Goal: Task Accomplishment & Management: Manage account settings

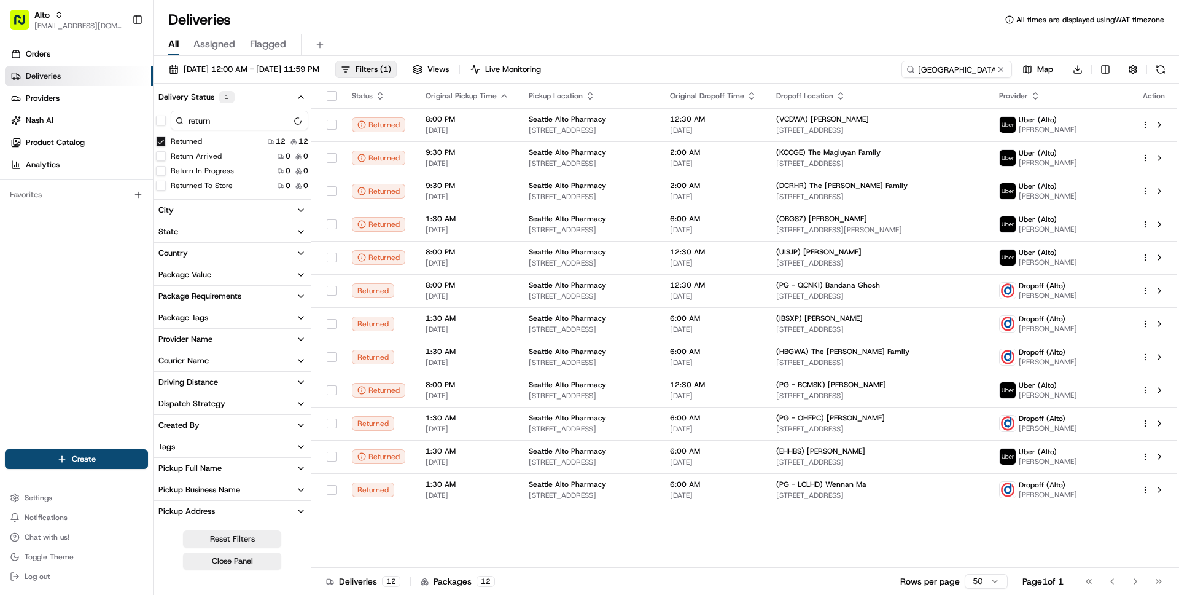
scroll to position [204, 0]
click at [158, 142] on button "Returned" at bounding box center [161, 141] width 10 height 10
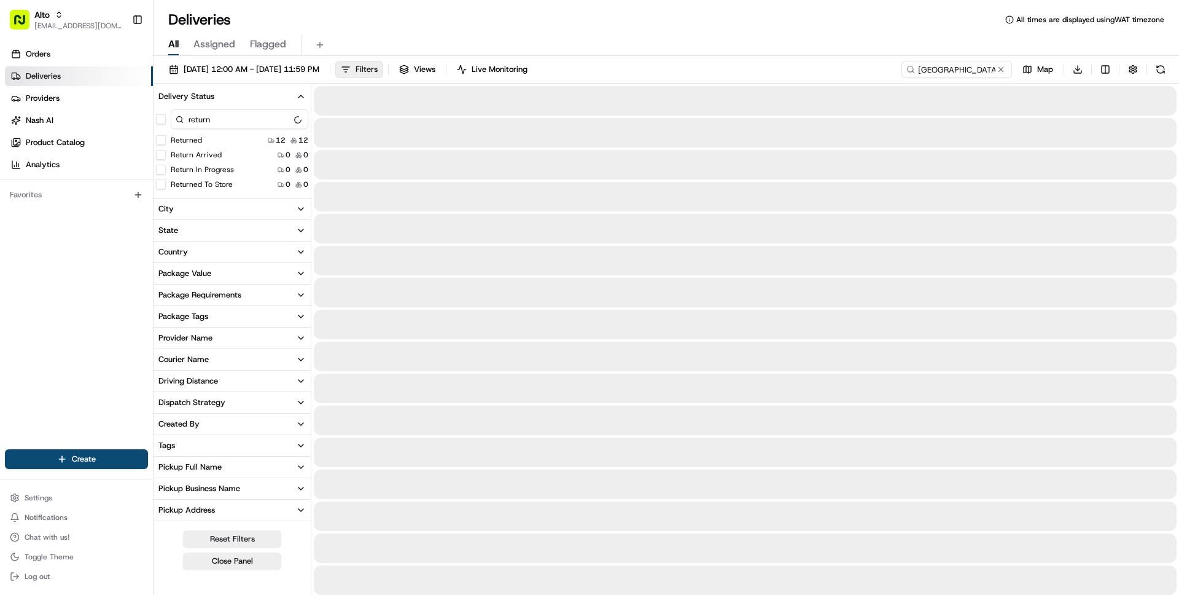
click at [378, 71] on span "Filters" at bounding box center [367, 69] width 22 height 11
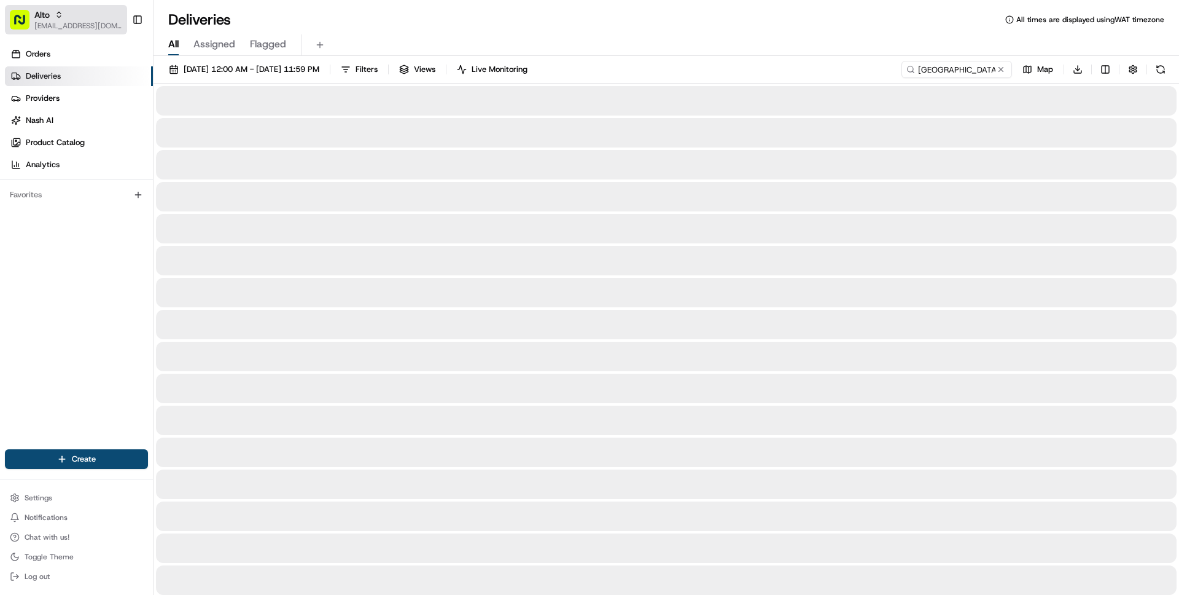
click at [44, 19] on span "Alto" at bounding box center [41, 15] width 15 height 12
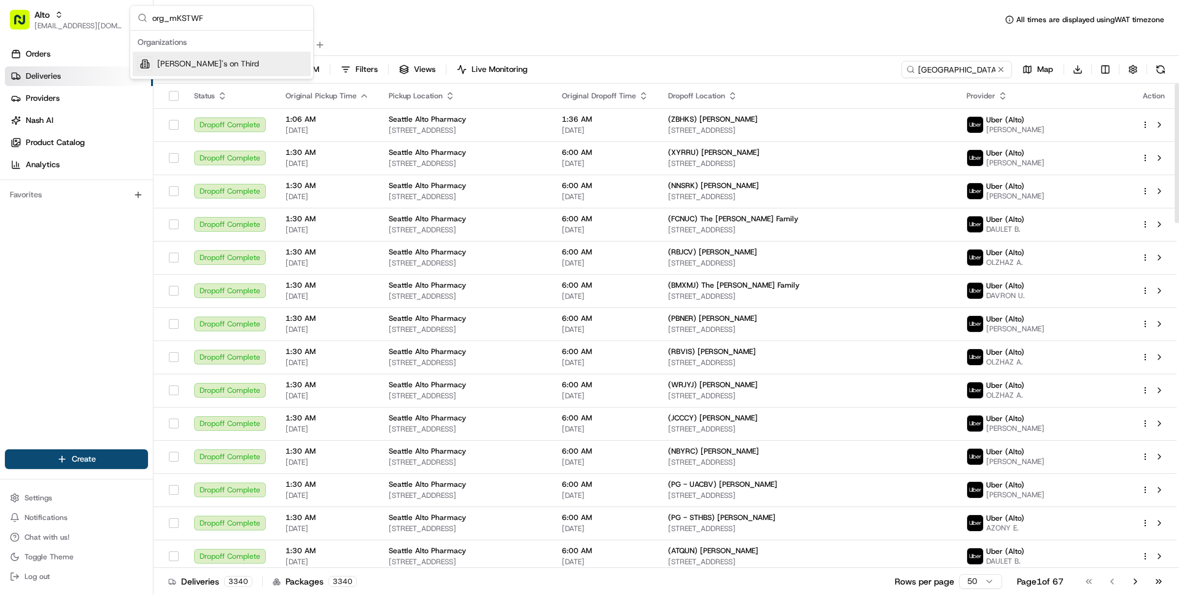
type input "org_mKSTWF"
click at [227, 64] on div "[PERSON_NAME]'s on Third" at bounding box center [222, 64] width 178 height 25
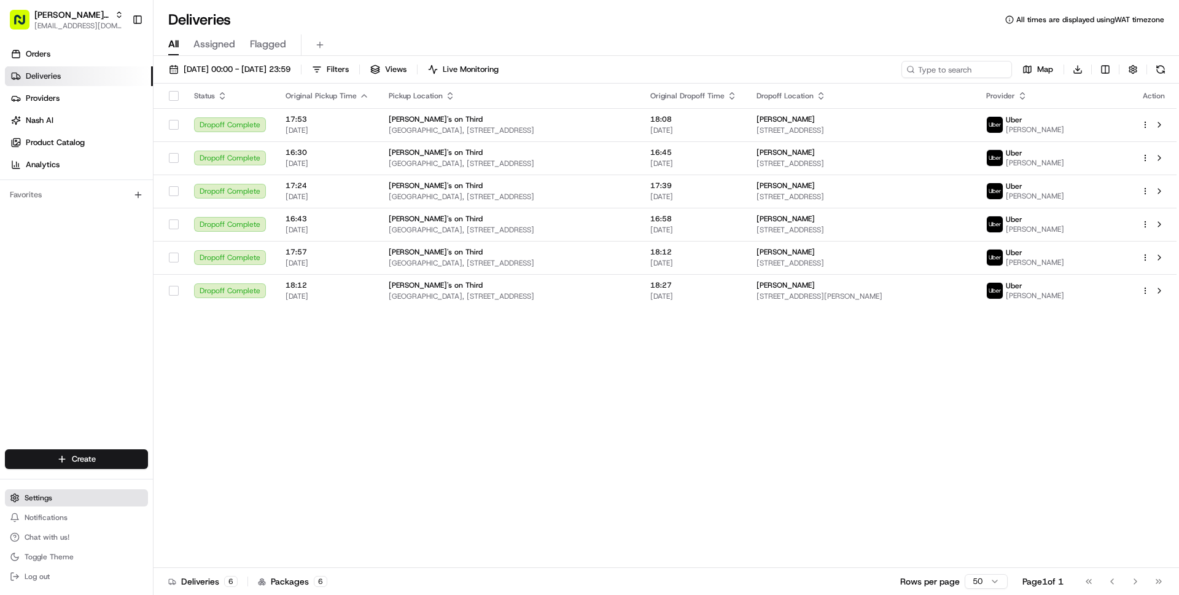
click at [37, 495] on span "Settings" at bounding box center [39, 498] width 28 height 10
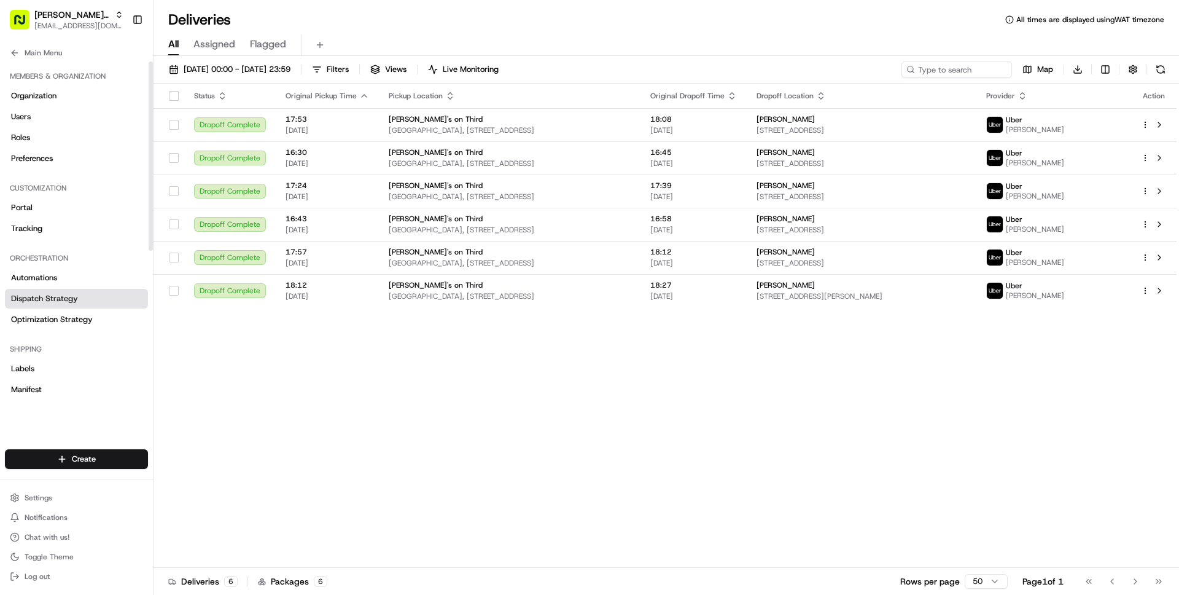
click at [55, 299] on span "Dispatch Strategy" at bounding box center [44, 298] width 67 height 11
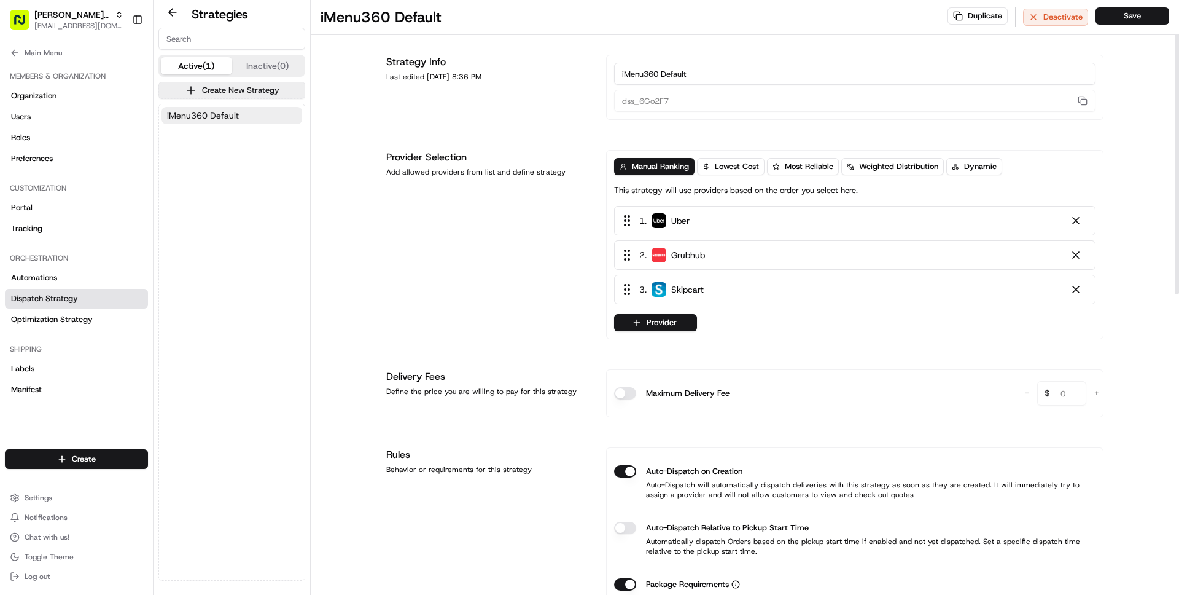
click at [228, 117] on span "iMenu360 Default" at bounding box center [203, 115] width 72 height 12
click at [42, 60] on button "Main Menu" at bounding box center [76, 52] width 143 height 17
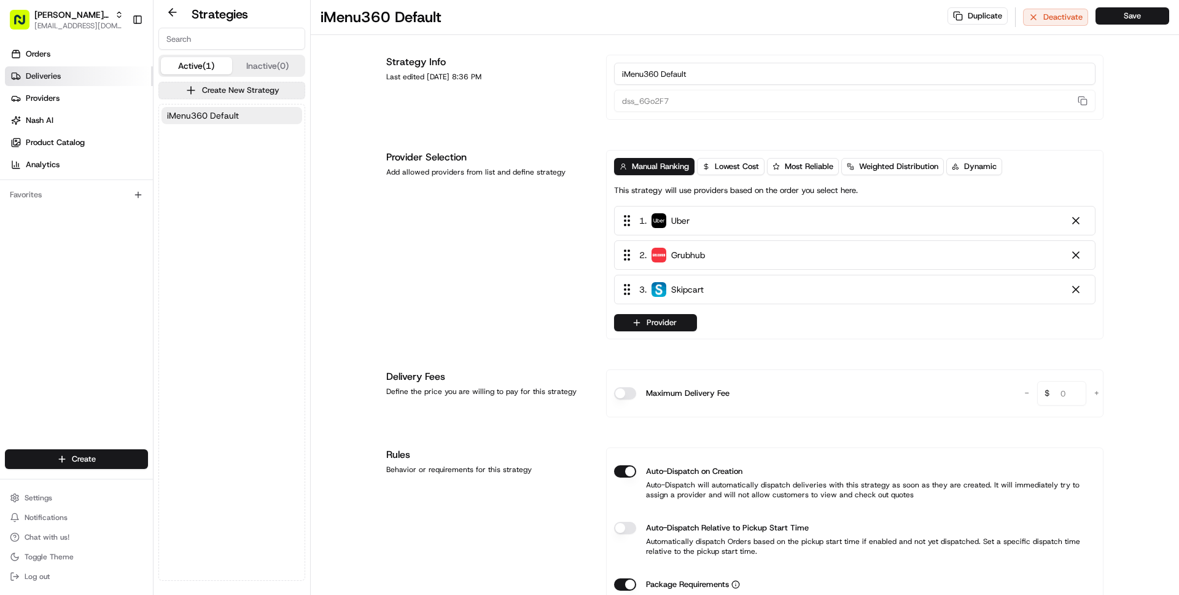
click at [42, 76] on span "Deliveries" at bounding box center [43, 76] width 35 height 11
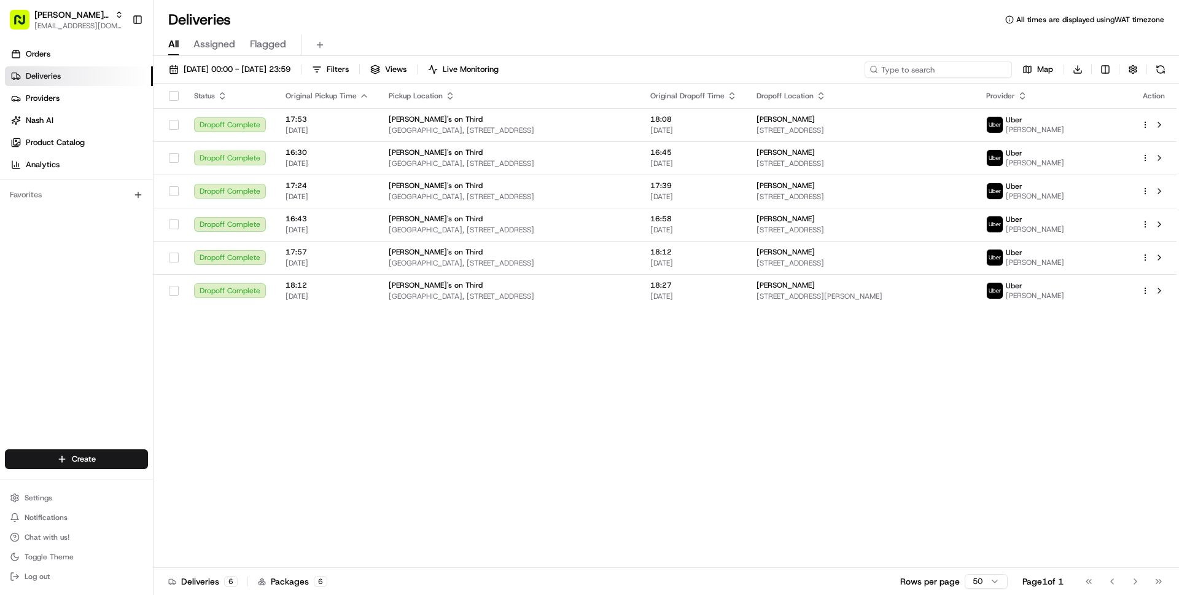
click at [929, 72] on input at bounding box center [938, 69] width 147 height 17
paste input "ee7d2bce-50d8-502a-a091-fd3575bcd9ea"
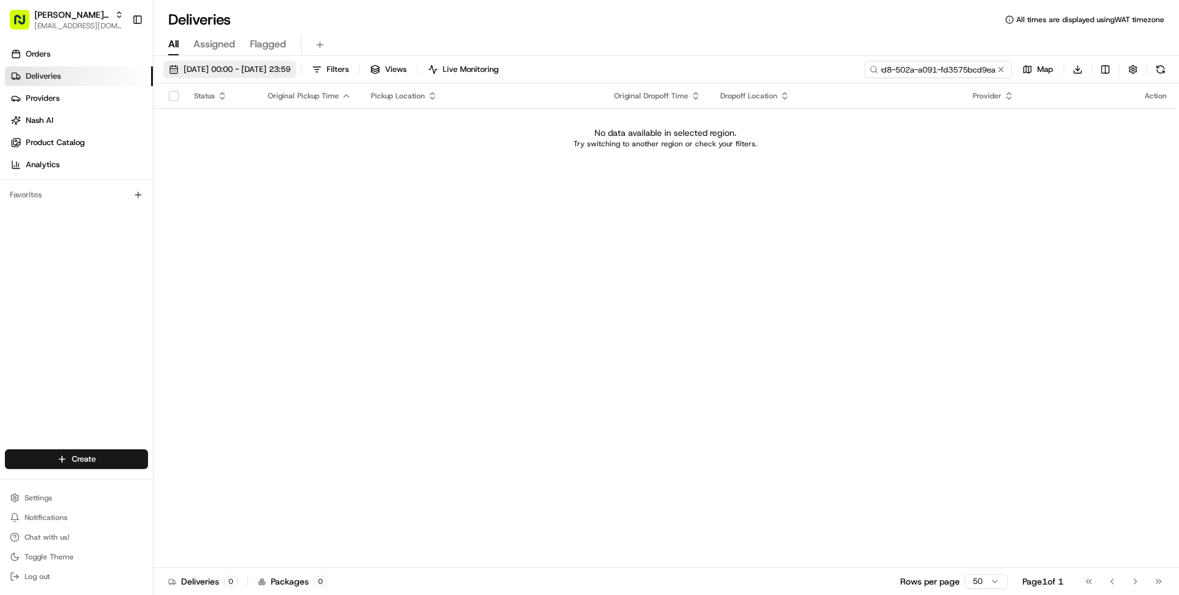
type input "ee7d2bce-50d8-502a-a091-fd3575bcd9ea"
click at [285, 63] on button "01/08/2025 00:00 - 18/08/2025 23:59" at bounding box center [229, 69] width 133 height 17
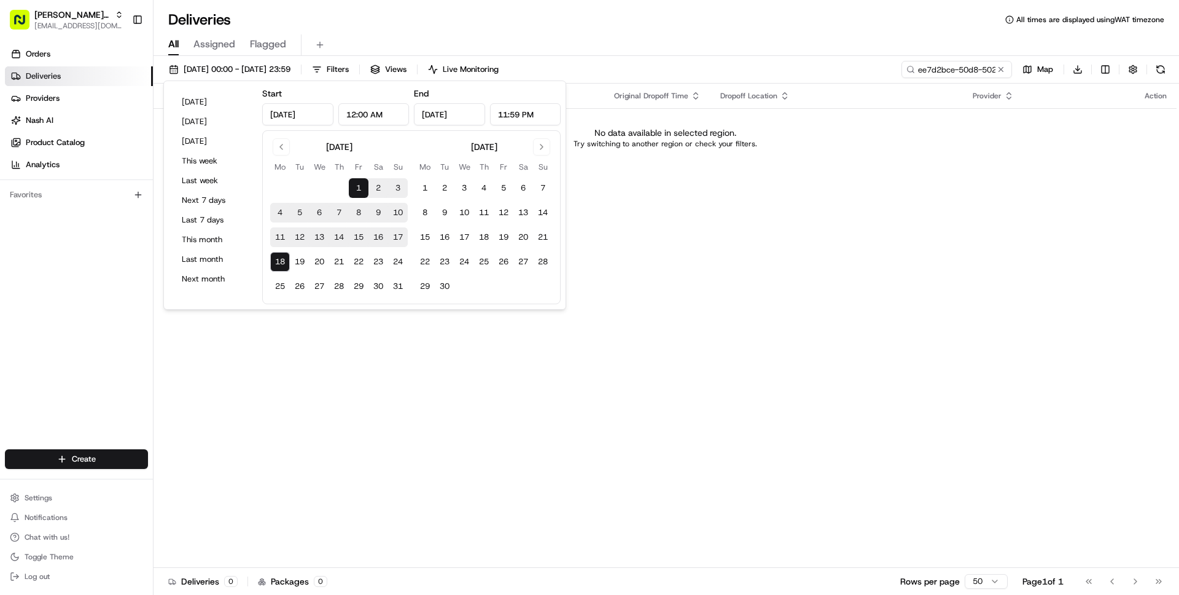
click at [356, 192] on button "1" at bounding box center [359, 188] width 20 height 20
click at [396, 287] on button "31" at bounding box center [398, 286] width 20 height 20
type input "Aug 31, 2025"
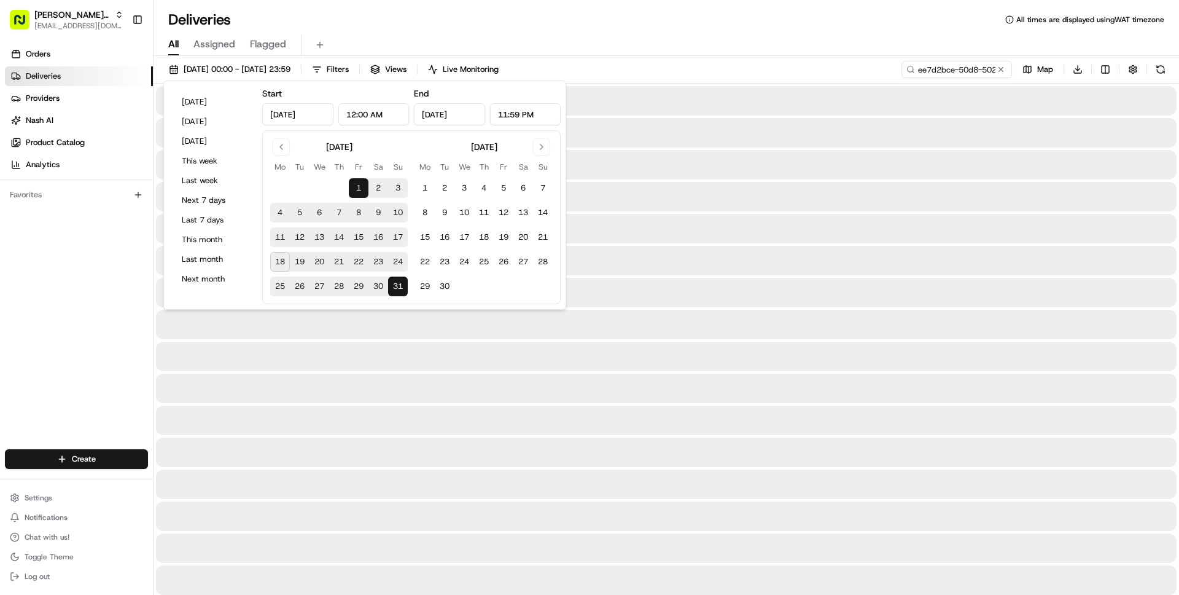
click at [620, 37] on div "All Assigned Flagged" at bounding box center [667, 44] width 1026 height 21
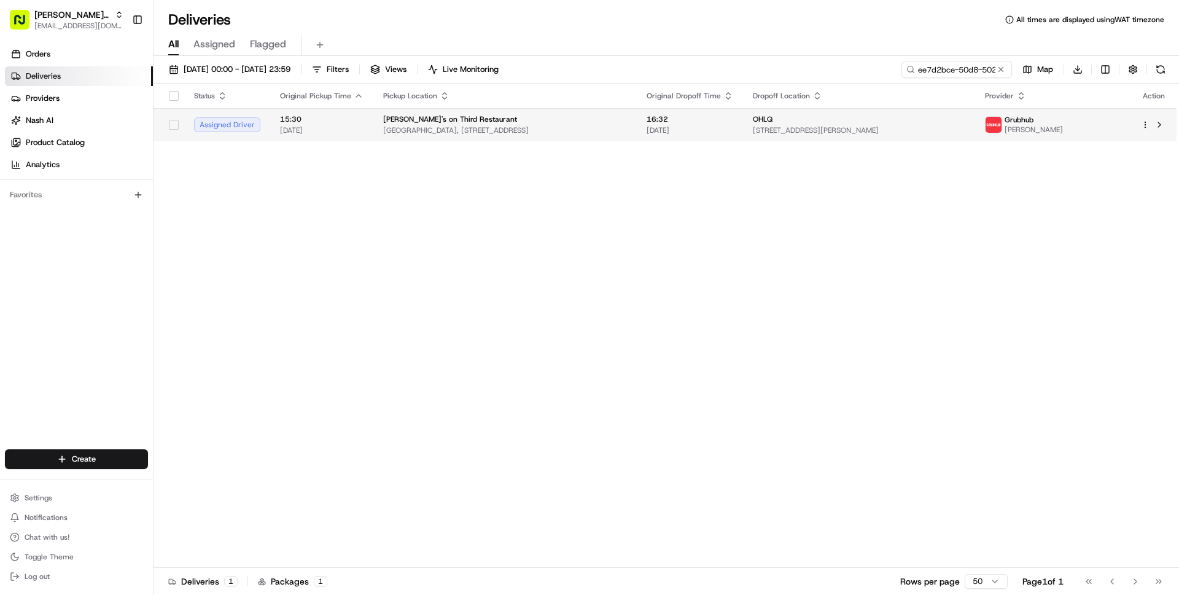
click at [475, 127] on span "Columbus Center, 100 E Broad St #150, Columbus, OH 43215, USA" at bounding box center [505, 130] width 244 height 10
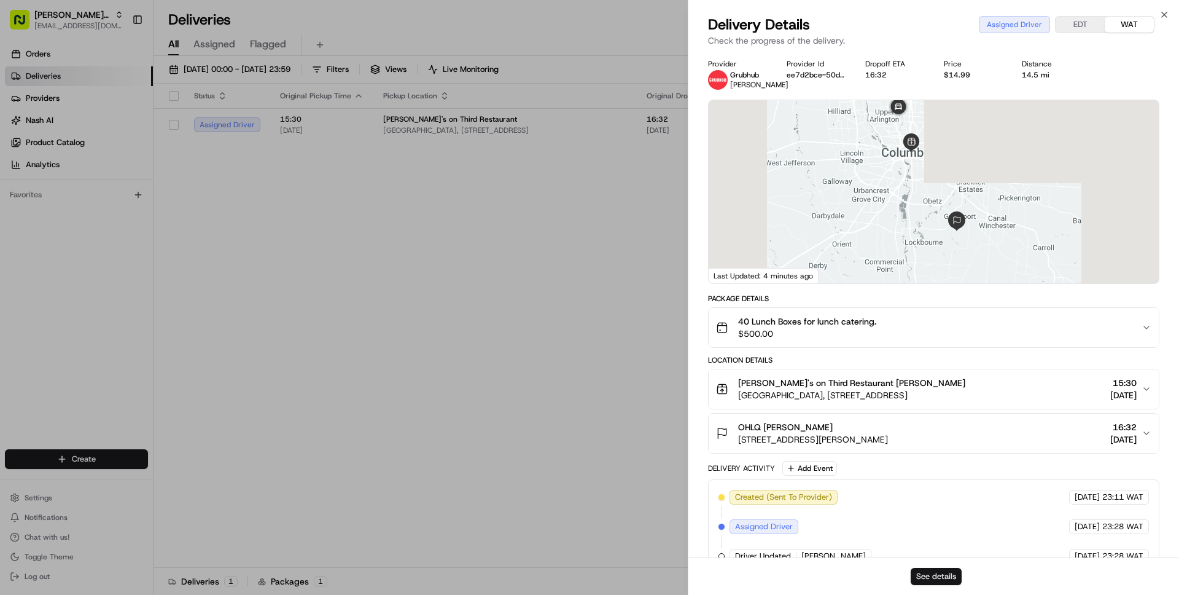
click at [935, 571] on button "See details" at bounding box center [936, 576] width 51 height 17
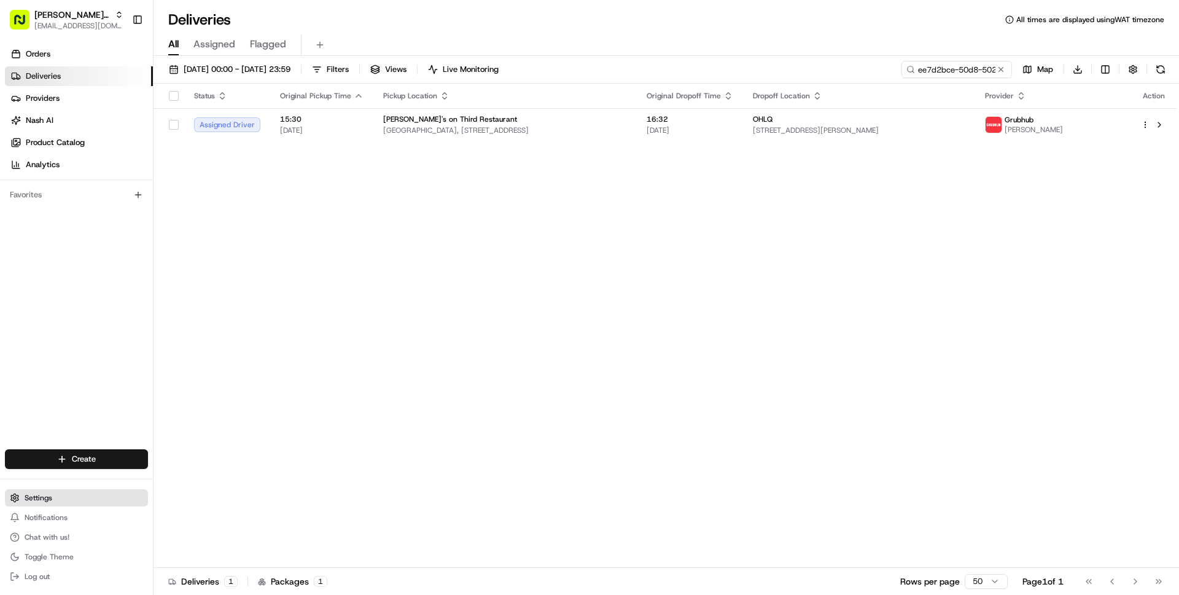
click at [27, 498] on span "Settings" at bounding box center [39, 498] width 28 height 10
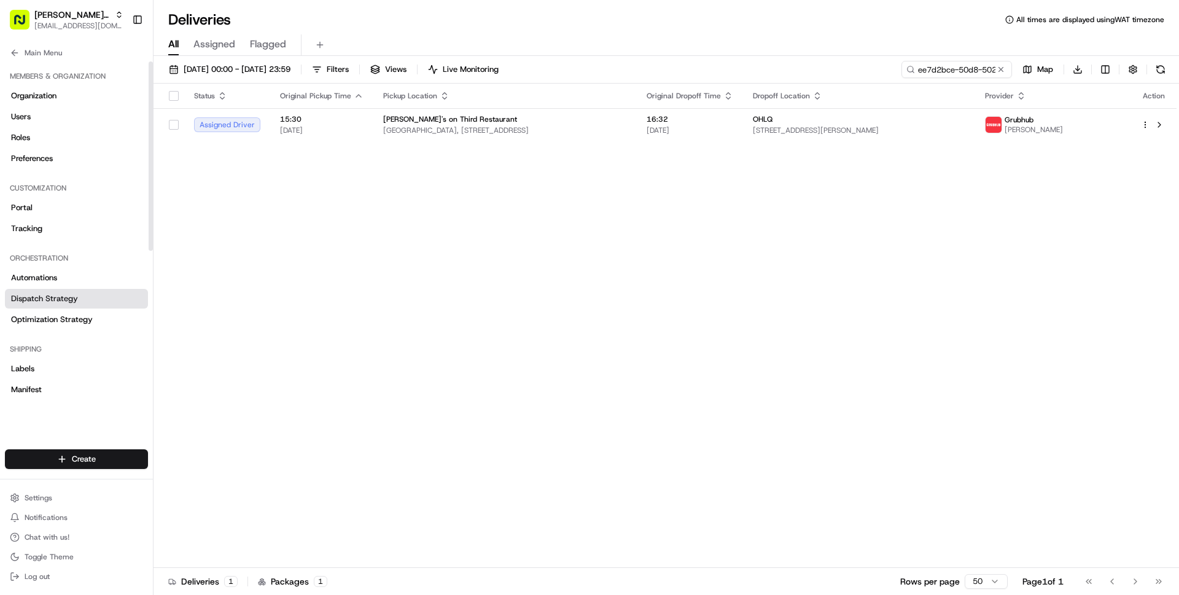
click at [55, 297] on span "Dispatch Strategy" at bounding box center [44, 298] width 67 height 11
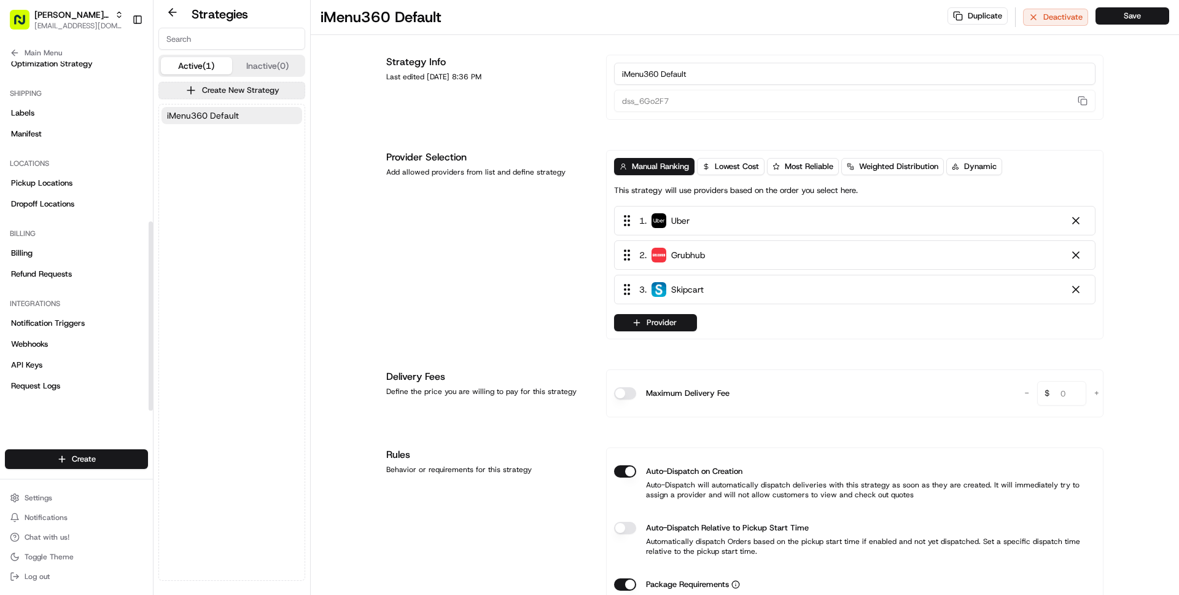
scroll to position [295, 0]
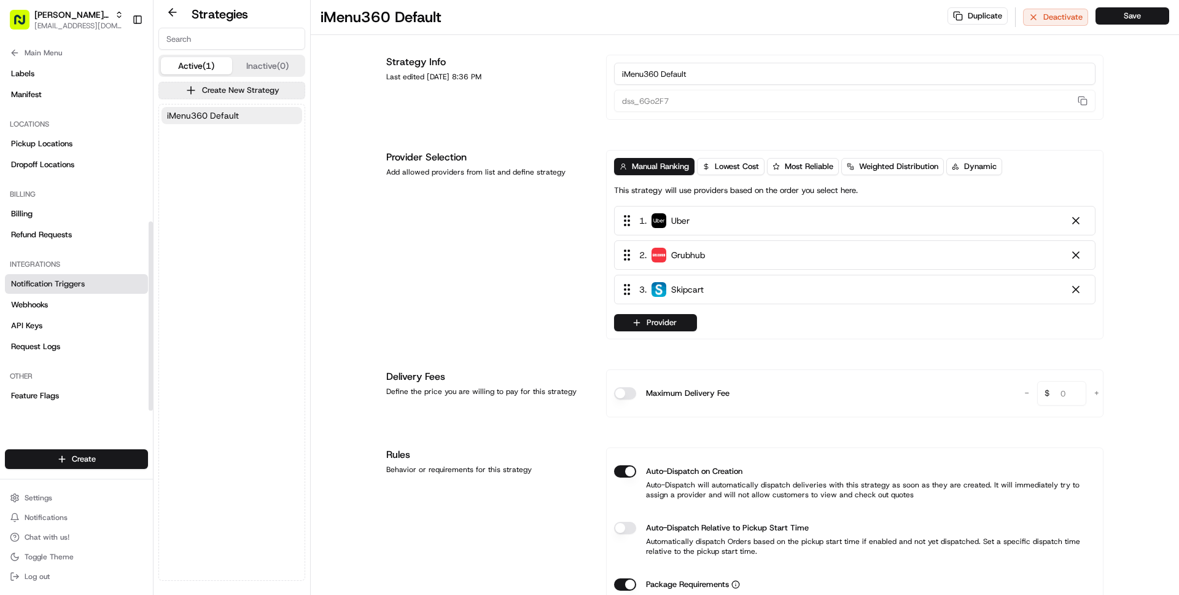
click at [65, 282] on span "Notification Triggers" at bounding box center [48, 283] width 74 height 11
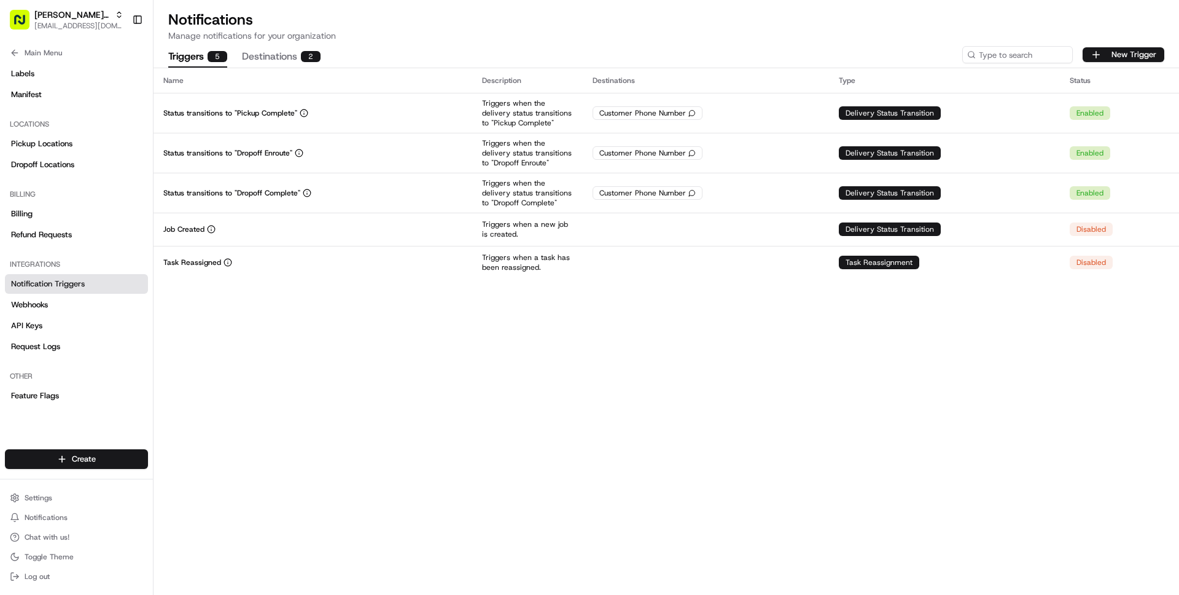
click at [273, 54] on button "Destinations 2" at bounding box center [281, 57] width 79 height 21
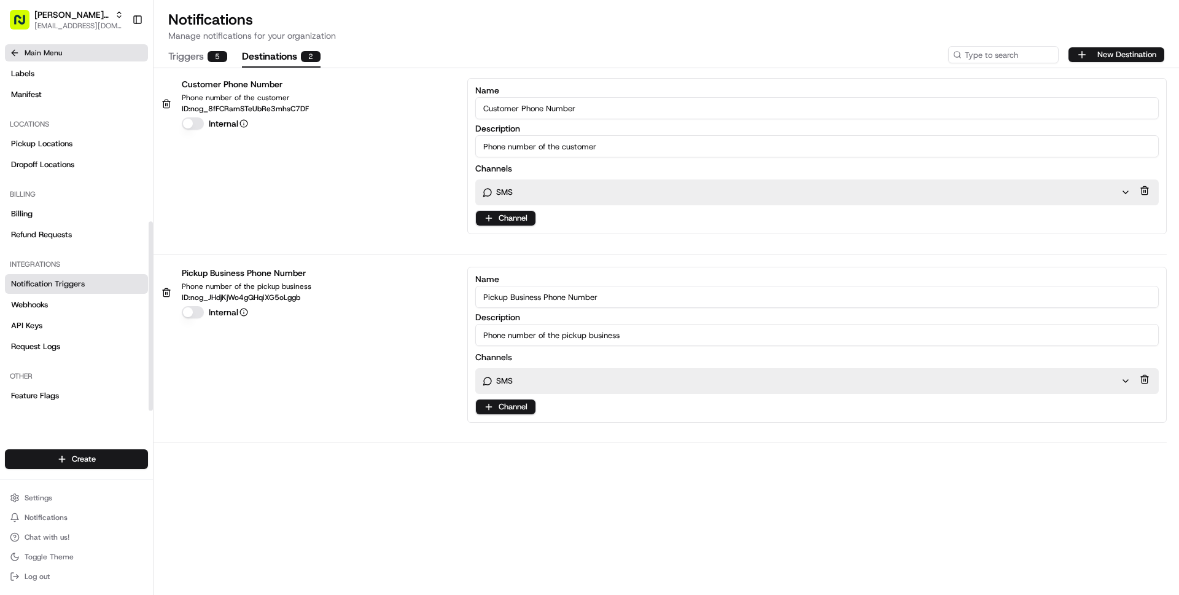
click at [56, 55] on span "Main Menu" at bounding box center [43, 53] width 37 height 10
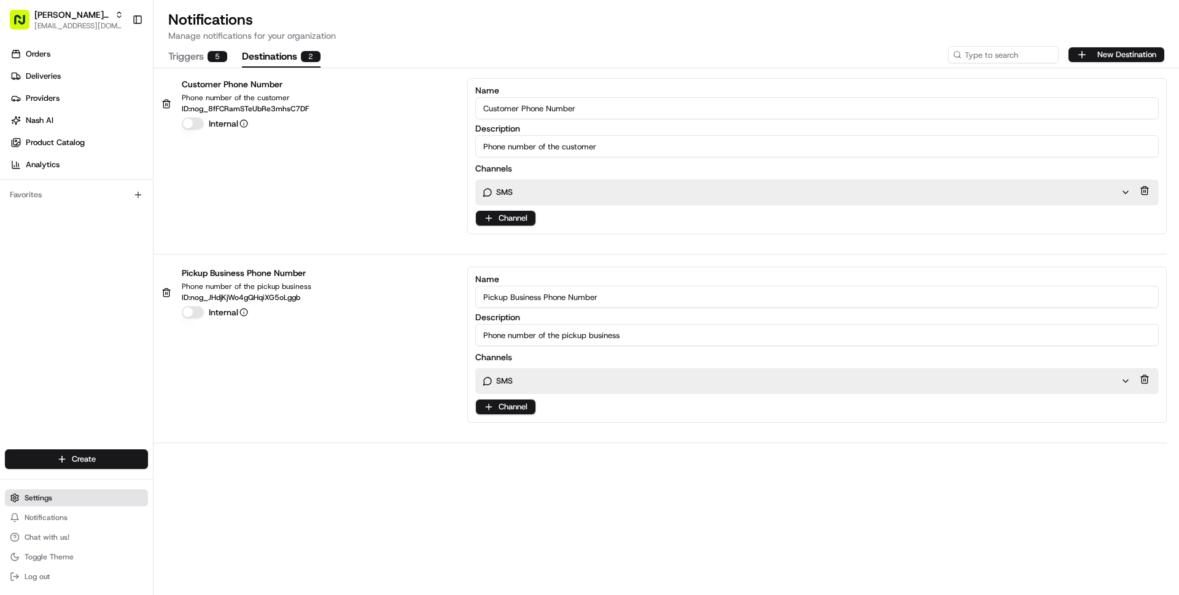
click at [39, 500] on span "Settings" at bounding box center [39, 498] width 28 height 10
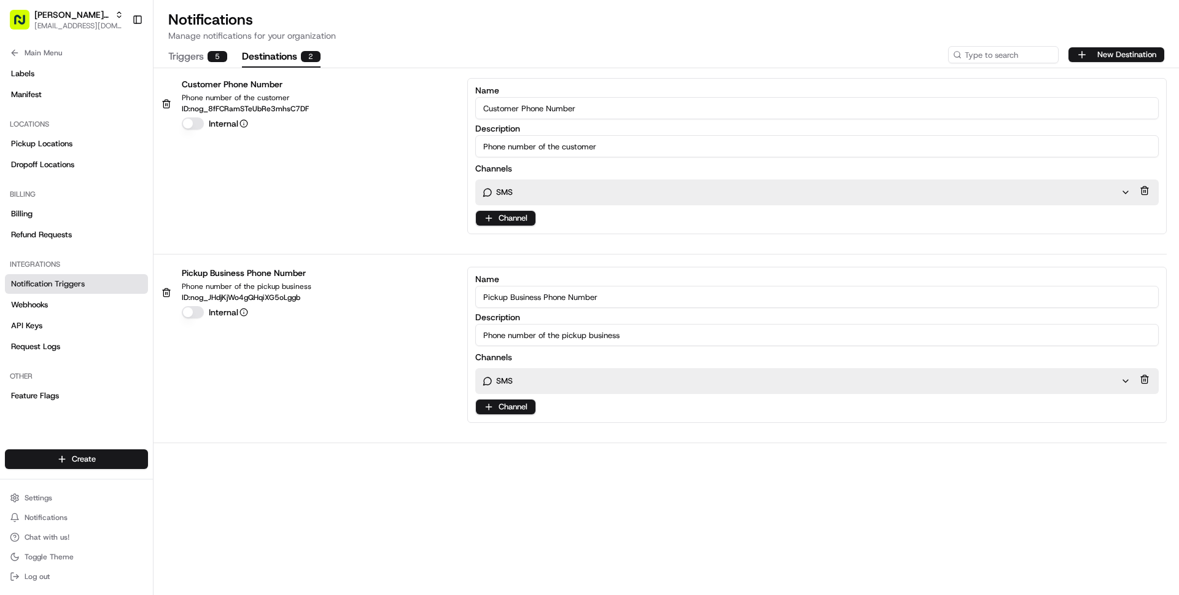
click at [199, 63] on button "Triggers 5" at bounding box center [197, 57] width 59 height 21
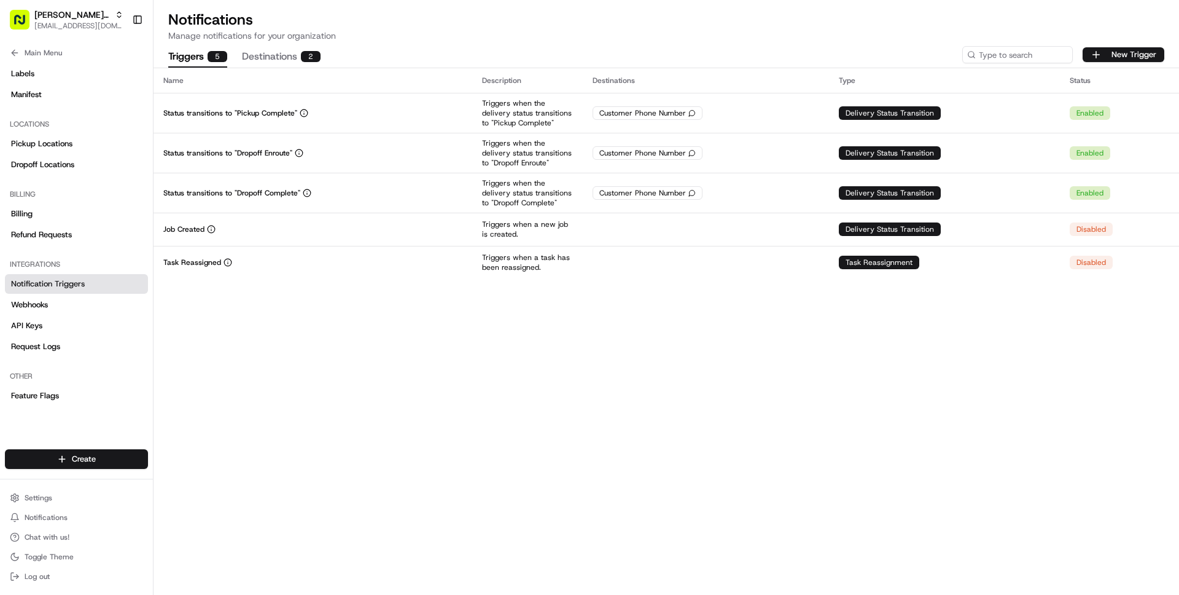
click at [168, 47] on button "Triggers 5" at bounding box center [197, 57] width 59 height 21
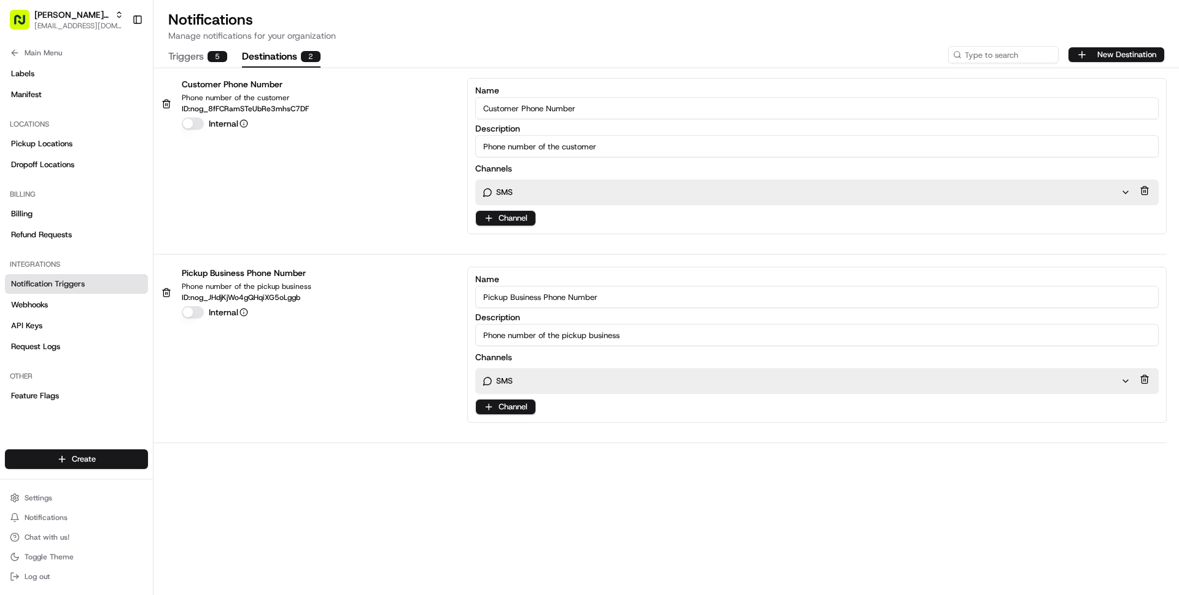
click at [262, 58] on button "Destinations 2" at bounding box center [281, 57] width 79 height 21
click at [585, 378] on div "SMS" at bounding box center [802, 380] width 638 height 11
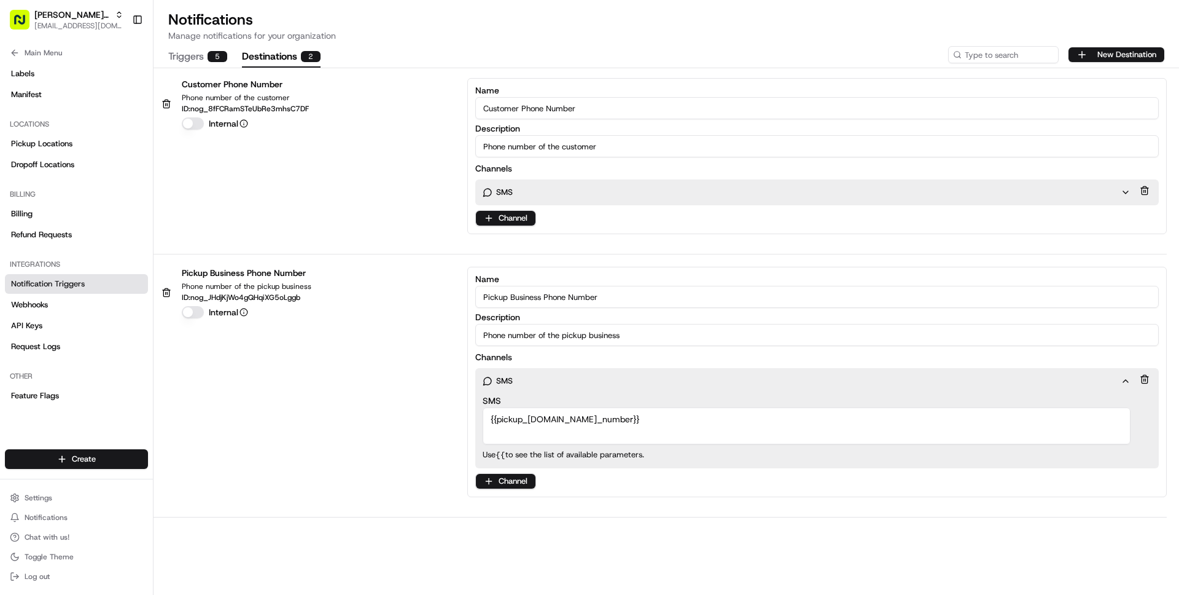
click at [191, 58] on button "Triggers 5" at bounding box center [197, 57] width 59 height 21
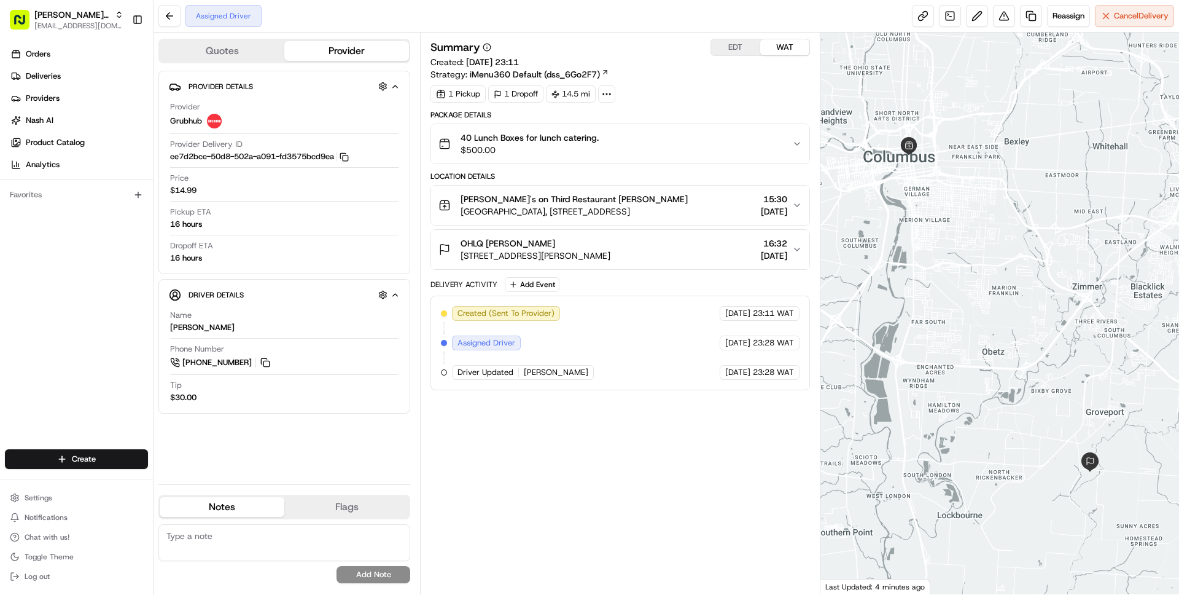
click at [738, 49] on button "EDT" at bounding box center [735, 47] width 49 height 16
click at [686, 211] on span "[GEOGRAPHIC_DATA], [STREET_ADDRESS]" at bounding box center [574, 211] width 227 height 12
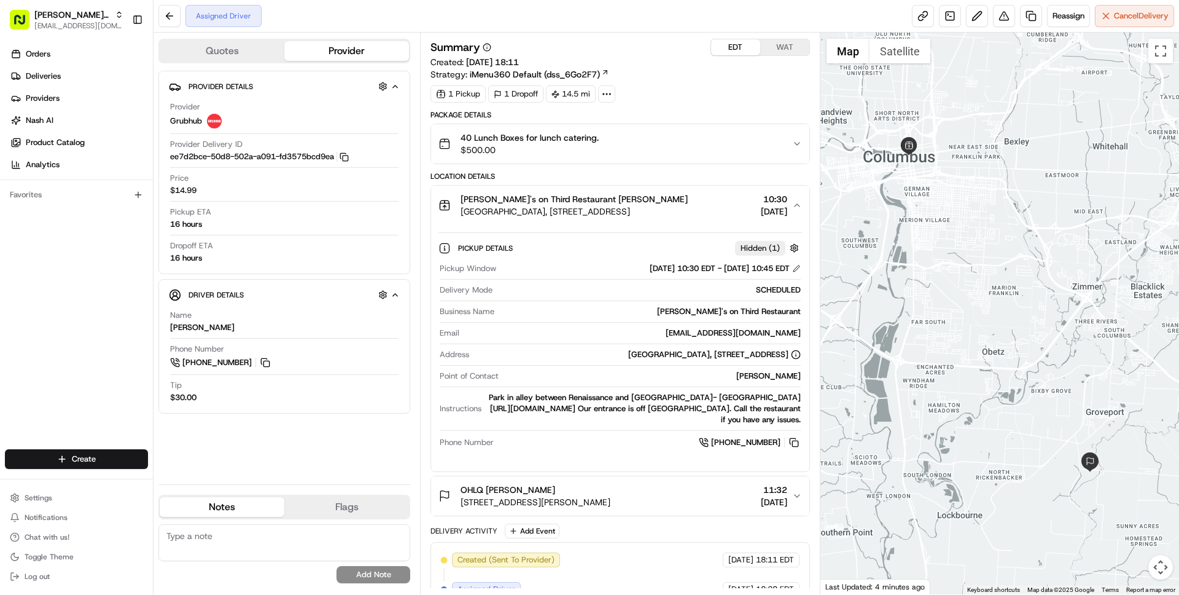
click at [686, 211] on span "[GEOGRAPHIC_DATA], [STREET_ADDRESS]" at bounding box center [574, 211] width 227 height 12
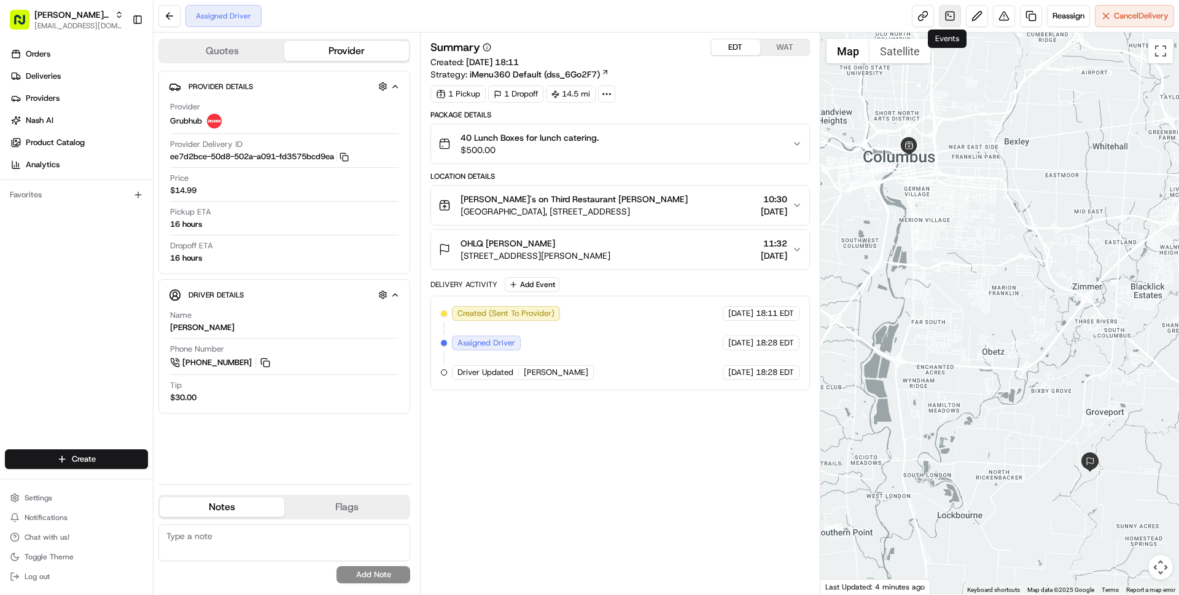
click at [948, 17] on link at bounding box center [950, 16] width 22 height 22
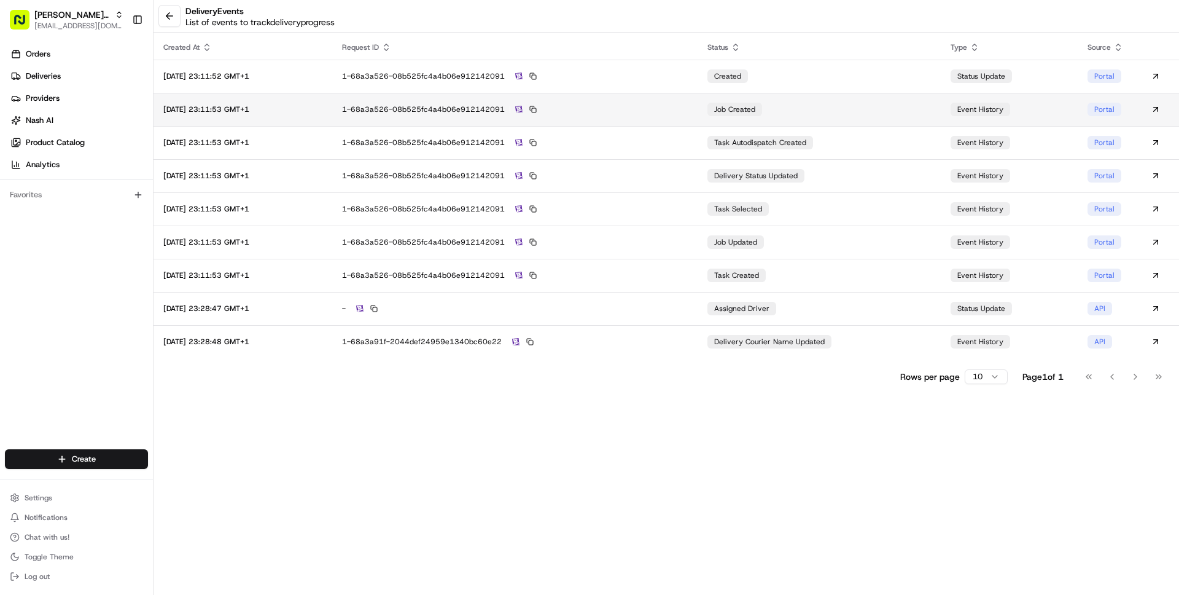
click at [688, 108] on div "1-68a3a526-08b525fc4a4b06e912142091" at bounding box center [515, 109] width 346 height 11
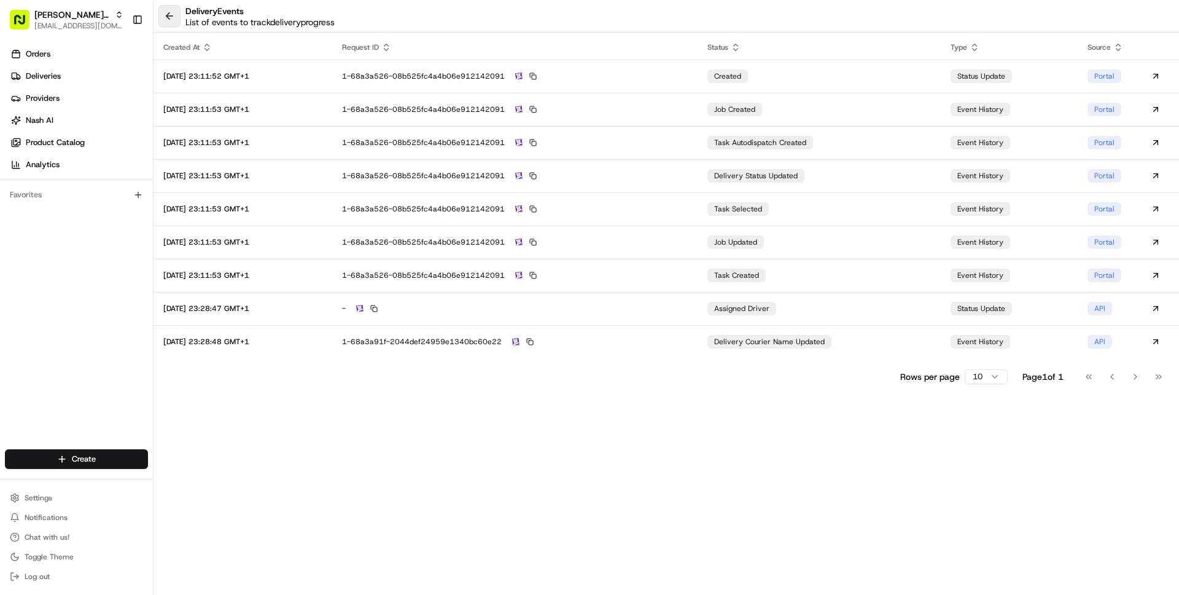
click at [176, 23] on button at bounding box center [169, 16] width 22 height 22
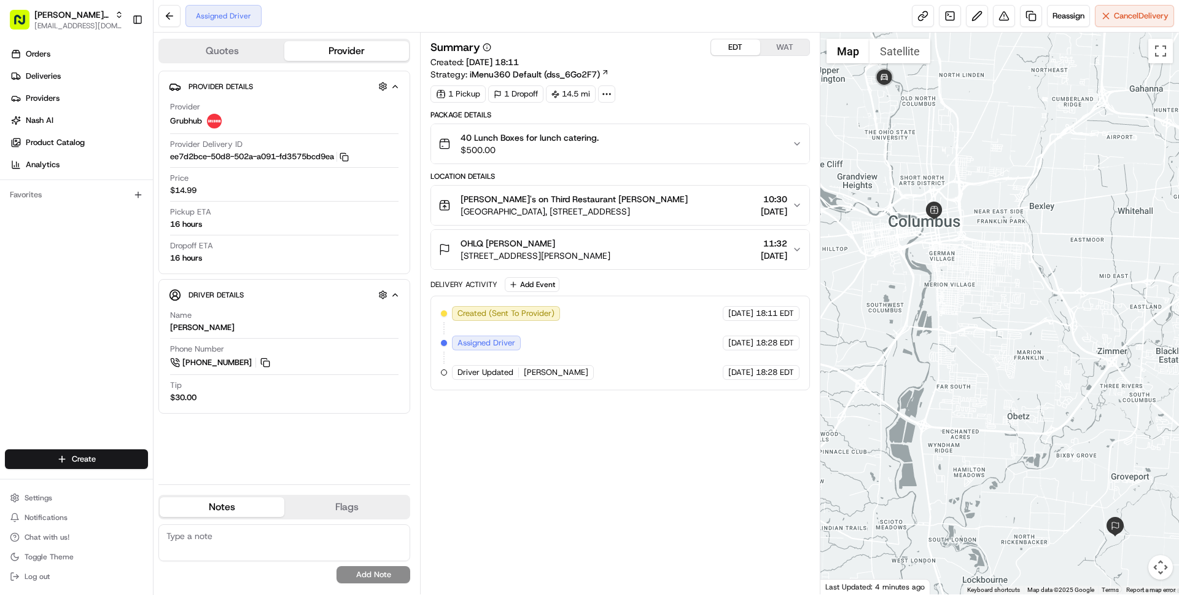
click at [666, 189] on button "Lexi's on Third Restaurant Dan Georges Columbus Center, 100 E Broad St #150, Co…" at bounding box center [620, 204] width 378 height 39
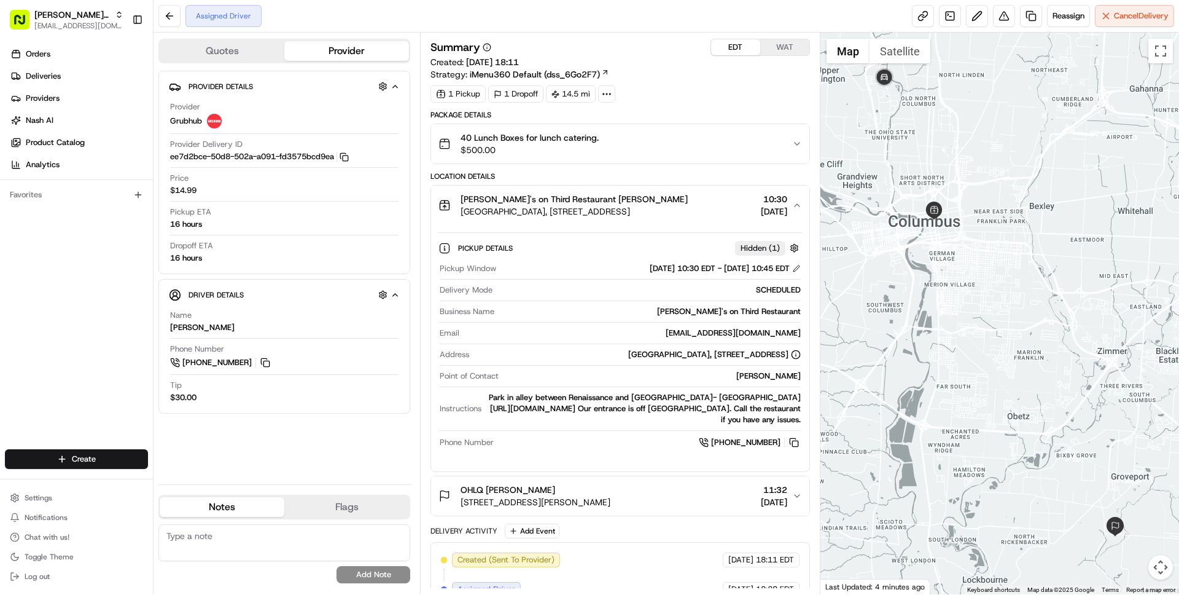
click at [666, 198] on div "Lexi's on Third Restaurant Dan Georges" at bounding box center [574, 199] width 227 height 12
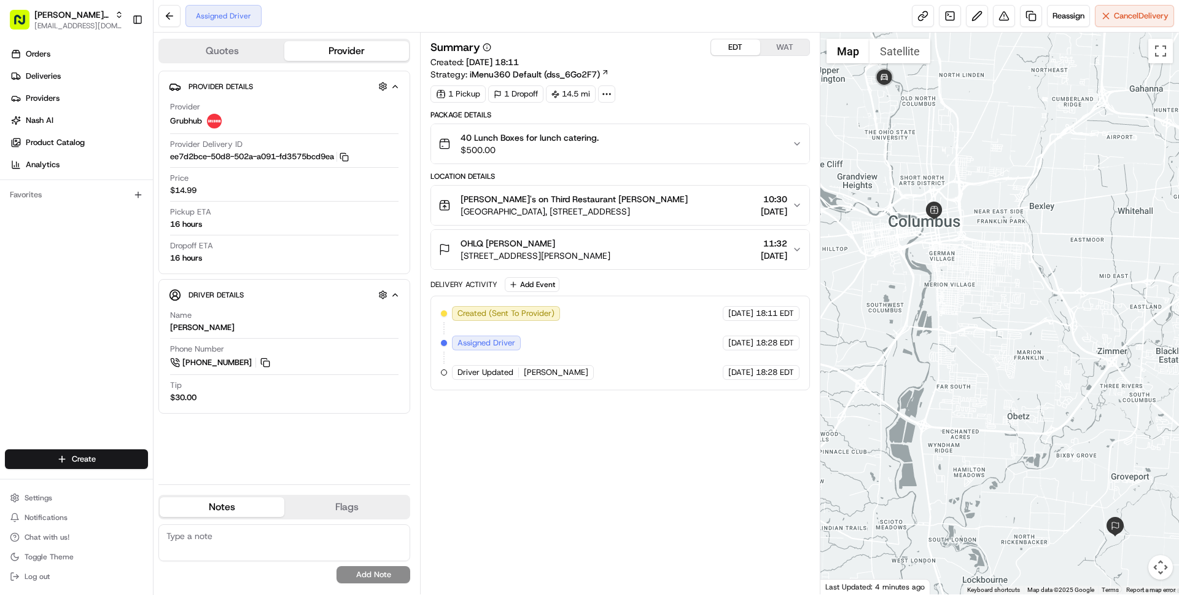
click at [609, 206] on span "Columbus Center, 100 E Broad St #150, Columbus, OH 43215, USA" at bounding box center [574, 211] width 227 height 12
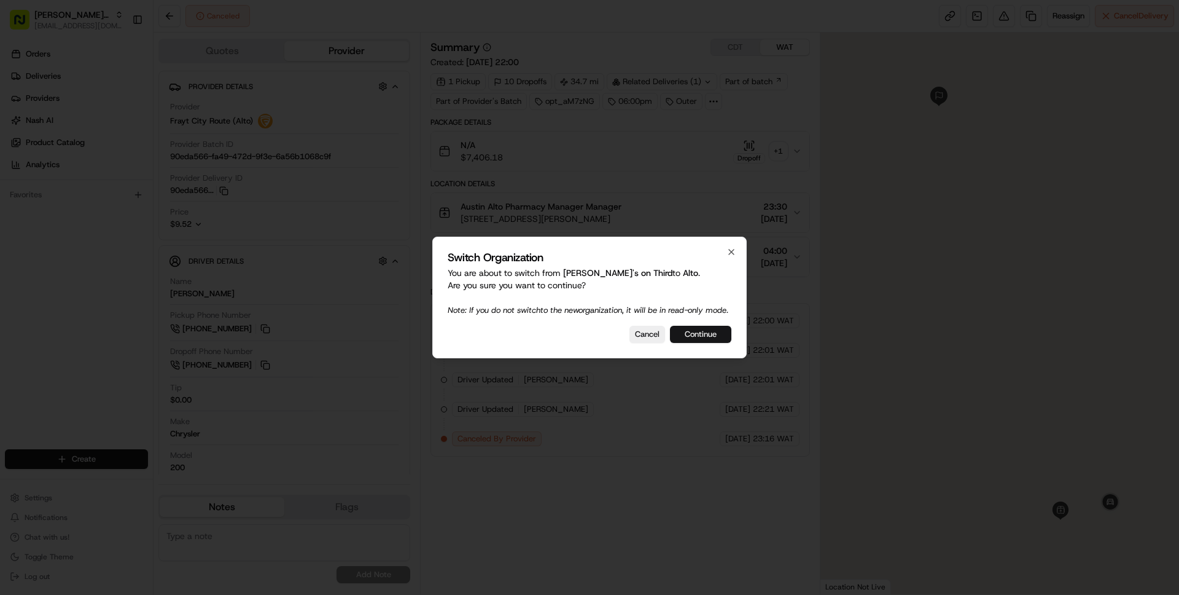
click at [695, 337] on button "Continue" at bounding box center [700, 334] width 61 height 17
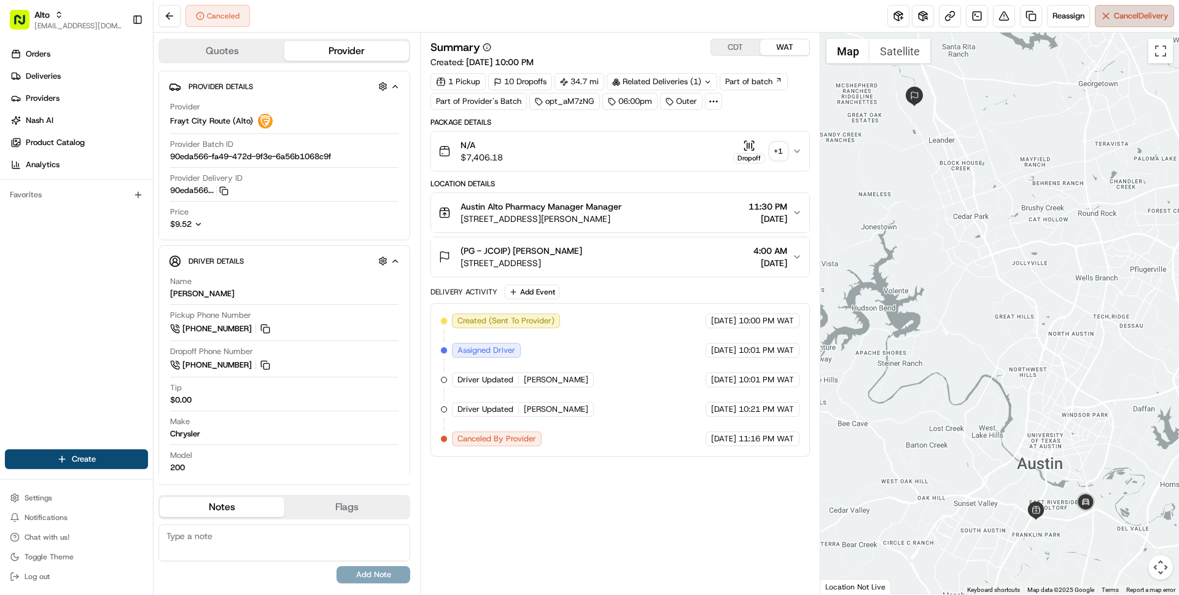
click at [1102, 21] on button "Cancel Delivery" at bounding box center [1134, 16] width 79 height 22
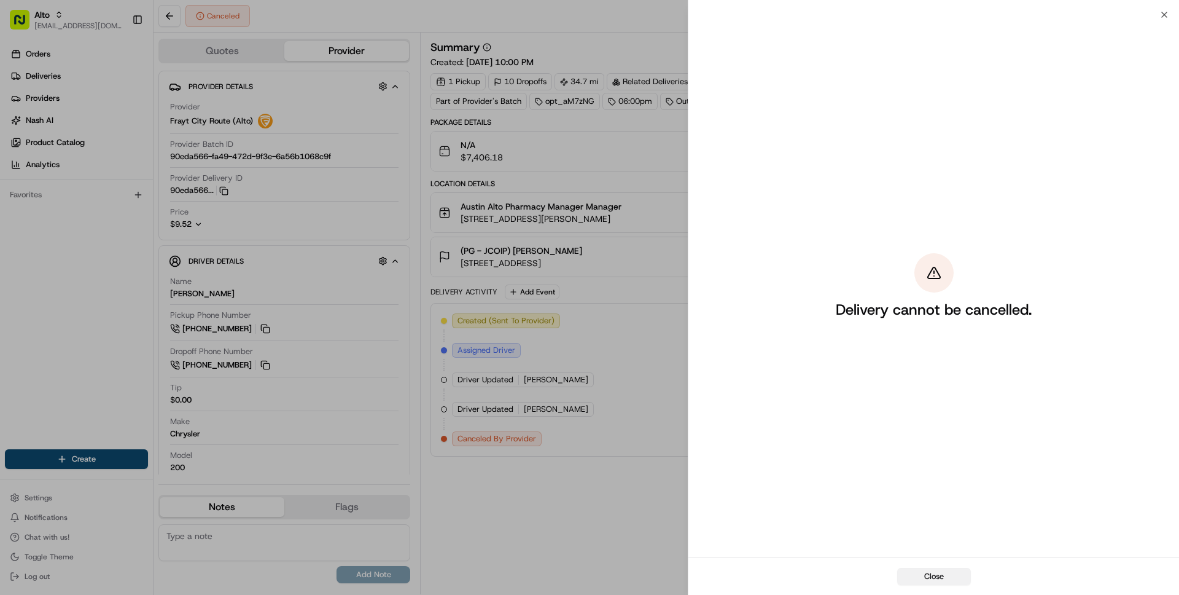
click at [931, 579] on button "Close" at bounding box center [934, 576] width 74 height 17
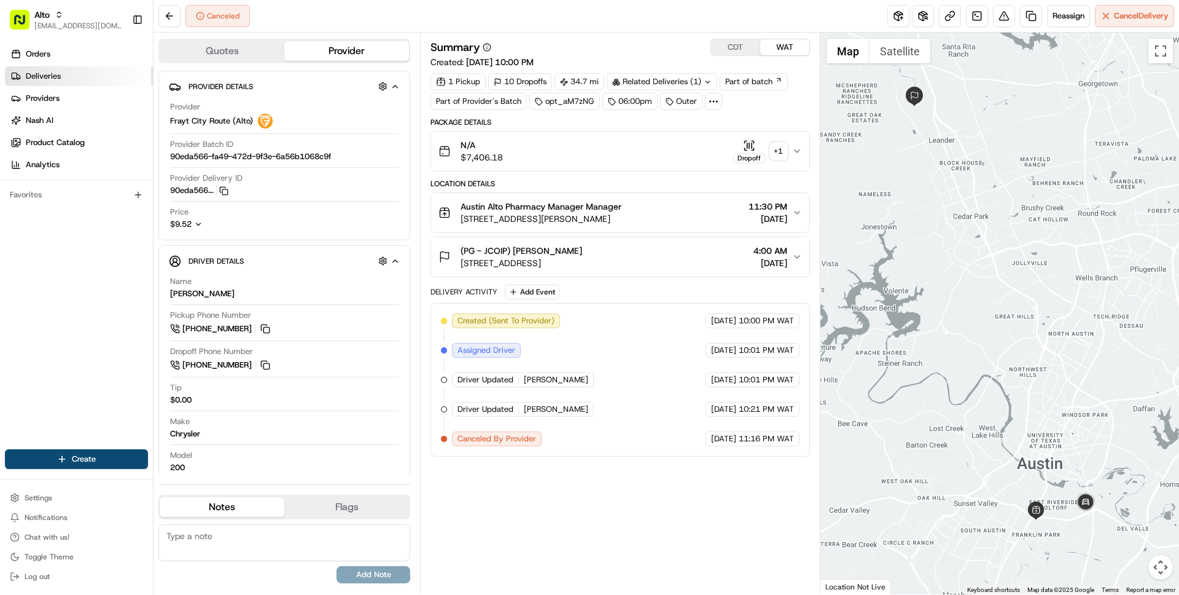
click at [58, 75] on span "Deliveries" at bounding box center [43, 76] width 35 height 11
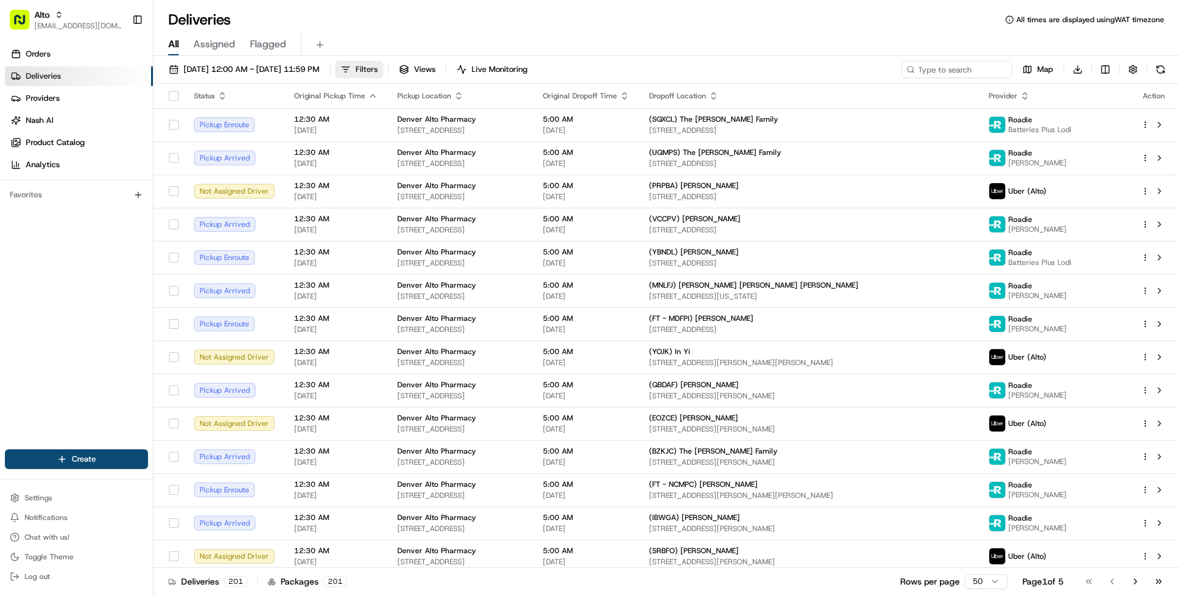
click at [378, 71] on span "Filters" at bounding box center [367, 69] width 22 height 11
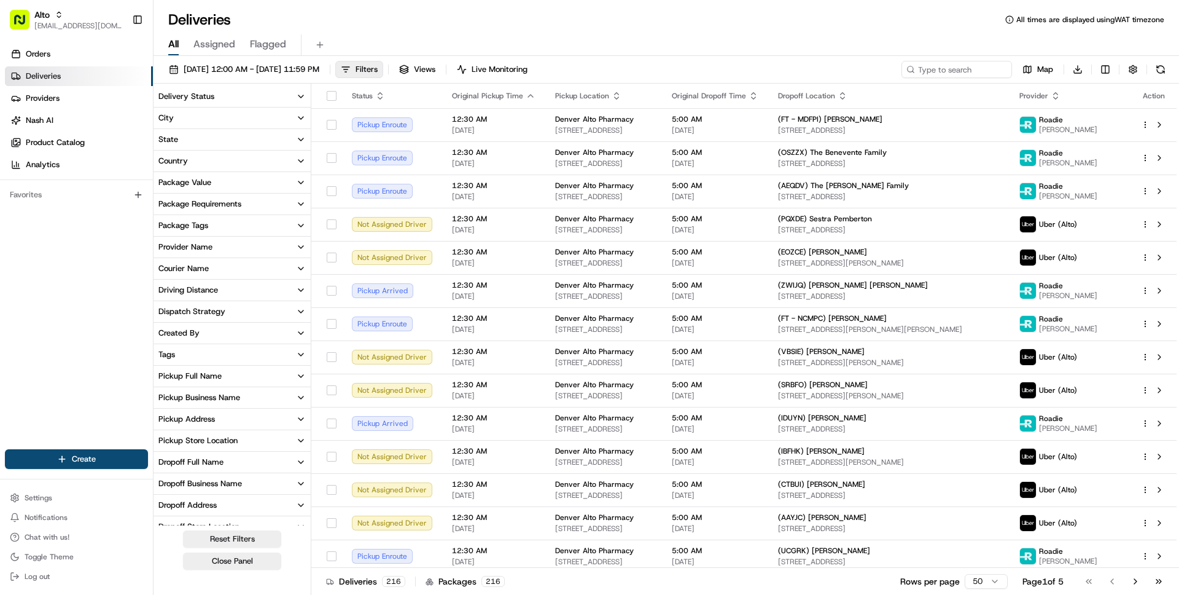
click at [208, 251] on div "Provider Name" at bounding box center [185, 246] width 54 height 11
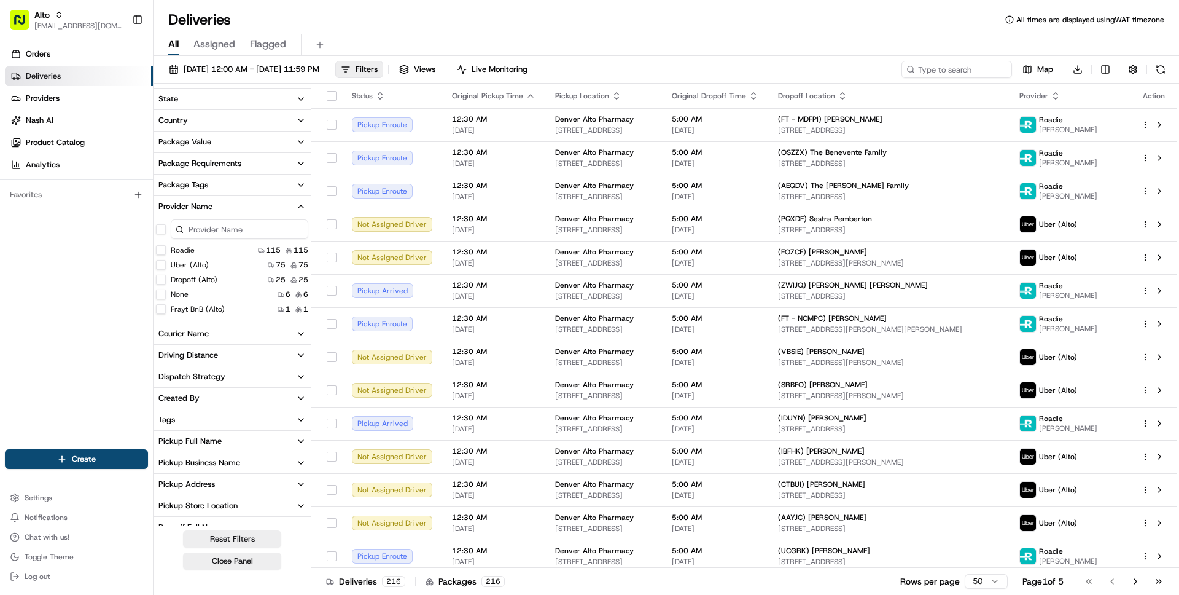
scroll to position [41, 0]
click at [201, 308] on label "Frayt BnB (Alto)" at bounding box center [198, 308] width 54 height 10
click at [166, 308] on \(Alto\) "Frayt BnB (Alto)" at bounding box center [161, 308] width 10 height 10
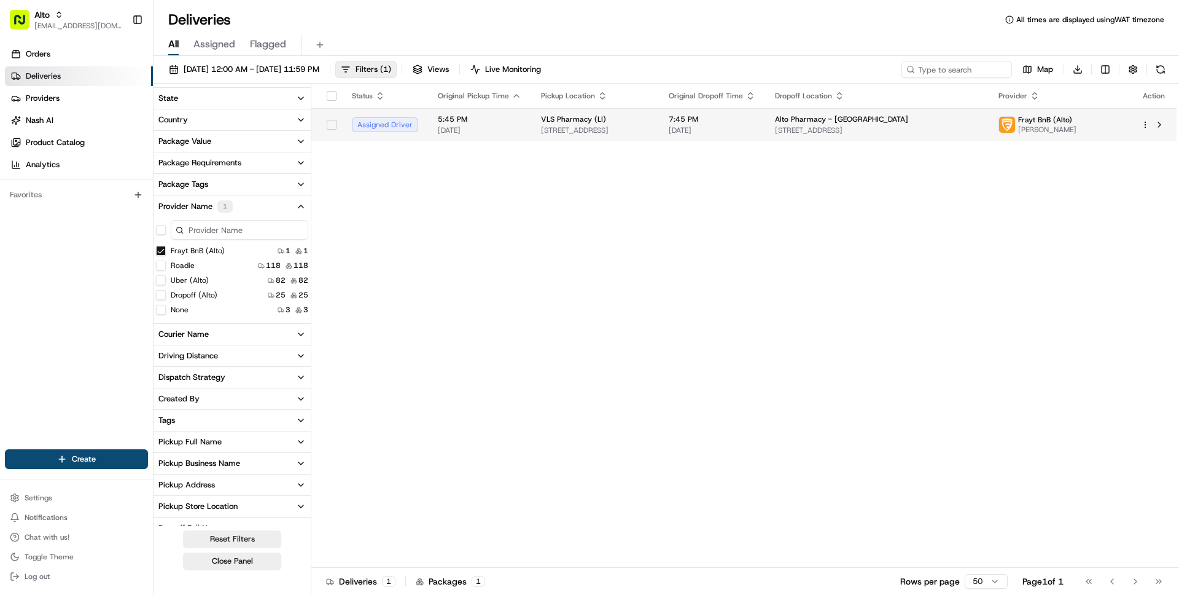
click at [526, 123] on td "5:45 PM 08/19/2025" at bounding box center [479, 124] width 103 height 33
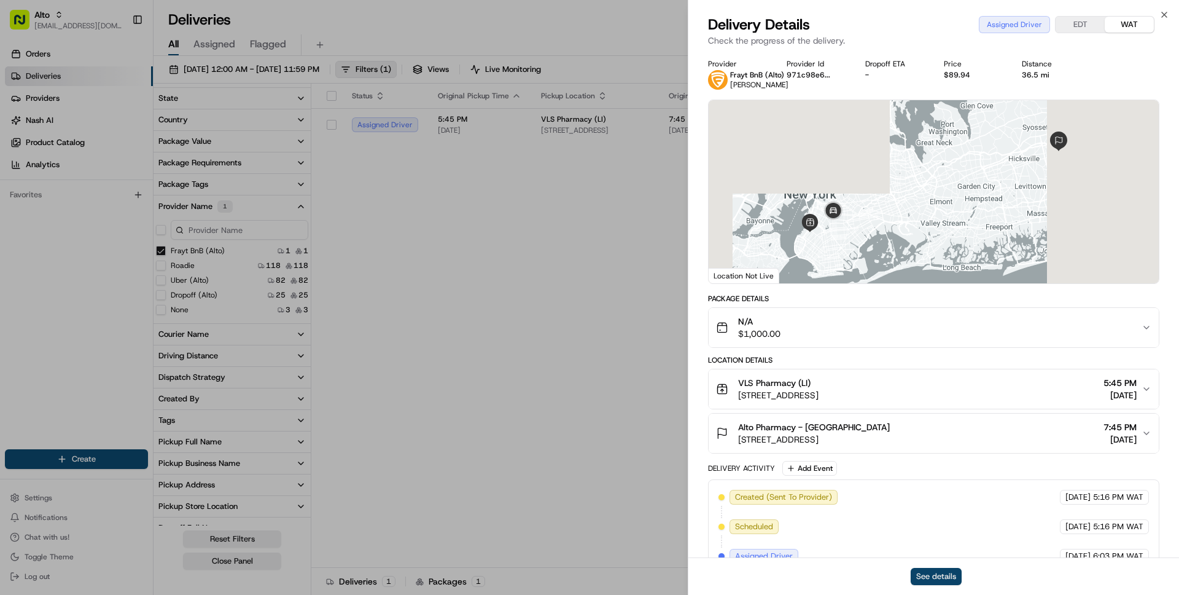
click at [937, 574] on button "See details" at bounding box center [936, 576] width 51 height 17
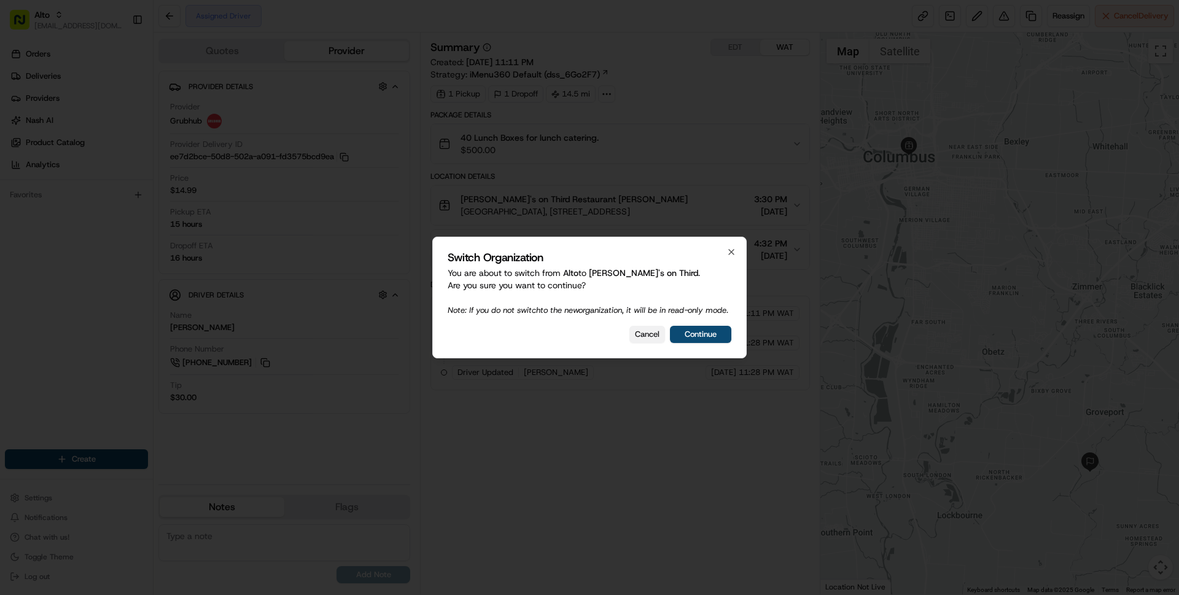
click at [653, 343] on button "Cancel" at bounding box center [648, 334] width 36 height 17
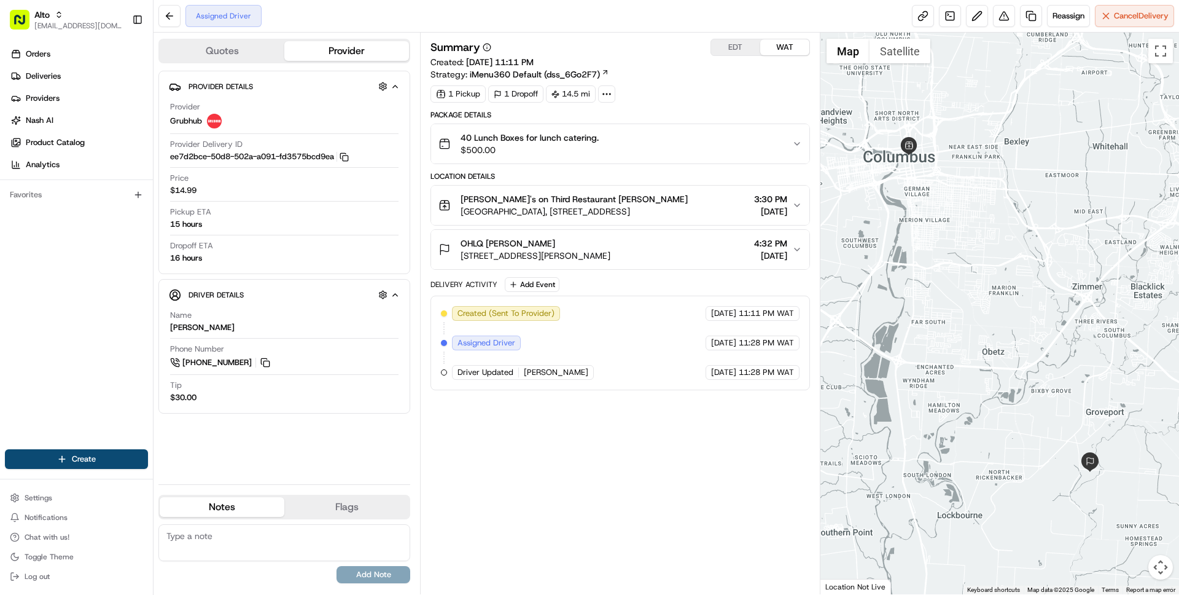
click at [688, 216] on span "[GEOGRAPHIC_DATA], [STREET_ADDRESS]" at bounding box center [574, 211] width 227 height 12
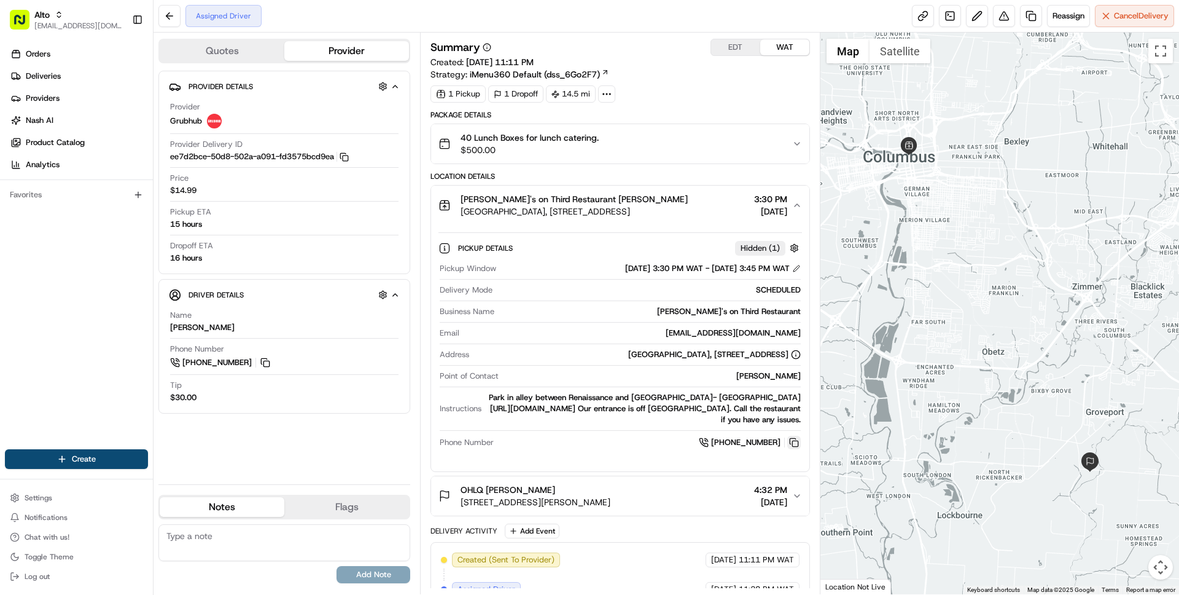
click at [796, 442] on button at bounding box center [794, 442] width 14 height 14
click at [798, 443] on button at bounding box center [794, 442] width 14 height 14
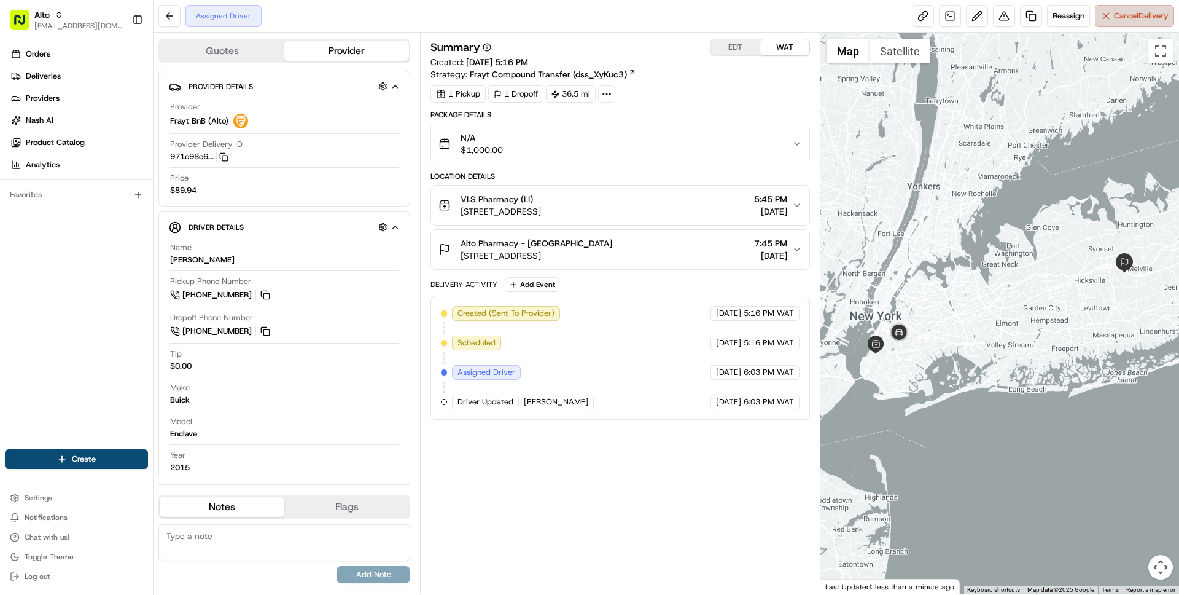
click at [1134, 17] on span "Cancel Delivery" at bounding box center [1141, 15] width 55 height 11
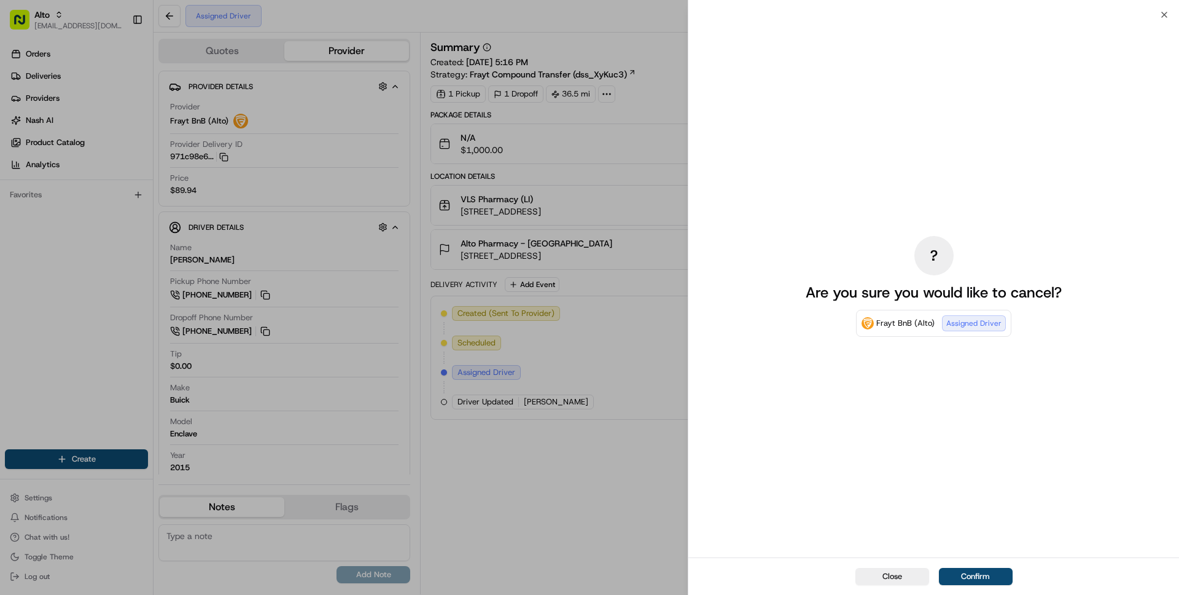
click at [896, 585] on div "Close Confirm" at bounding box center [934, 575] width 491 height 37
click at [888, 566] on div "Close Confirm" at bounding box center [934, 575] width 491 height 37
click at [891, 579] on button "Close" at bounding box center [893, 576] width 74 height 17
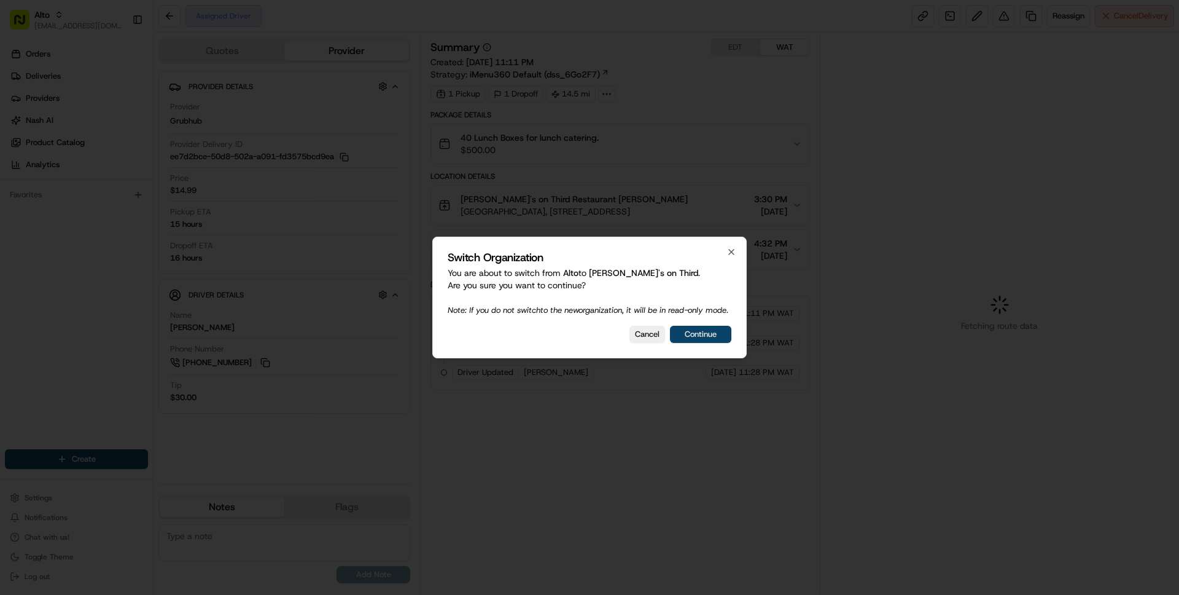
click at [709, 339] on button "Continue" at bounding box center [700, 334] width 61 height 17
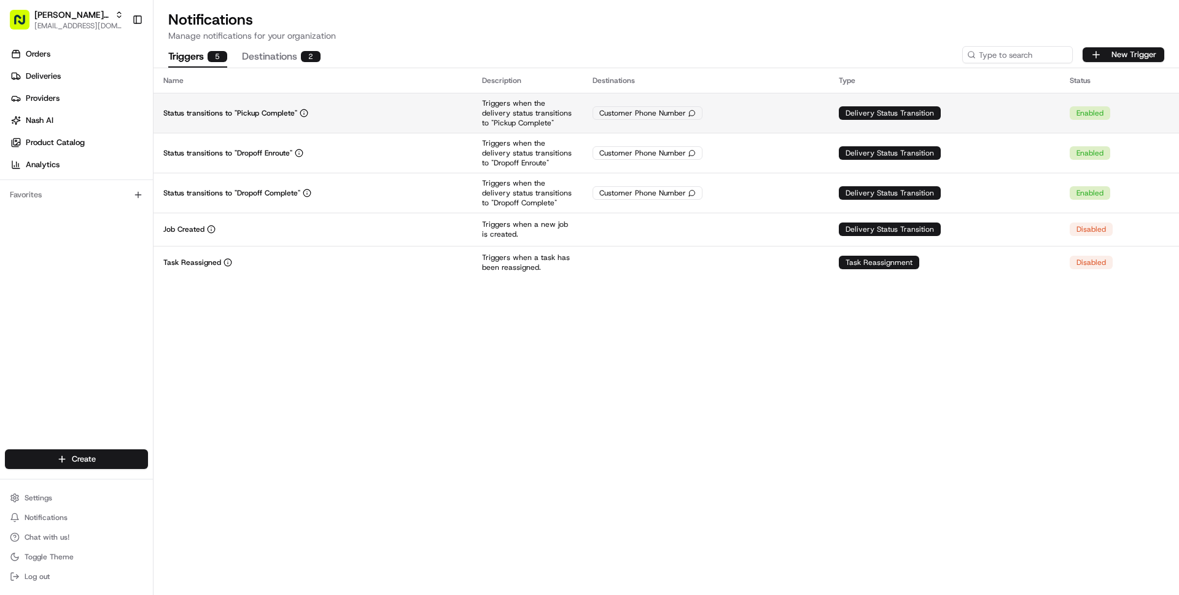
click at [443, 115] on div "Status transitions to "Pickup Complete"" at bounding box center [312, 113] width 299 height 10
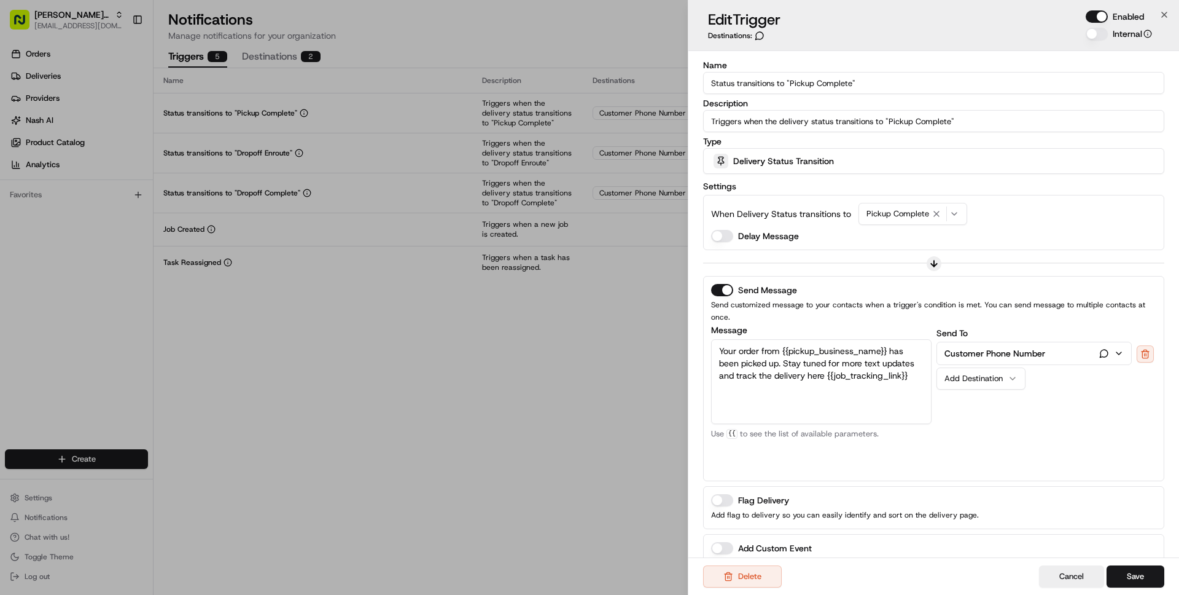
click at [1004, 373] on div "Add Destination" at bounding box center [976, 378] width 63 height 11
click at [977, 372] on button "Add Destination" at bounding box center [981, 378] width 89 height 22
click at [1071, 580] on button "Cancel" at bounding box center [1071, 576] width 65 height 22
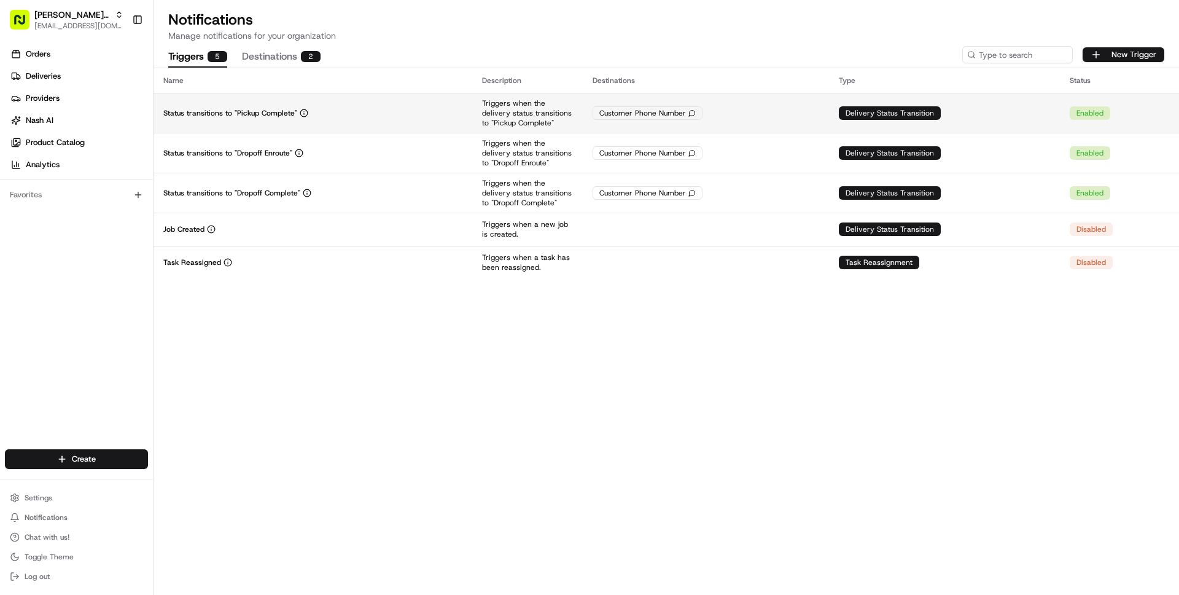
click at [361, 130] on td "Status transitions to "Pickup Complete"" at bounding box center [313, 113] width 319 height 40
click at [746, 114] on div "Customer Phone Number" at bounding box center [706, 113] width 227 height 14
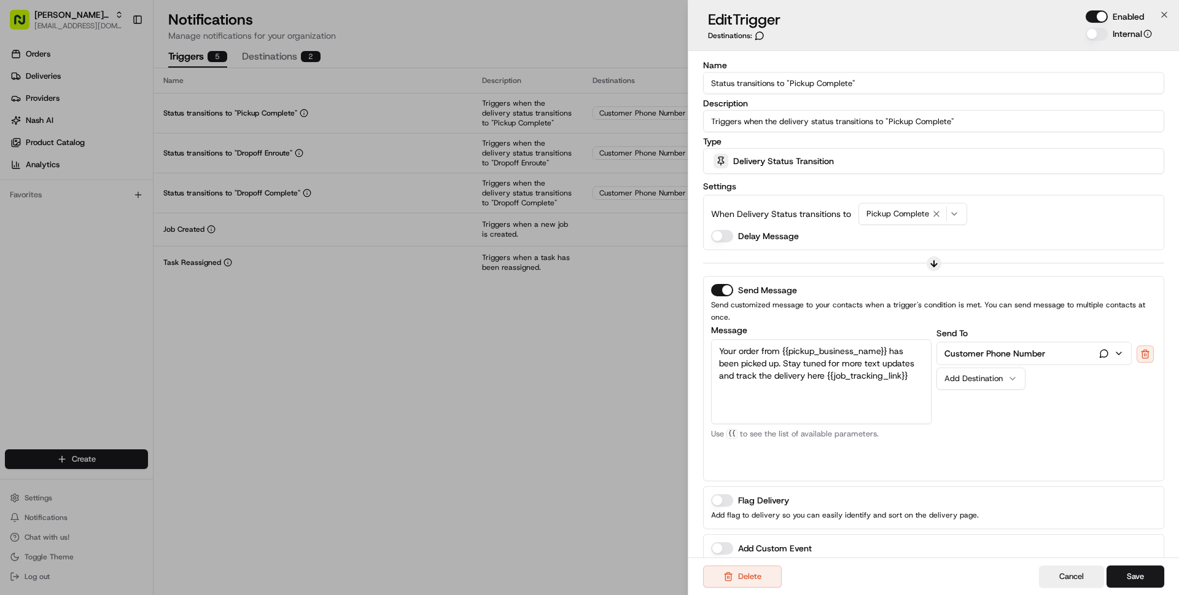
click at [997, 372] on button "Add Destination" at bounding box center [981, 378] width 89 height 22
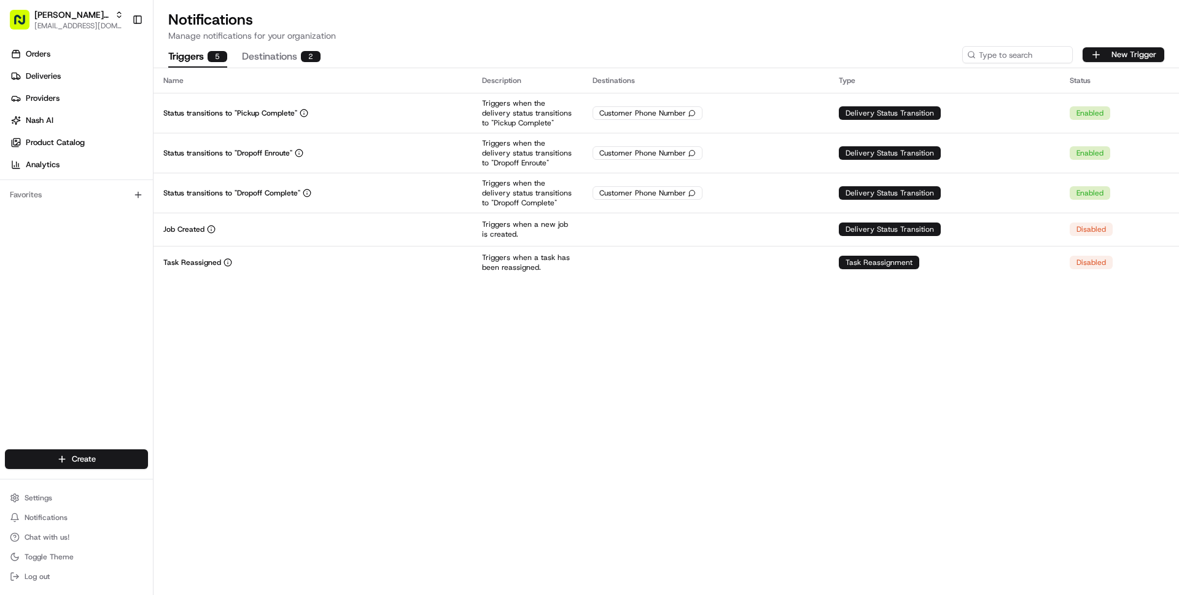
click at [276, 62] on button "Destinations 2" at bounding box center [281, 57] width 79 height 21
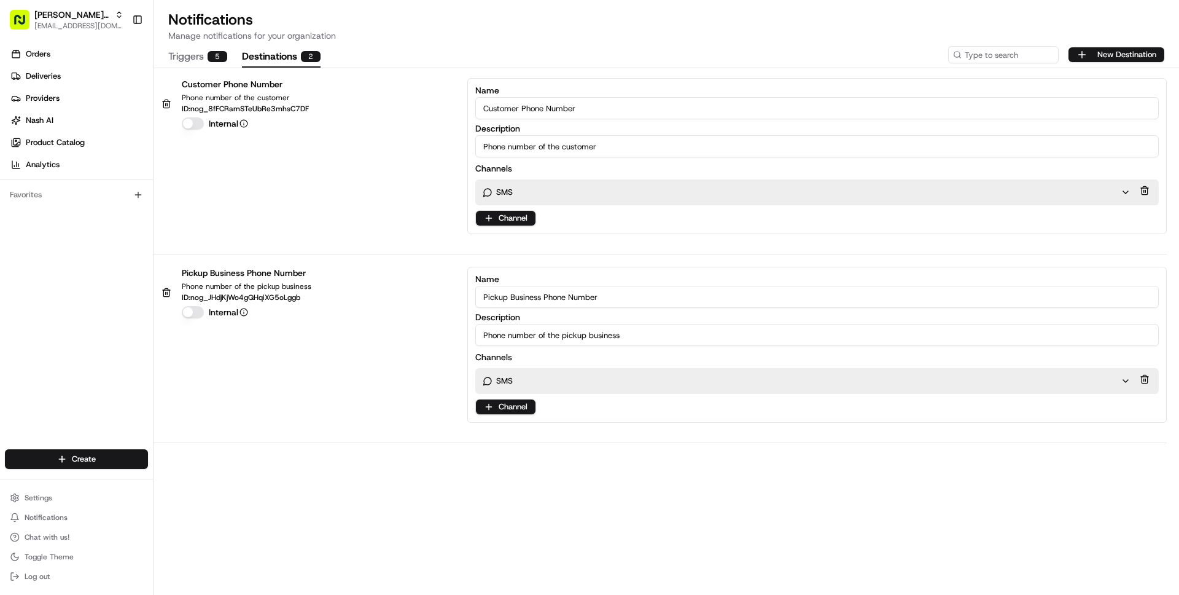
click at [1118, 23] on h1 "Notifications" at bounding box center [666, 20] width 996 height 20
click at [1106, 54] on button "New Destination" at bounding box center [1117, 54] width 96 height 15
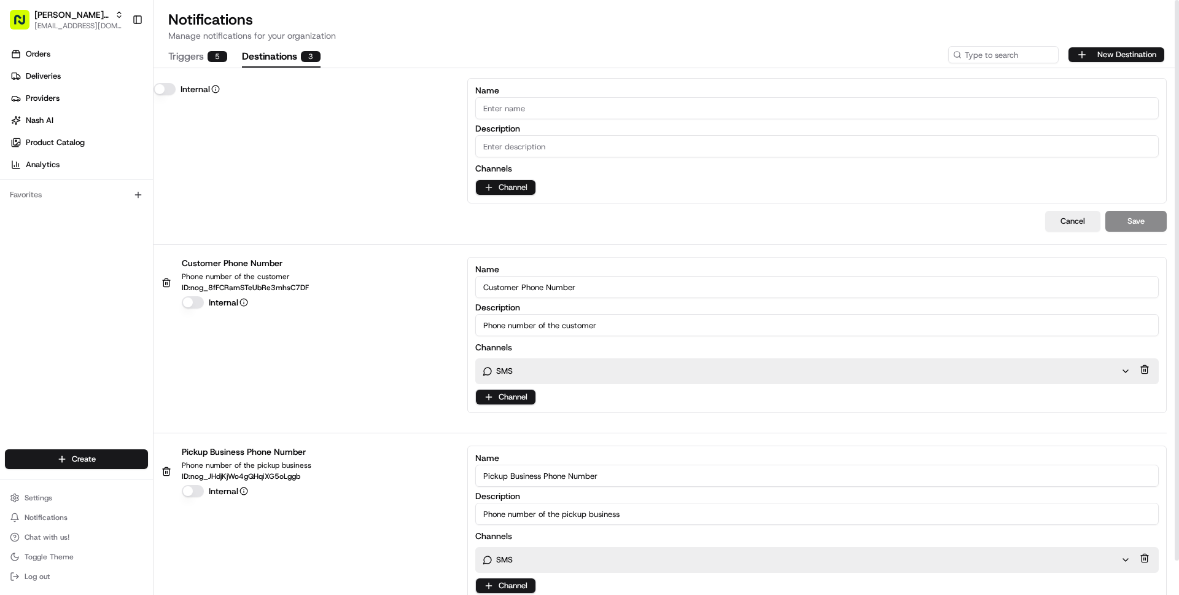
click at [503, 188] on html "Lexi's on Third wisdom@usenash.com Toggle Sidebar Orders Deliveries Providers N…" at bounding box center [589, 297] width 1179 height 595
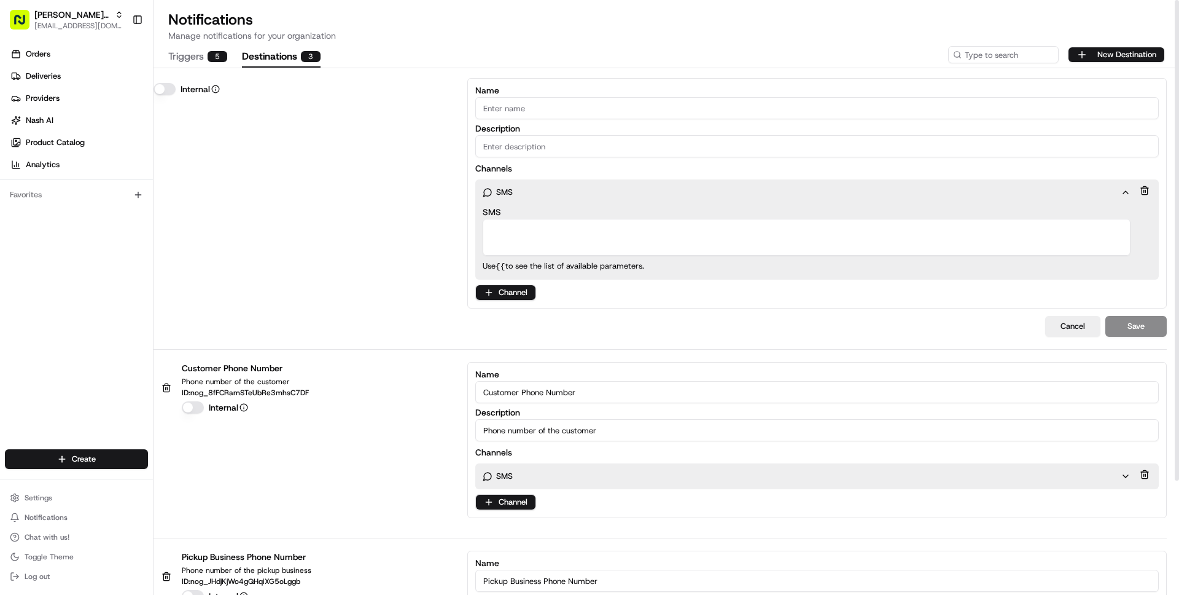
click at [513, 241] on textarea "SMS" at bounding box center [807, 237] width 648 height 37
type textarea "{{"
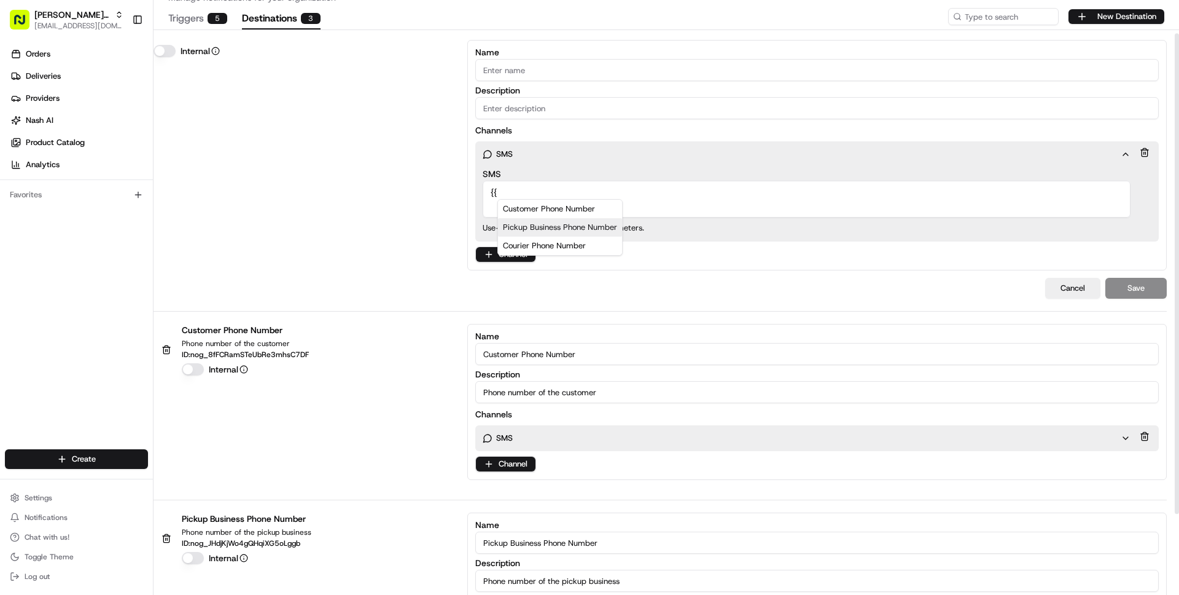
scroll to position [41, 0]
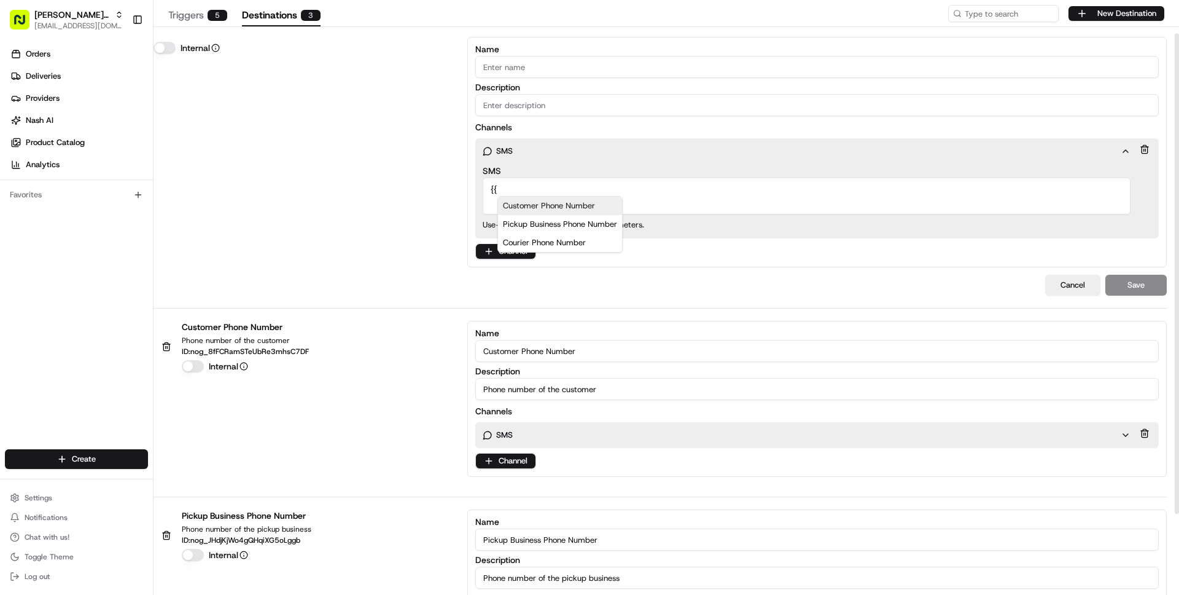
click at [536, 186] on textarea "{{" at bounding box center [807, 196] width 648 height 37
type textarea "+1"
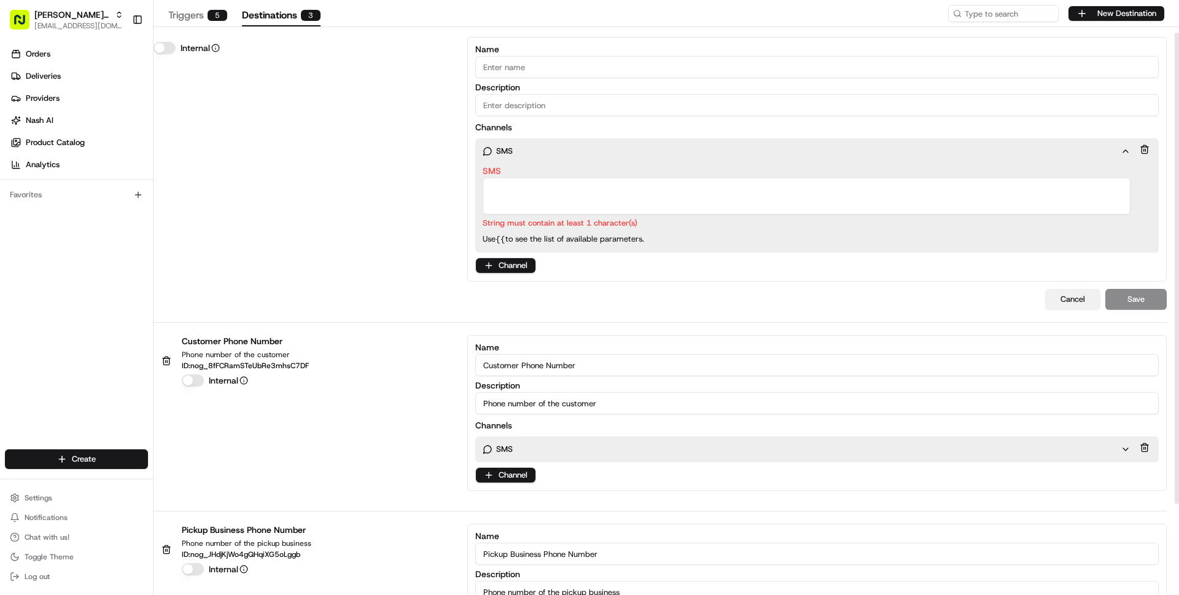
click at [1077, 303] on button "Cancel" at bounding box center [1072, 299] width 55 height 21
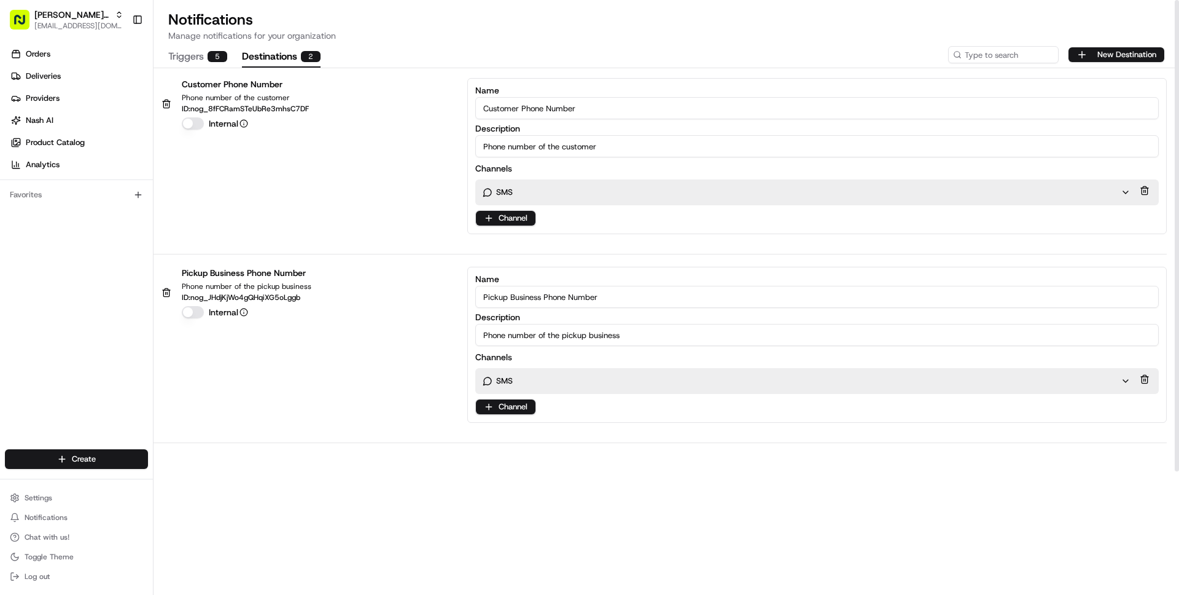
scroll to position [0, 0]
click at [1112, 50] on button "New Destination" at bounding box center [1117, 54] width 96 height 15
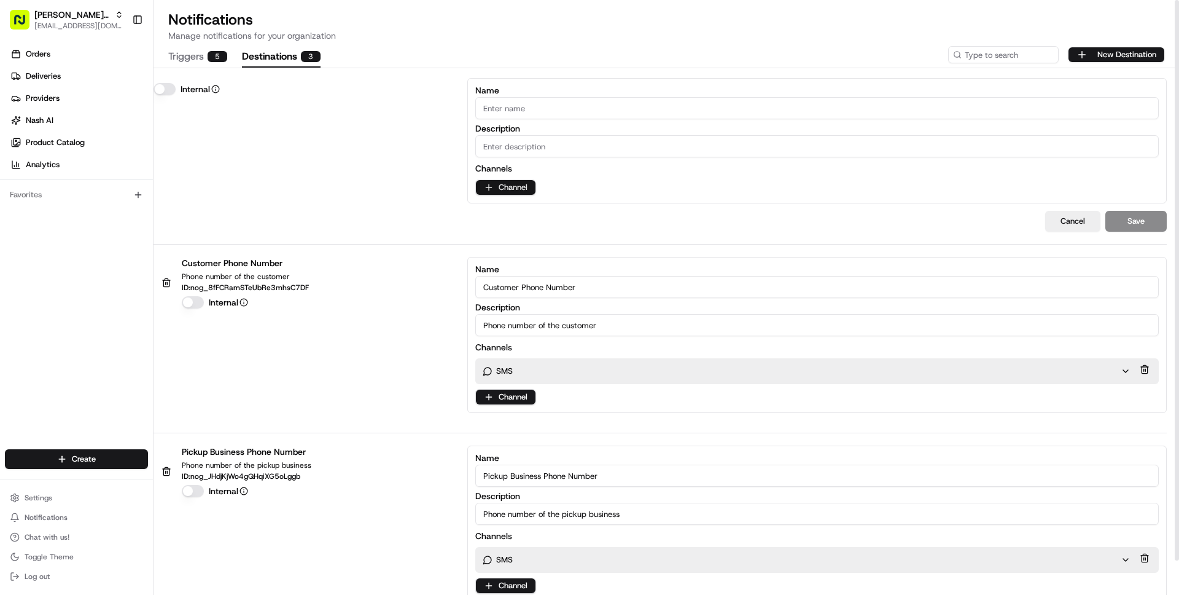
click at [499, 190] on html "Lexi's on Third wisdom@usenash.com Toggle Sidebar Orders Deliveries Providers N…" at bounding box center [589, 297] width 1179 height 595
click at [507, 185] on html "Lexi's on Third wisdom@usenash.com Toggle Sidebar Orders Deliveries Providers N…" at bounding box center [589, 297] width 1179 height 595
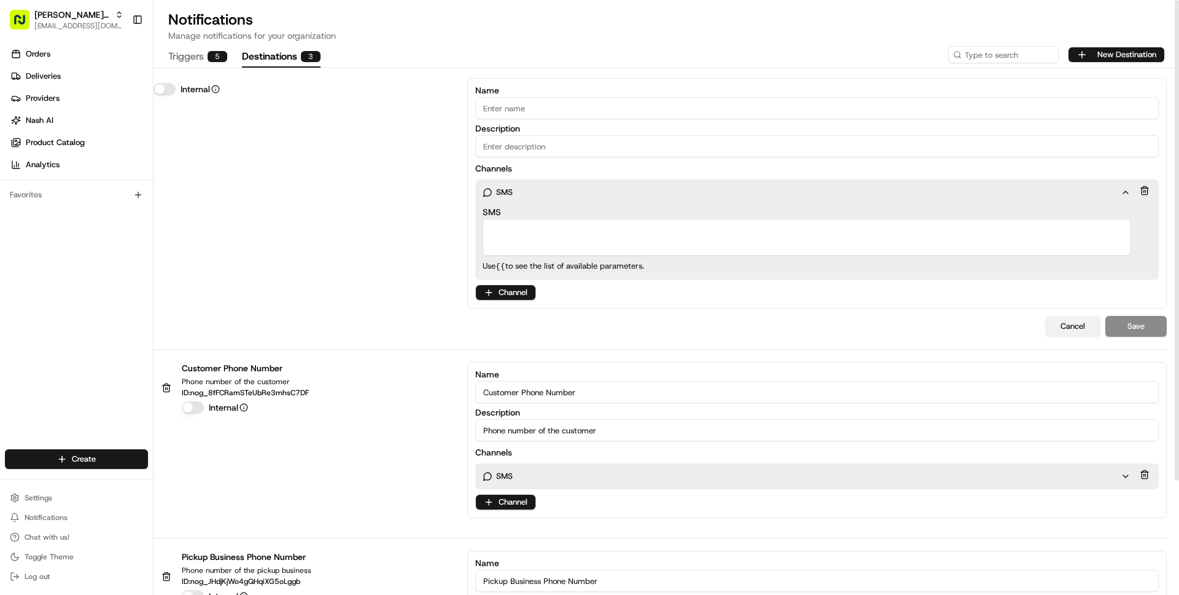
click at [1065, 326] on button "Cancel" at bounding box center [1072, 326] width 55 height 21
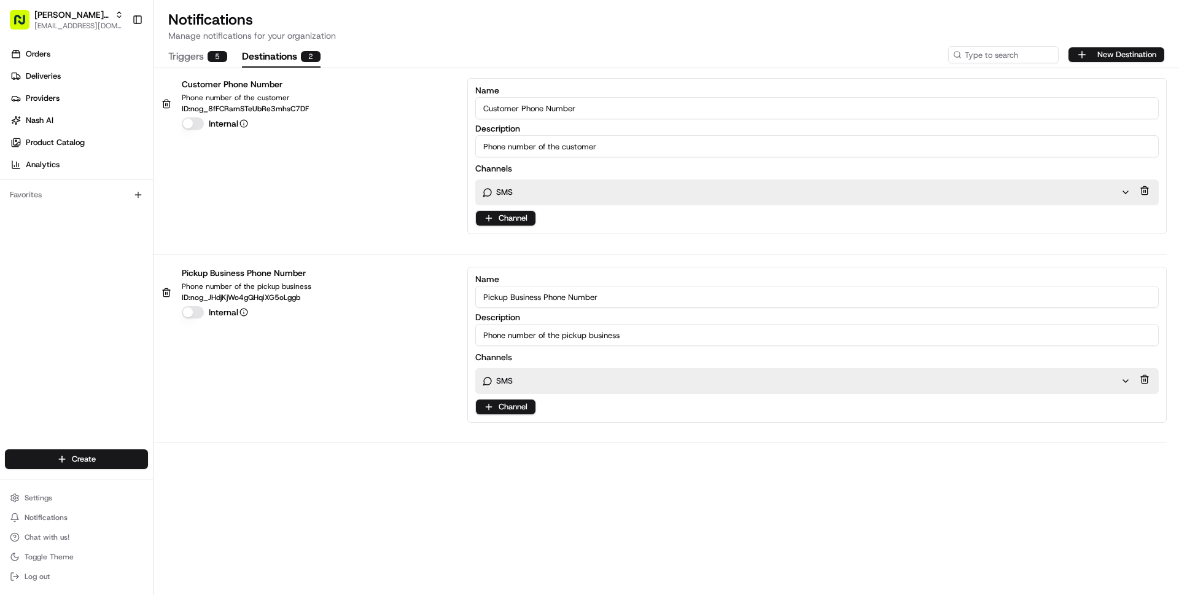
click at [189, 57] on button "Triggers 5" at bounding box center [197, 57] width 59 height 21
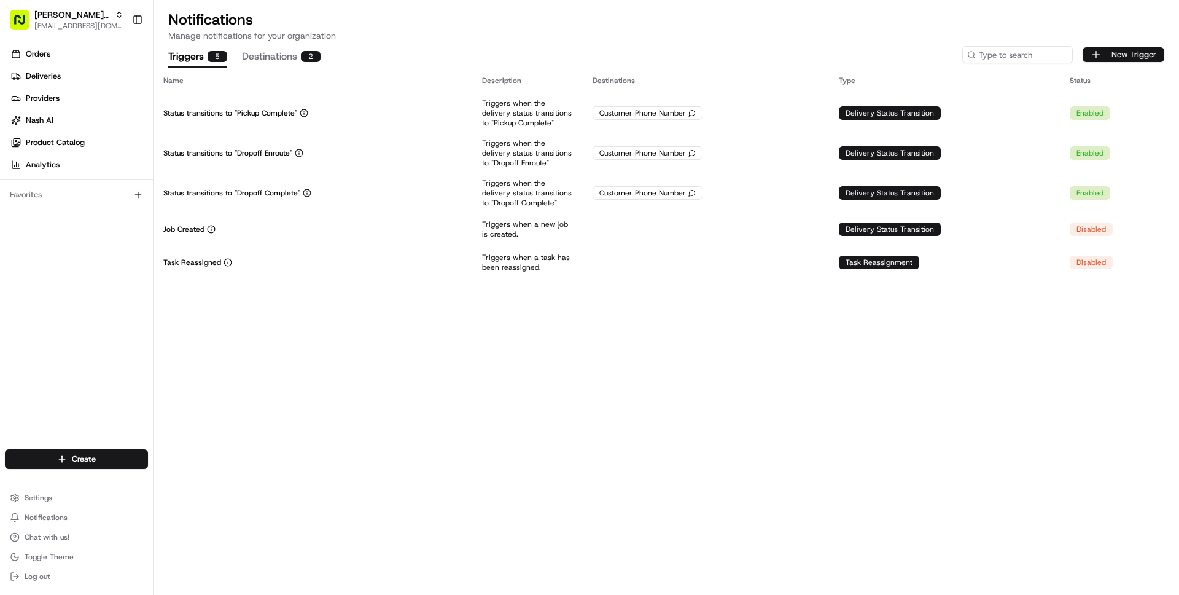
click at [1116, 56] on button "New Trigger" at bounding box center [1124, 54] width 82 height 15
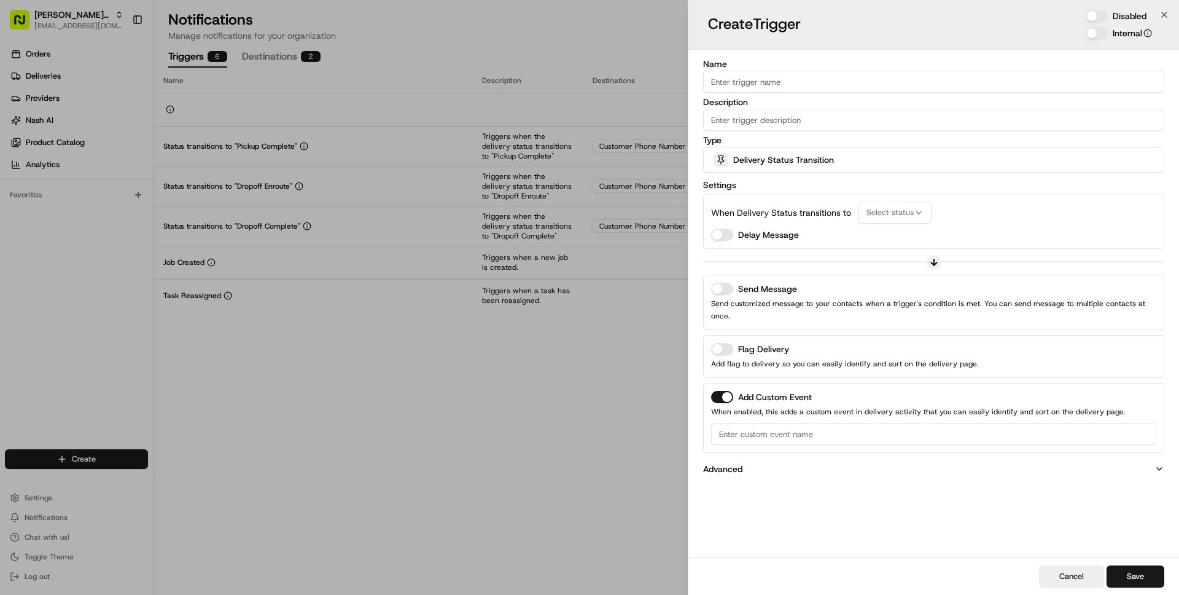
click at [892, 165] on div "Delivery Status Transition" at bounding box center [933, 159] width 455 height 25
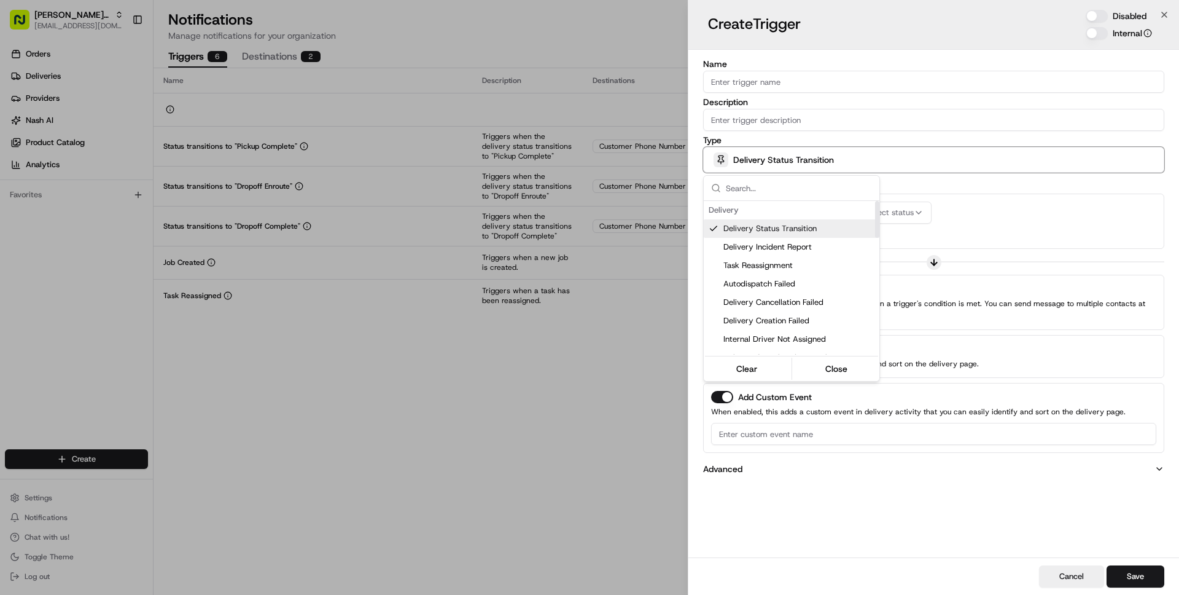
click at [944, 176] on div at bounding box center [589, 297] width 1179 height 595
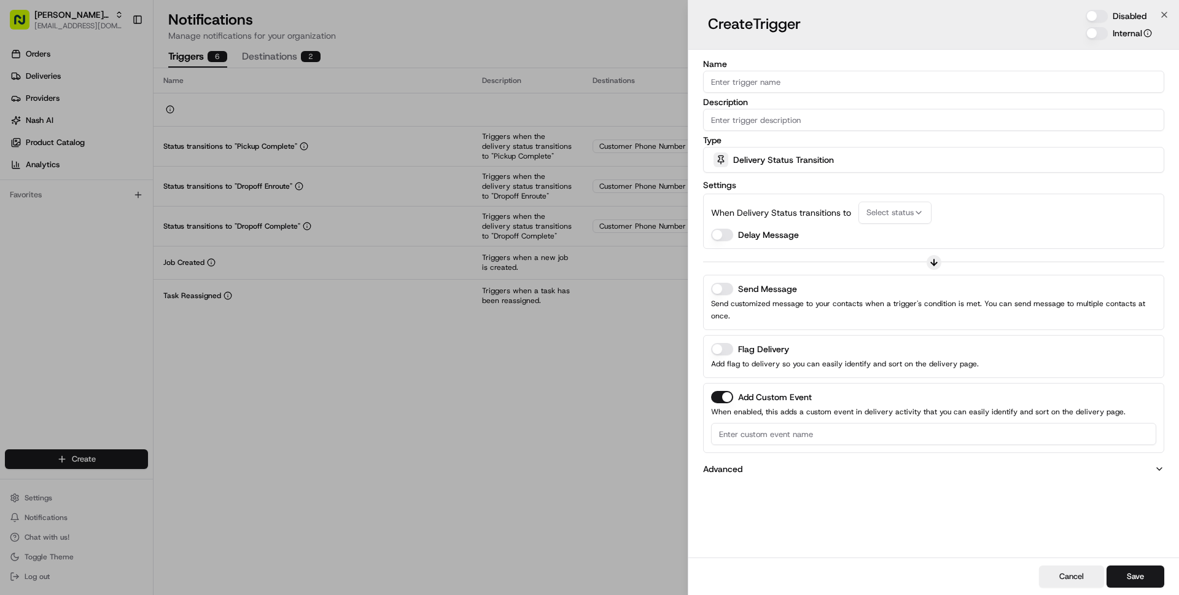
click at [896, 213] on span "Select status" at bounding box center [890, 212] width 47 height 11
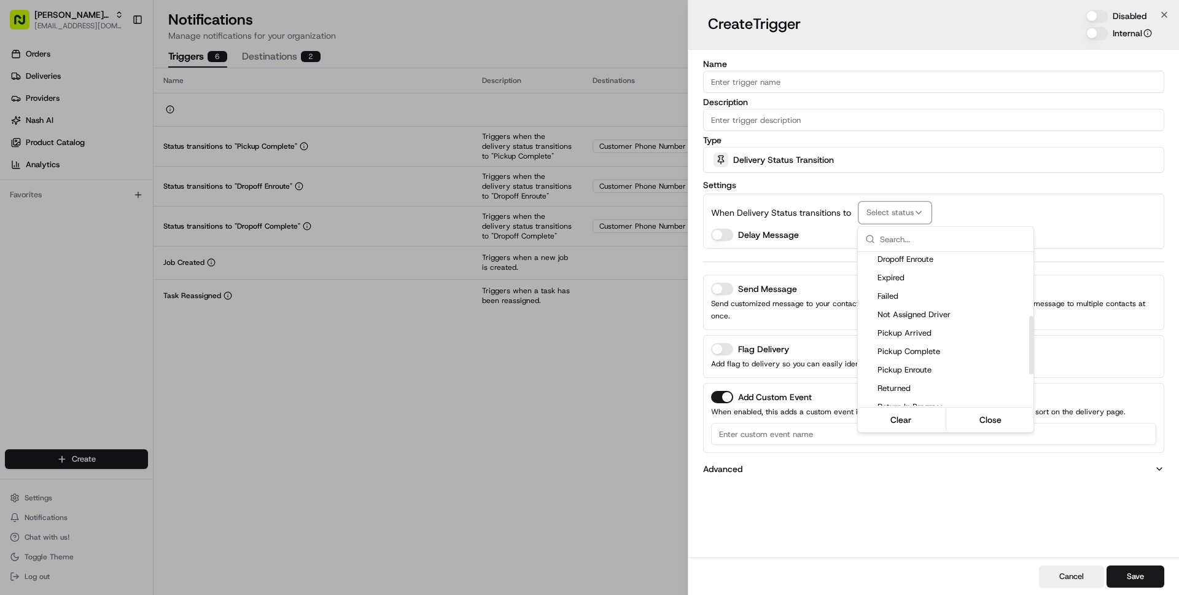
scroll to position [168, 0]
click at [908, 369] on span "Pickup Enroute" at bounding box center [953, 369] width 151 height 11
click at [1010, 208] on div at bounding box center [589, 297] width 1179 height 595
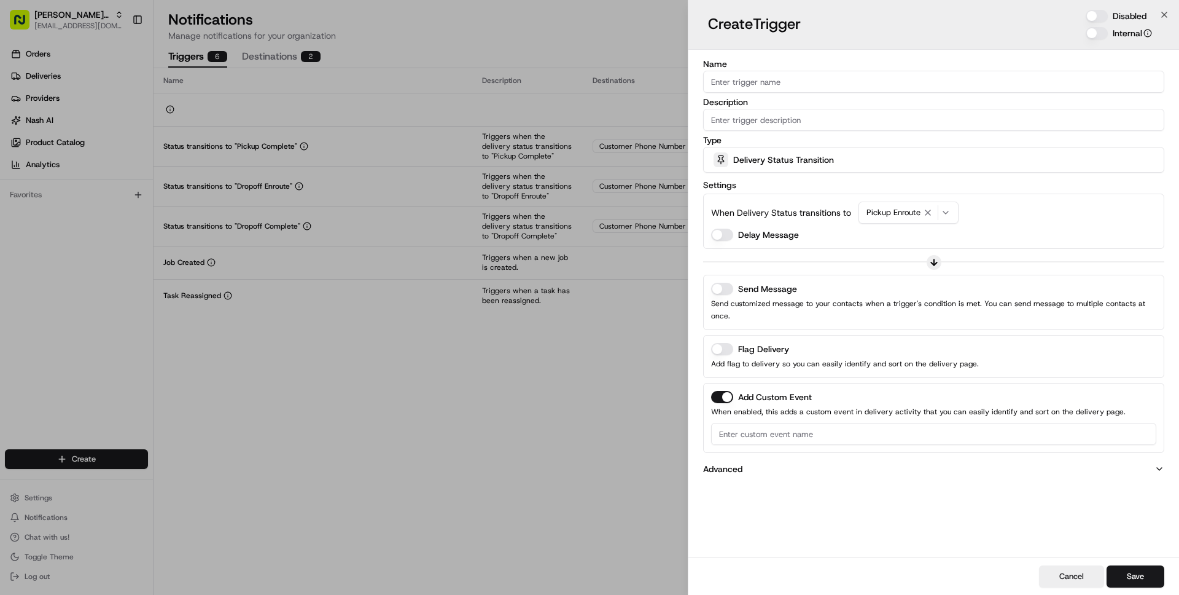
click at [717, 286] on button "Send Message" at bounding box center [722, 289] width 22 height 12
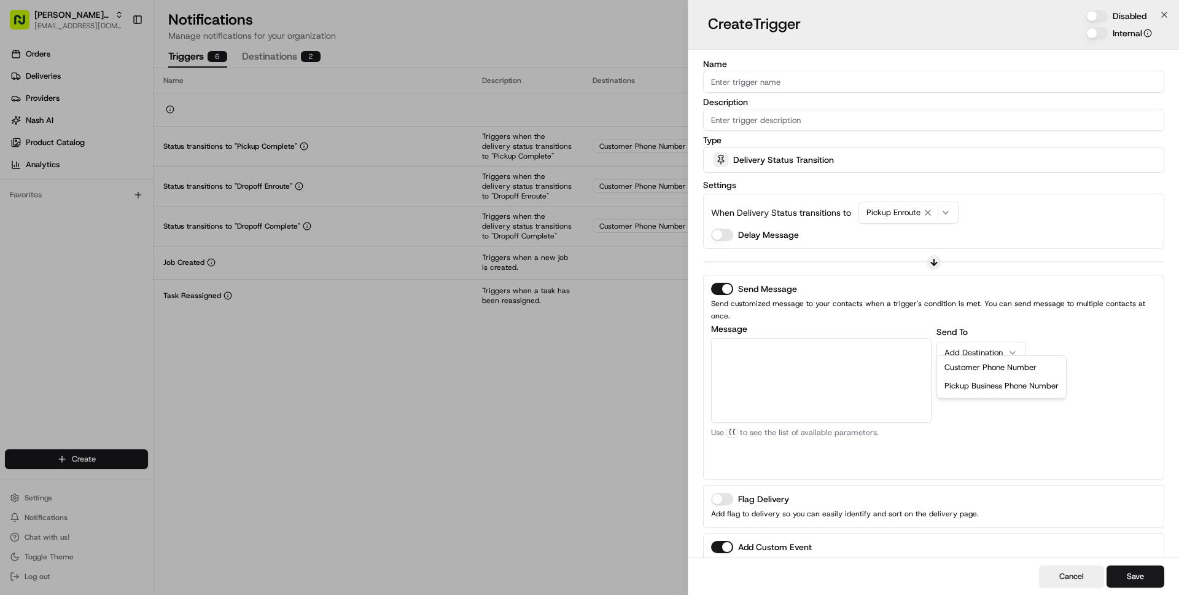
click at [1005, 347] on div "Add Destination" at bounding box center [976, 352] width 63 height 11
click at [1065, 584] on button "Cancel" at bounding box center [1071, 576] width 65 height 22
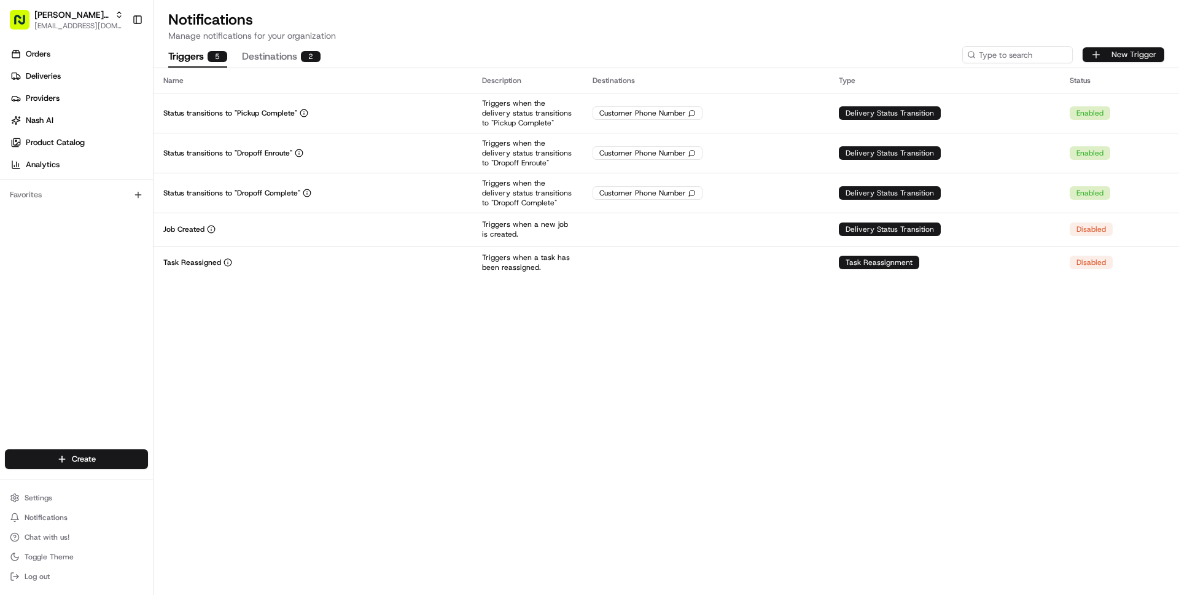
click at [1120, 52] on button "New Trigger" at bounding box center [1124, 54] width 82 height 15
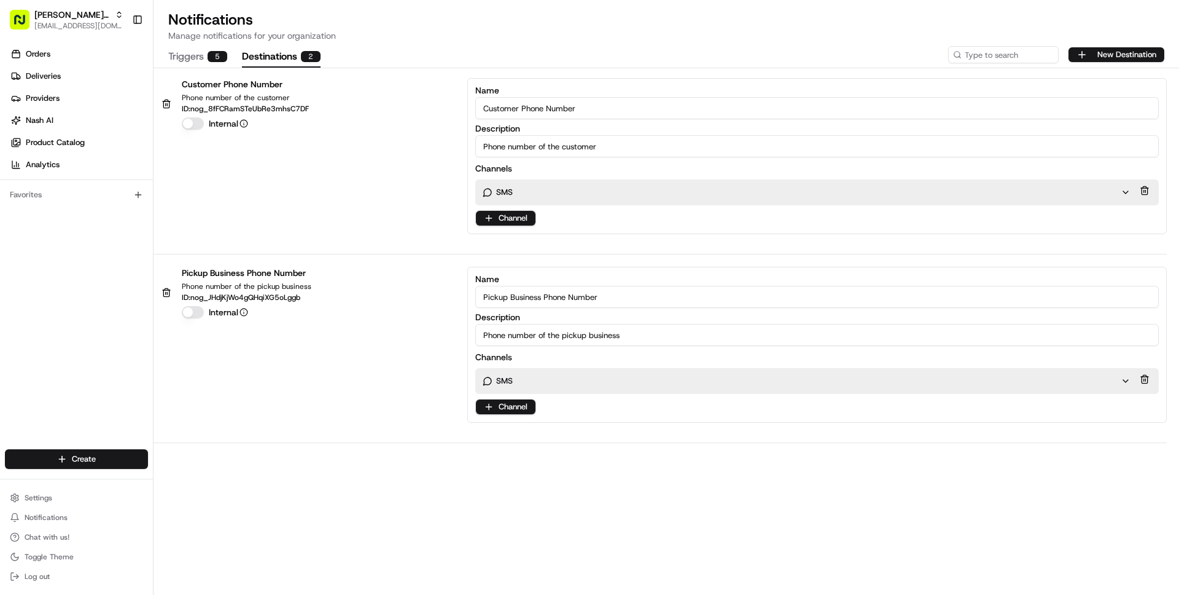
click at [271, 60] on button "Destinations 2" at bounding box center [281, 57] width 79 height 21
click at [1104, 52] on button "New Destination" at bounding box center [1117, 54] width 96 height 15
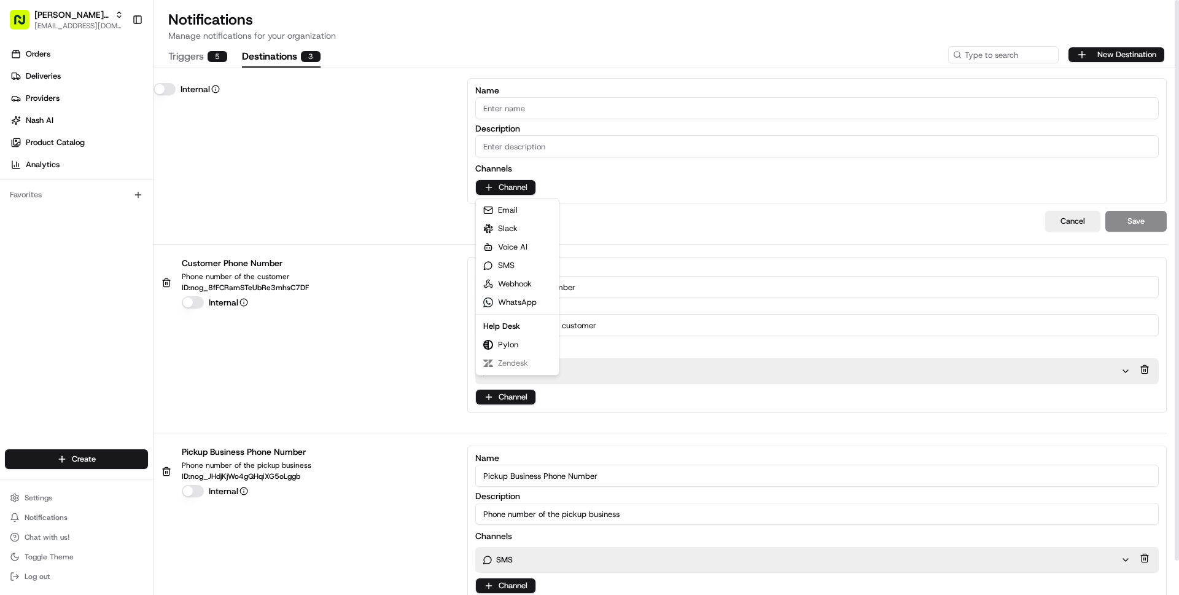
click at [512, 188] on html "Lexi's on Third wisdom@usenash.com Toggle Sidebar Orders Deliveries Providers N…" at bounding box center [589, 297] width 1179 height 595
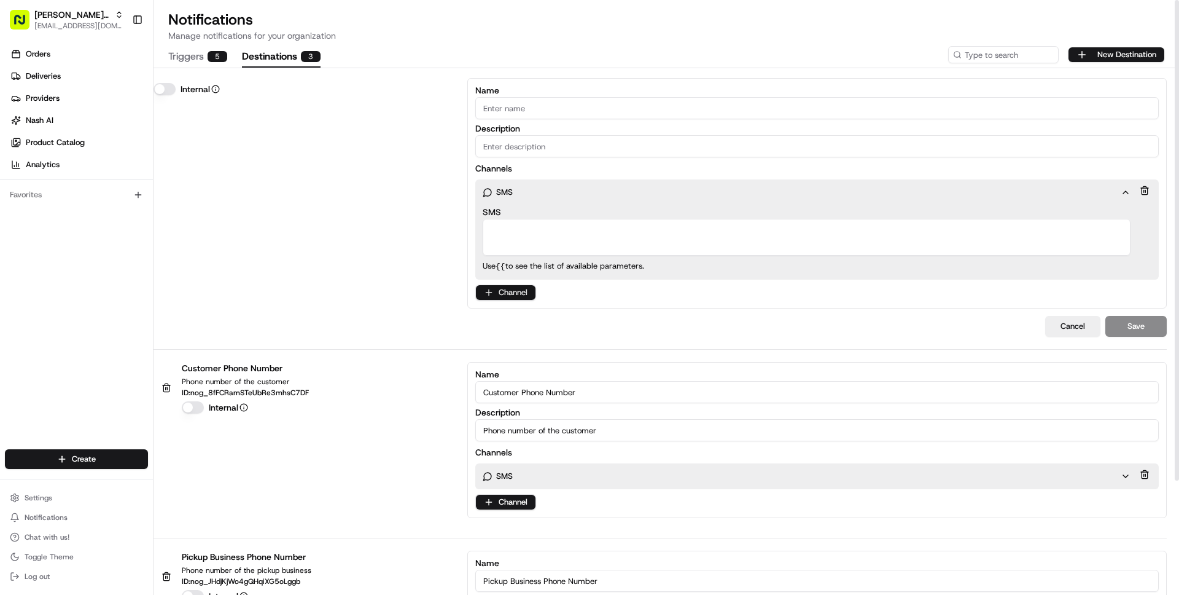
click at [509, 292] on html "Lexi's on Third wisdom@usenash.com Toggle Sidebar Orders Deliveries Providers N…" at bounding box center [589, 297] width 1179 height 595
click at [507, 292] on html "Lexi's on Third wisdom@usenash.com Toggle Sidebar Orders Deliveries Providers N…" at bounding box center [589, 297] width 1179 height 595
click at [558, 238] on textarea "SMS" at bounding box center [807, 237] width 648 height 37
type textarea "+123"
click at [697, 146] on input "Description" at bounding box center [817, 146] width 684 height 22
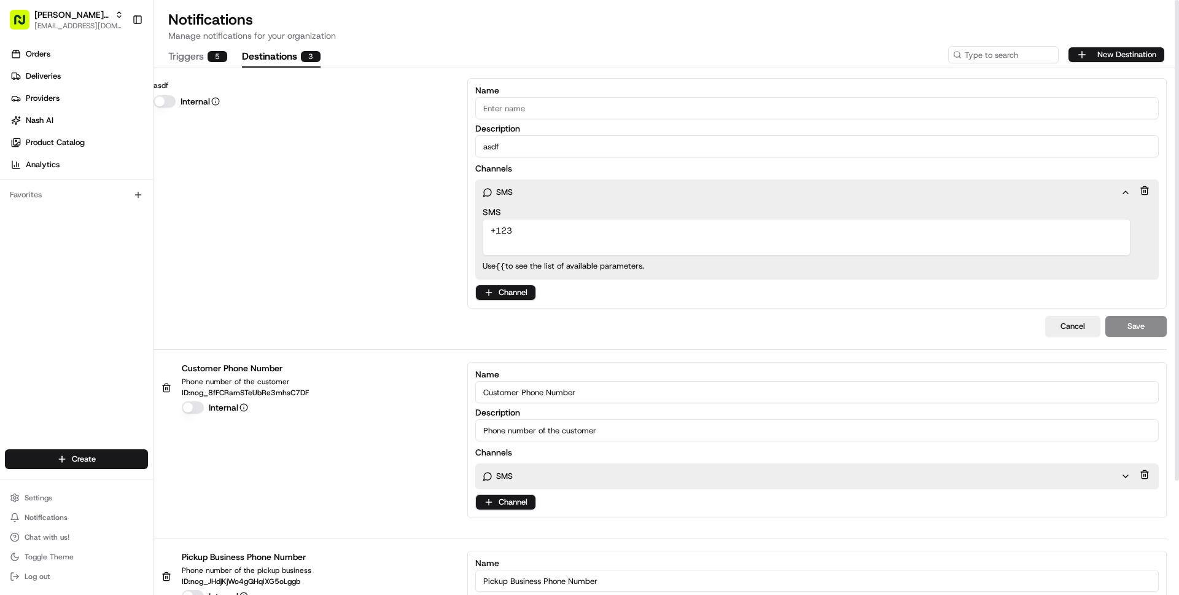
type input "asdf"
click at [636, 102] on input "Name" at bounding box center [817, 108] width 684 height 22
type input "ads"
click at [513, 293] on html "Lexi's on Third wisdom@usenash.com Toggle Sidebar Orders Deliveries Providers N…" at bounding box center [589, 297] width 1179 height 595
click at [1070, 327] on button "Cancel" at bounding box center [1072, 326] width 55 height 21
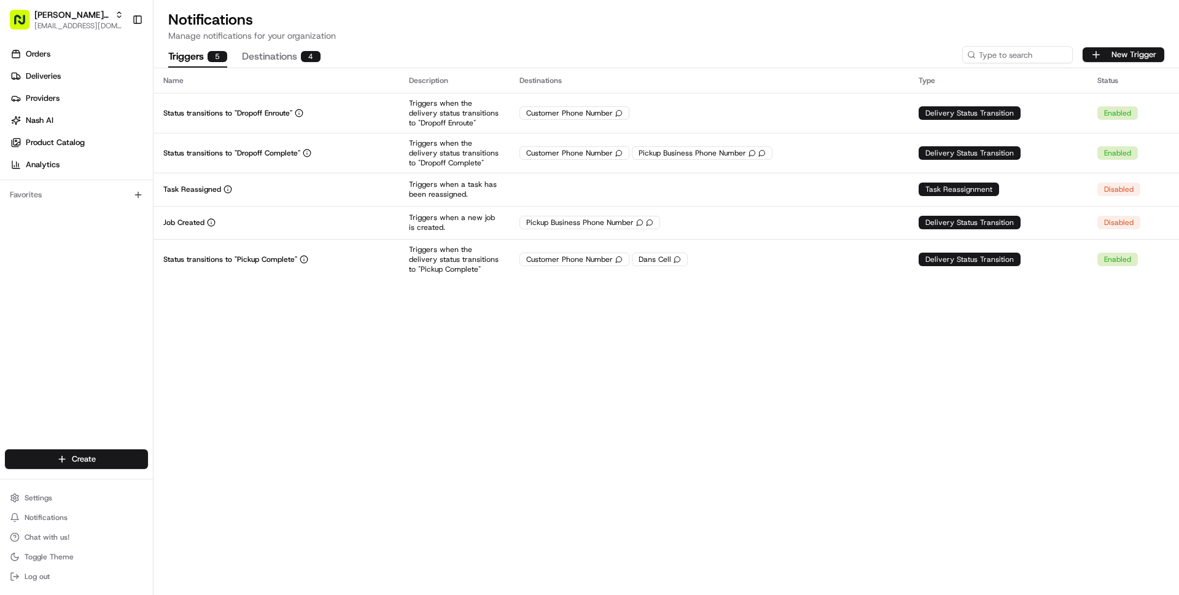
click at [281, 64] on button "Destinations 4" at bounding box center [281, 57] width 79 height 21
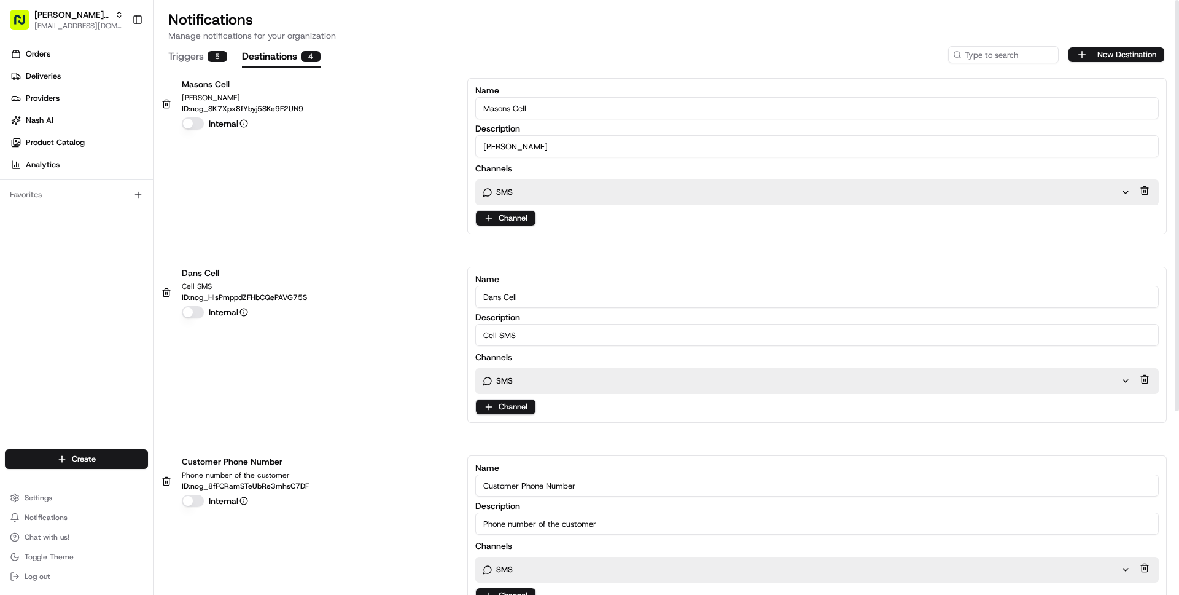
click at [523, 192] on div "SMS" at bounding box center [802, 192] width 638 height 11
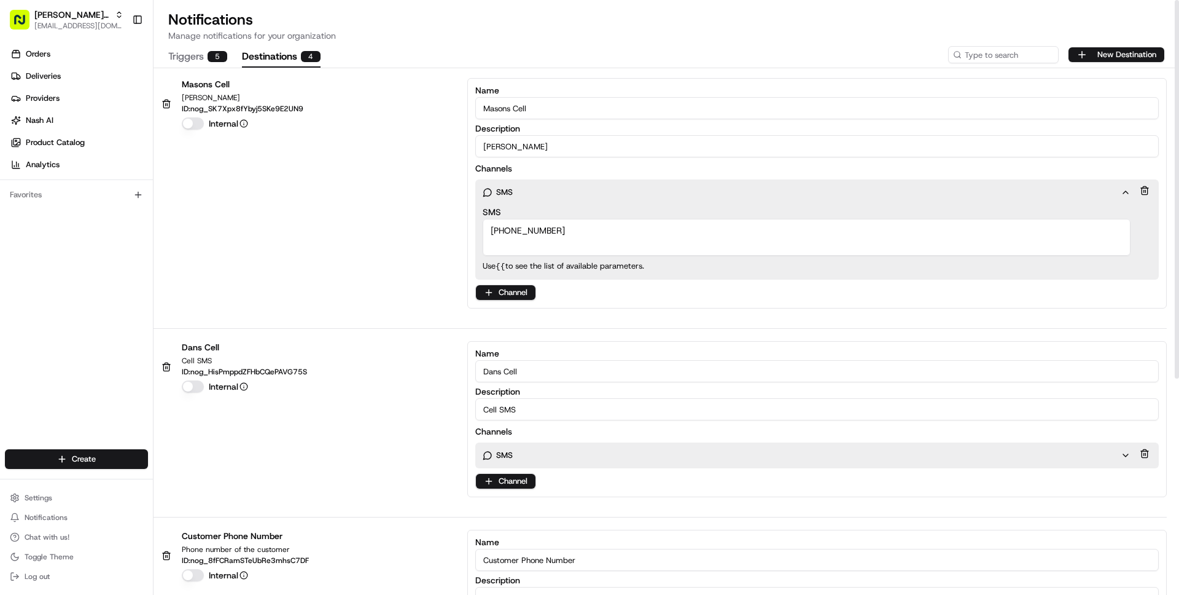
click at [582, 222] on textarea "+12176495523" at bounding box center [807, 237] width 648 height 37
click at [508, 455] on p "SMS" at bounding box center [504, 455] width 17 height 11
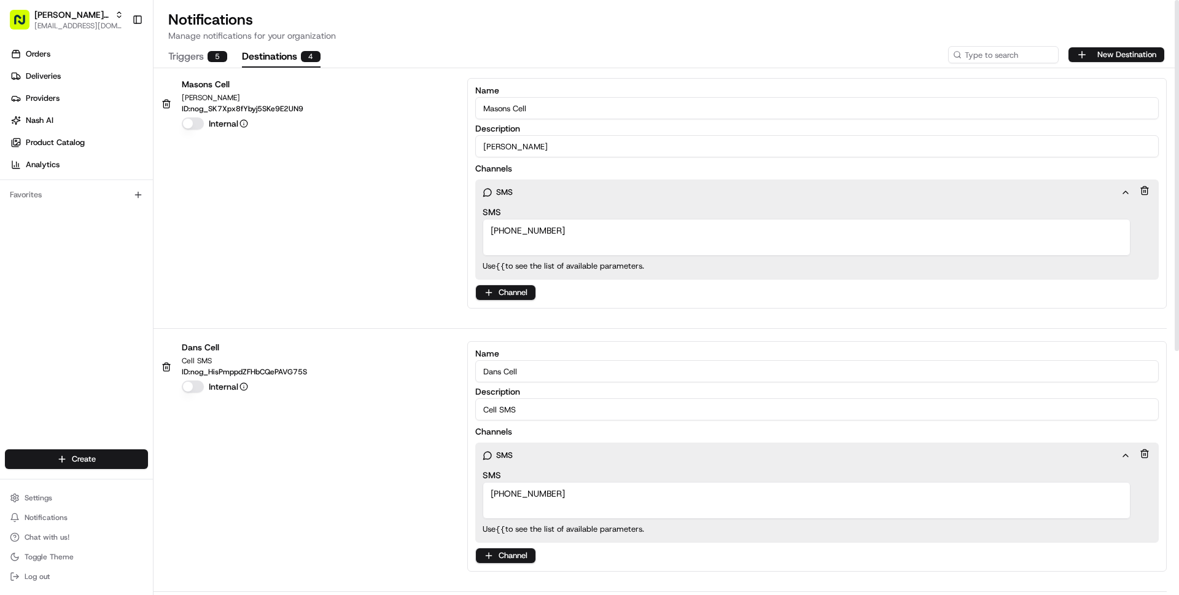
click at [575, 501] on textarea "+16144062525" at bounding box center [807, 500] width 648 height 37
click at [198, 56] on button "Triggers 5" at bounding box center [197, 57] width 59 height 21
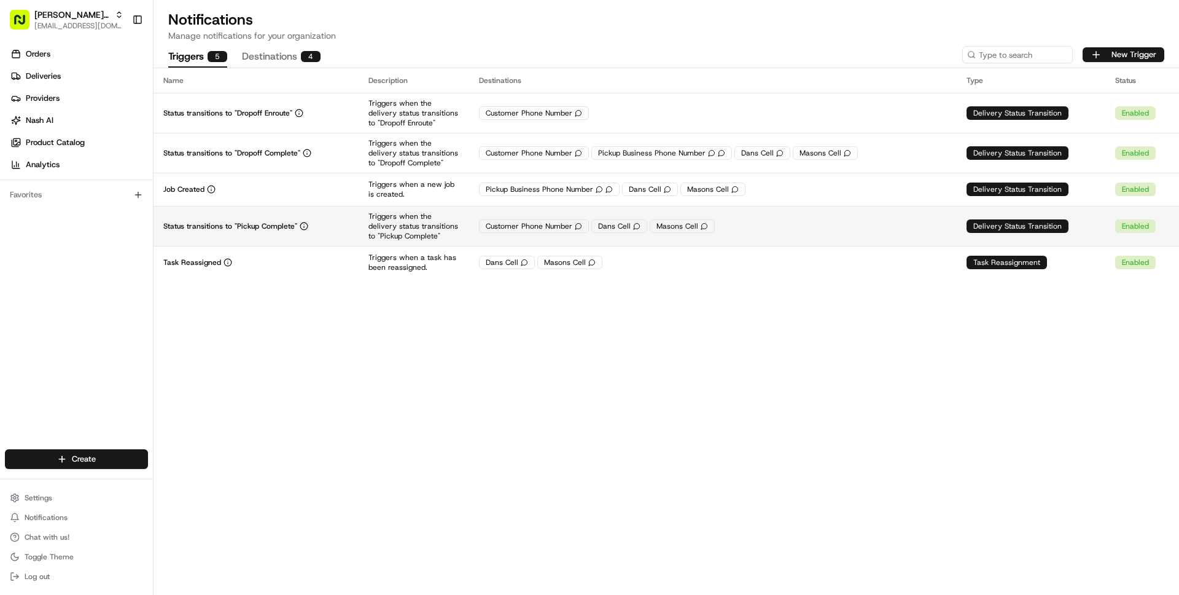
click at [798, 223] on div "Customer Phone Number Dans Cell Masons Cell" at bounding box center [713, 226] width 468 height 14
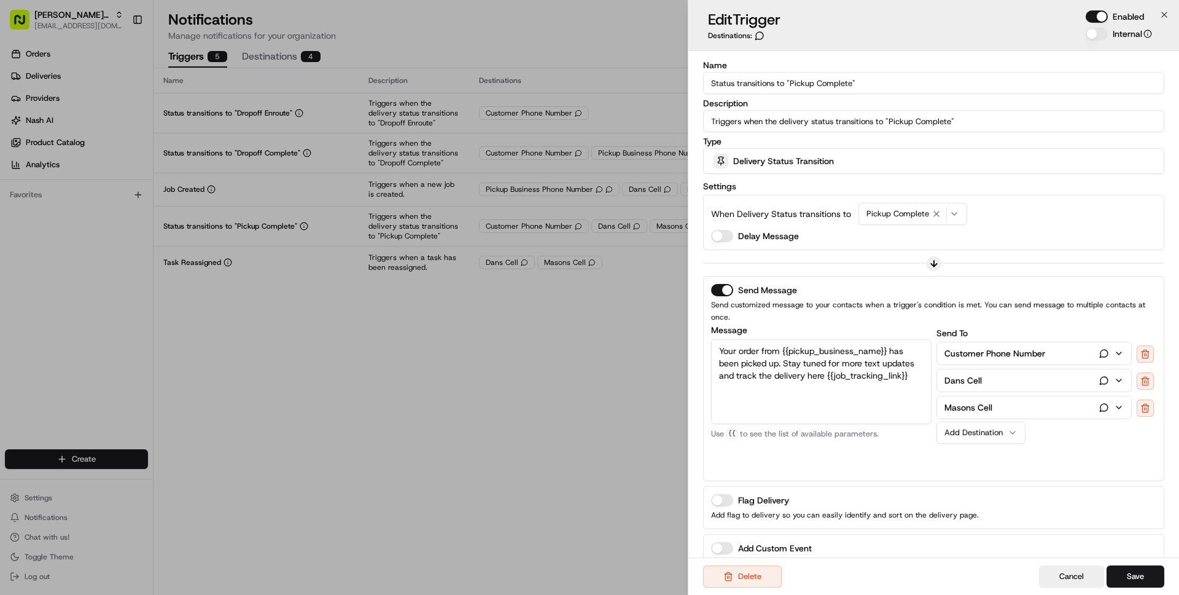
click at [959, 374] on p "Dans Cell" at bounding box center [963, 380] width 37 height 12
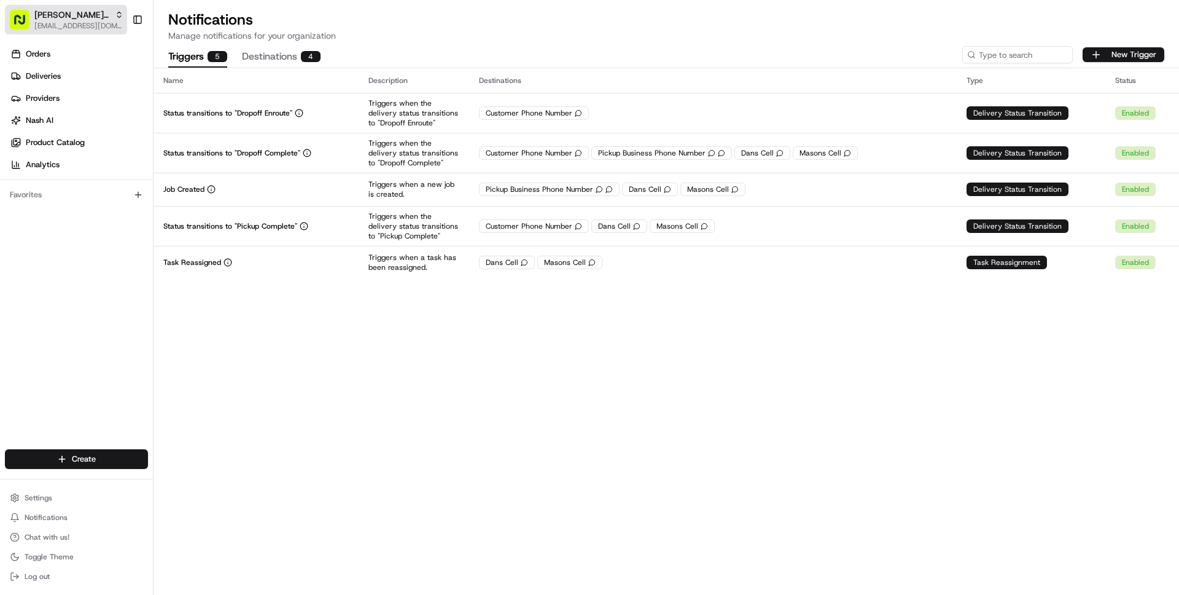
click at [45, 21] on span "[EMAIL_ADDRESS][DOMAIN_NAME]" at bounding box center [78, 26] width 89 height 10
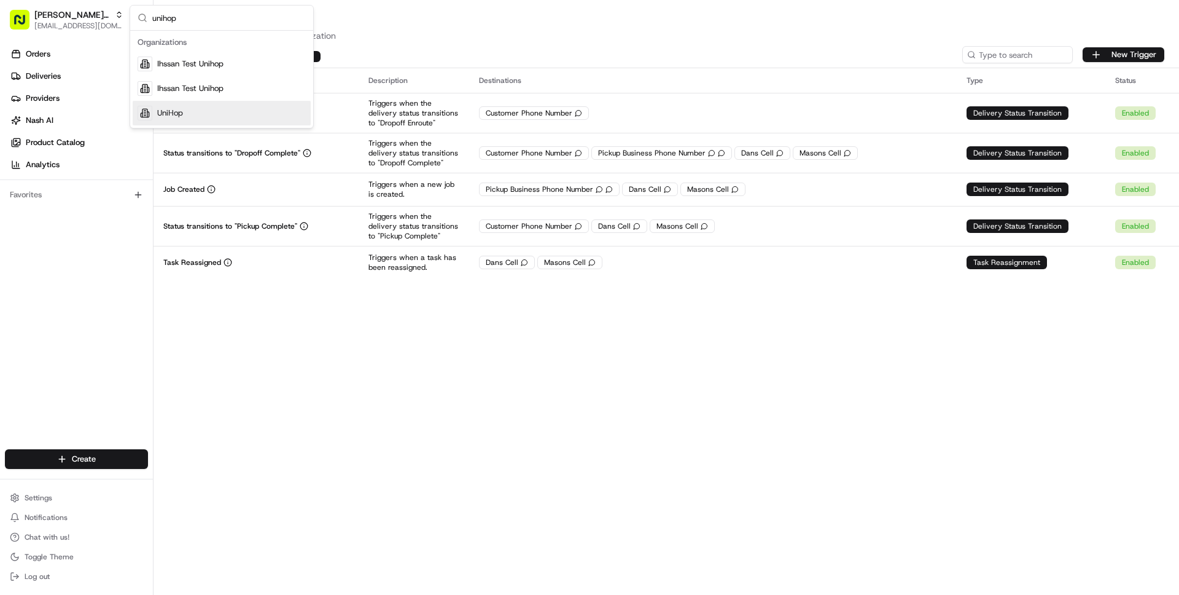
type input "unihop"
click at [168, 118] on span "UniHop" at bounding box center [170, 112] width 26 height 11
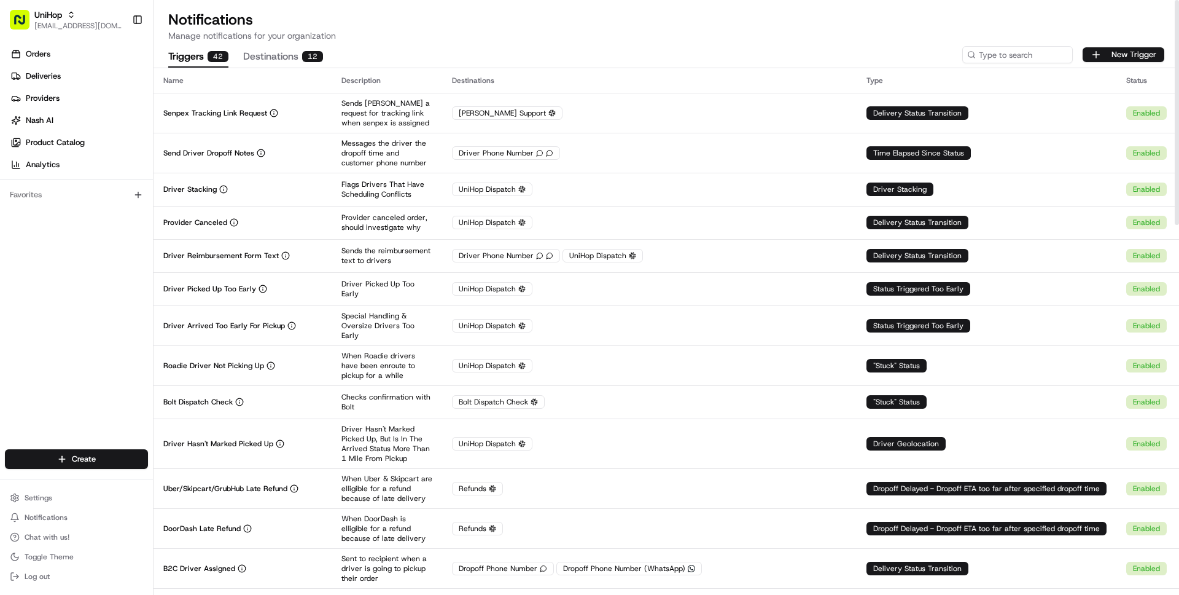
click at [276, 57] on button "Destinations 12" at bounding box center [283, 57] width 80 height 21
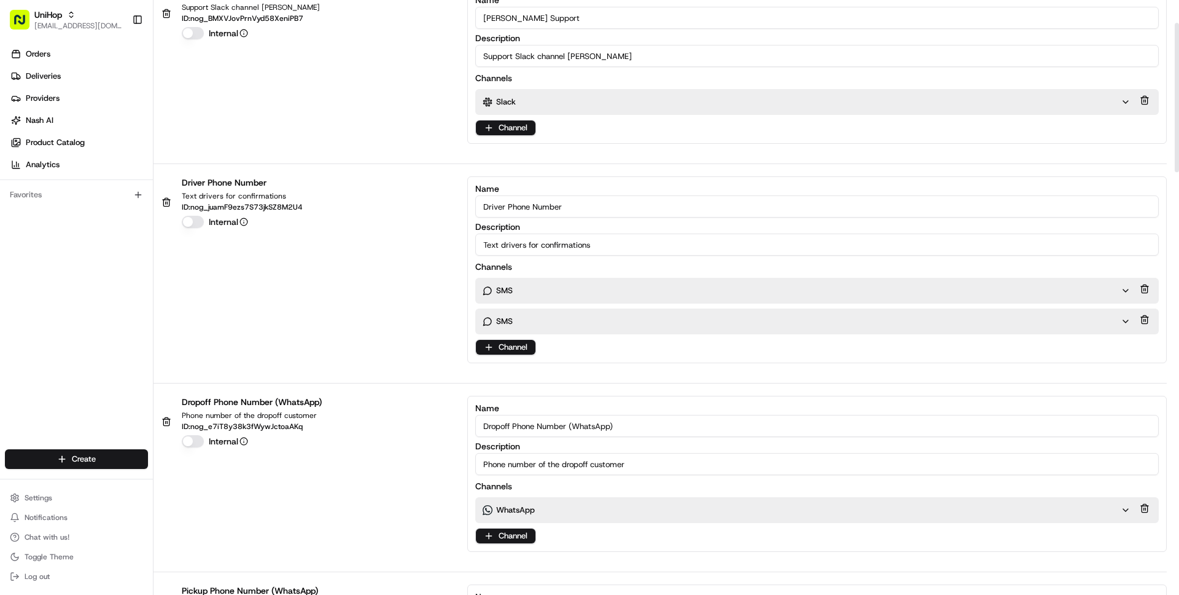
scroll to position [91, 0]
click at [554, 295] on div "SMS" at bounding box center [806, 290] width 663 height 26
click at [531, 289] on div "SMS" at bounding box center [802, 289] width 638 height 11
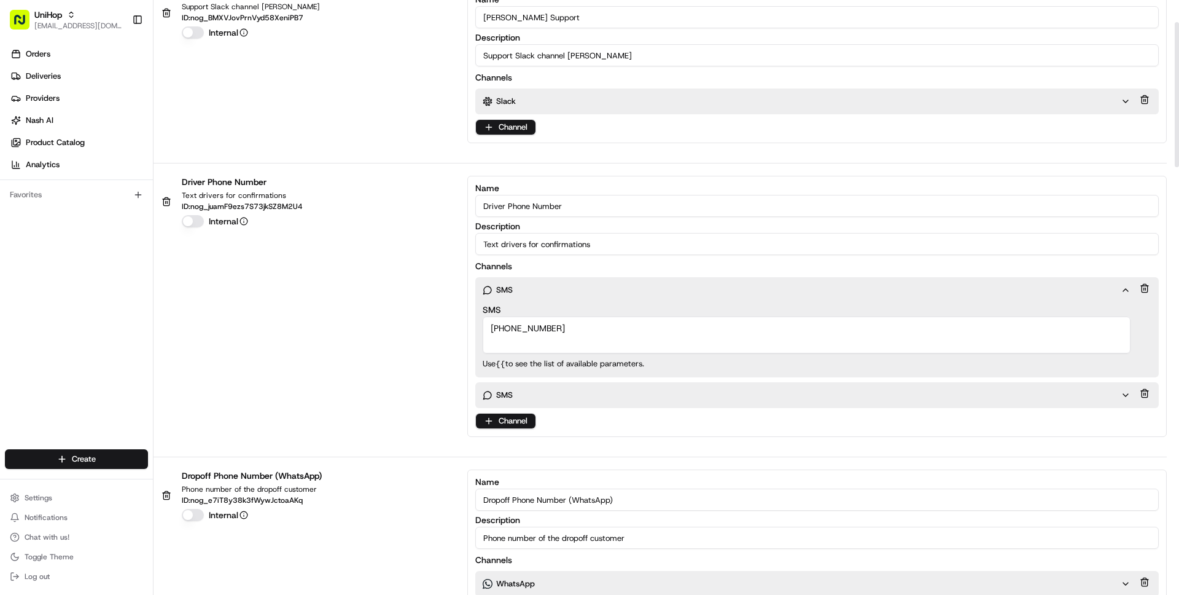
click at [531, 289] on div "SMS" at bounding box center [802, 289] width 638 height 11
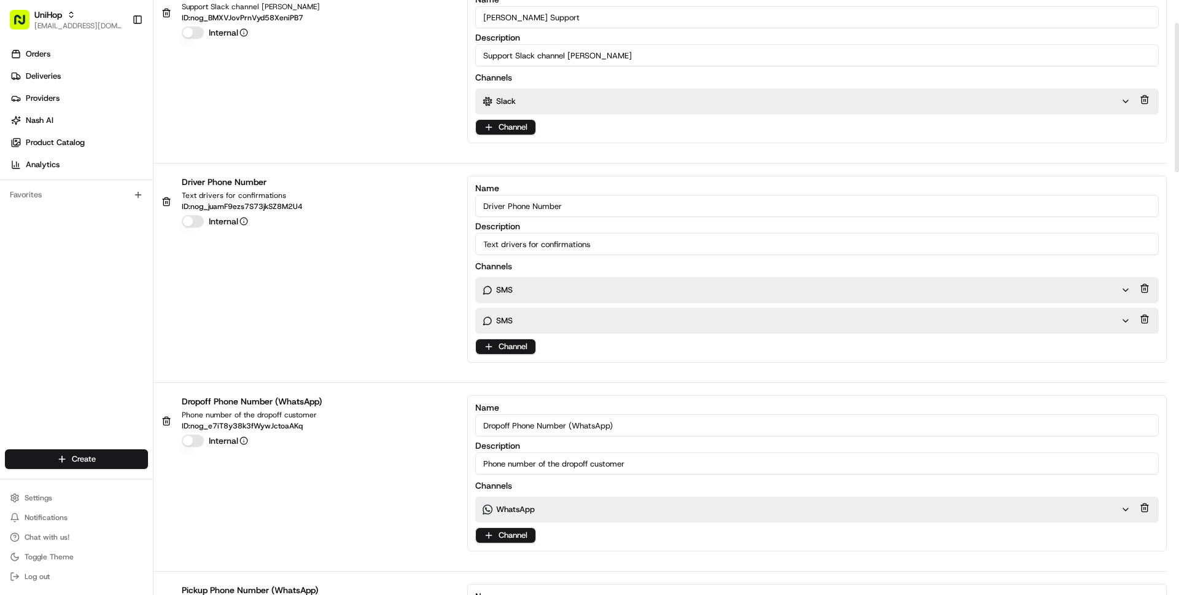
click at [510, 320] on p "SMS" at bounding box center [504, 320] width 17 height 11
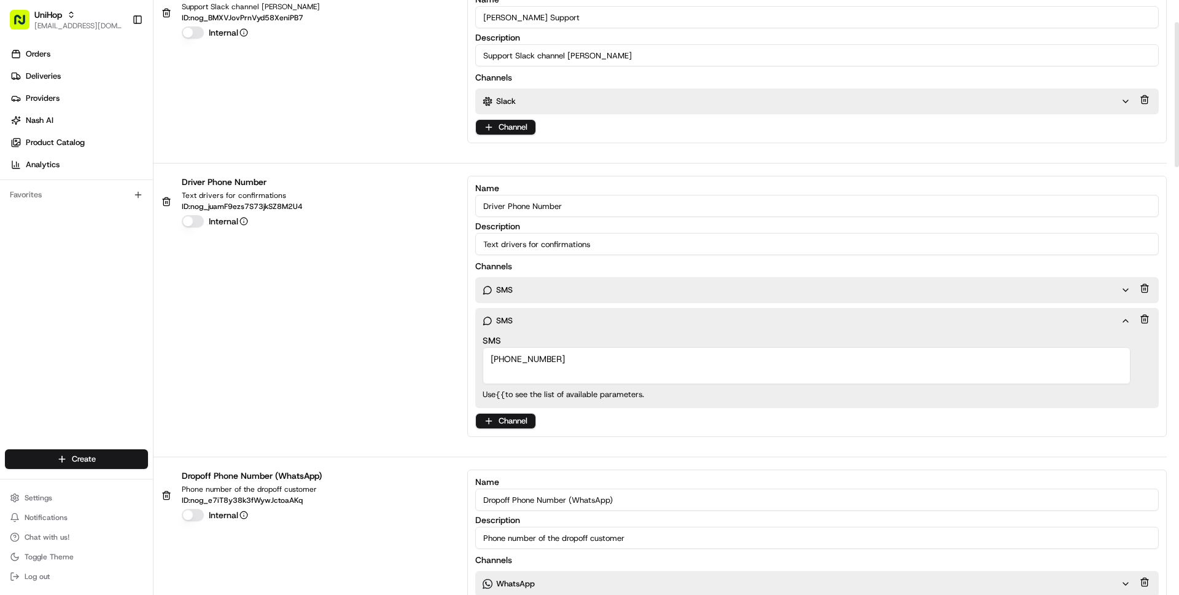
click at [511, 320] on p "SMS" at bounding box center [504, 320] width 17 height 11
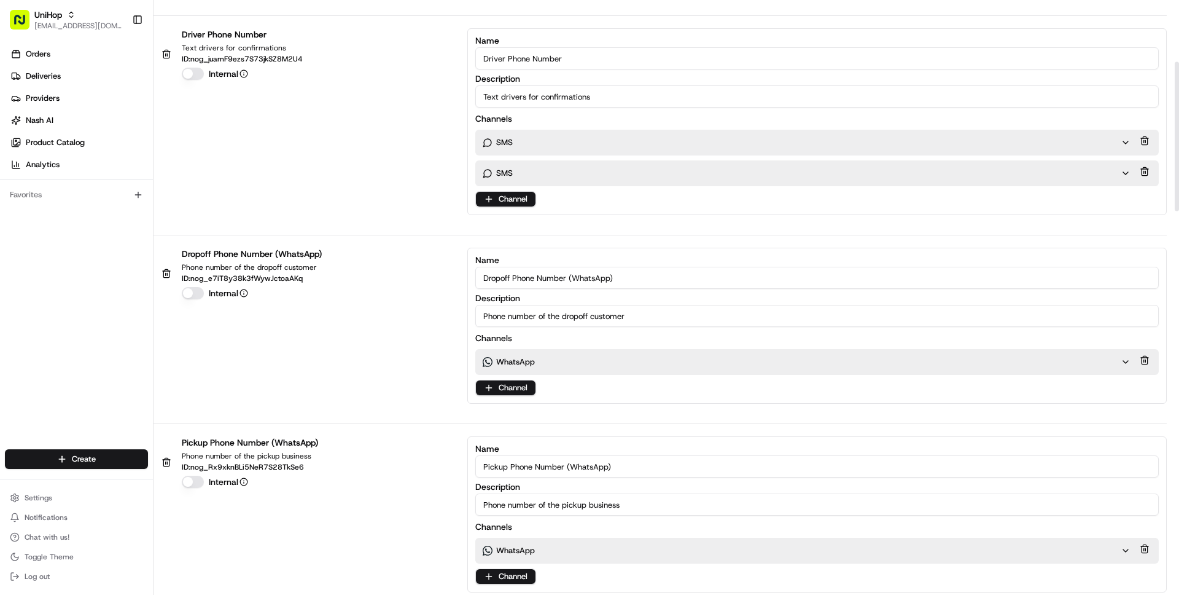
scroll to position [250, 0]
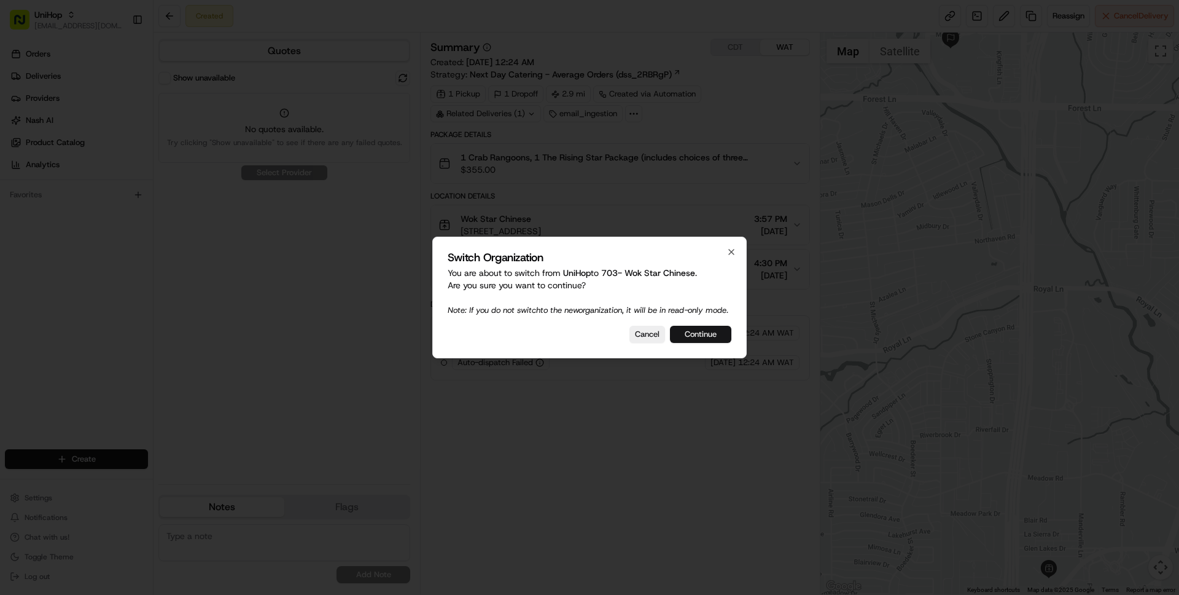
click at [718, 341] on button "Continue" at bounding box center [700, 334] width 61 height 17
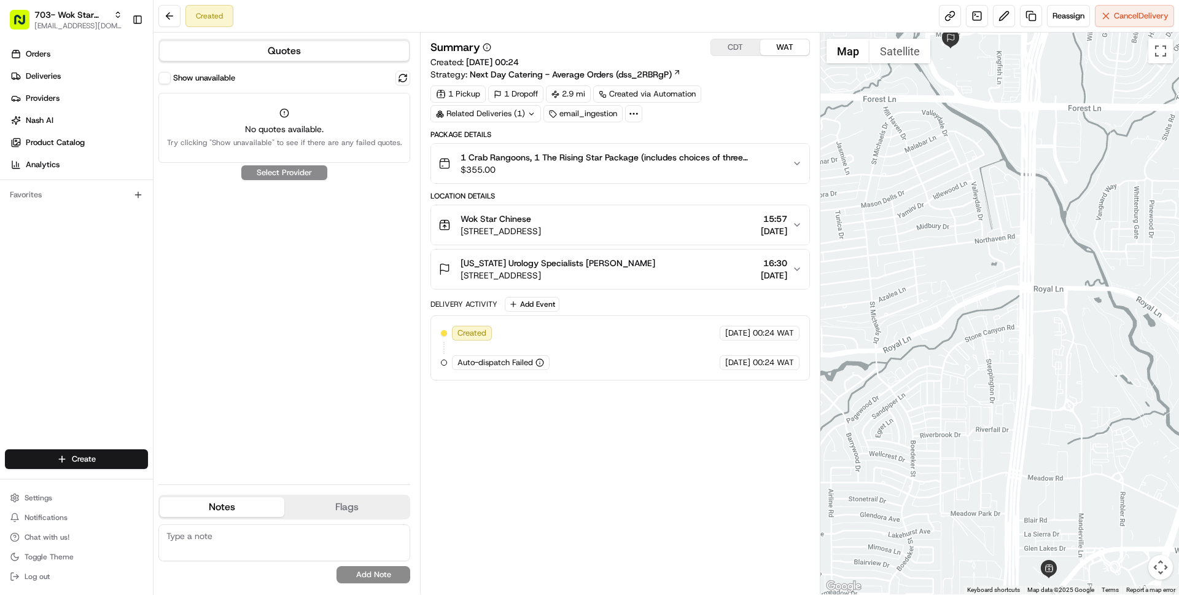
click at [167, 77] on button "Show unavailable" at bounding box center [164, 78] width 12 height 12
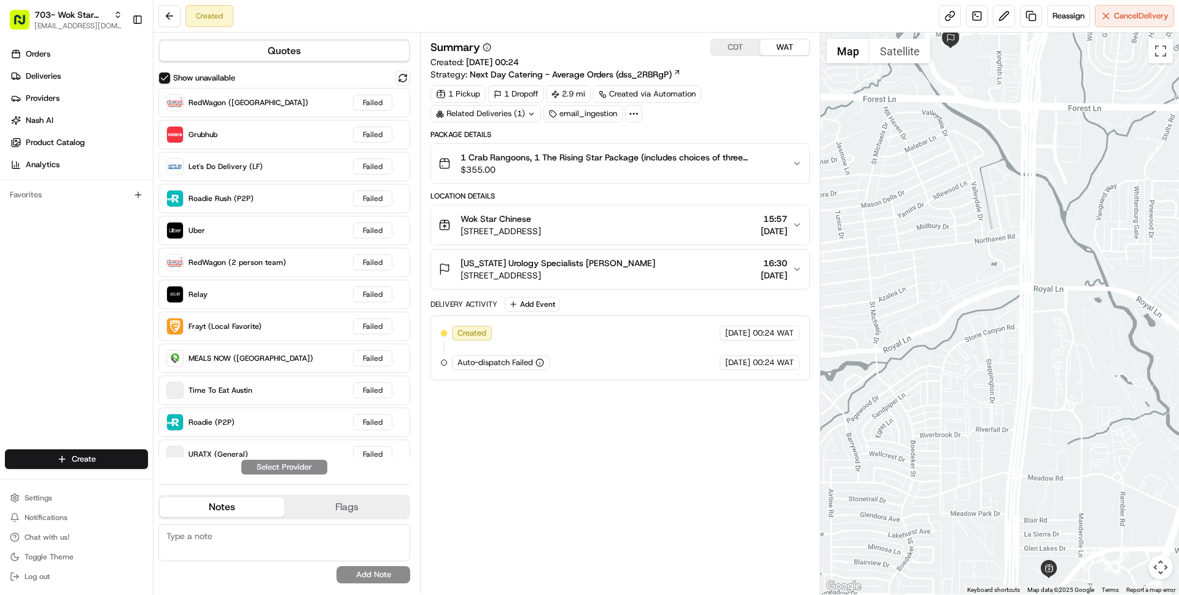
click at [574, 74] on span "Next Day Catering - Average Orders (dss_2RBRgP)" at bounding box center [571, 74] width 202 height 12
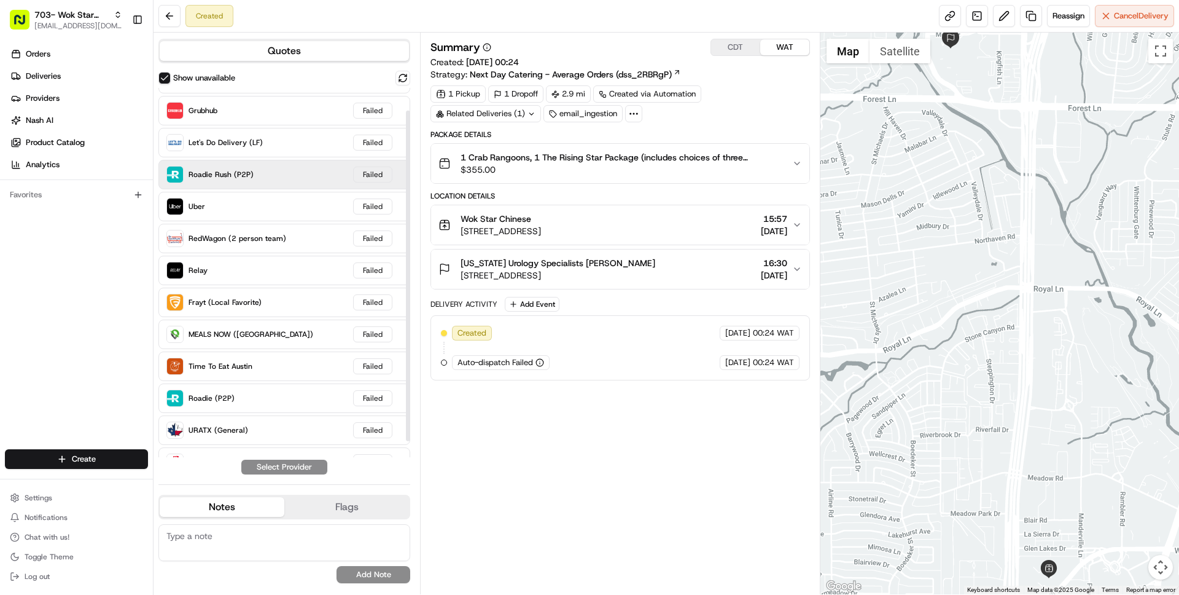
scroll to position [25, 0]
click at [603, 162] on span "1 Crab Rangoons, 1 The Rising Star Package (includes choices of three appetizer…" at bounding box center [621, 157] width 321 height 12
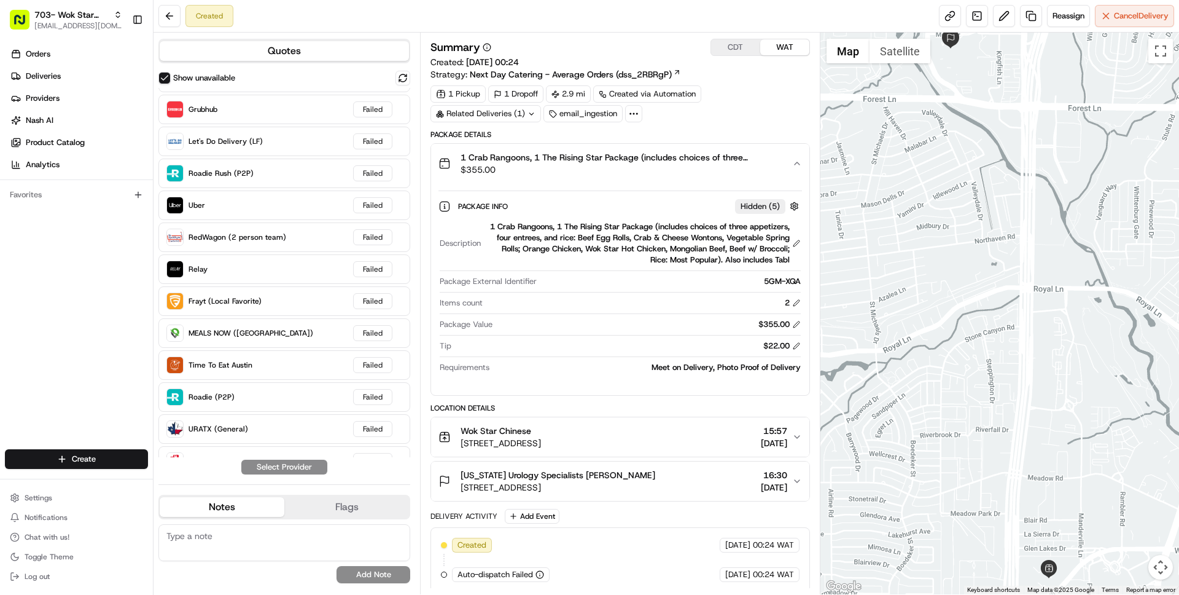
click at [728, 163] on span "$355.00" at bounding box center [621, 169] width 321 height 12
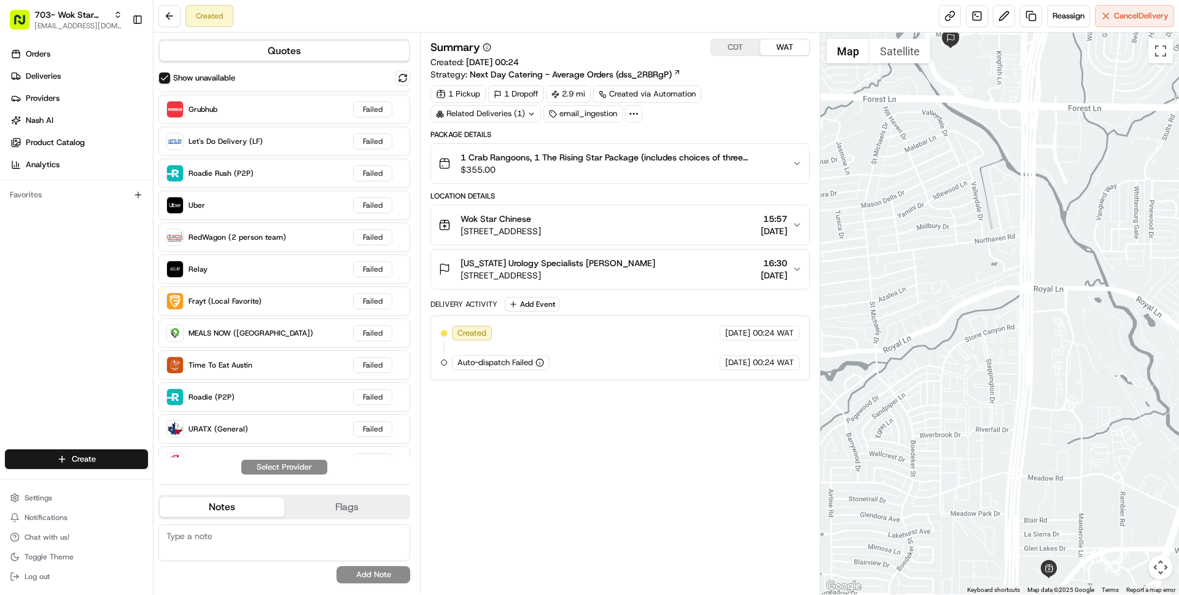
click at [550, 280] on span "7777 Forest Ln Suite C-618, Dallas, TX 75230, USA" at bounding box center [558, 275] width 195 height 12
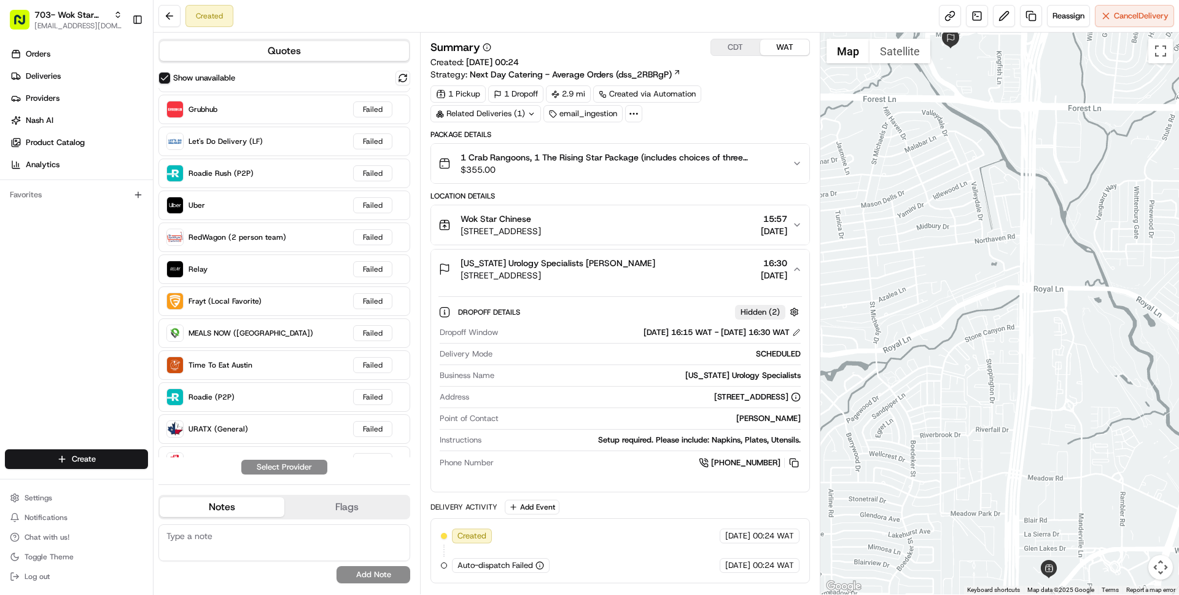
click at [752, 418] on div "Desiree Heberle" at bounding box center [652, 418] width 297 height 11
copy div "Desiree"
click at [728, 45] on button "CDT" at bounding box center [735, 47] width 49 height 16
click at [541, 230] on span "8041 Walnut Hill Ln suite 854, Dallas, TX 75231, USA" at bounding box center [501, 231] width 80 height 12
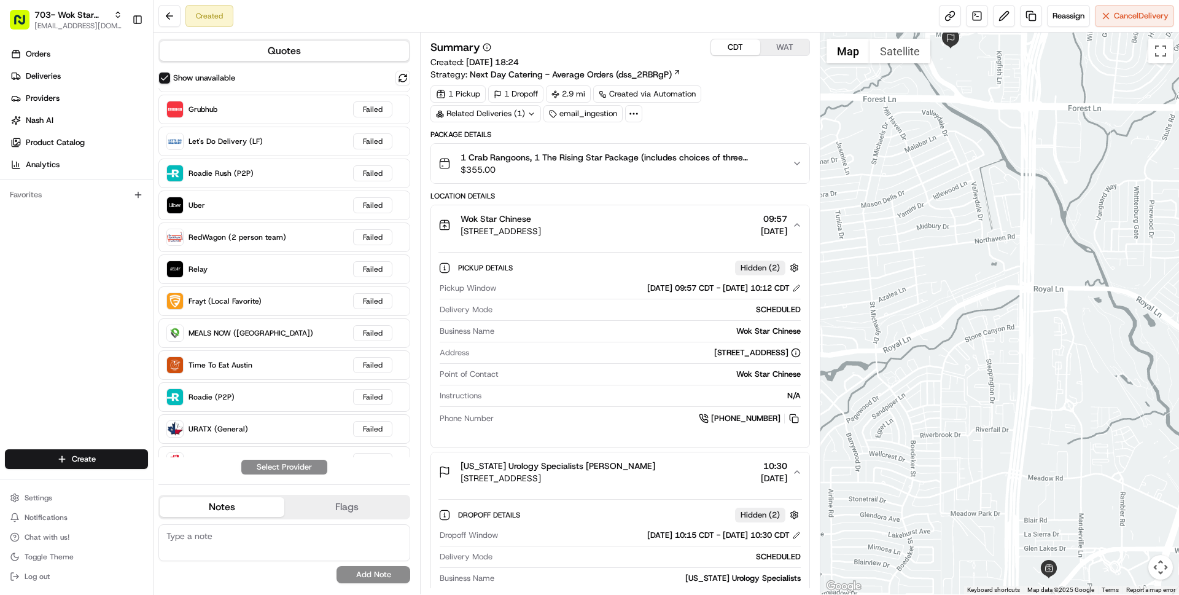
click at [541, 230] on span "8041 Walnut Hill Ln suite 854, Dallas, TX 75231, USA" at bounding box center [501, 231] width 80 height 12
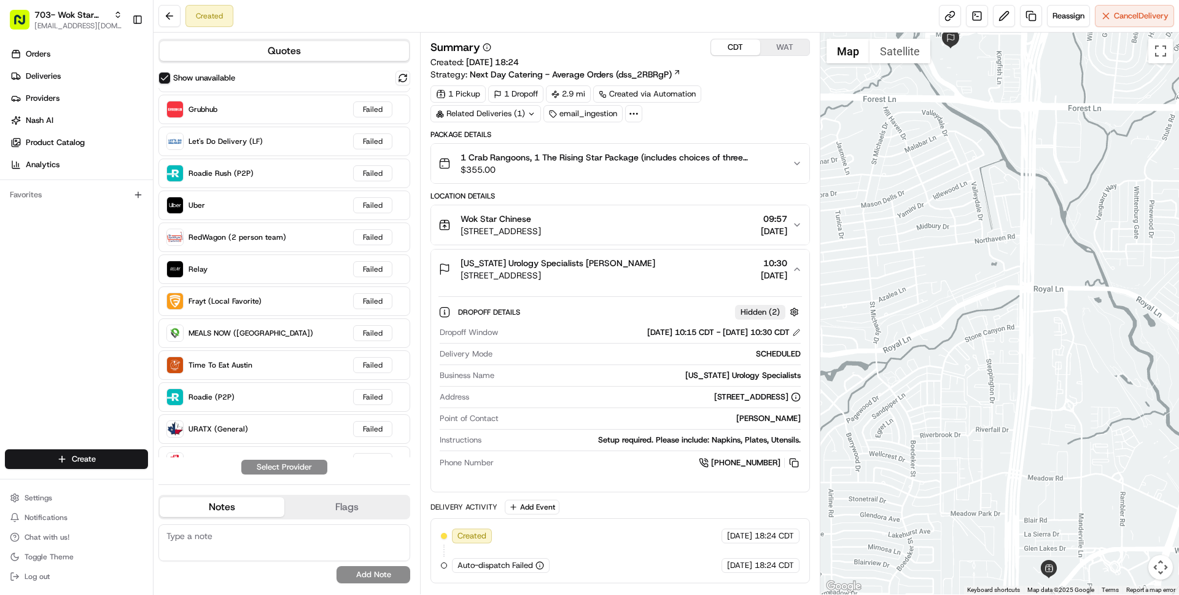
click at [655, 267] on div "Texas Urology Specialists Desiree Heberle" at bounding box center [558, 263] width 195 height 12
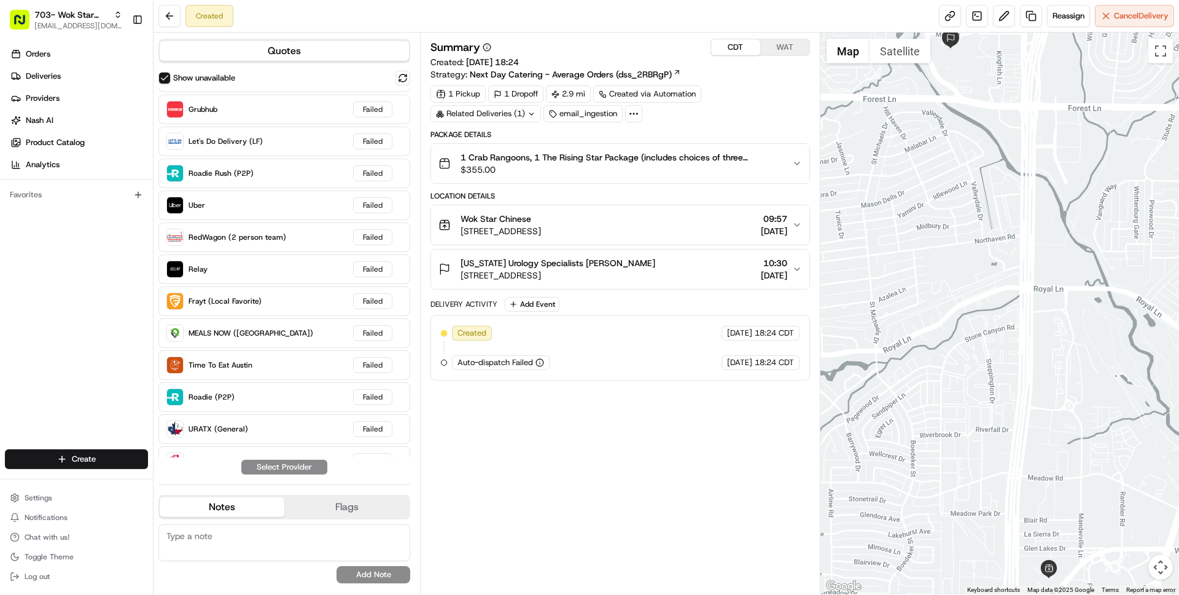
click at [655, 267] on div "Texas Urology Specialists Desiree Heberle" at bounding box center [558, 263] width 195 height 12
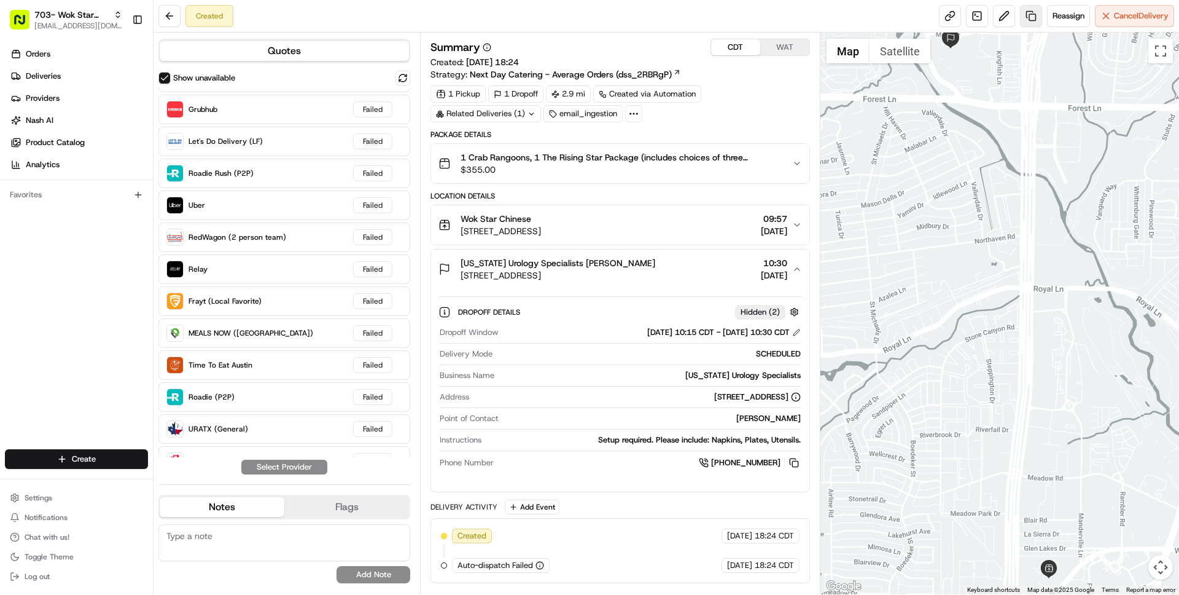
click at [1031, 14] on link at bounding box center [1031, 16] width 22 height 22
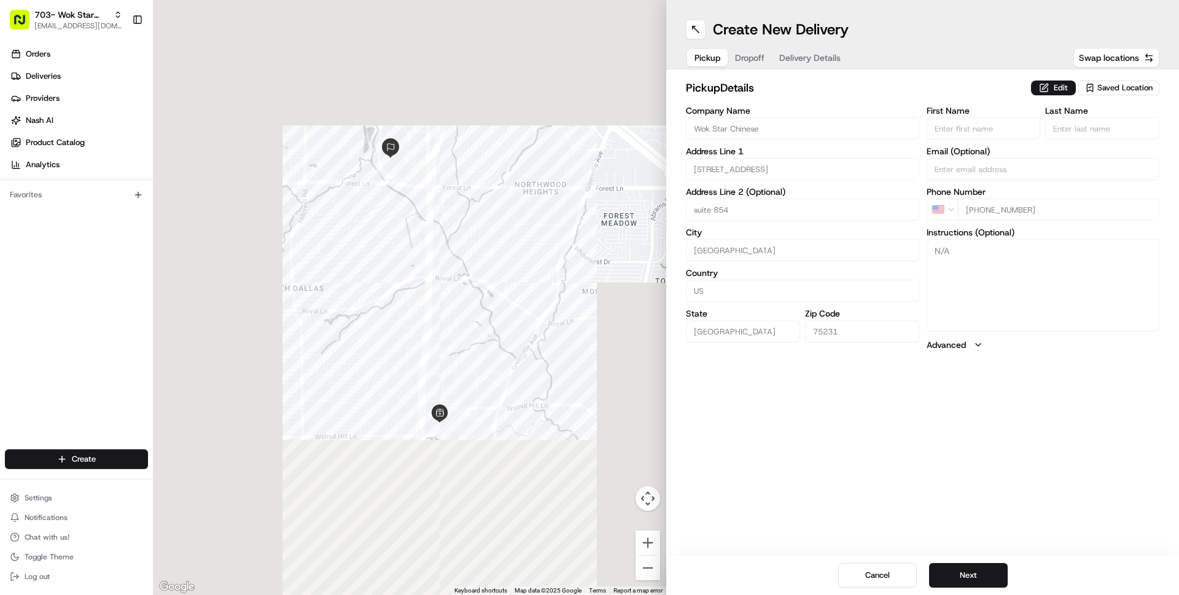
click at [808, 55] on span "Delivery Details" at bounding box center [809, 58] width 61 height 12
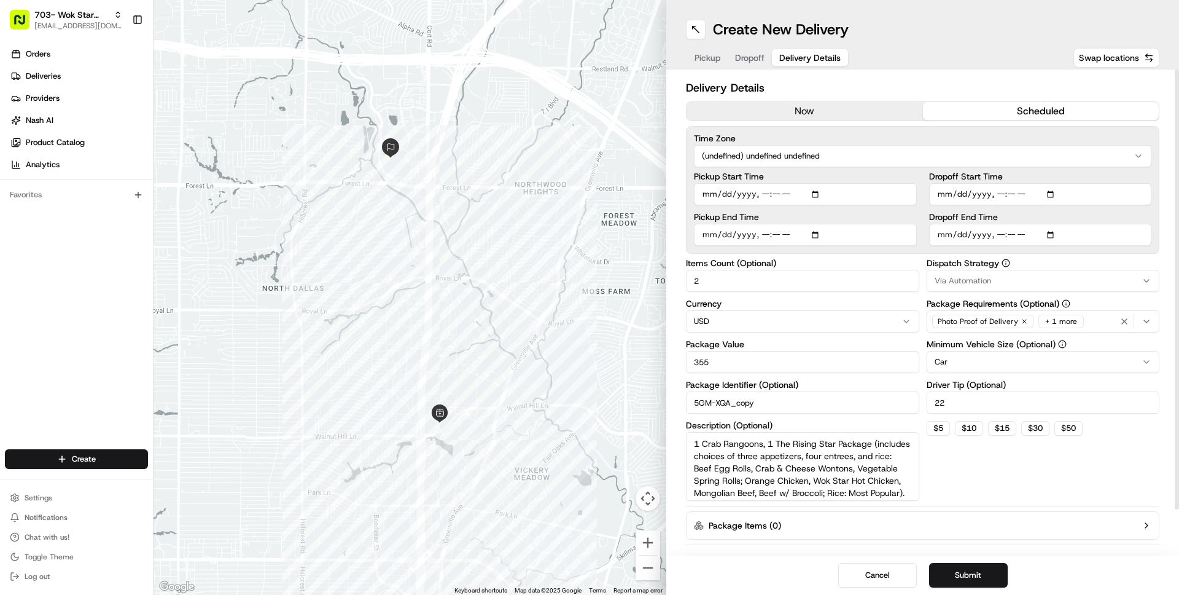
click at [1144, 323] on icon "button" at bounding box center [1147, 321] width 10 height 10
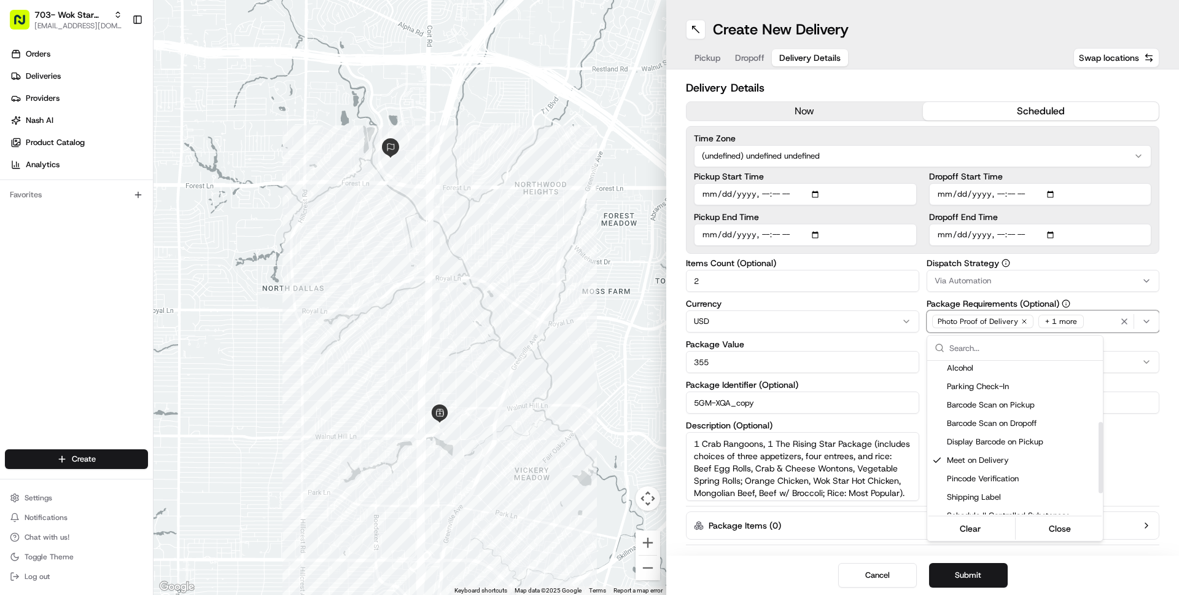
scroll to position [132, 0]
click at [961, 462] on span "Meet on Delivery" at bounding box center [1022, 458] width 151 height 11
click at [1142, 429] on html "703- Wok Star Chinese wisdom@usenash.com Toggle Sidebar Orders Deliveries Provi…" at bounding box center [589, 297] width 1179 height 595
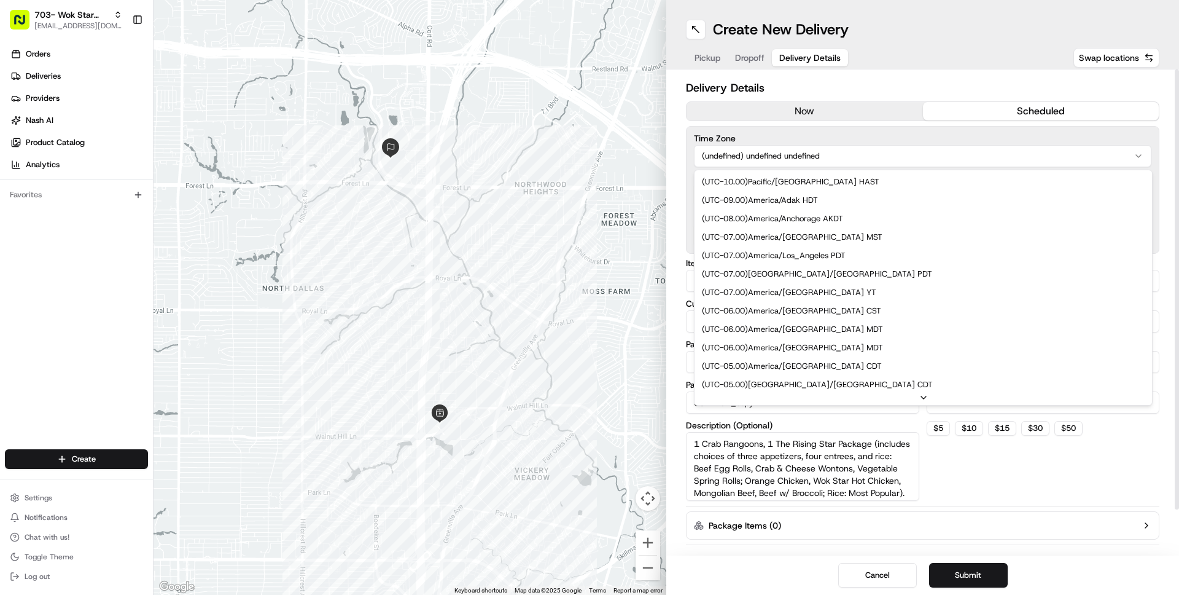
click at [833, 153] on html "703- Wok Star Chinese wisdom@usenash.com Toggle Sidebar Orders Deliveries Provi…" at bounding box center [589, 297] width 1179 height 595
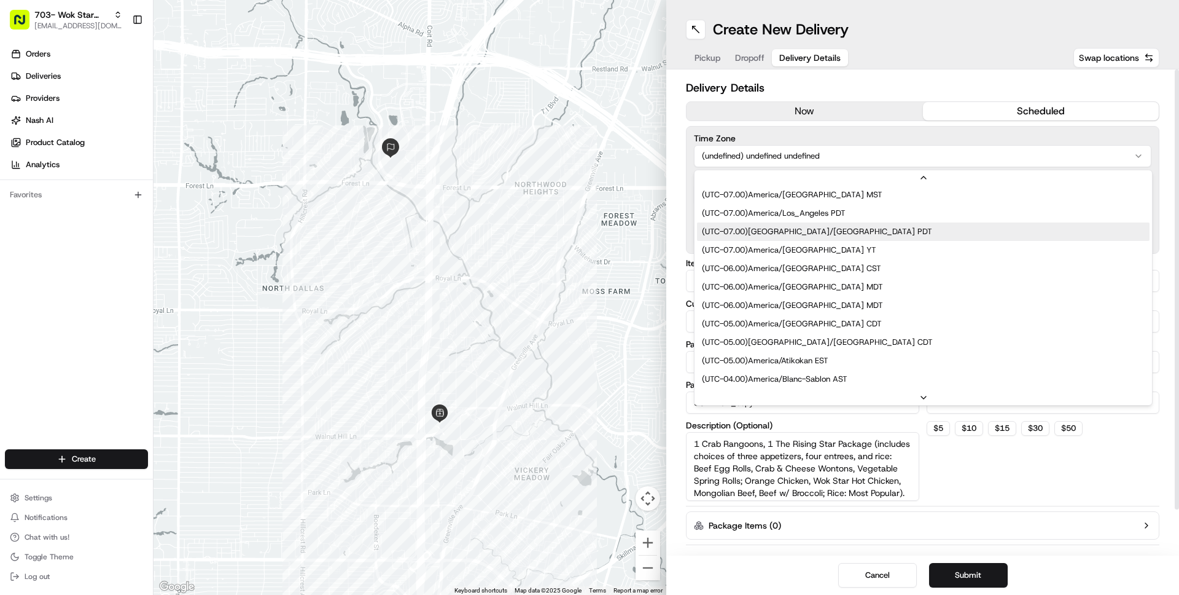
scroll to position [62, 0]
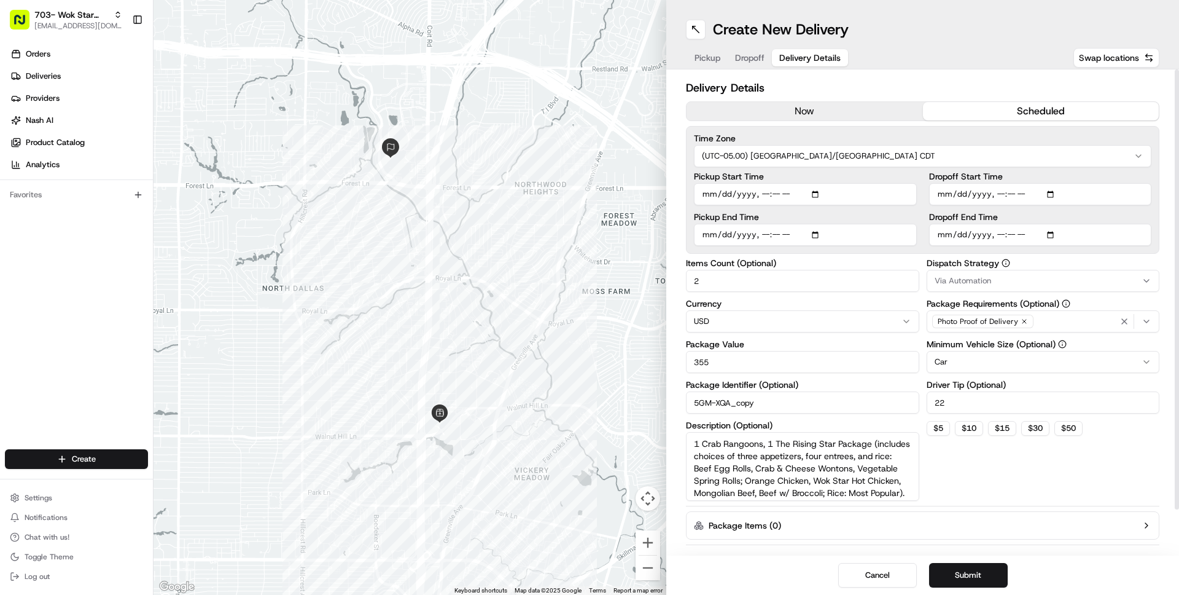
click at [802, 192] on input "Pickup Start Time" at bounding box center [805, 194] width 223 height 22
type input "2025-08-19T09:57"
click at [838, 181] on div "Pickup Start Time" at bounding box center [805, 188] width 223 height 33
click at [800, 235] on input "Pickup End Time" at bounding box center [805, 235] width 223 height 22
type input "2025-08-19T10:12"
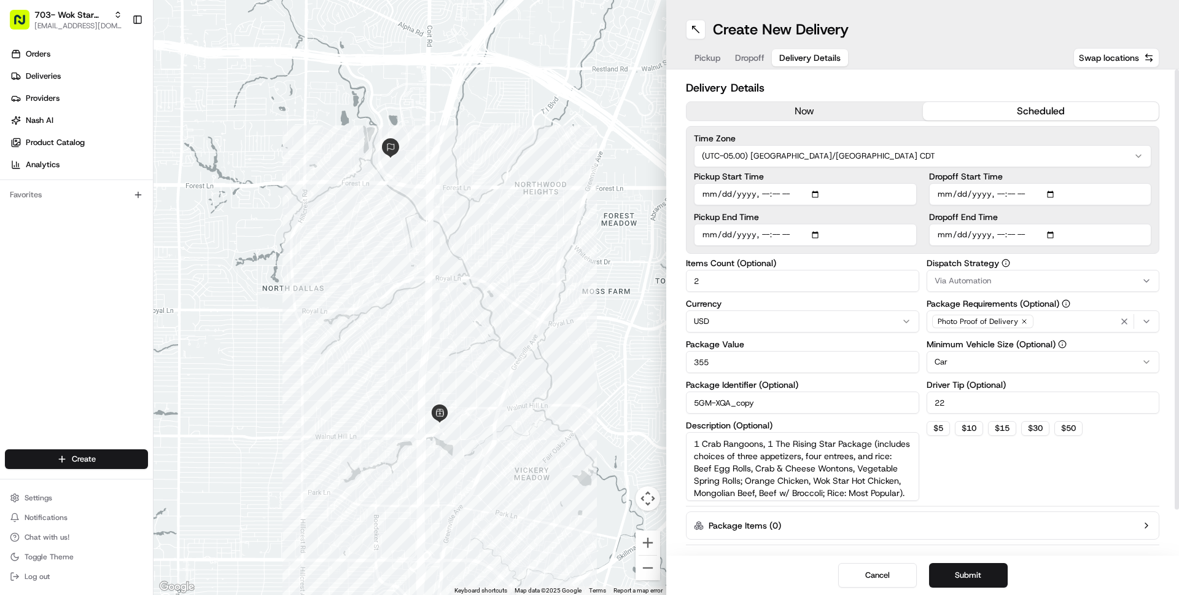
click at [854, 211] on div "Pickup Start Time Pickup End Time" at bounding box center [805, 209] width 223 height 74
click at [1042, 192] on input "Dropoff Start Time" at bounding box center [1040, 194] width 223 height 22
type input "2025-08-19T10:15"
click at [1085, 167] on div "Time Zone (UTC-05.00) America/Chicago CDT Pickup Start Time Pickup End Time Dro…" at bounding box center [923, 190] width 474 height 128
click at [1041, 238] on input "Dropoff End Time" at bounding box center [1040, 235] width 223 height 22
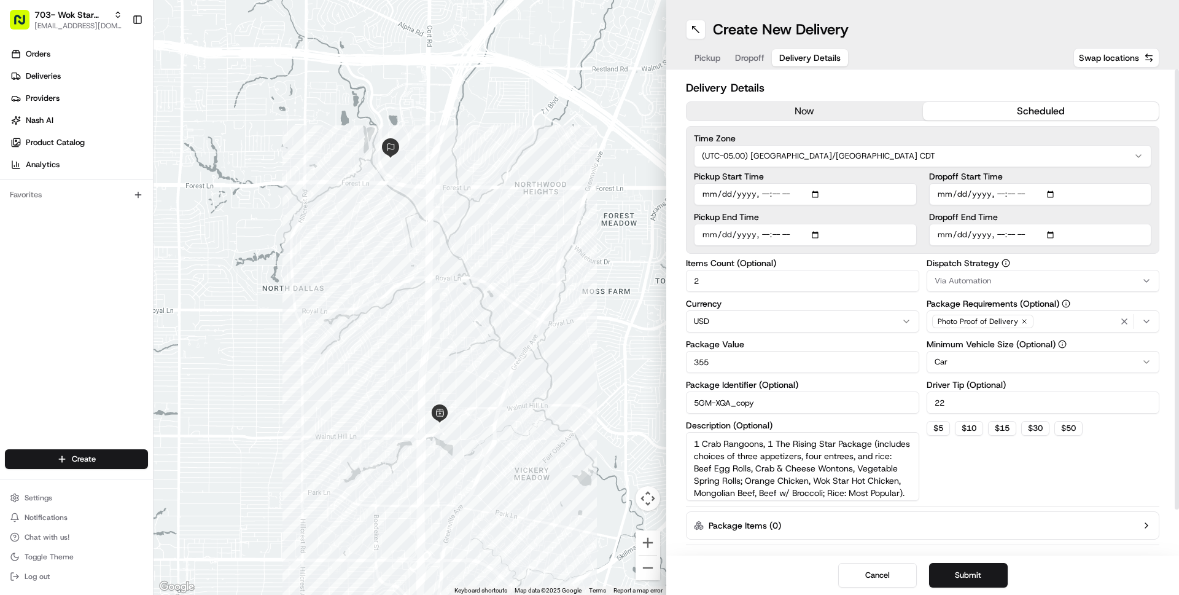
type input "2025-08-19T10:30"
click at [1068, 215] on label "Dropoff End Time" at bounding box center [1040, 217] width 223 height 9
click at [1068, 224] on input "Dropoff End Time" at bounding box center [1040, 235] width 223 height 22
click at [1068, 215] on label "Dropoff End Time" at bounding box center [1040, 217] width 223 height 9
click at [1068, 224] on input "Dropoff End Time" at bounding box center [1040, 235] width 223 height 22
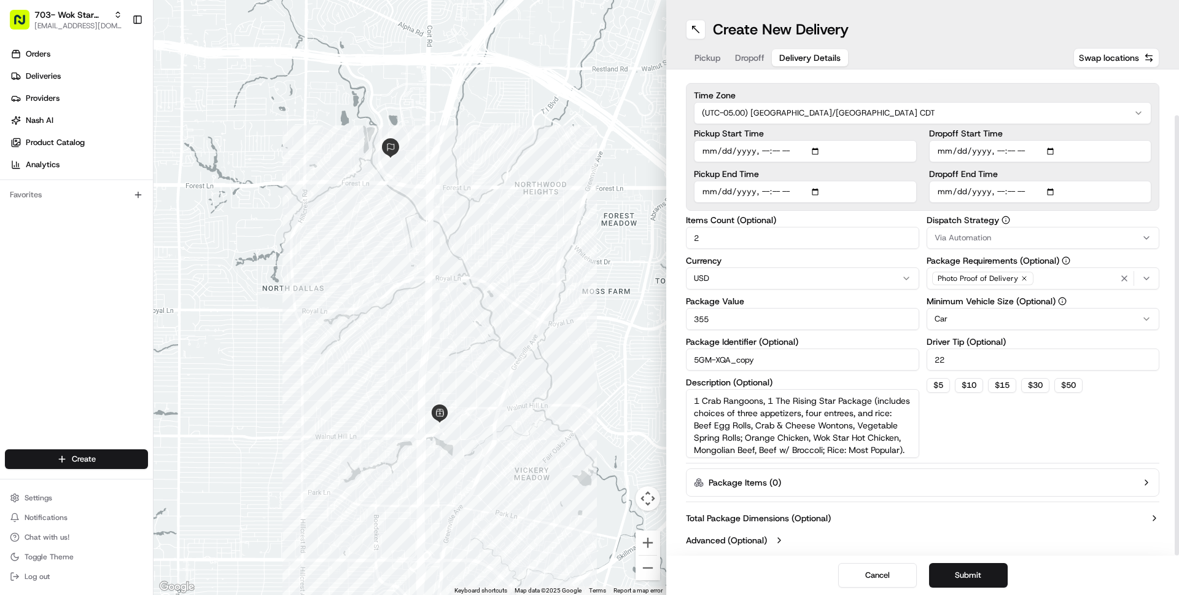
scroll to position [49, 0]
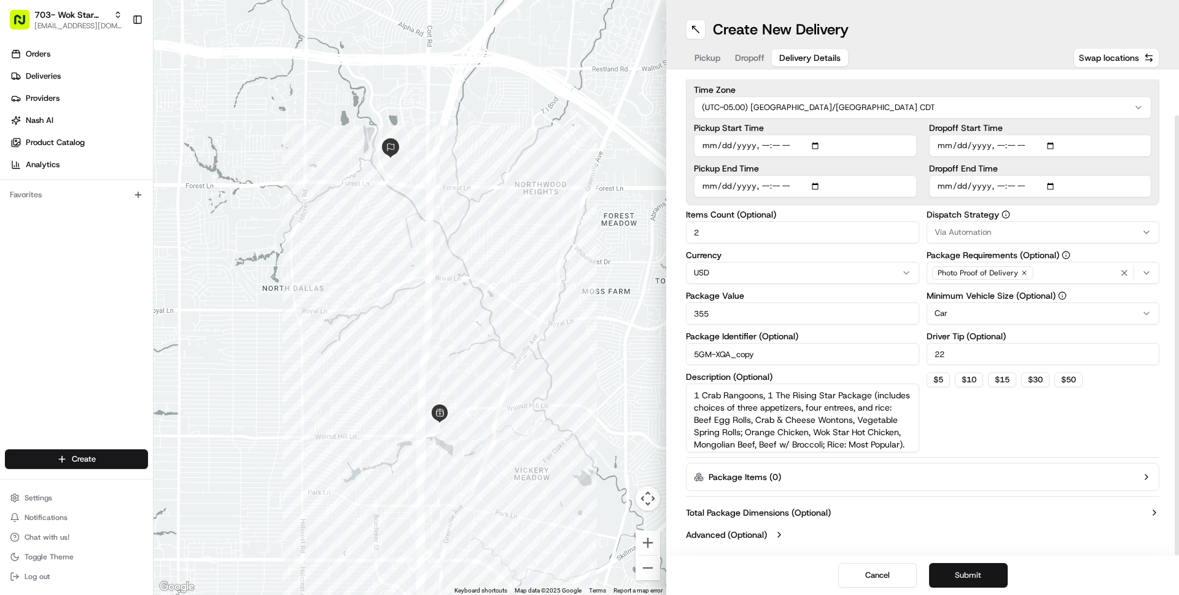
click at [966, 576] on button "Submit" at bounding box center [968, 575] width 79 height 25
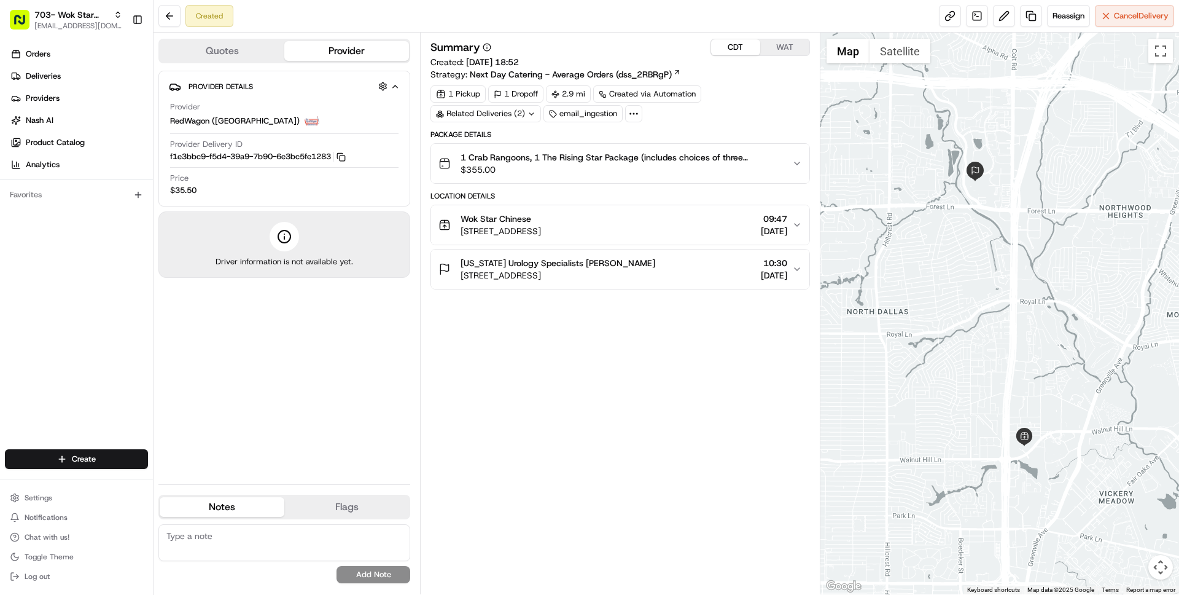
click at [606, 173] on span "$355.00" at bounding box center [621, 169] width 321 height 12
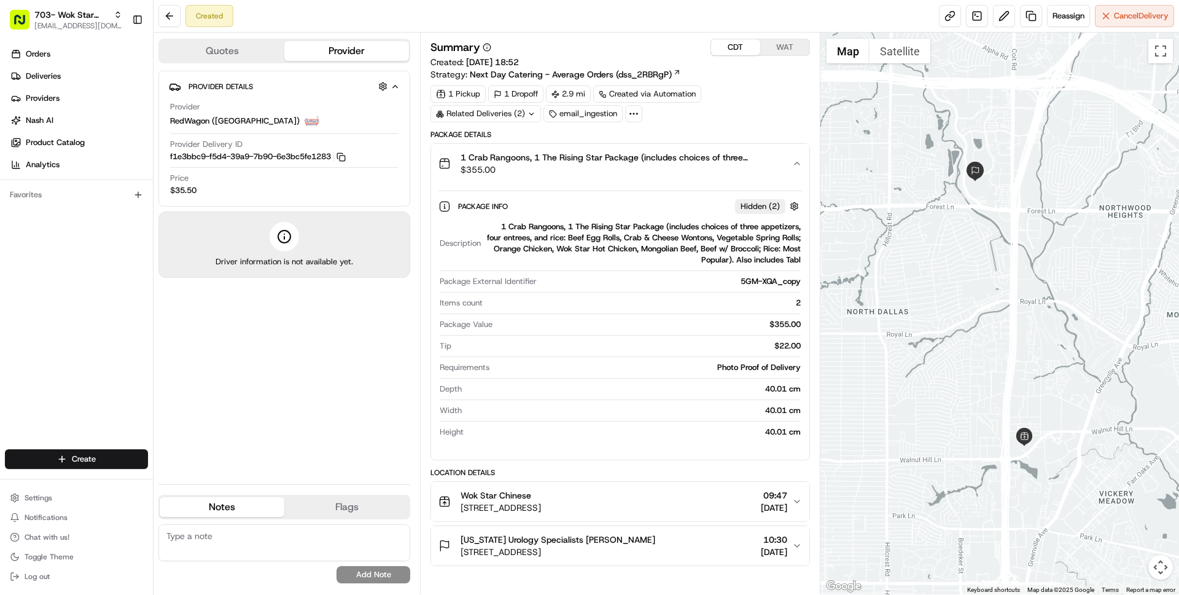
click at [606, 173] on span "$355.00" at bounding box center [621, 169] width 321 height 12
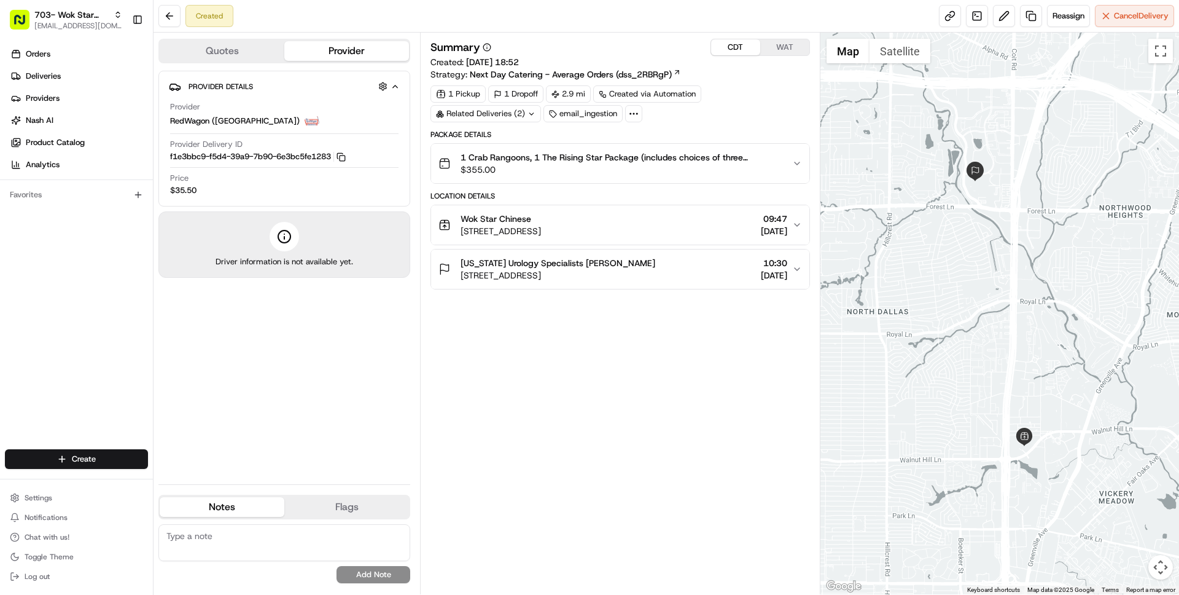
click at [606, 173] on span "$355.00" at bounding box center [621, 169] width 321 height 12
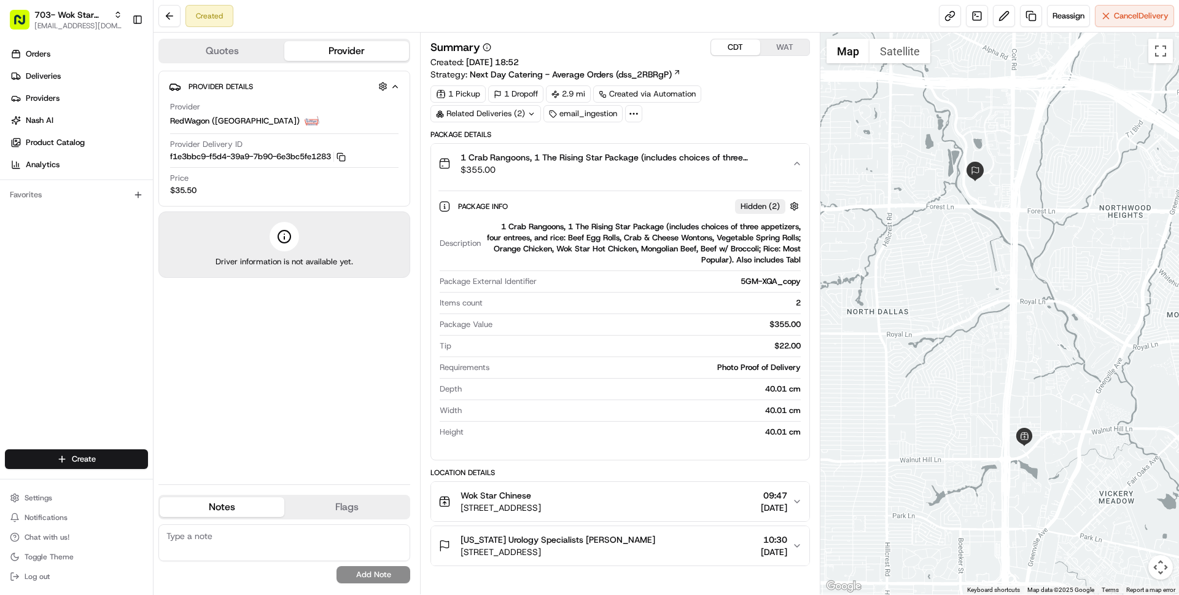
click at [607, 174] on span "$355.00" at bounding box center [621, 169] width 321 height 12
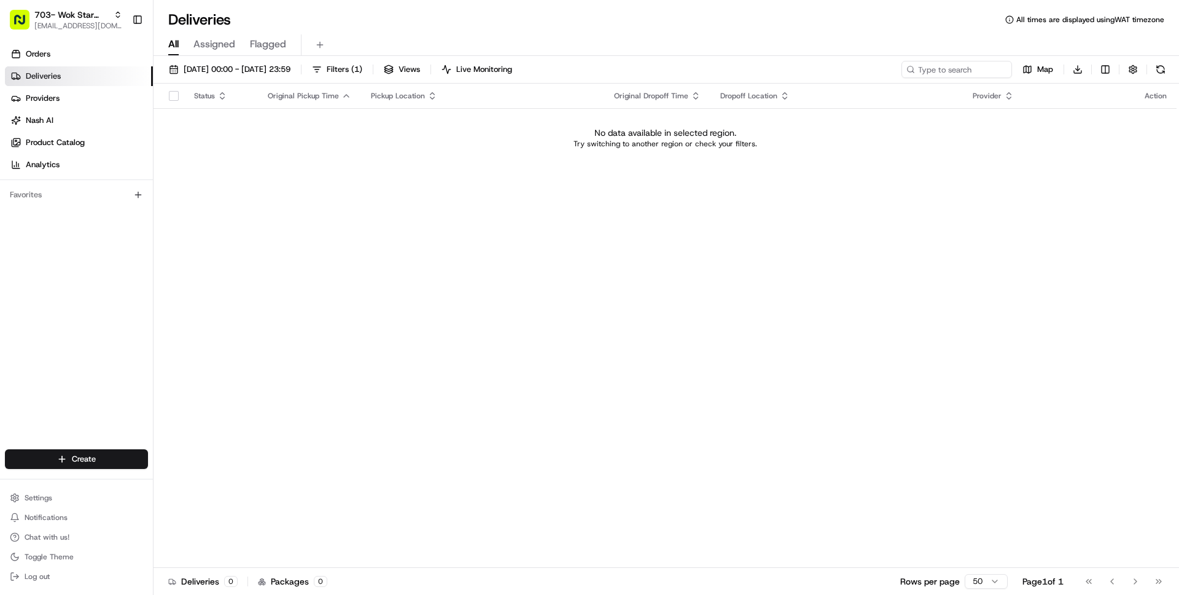
click at [440, 217] on div "Status Original Pickup Time Pickup Location Original Dropoff Time Dropoff Locat…" at bounding box center [665, 326] width 1023 height 484
click at [78, 21] on span "[EMAIL_ADDRESS][DOMAIN_NAME]" at bounding box center [78, 26] width 88 height 10
type input "shef direc"
click at [196, 55] on div "Shef Direct" at bounding box center [222, 64] width 178 height 25
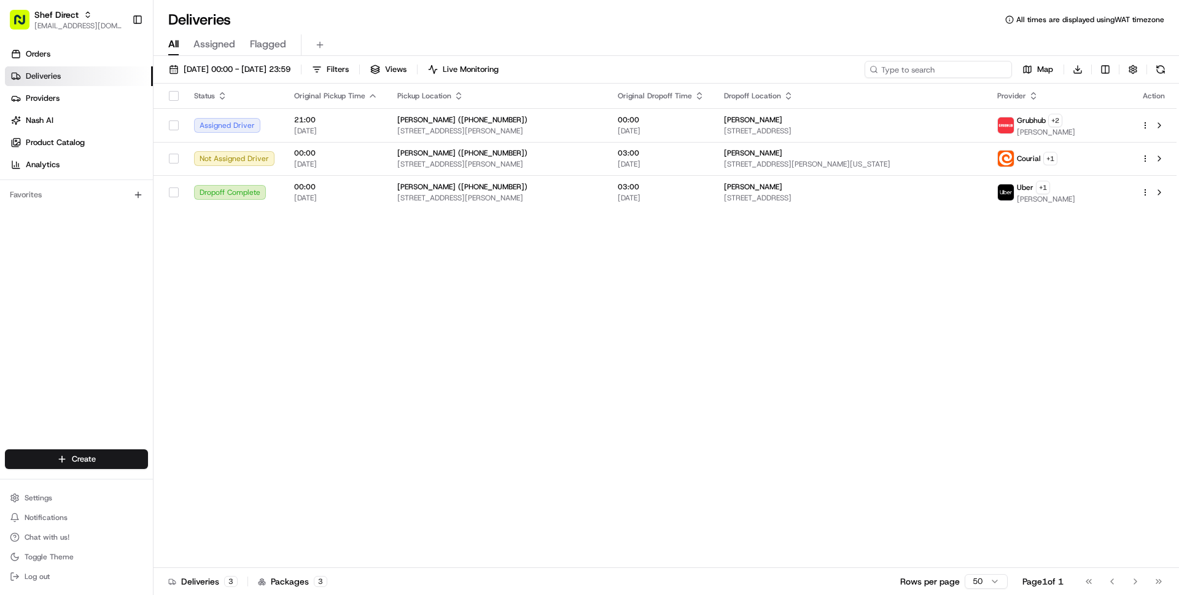
click at [931, 63] on input at bounding box center [938, 69] width 147 height 17
paste input "g4Uay8GWLhE"
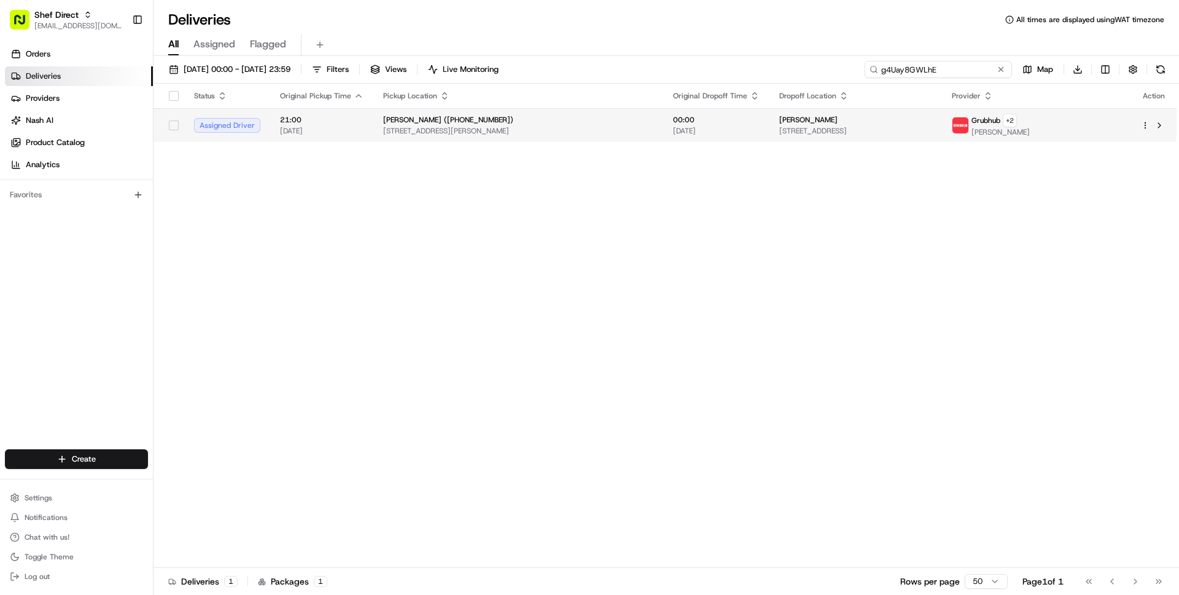
type input "g4Uay8GWLhE"
click at [517, 134] on span "2717 Grimes Ranch Rd, Austin, TX 78732, USA" at bounding box center [518, 131] width 270 height 10
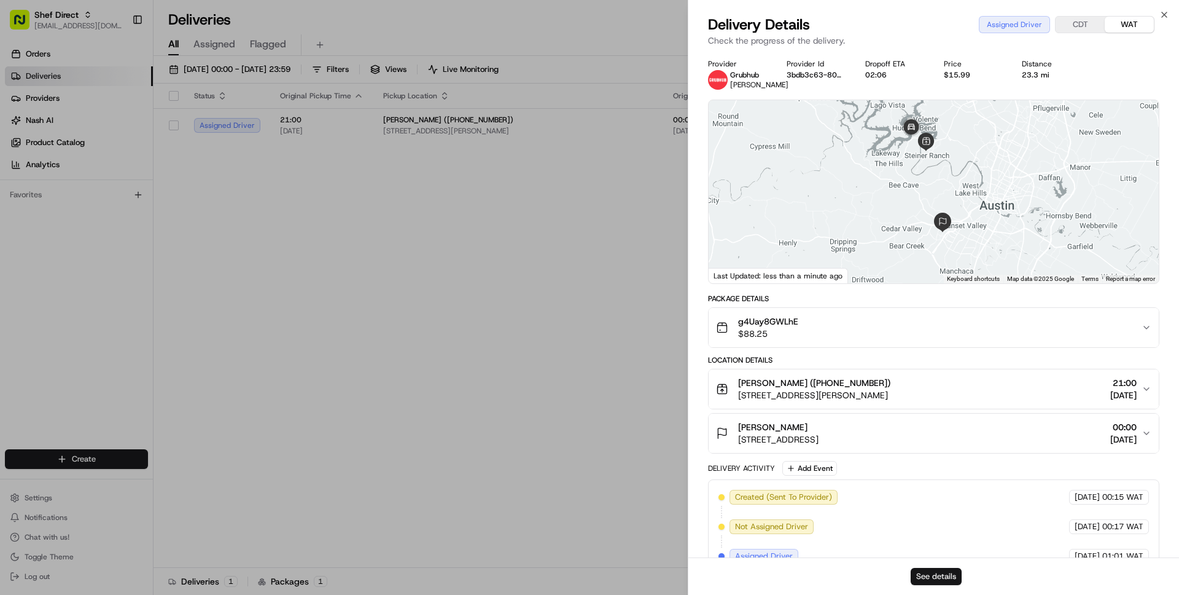
click at [931, 575] on button "See details" at bounding box center [936, 576] width 51 height 17
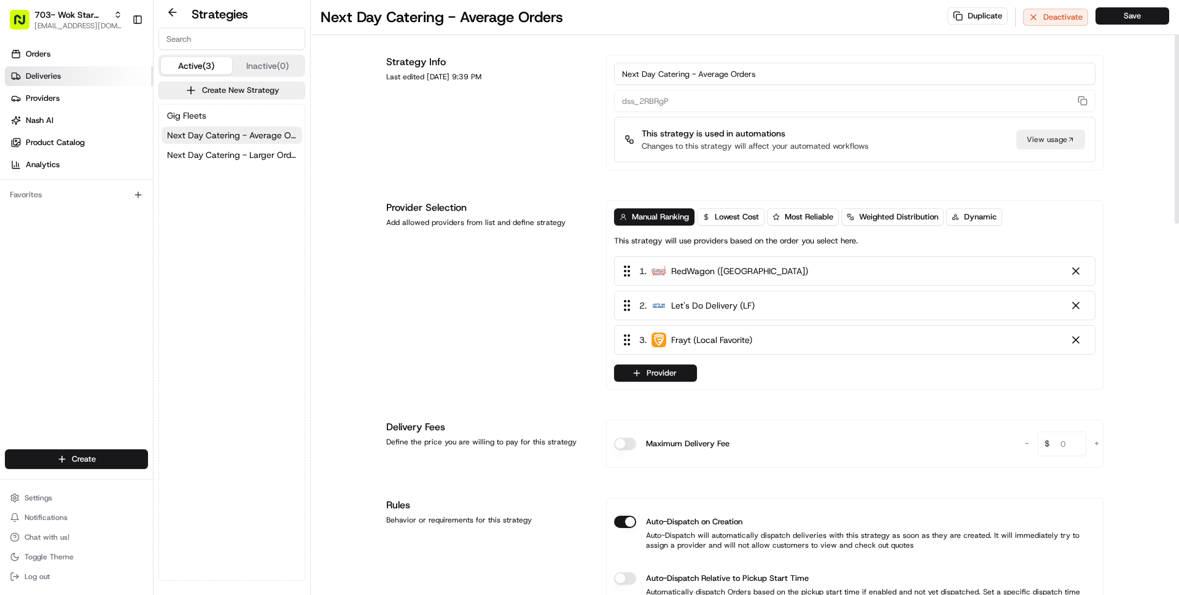
click at [37, 73] on span "Deliveries" at bounding box center [43, 76] width 35 height 11
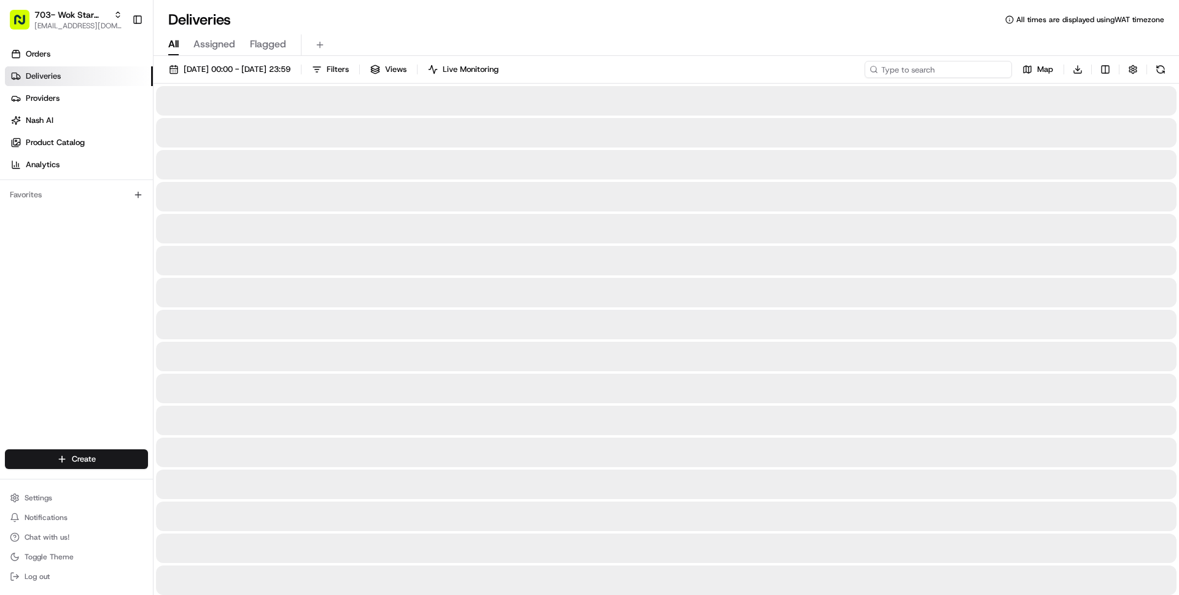
click at [944, 73] on input at bounding box center [938, 69] width 147 height 17
paste input "[PERSON_NAME]"
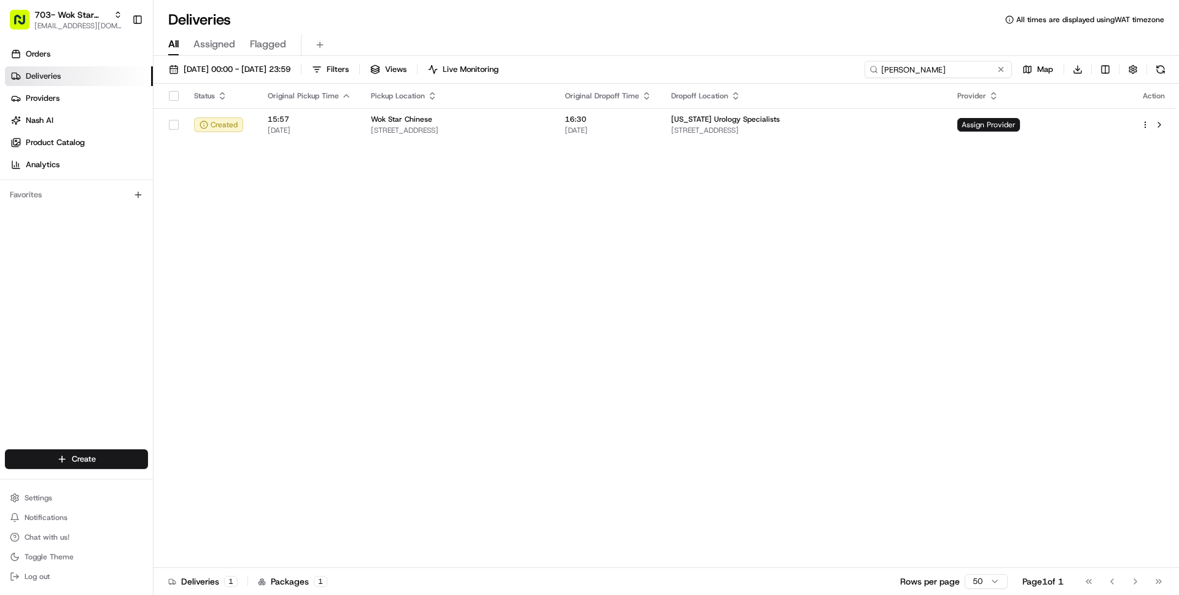
type input "[PERSON_NAME]"
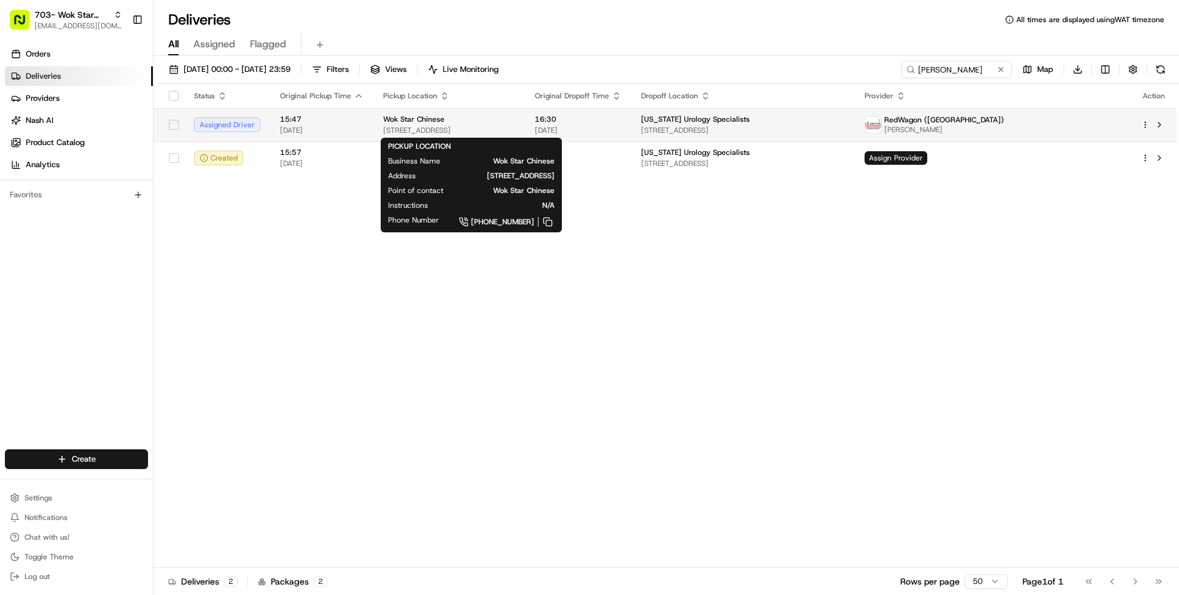
click at [515, 122] on div "Wok Star Chinese" at bounding box center [449, 119] width 132 height 10
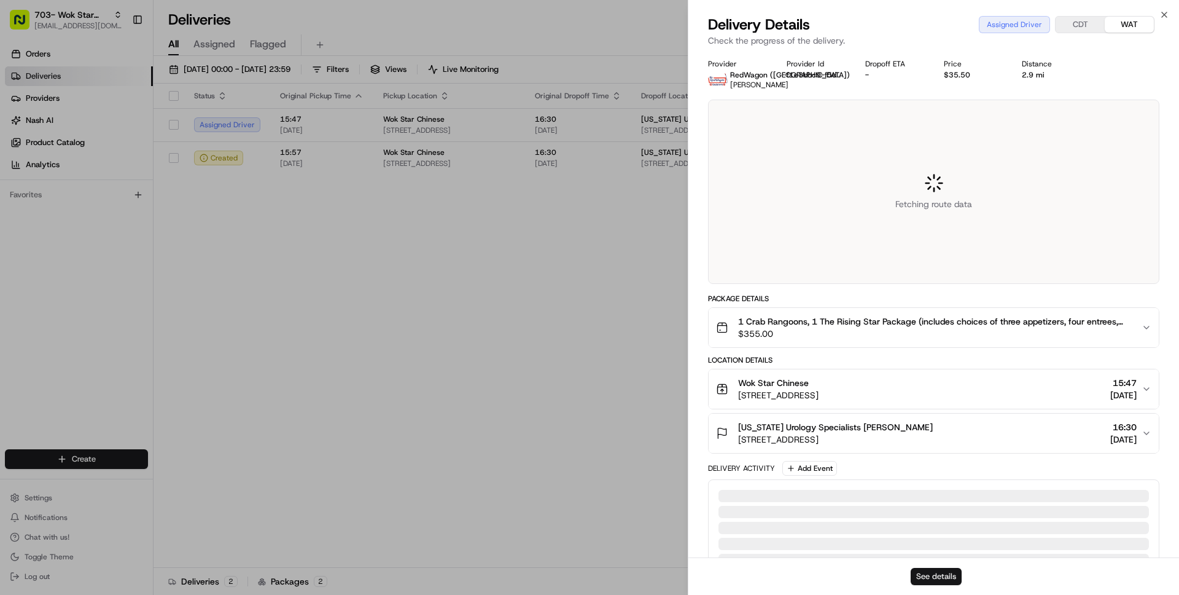
click at [936, 576] on button "See details" at bounding box center [936, 576] width 51 height 17
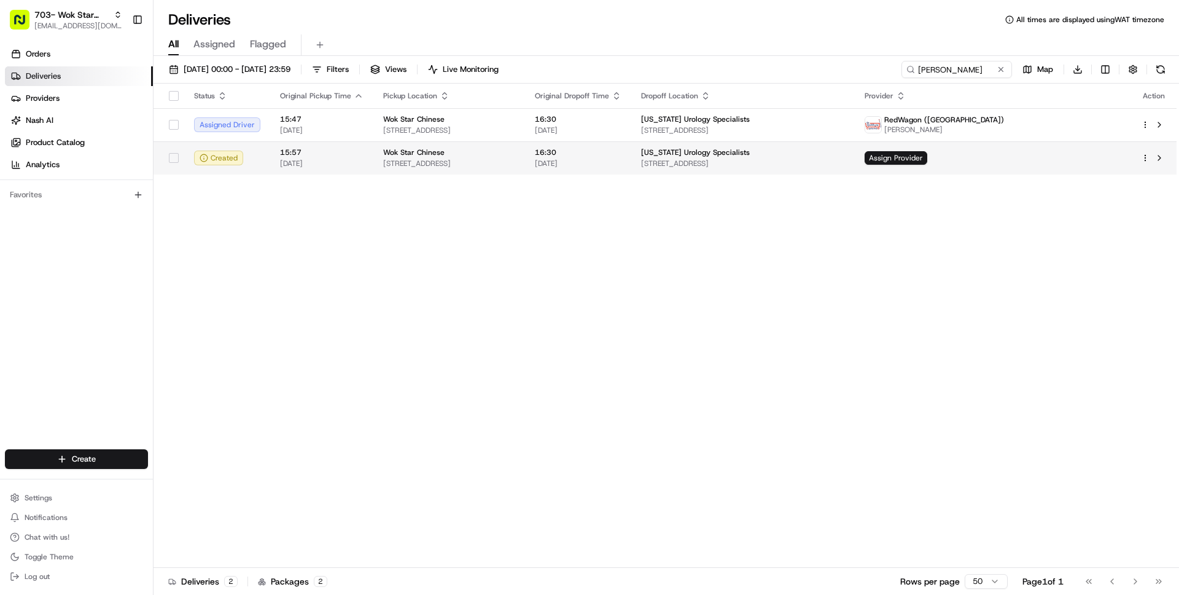
click at [515, 162] on span "[STREET_ADDRESS]" at bounding box center [449, 163] width 132 height 10
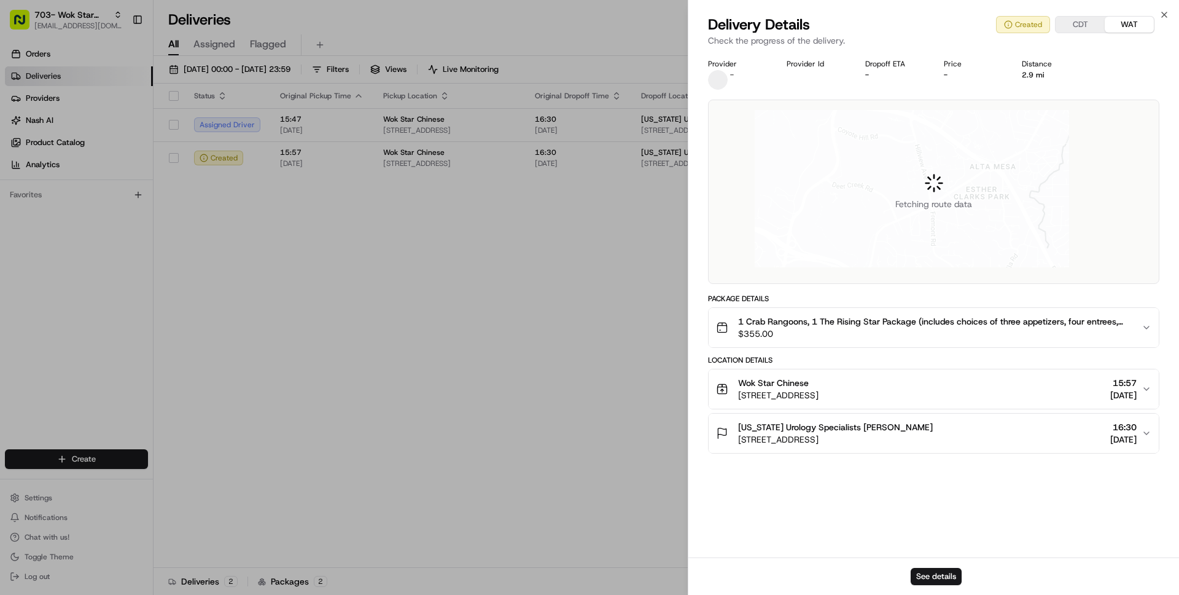
click at [861, 327] on span "$355.00" at bounding box center [935, 333] width 394 height 12
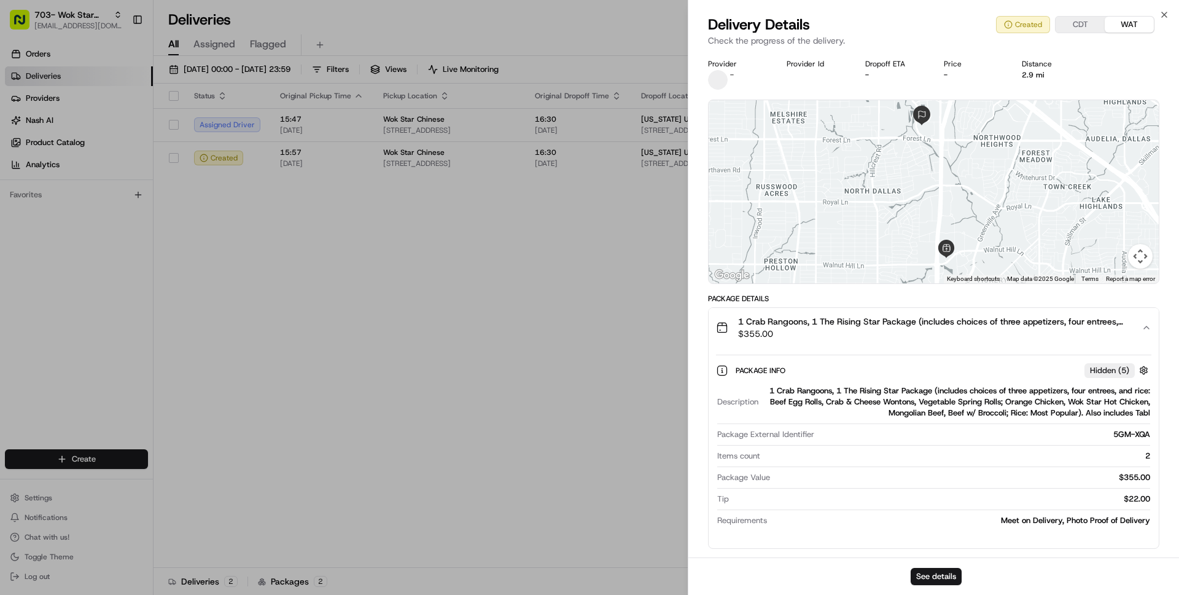
click at [861, 327] on span "$355.00" at bounding box center [935, 333] width 394 height 12
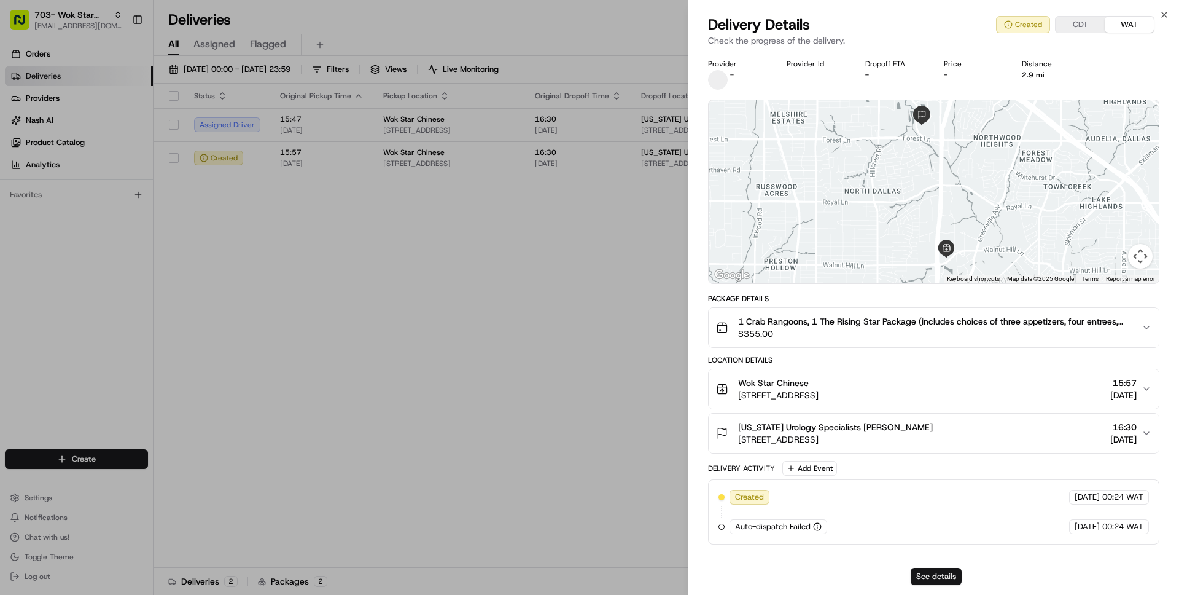
click at [938, 577] on button "See details" at bounding box center [936, 576] width 51 height 17
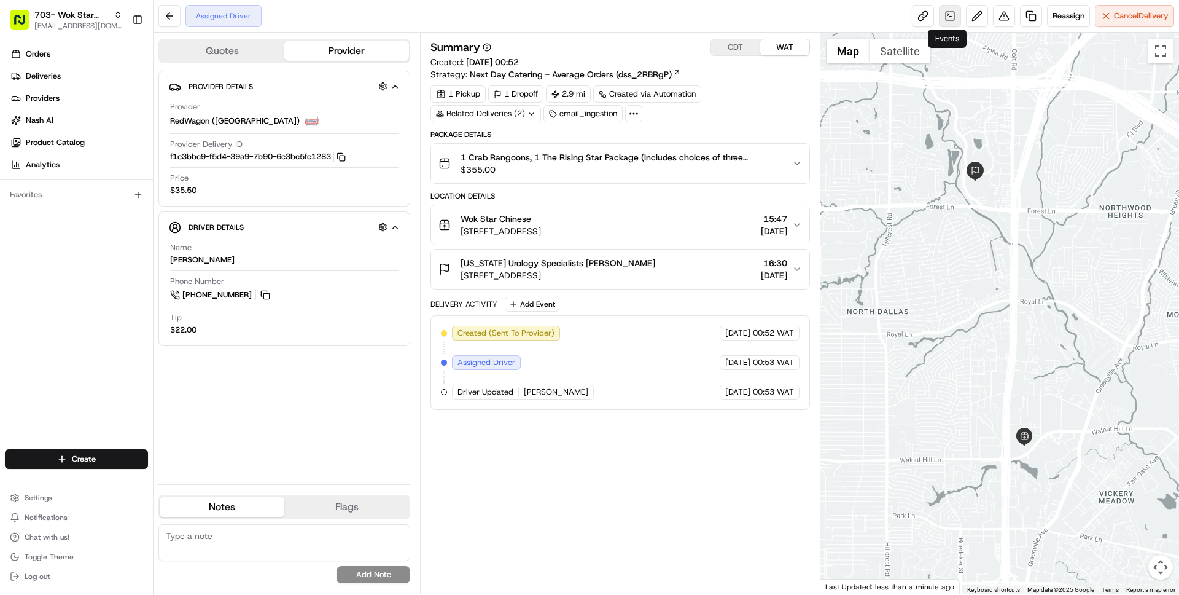
click at [952, 17] on link at bounding box center [950, 16] width 22 height 22
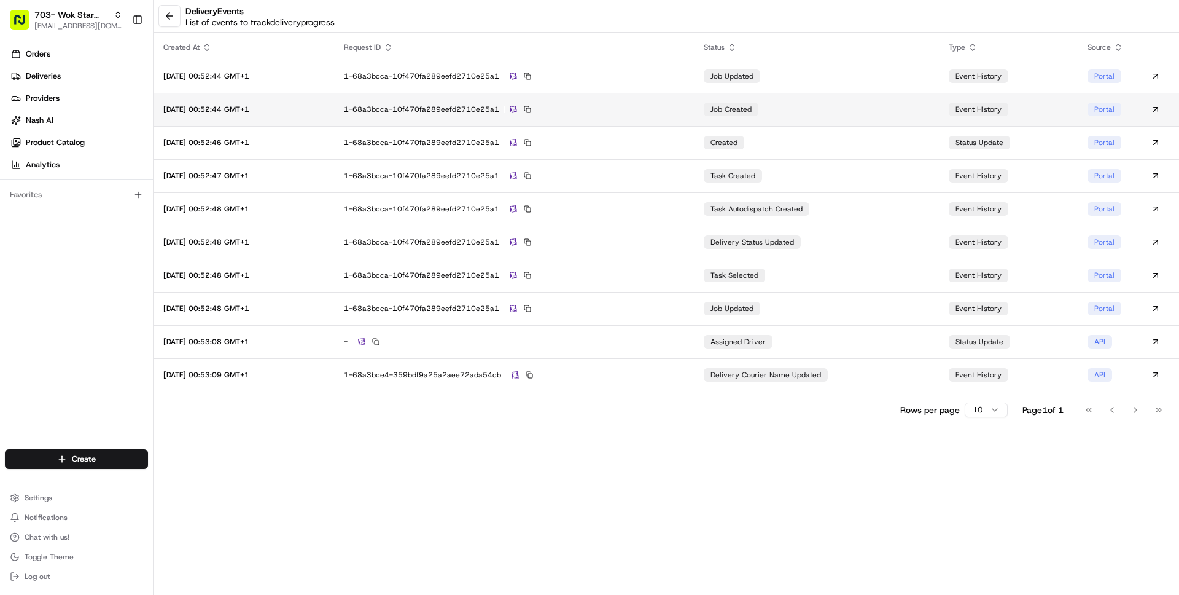
click at [623, 105] on div "1-68a3bcca-10f470fa289eefd2710e25a1" at bounding box center [514, 109] width 340 height 11
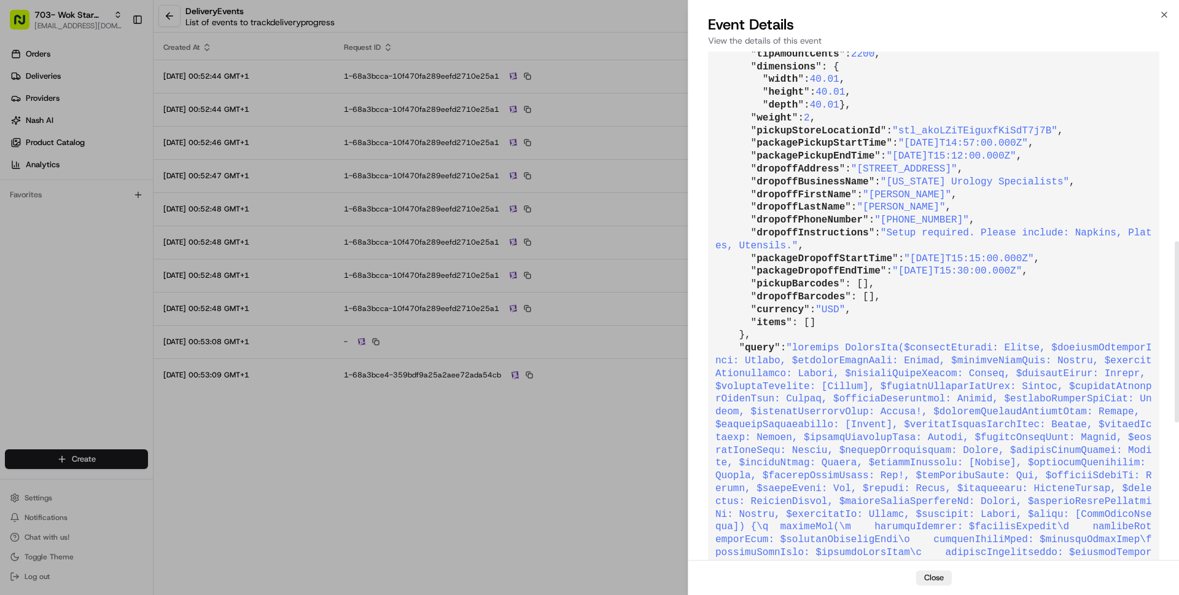
scroll to position [523, 0]
click at [937, 584] on button "Close" at bounding box center [934, 577] width 36 height 15
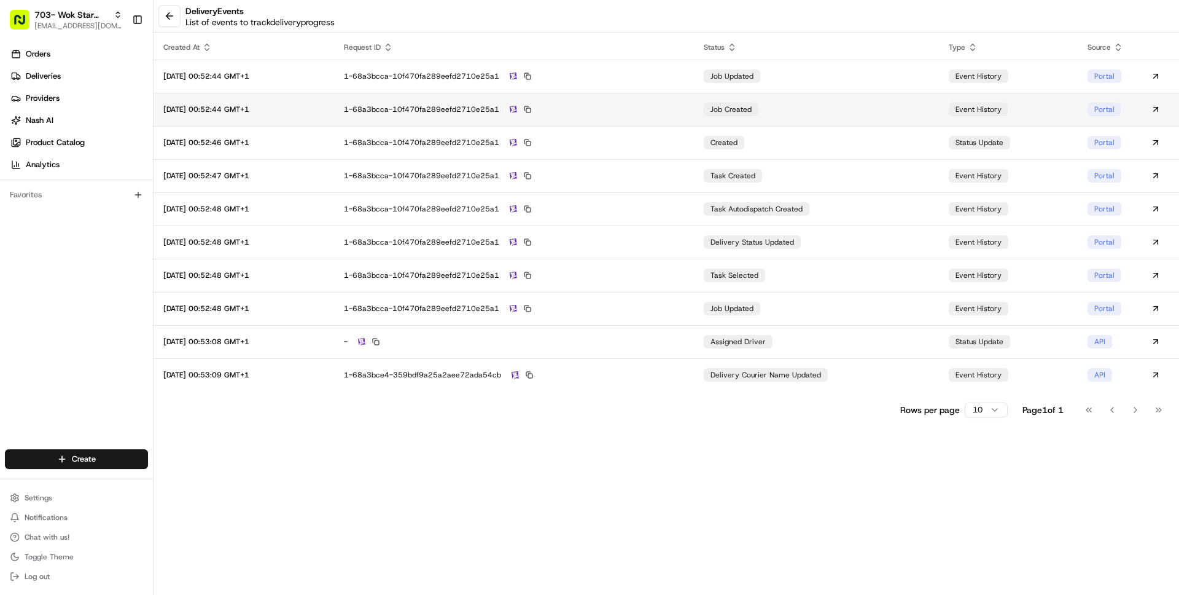
click at [670, 105] on div "1-68a3bcca-10f470fa289eefd2710e25a1" at bounding box center [514, 109] width 340 height 11
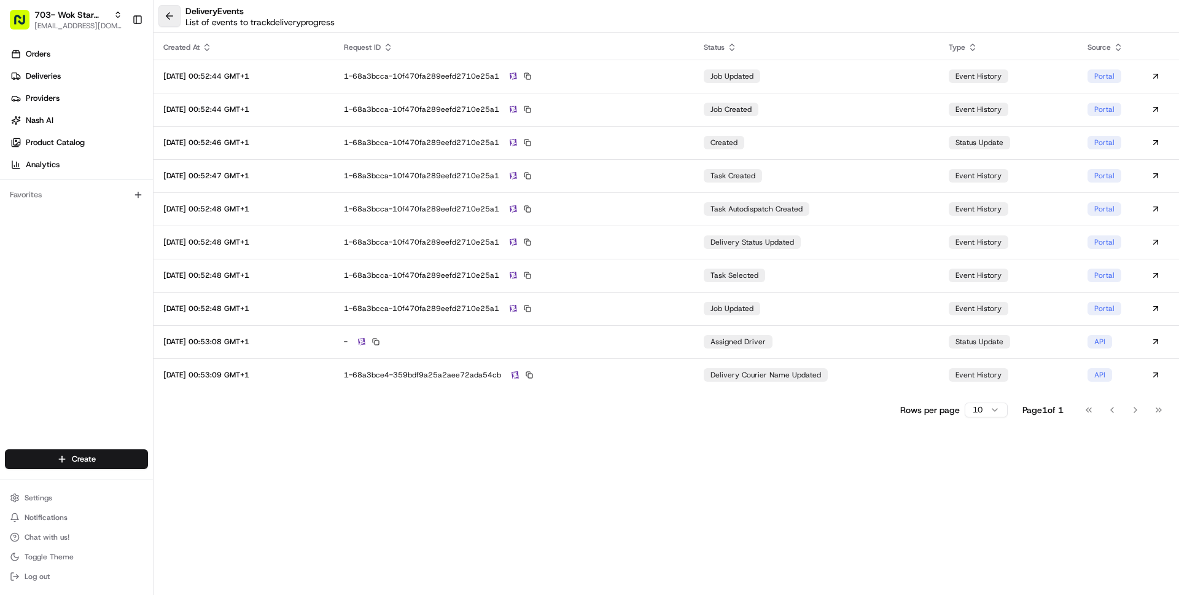
click at [163, 21] on button at bounding box center [169, 16] width 22 height 22
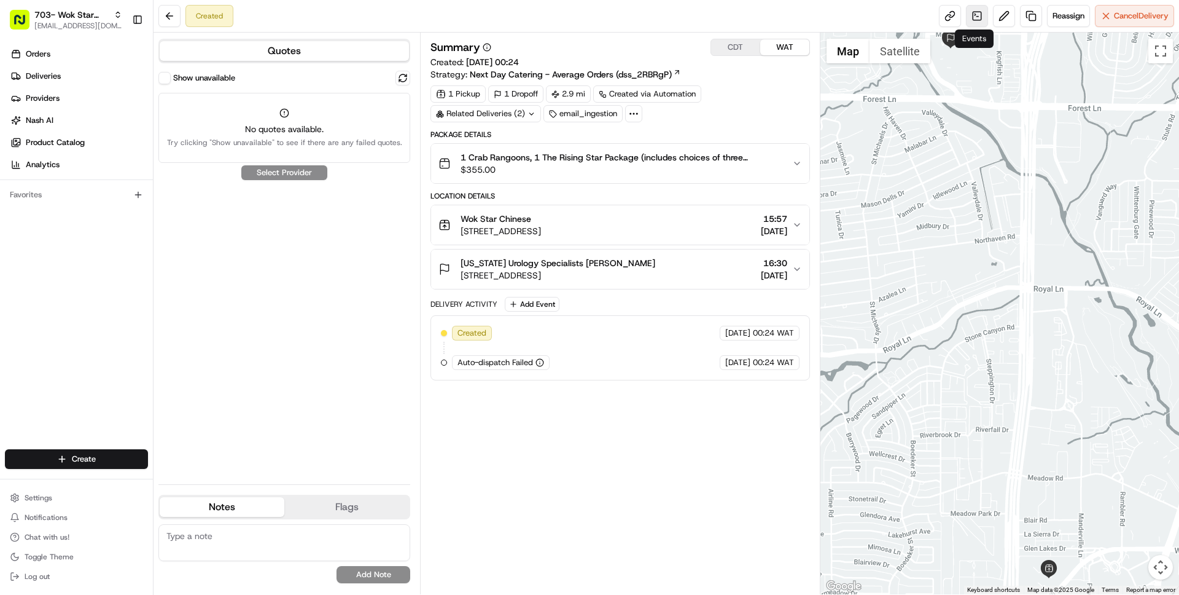
click at [975, 18] on link at bounding box center [977, 16] width 22 height 22
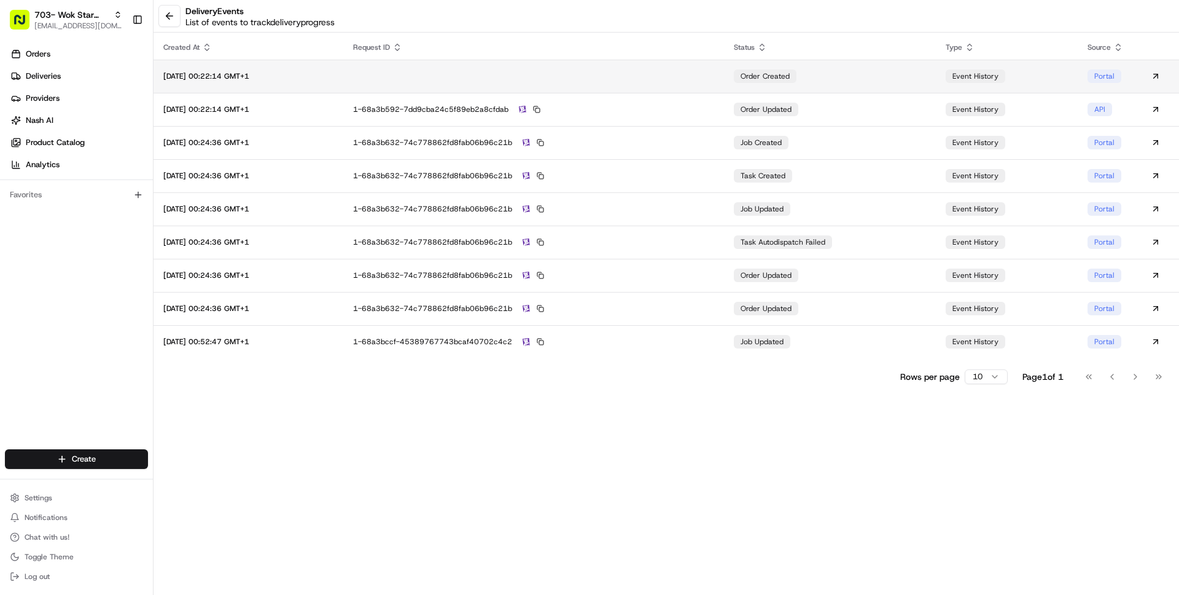
click at [700, 82] on td at bounding box center [533, 76] width 381 height 33
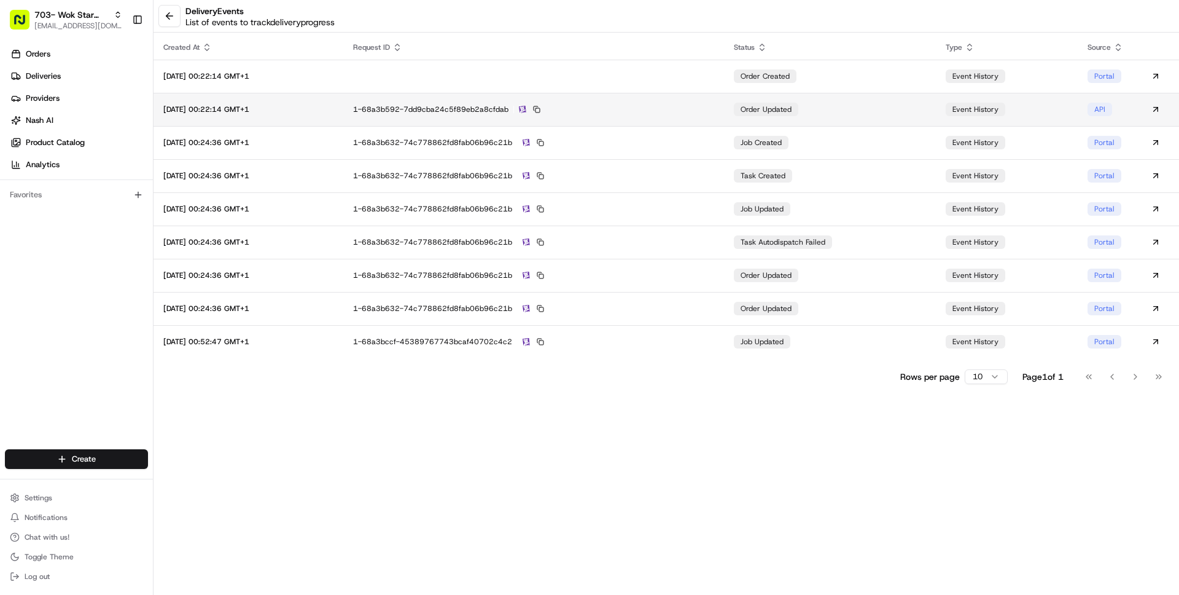
click at [659, 121] on td "1-68a3b592-7dd9cba24c5f89eb2a8cfdab" at bounding box center [533, 109] width 381 height 33
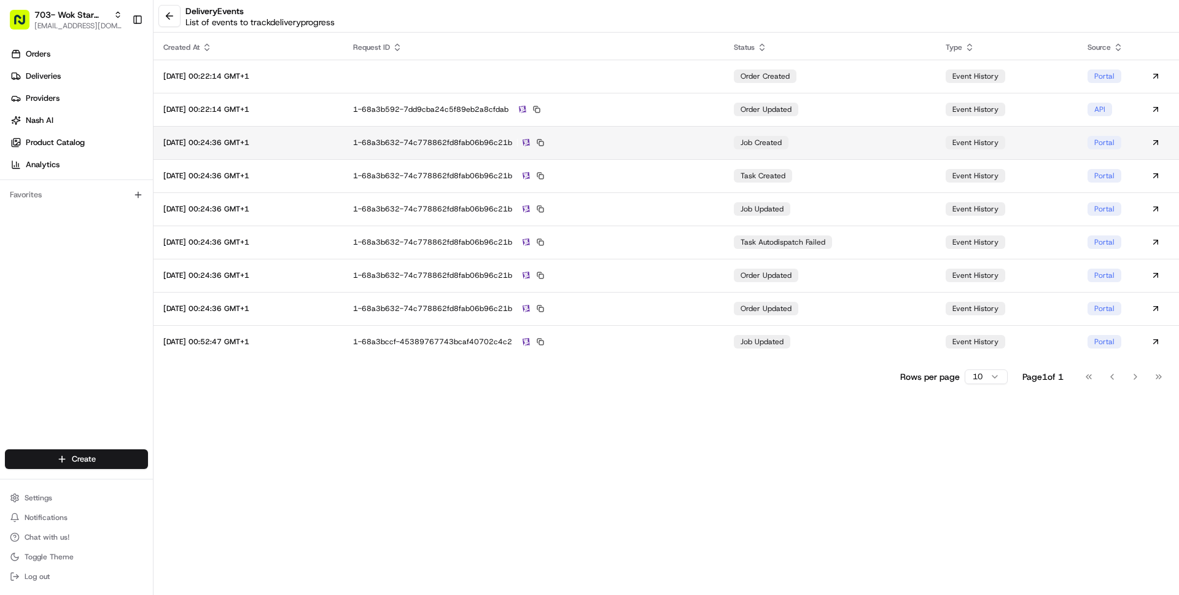
click at [619, 136] on td "1-68a3b632-74c778862fd8fab06b96c21b" at bounding box center [533, 142] width 381 height 33
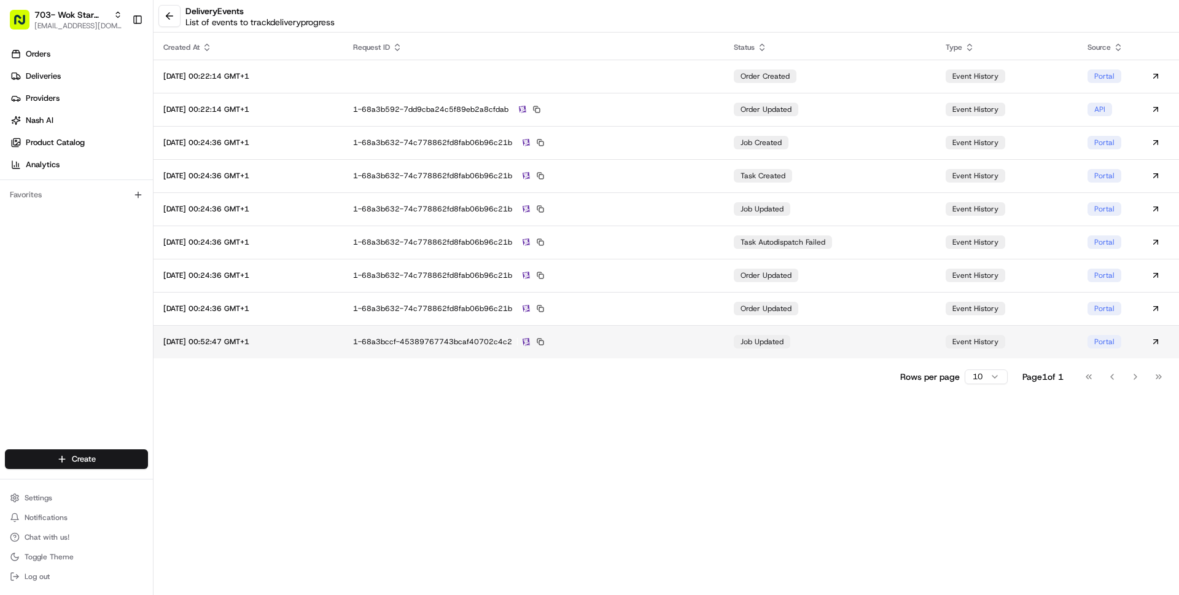
click at [693, 338] on div "1-68a3bccf-45389767743bcaf40702c4c2" at bounding box center [534, 341] width 362 height 11
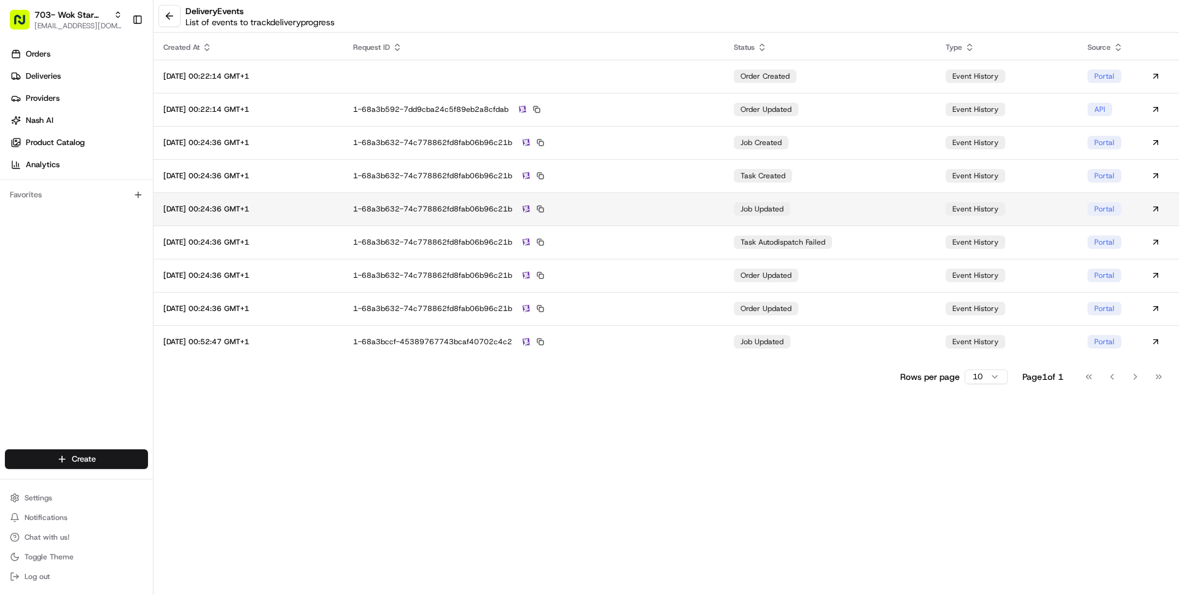
click at [703, 206] on div "1-68a3b632-74c778862fd8fab06b96c21b" at bounding box center [534, 208] width 362 height 11
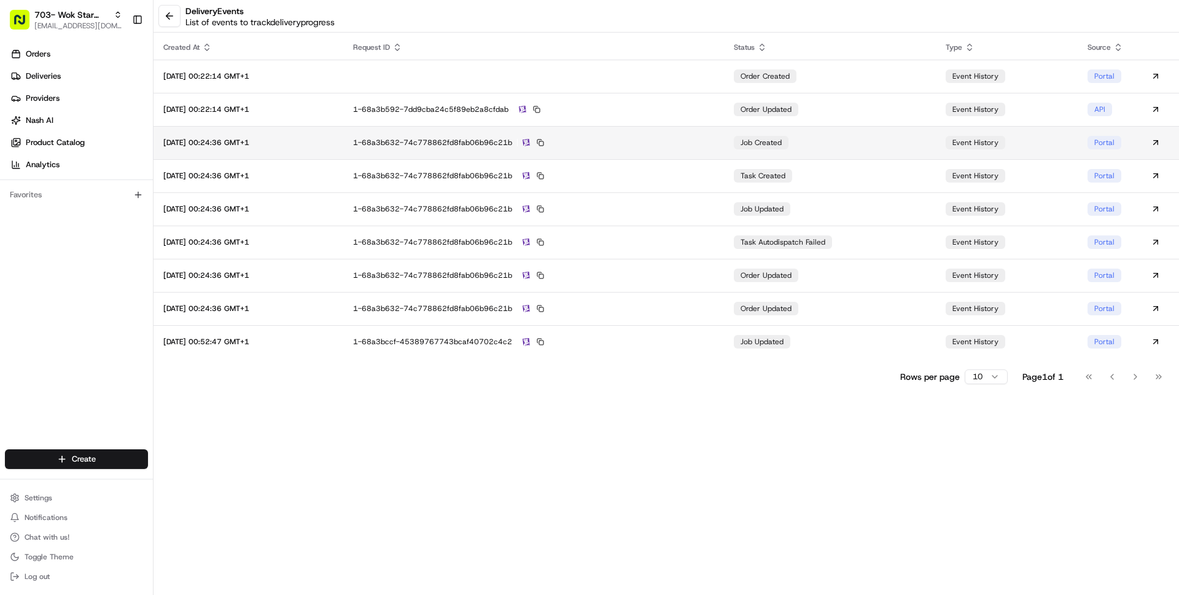
click at [685, 149] on td "1-68a3b632-74c778862fd8fab06b96c21b" at bounding box center [533, 142] width 381 height 33
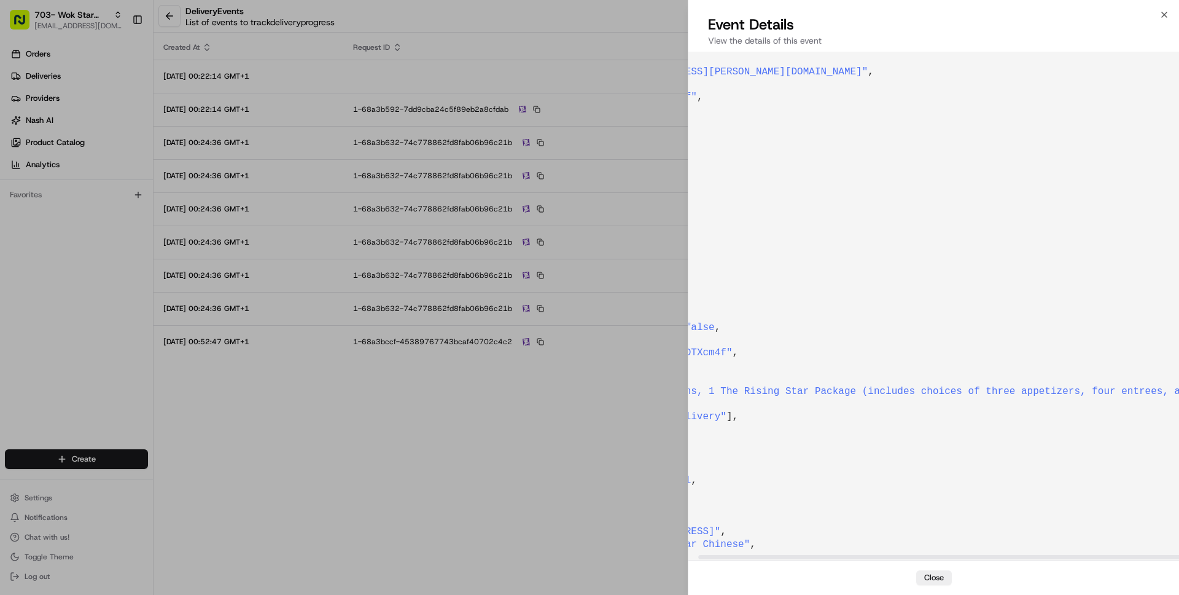
scroll to position [85, 0]
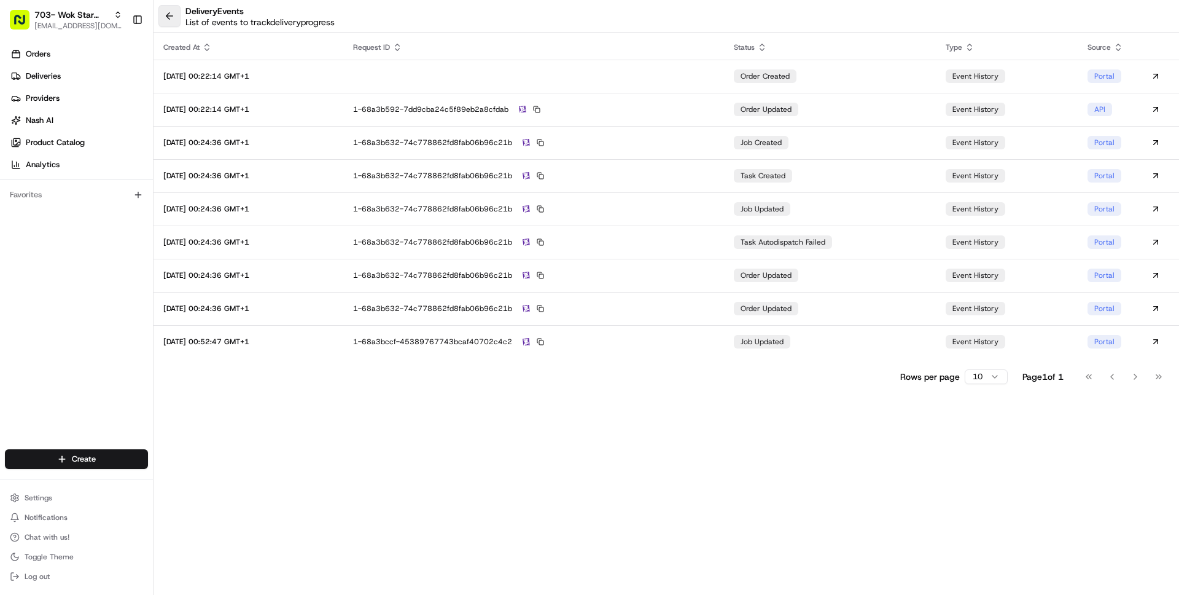
click at [161, 14] on button at bounding box center [169, 16] width 22 height 22
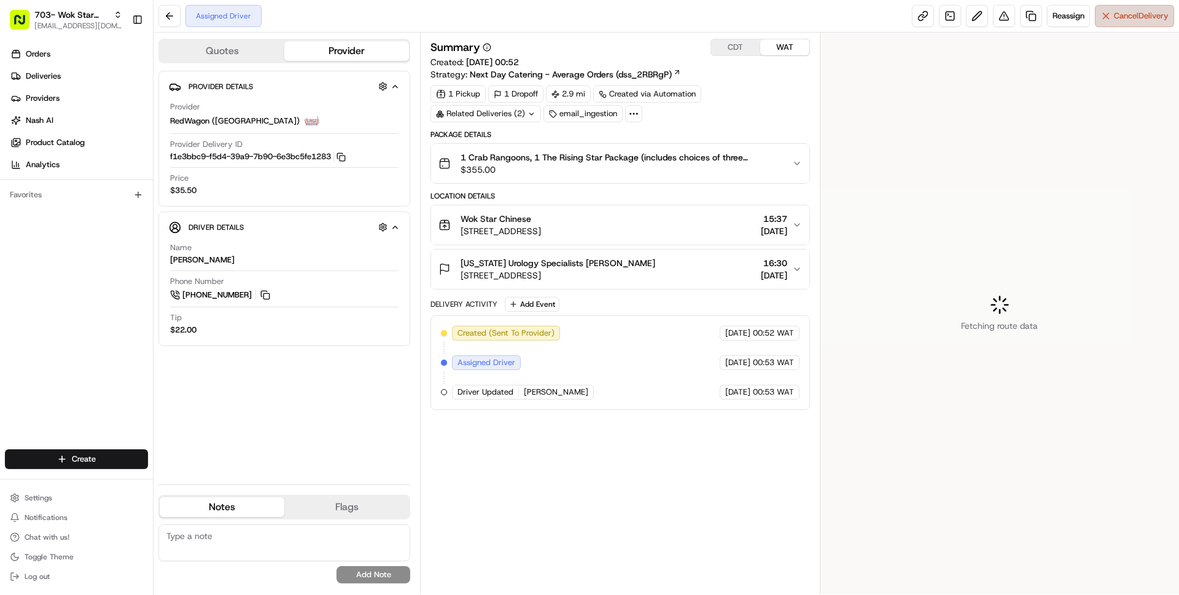
click at [1115, 18] on span "Cancel Delivery" at bounding box center [1141, 15] width 55 height 11
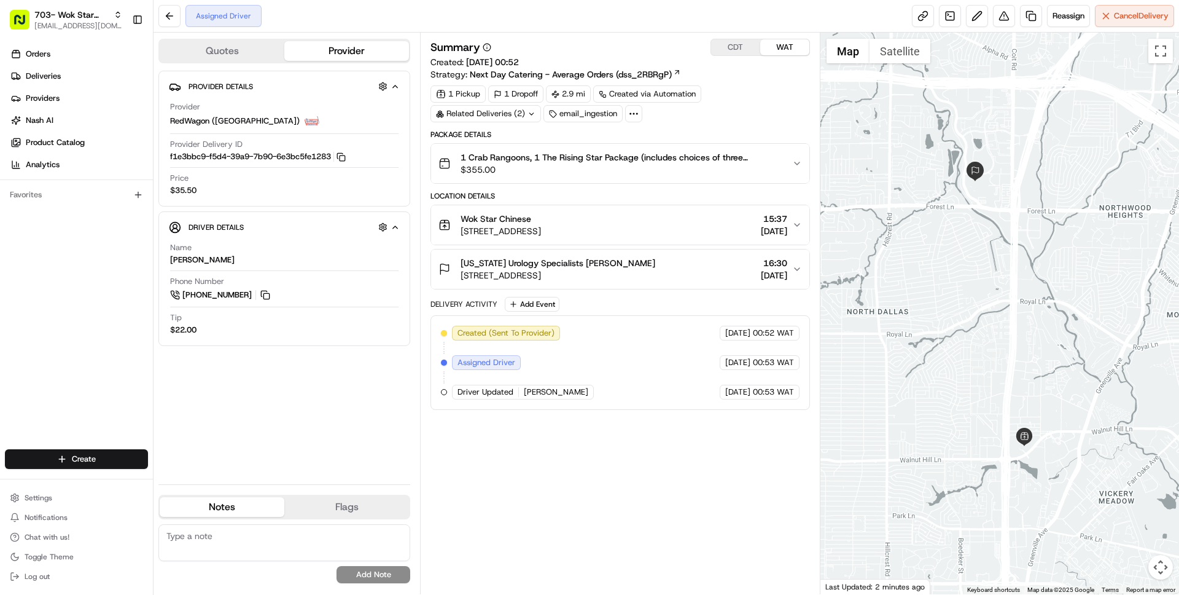
click at [701, 225] on div "Wok Star Chinese 8041 Walnut Hill Ln, suite 854, Dallas, TX 75231, US 15:37 19/…" at bounding box center [615, 225] width 353 height 25
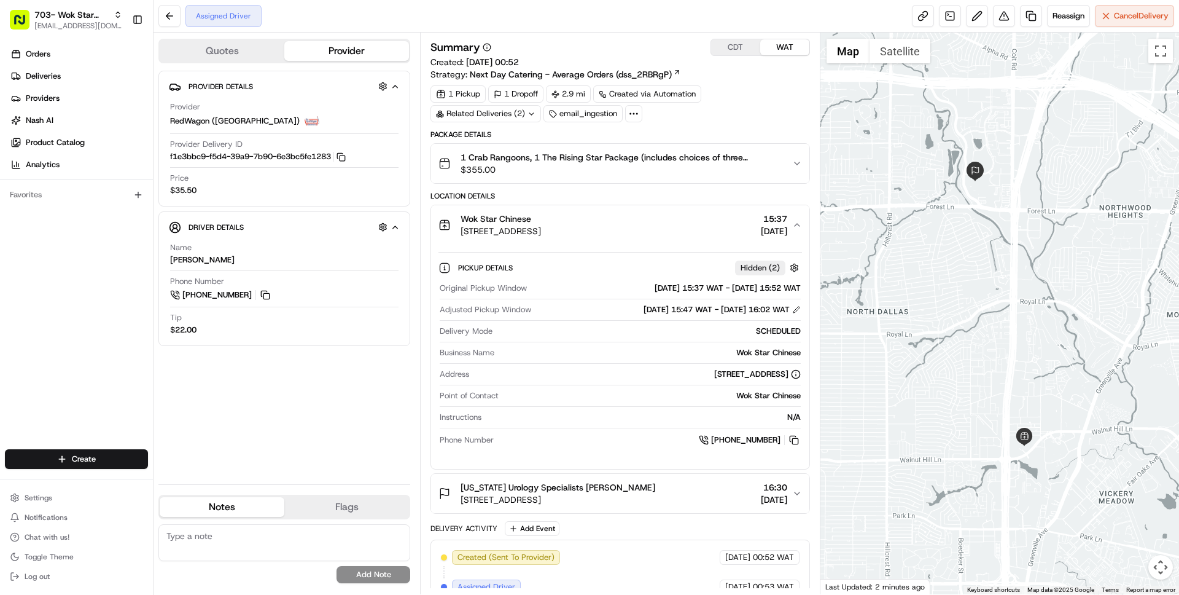
click at [701, 225] on div "Wok Star Chinese 8041 Walnut Hill Ln, suite 854, Dallas, TX 75231, US 15:37 19/…" at bounding box center [615, 225] width 353 height 25
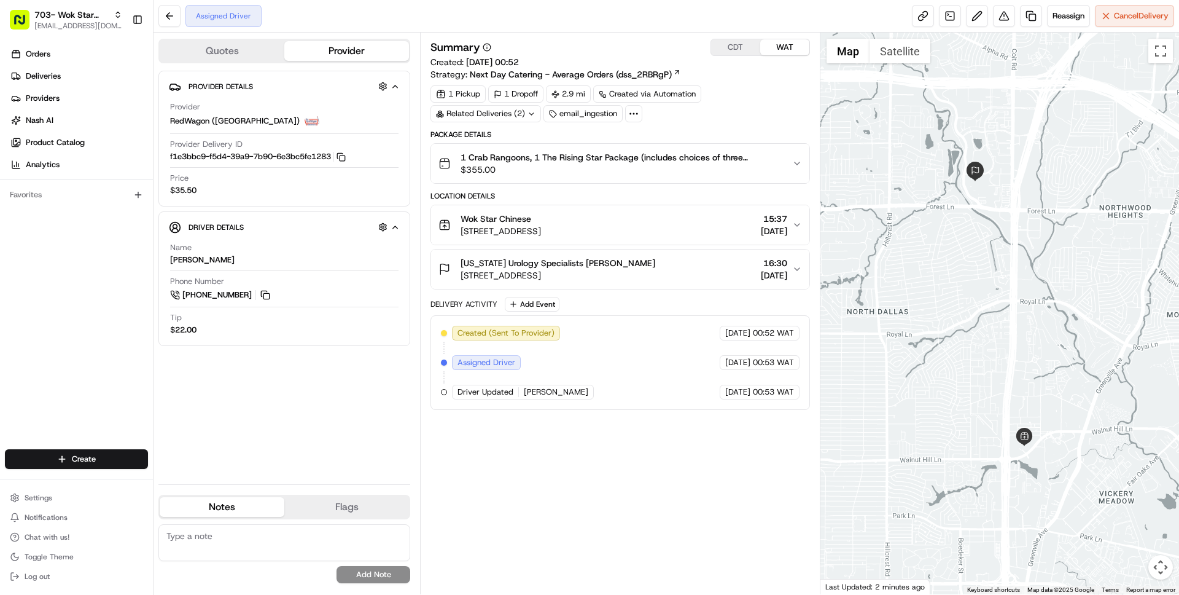
click at [666, 160] on span "1 Crab Rangoons, 1 The Rising Star Package (includes choices of three appetizer…" at bounding box center [621, 157] width 321 height 12
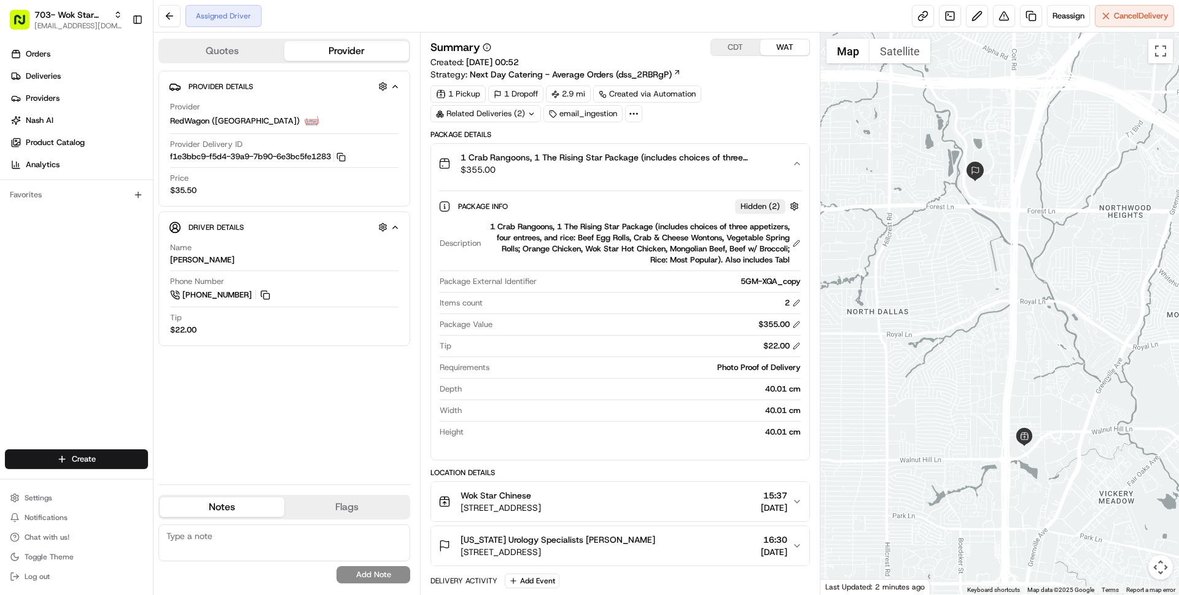
click at [666, 160] on span "1 Crab Rangoons, 1 The Rising Star Package (includes choices of three appetizer…" at bounding box center [621, 157] width 321 height 12
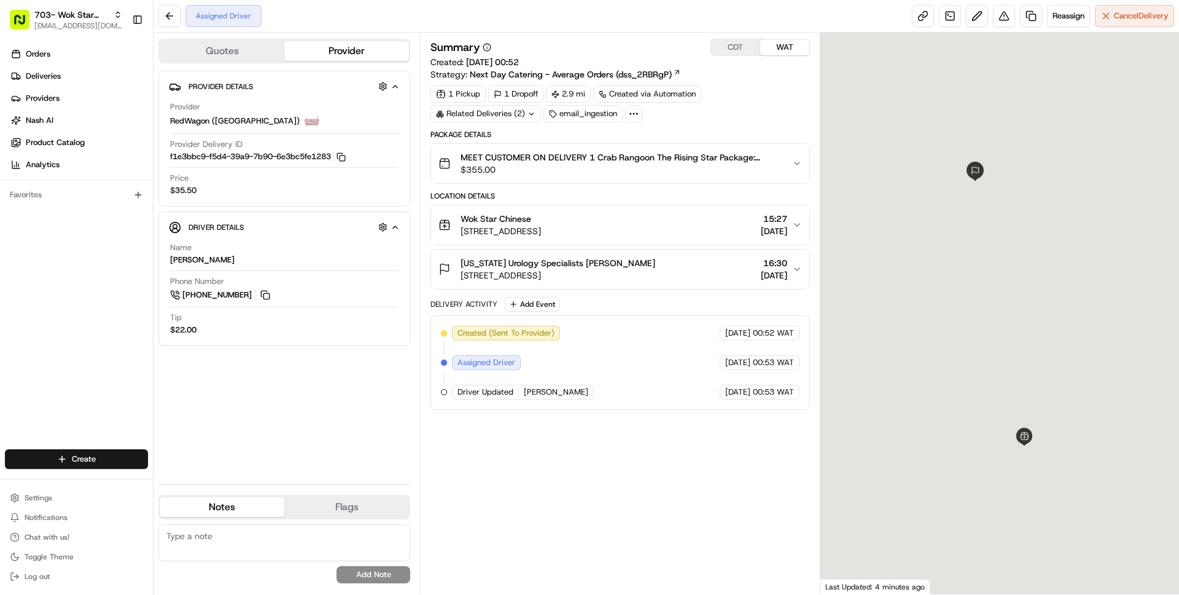
click at [639, 163] on span "$355.00" at bounding box center [621, 169] width 321 height 12
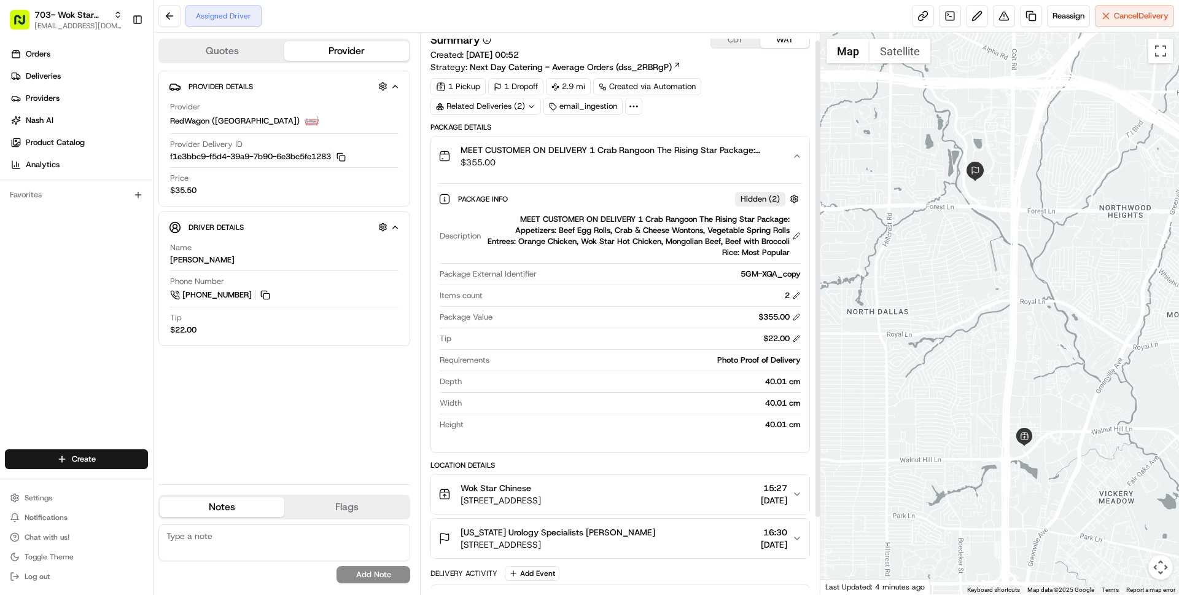
scroll to position [9, 0]
click at [639, 163] on span "$355.00" at bounding box center [621, 160] width 321 height 12
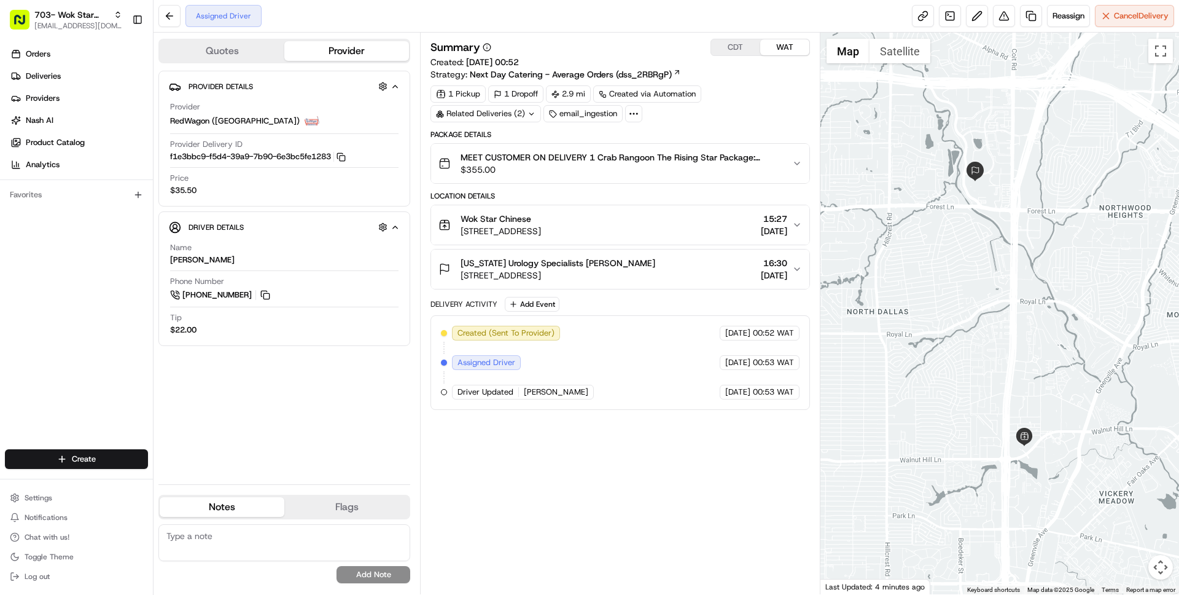
click at [678, 265] on div "Texas Urology Specialists Desiree Heberle 7777 Forest Ln Suite C-618, Dallas, T…" at bounding box center [615, 269] width 353 height 25
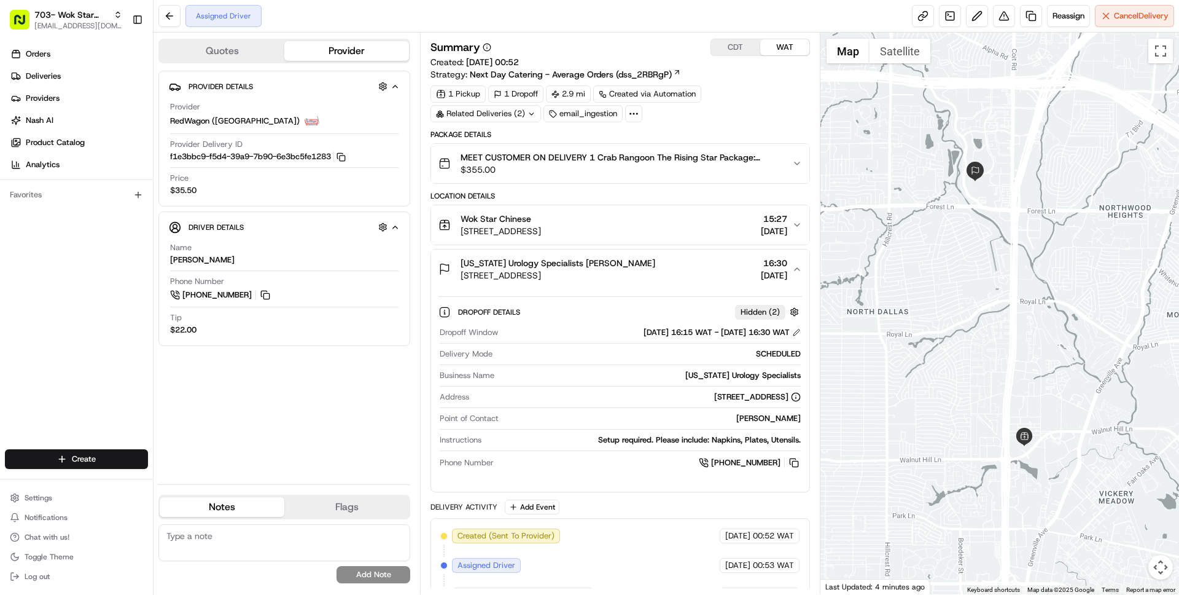
click at [679, 265] on div "Texas Urology Specialists Desiree Heberle 7777 Forest Ln Suite C-618, Dallas, T…" at bounding box center [615, 269] width 353 height 25
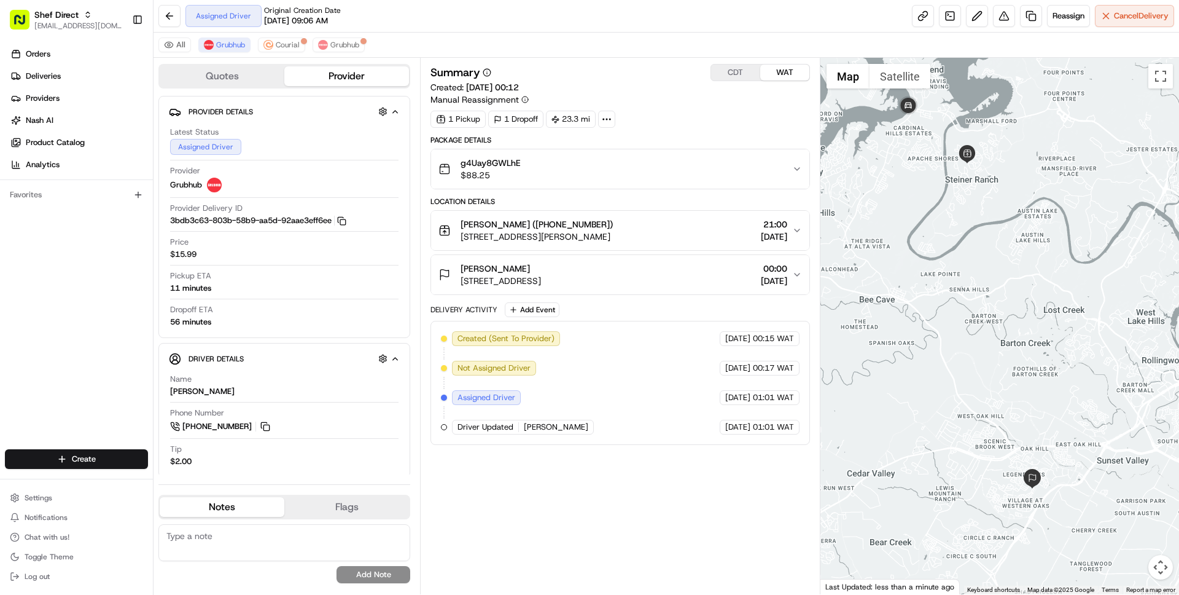
click at [652, 279] on div "Samit Deo 8122 Forest Heights Ln, Austin, TX 78749, USA 00:00 19/08/2025" at bounding box center [615, 274] width 353 height 25
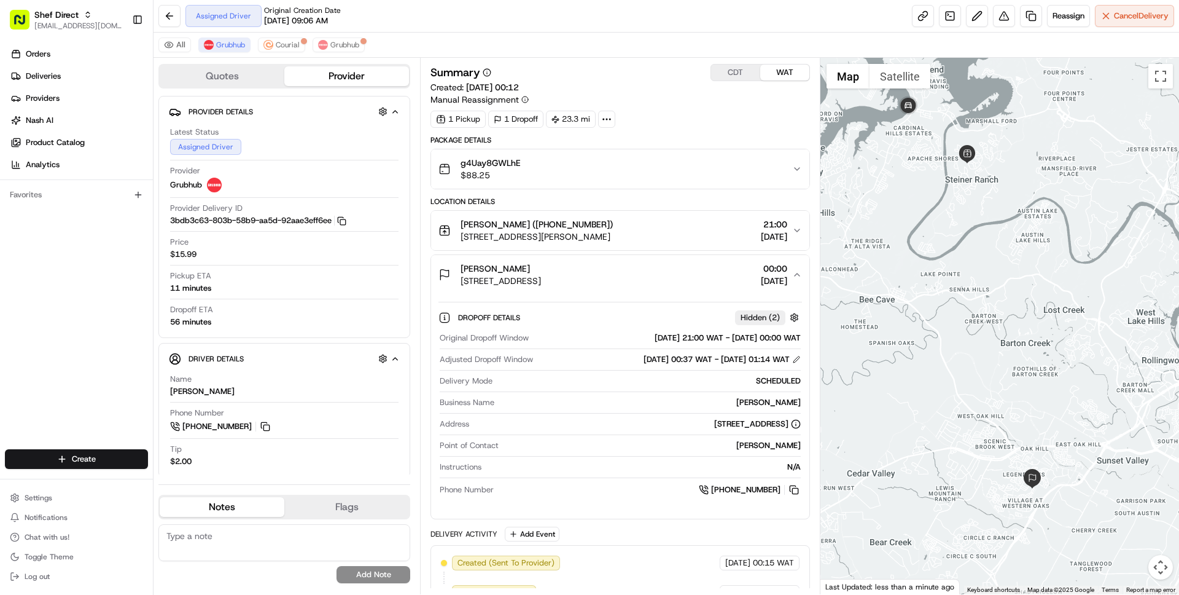
click at [652, 279] on div "Samit Deo 8122 Forest Heights Ln, Austin, TX 78749, USA 00:00 19/08/2025" at bounding box center [615, 274] width 353 height 25
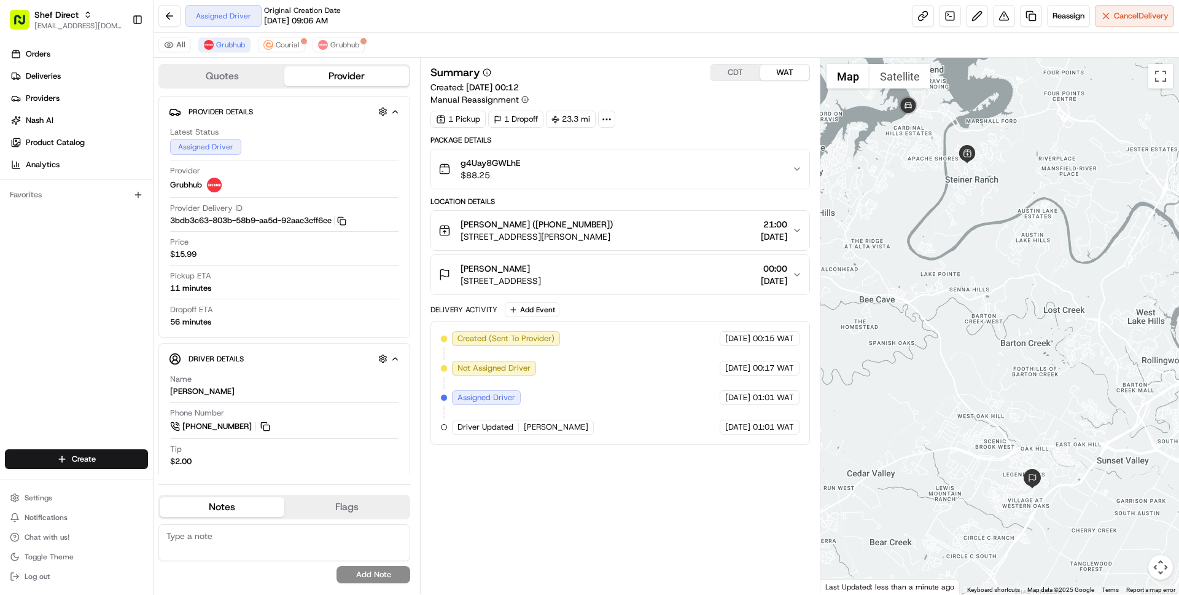
click at [662, 231] on div "Niv Mistry (+17372987122) 2717 Grimes Ranch Rd, Austin, TX 78732, USA 21:00 18/…" at bounding box center [615, 230] width 353 height 25
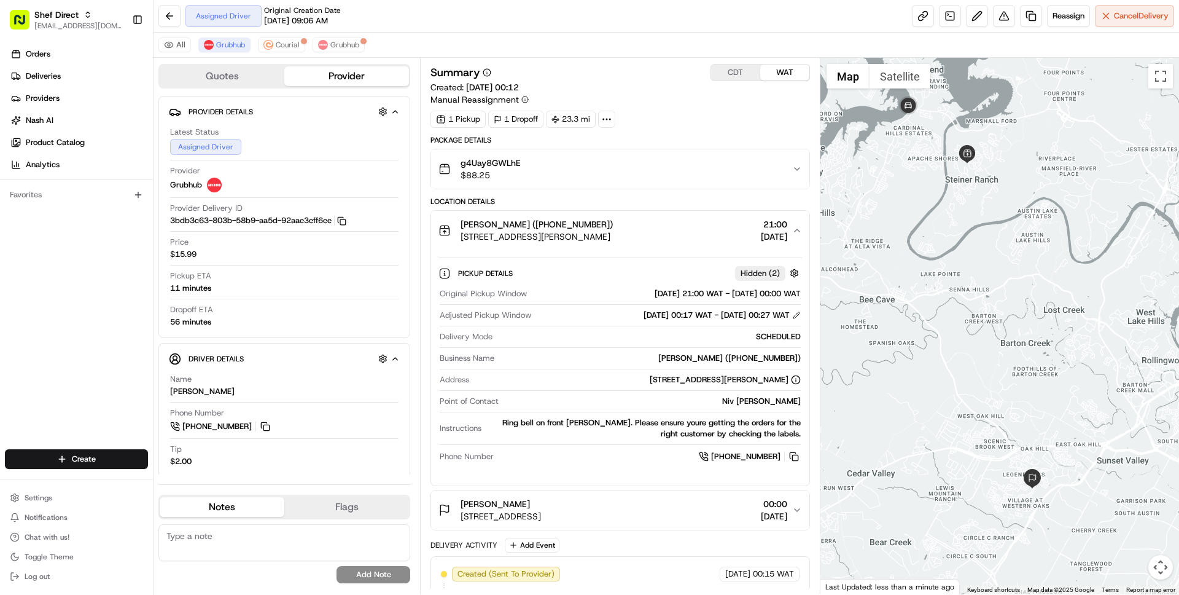
click at [662, 232] on div "Niv Mistry (+17372987122) 2717 Grimes Ranch Rd, Austin, TX 78732, USA 21:00 18/…" at bounding box center [615, 230] width 353 height 25
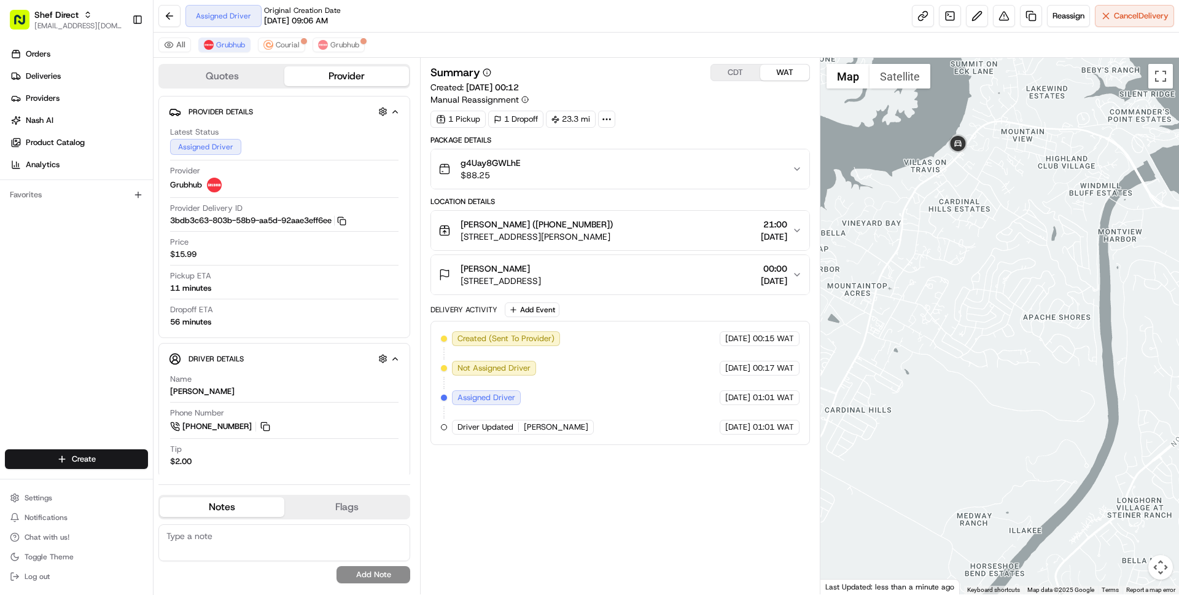
drag, startPoint x: 942, startPoint y: 111, endPoint x: 935, endPoint y: 206, distance: 95.4
click at [935, 206] on div at bounding box center [1000, 326] width 359 height 536
click at [668, 246] on button "Niv Mistry (+17372987122) 2717 Grimes Ranch Rd, Austin, TX 78732, USA 21:00 18/…" at bounding box center [620, 230] width 378 height 39
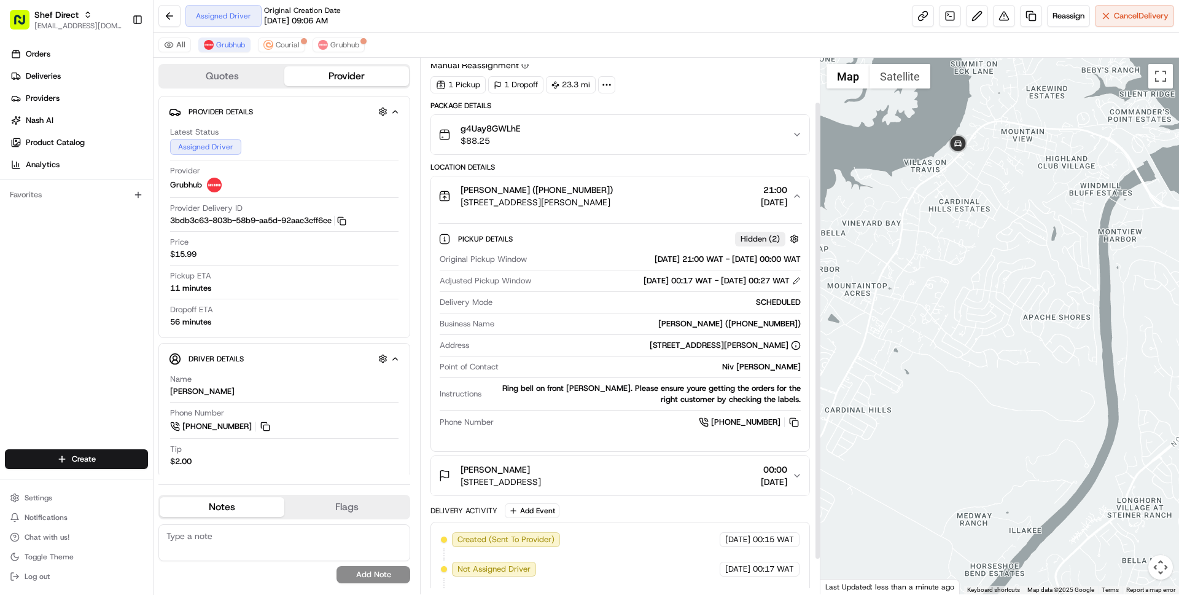
scroll to position [92, 0]
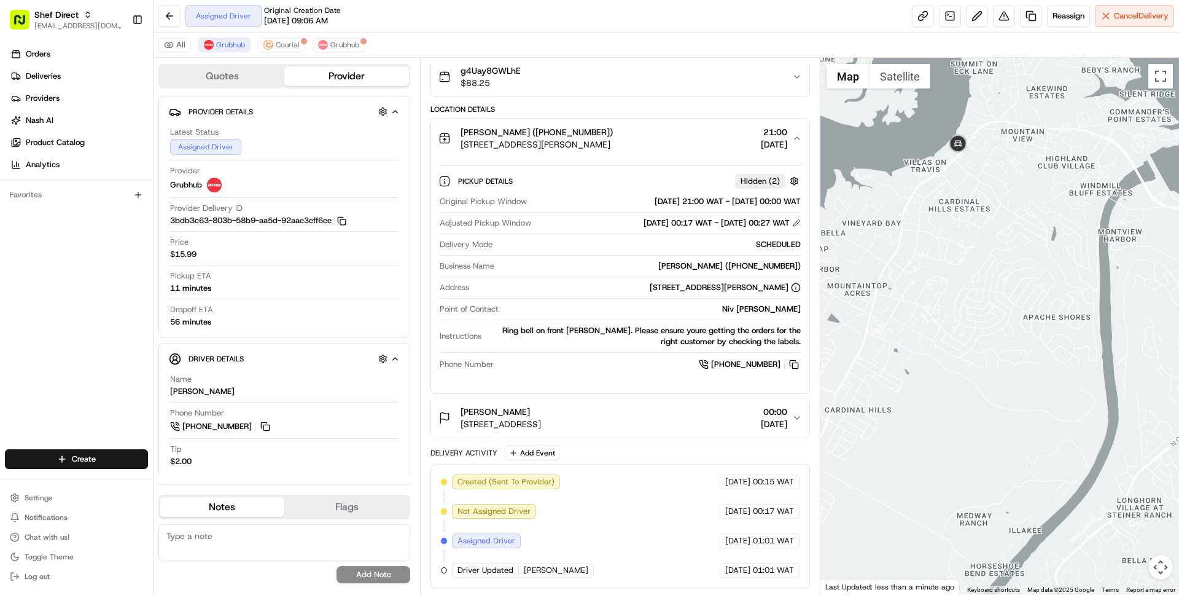
click at [613, 147] on span "2717 Grimes Ranch Rd, Austin, TX 78732, USA" at bounding box center [537, 144] width 152 height 12
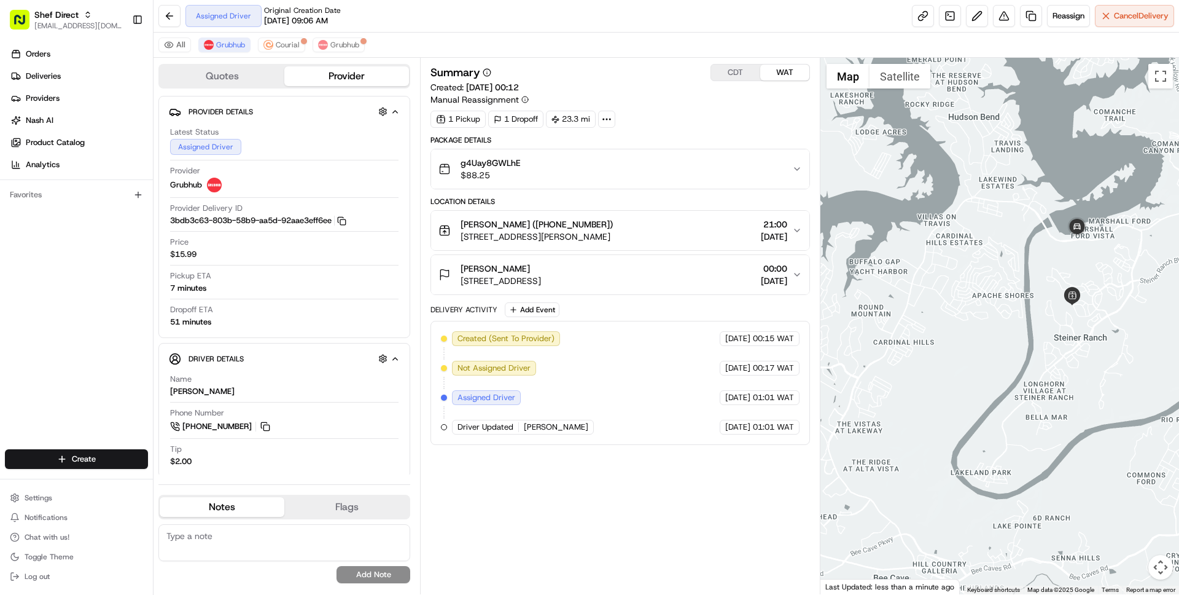
click at [483, 34] on div "All Grubhub Courial Grubhub" at bounding box center [667, 45] width 1026 height 25
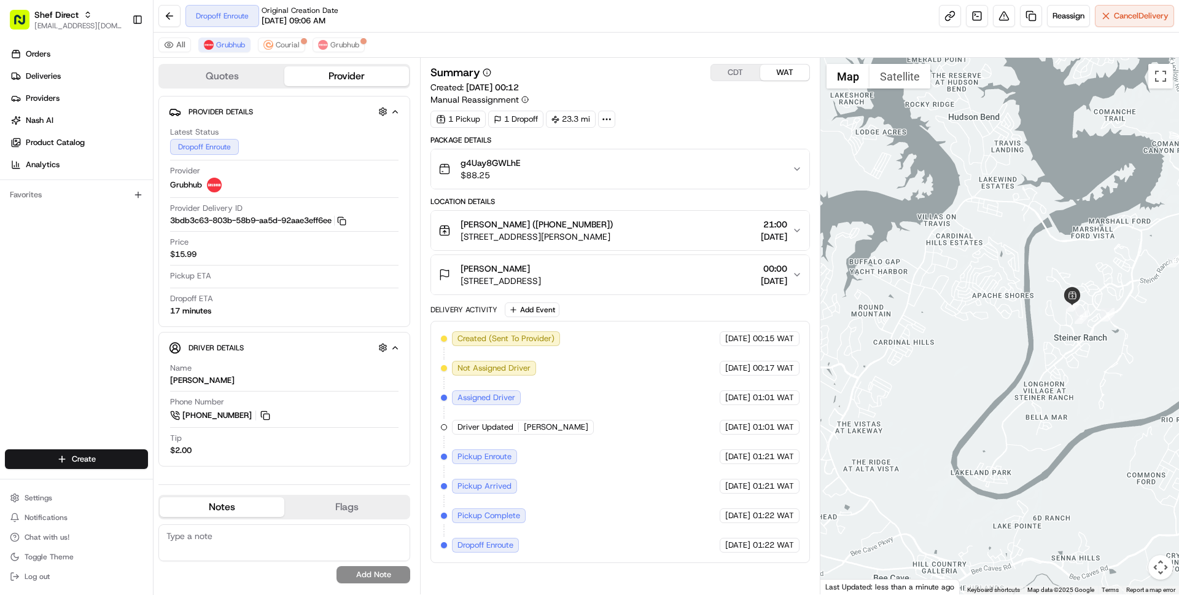
click at [445, 20] on div "Dropoff Enroute Original Creation Date 08/18/2025 09:06 AM Reassign Cancel Deli…" at bounding box center [667, 16] width 1026 height 33
click at [283, 46] on span "Courial" at bounding box center [288, 45] width 24 height 10
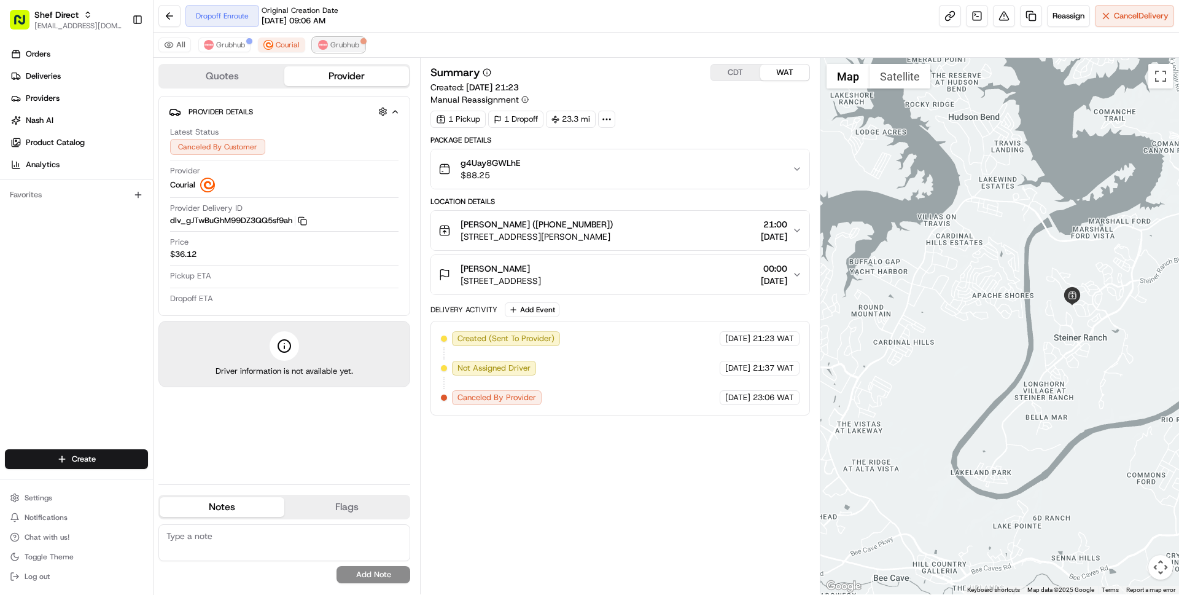
click at [342, 45] on span "Grubhub" at bounding box center [344, 45] width 29 height 10
click at [235, 44] on span "Grubhub" at bounding box center [230, 45] width 29 height 10
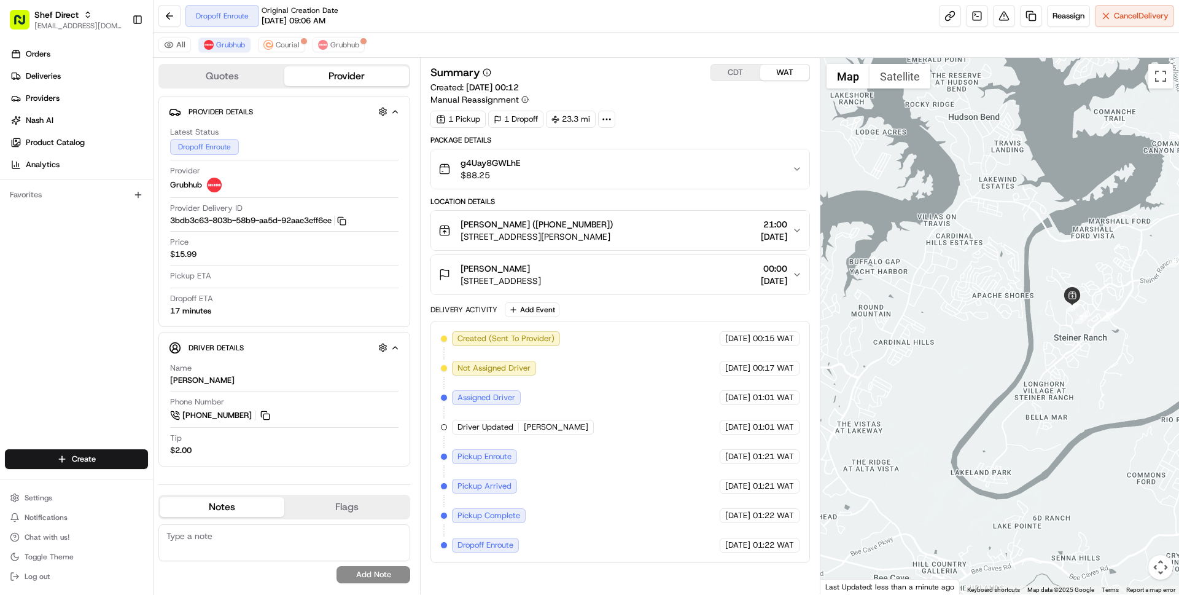
click at [96, 278] on div "Orders Deliveries Providers Nash AI Product Catalog Analytics Favorites" at bounding box center [76, 247] width 153 height 417
click at [44, 81] on span "Deliveries" at bounding box center [43, 76] width 35 height 11
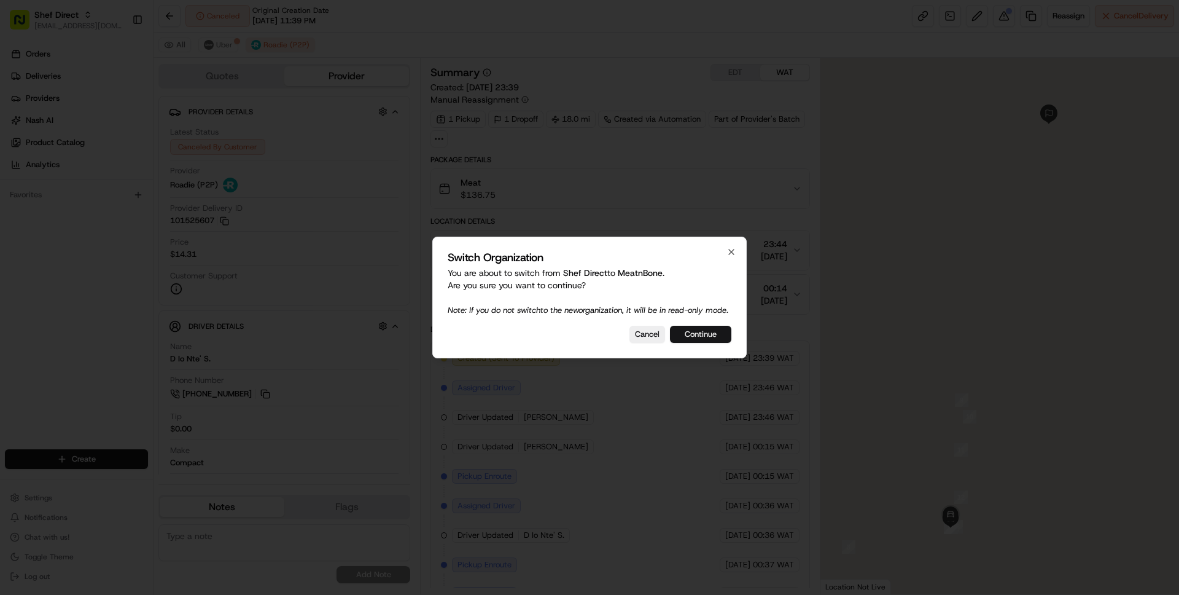
click at [706, 333] on button "Continue" at bounding box center [700, 334] width 61 height 17
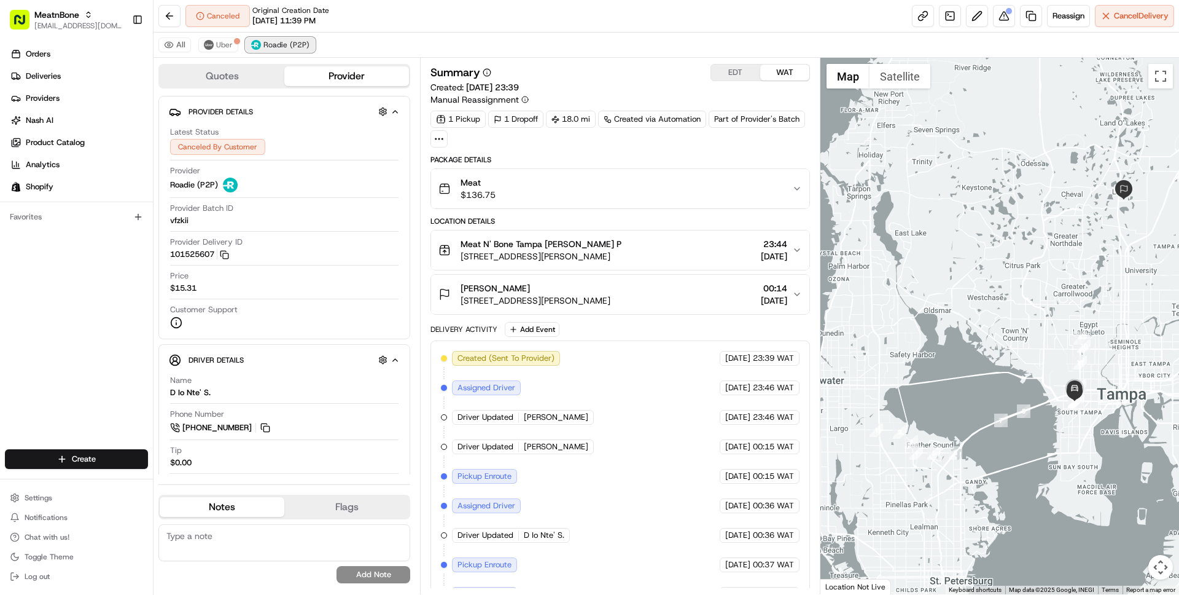
click at [276, 42] on span "Roadie (P2P)" at bounding box center [286, 45] width 46 height 10
click at [1003, 13] on button at bounding box center [1004, 16] width 22 height 22
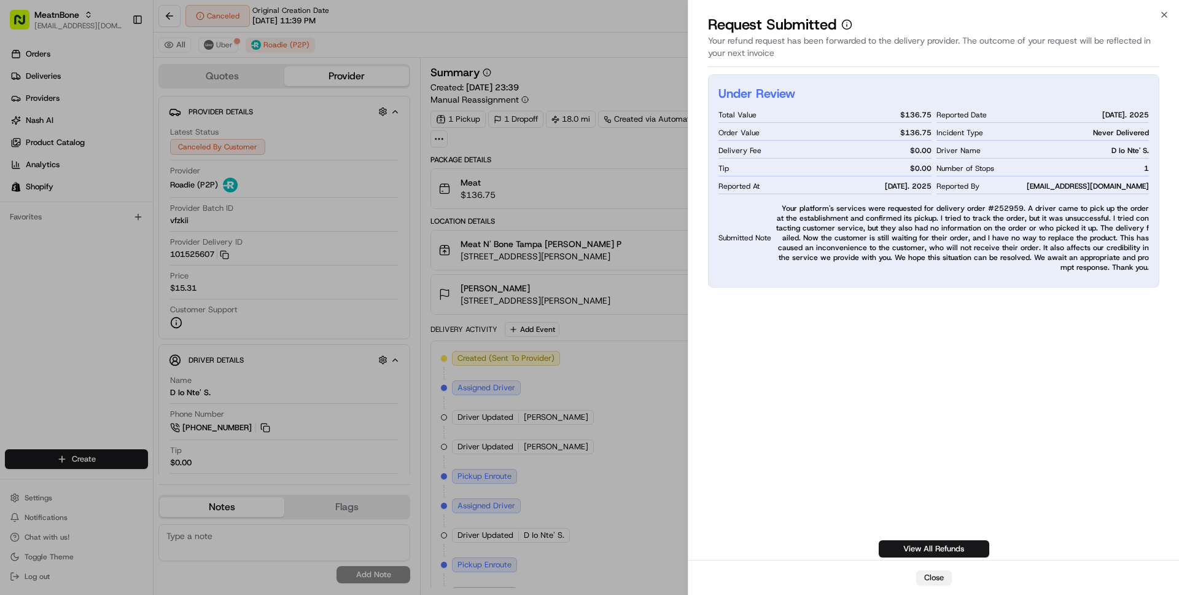
click at [937, 573] on button "Close" at bounding box center [934, 577] width 36 height 15
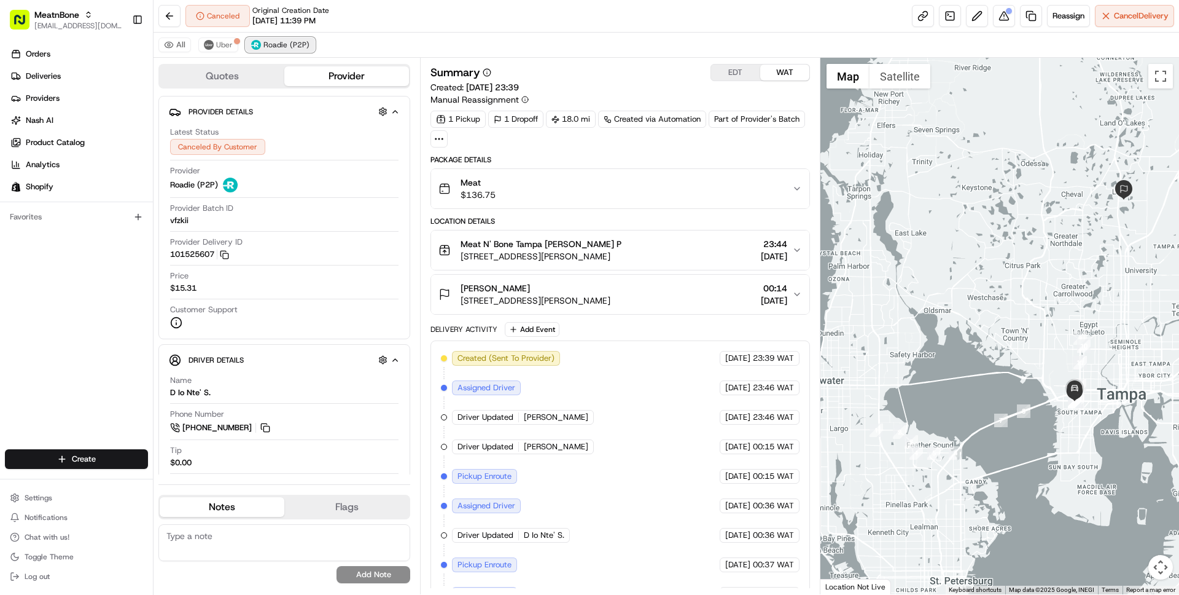
click at [283, 42] on span "Roadie (P2P)" at bounding box center [286, 45] width 46 height 10
click at [206, 43] on img at bounding box center [209, 45] width 10 height 10
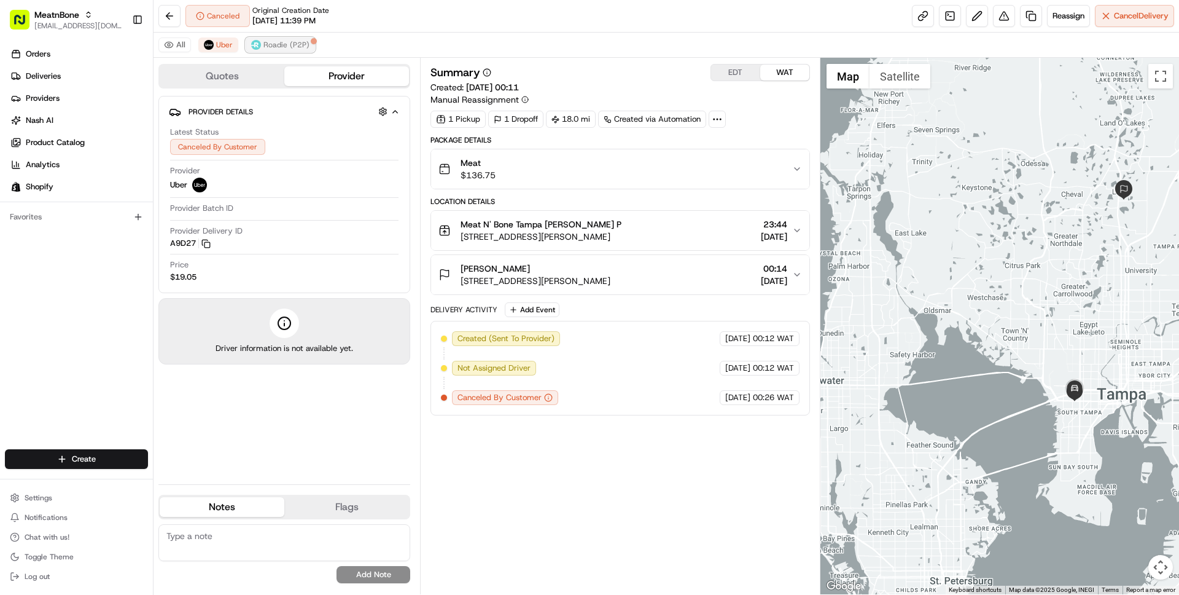
click at [265, 41] on span "Roadie (P2P)" at bounding box center [286, 45] width 46 height 10
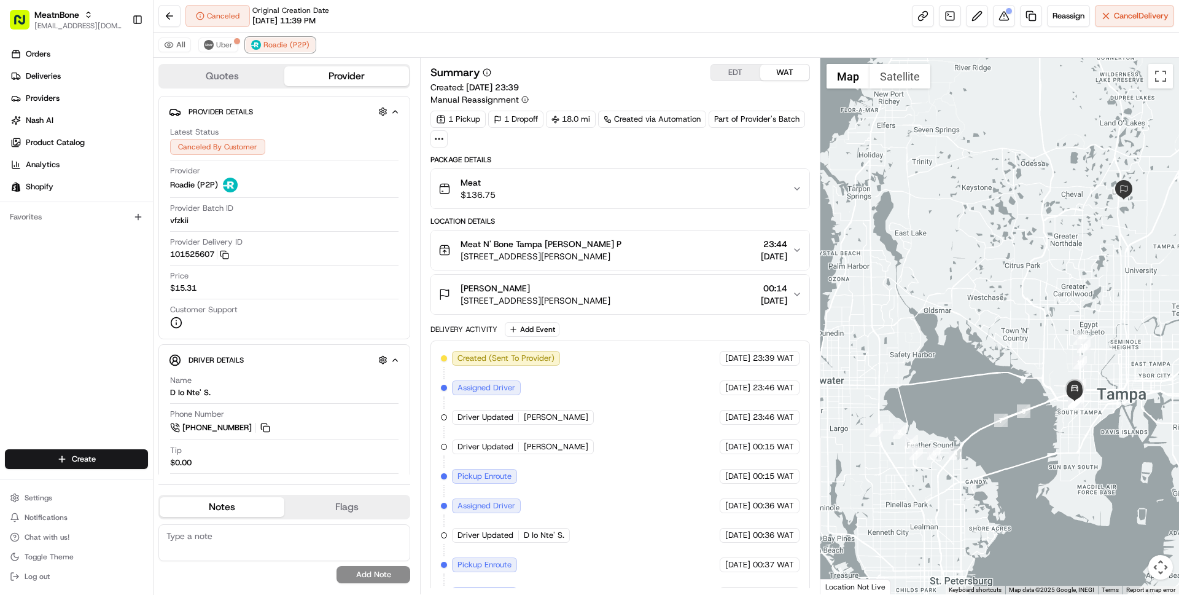
scroll to position [53, 0]
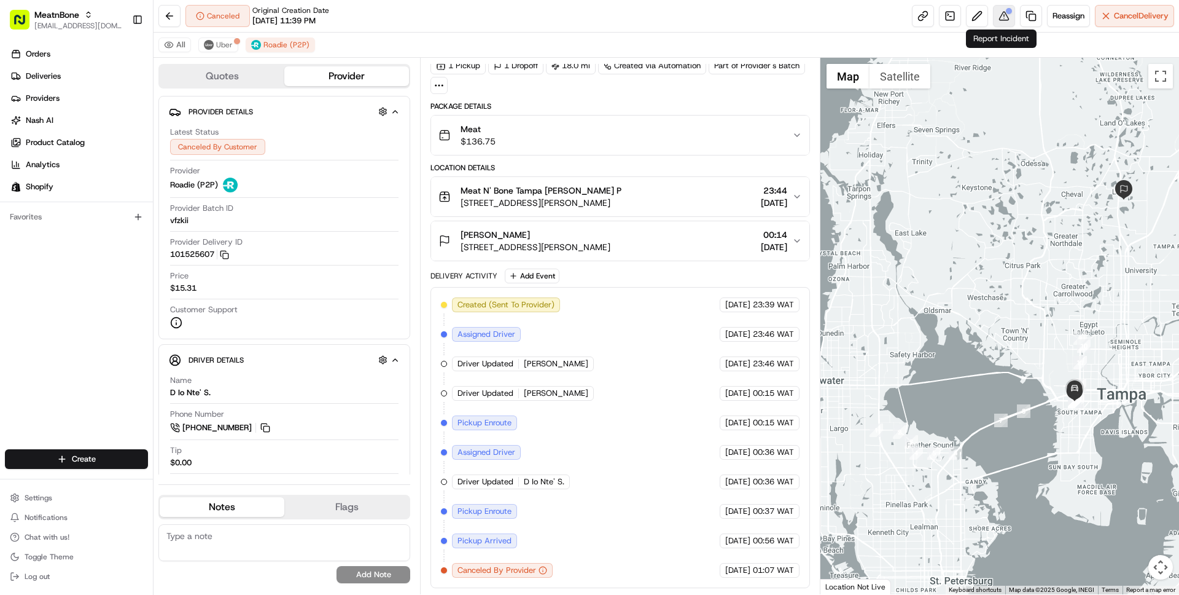
click at [997, 15] on button at bounding box center [1004, 16] width 22 height 22
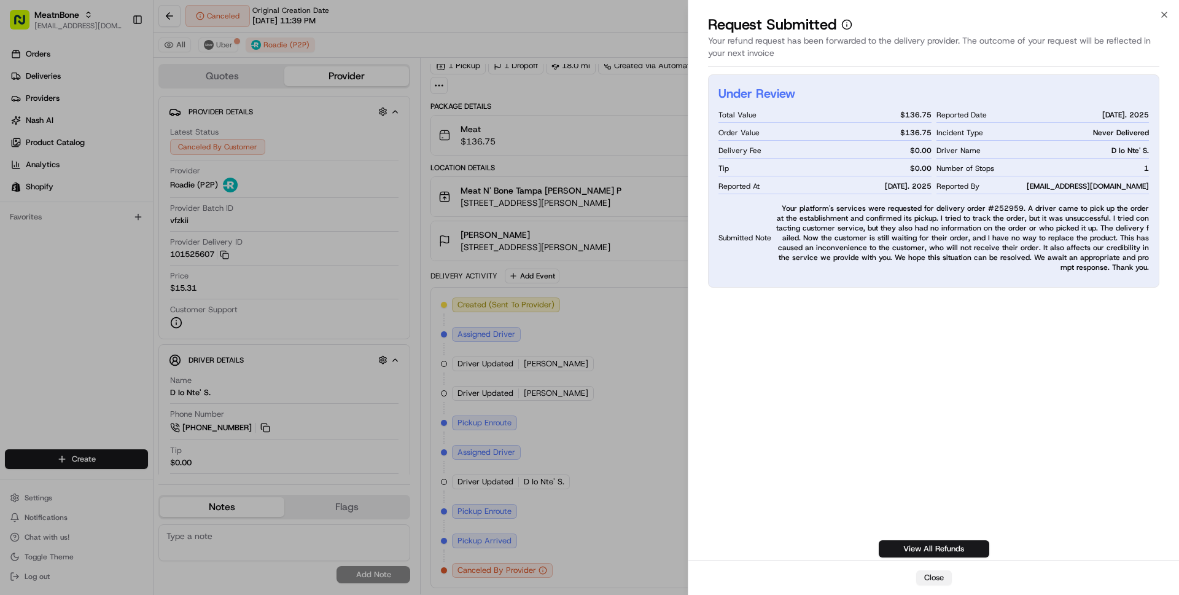
click at [934, 578] on button "Close" at bounding box center [934, 577] width 36 height 15
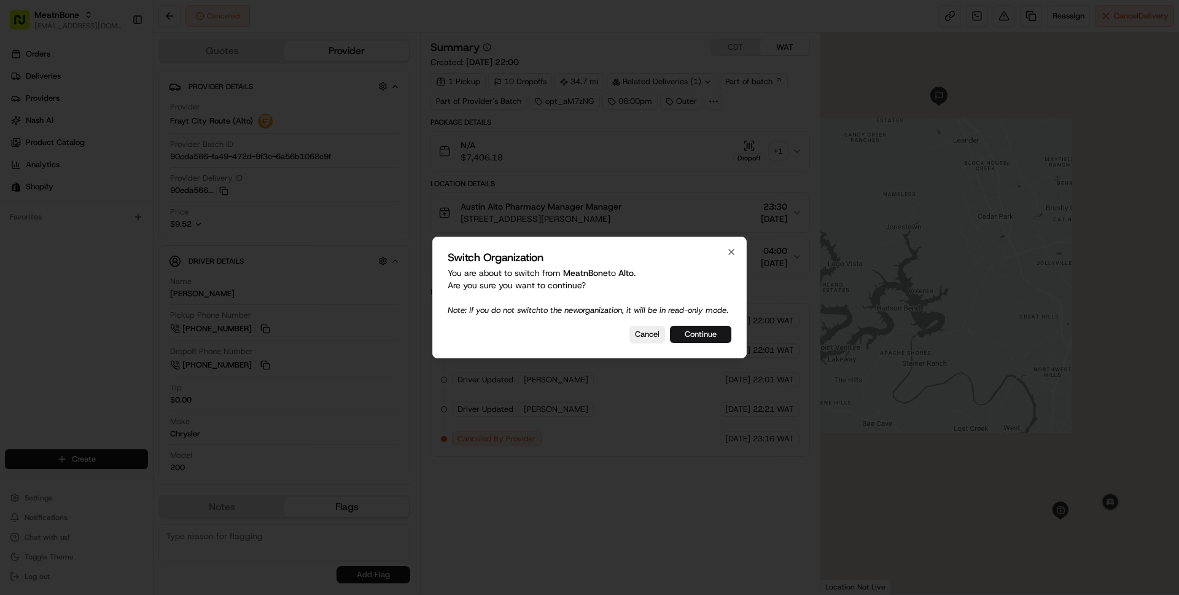
click at [701, 343] on button "Continue" at bounding box center [700, 334] width 61 height 17
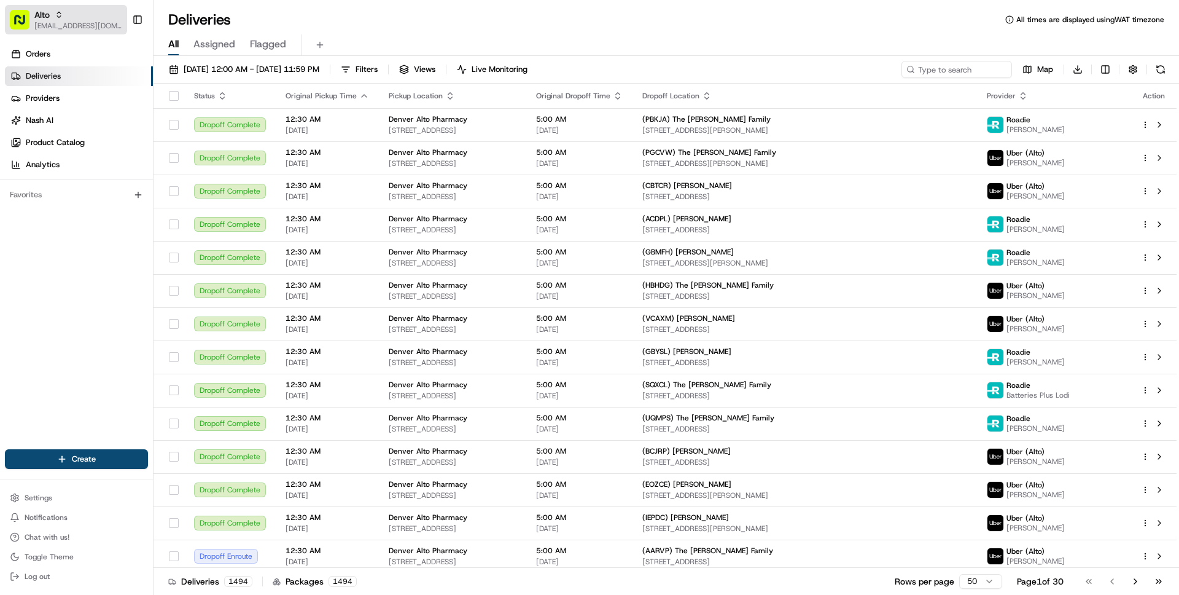
click at [42, 21] on span "[EMAIL_ADDRESS][DOMAIN_NAME]" at bounding box center [78, 26] width 88 height 10
type input "local fa"
click at [182, 68] on span "Local Favorite" at bounding box center [182, 63] width 50 height 11
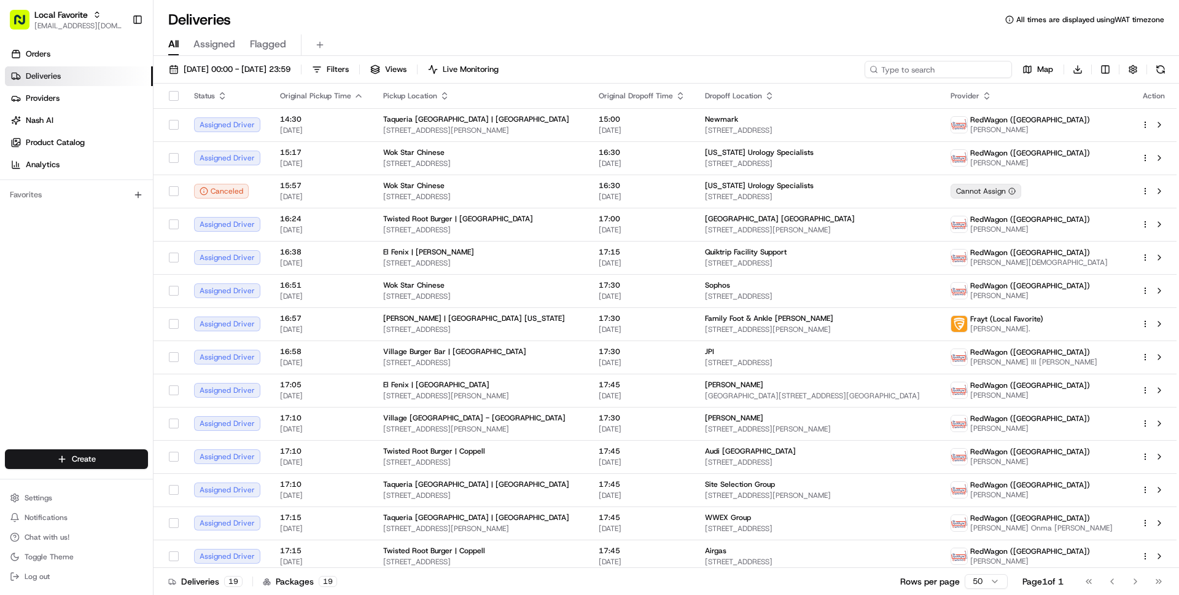
click at [966, 66] on input at bounding box center [938, 69] width 147 height 17
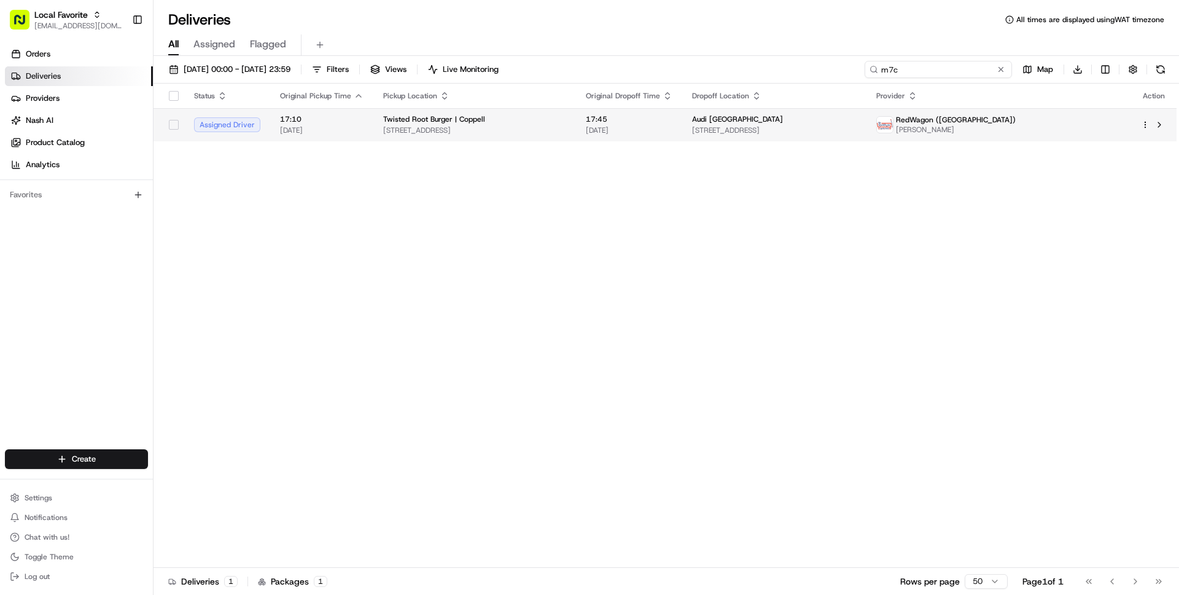
type input "m7c"
click at [673, 126] on span "[DATE]" at bounding box center [629, 130] width 87 height 10
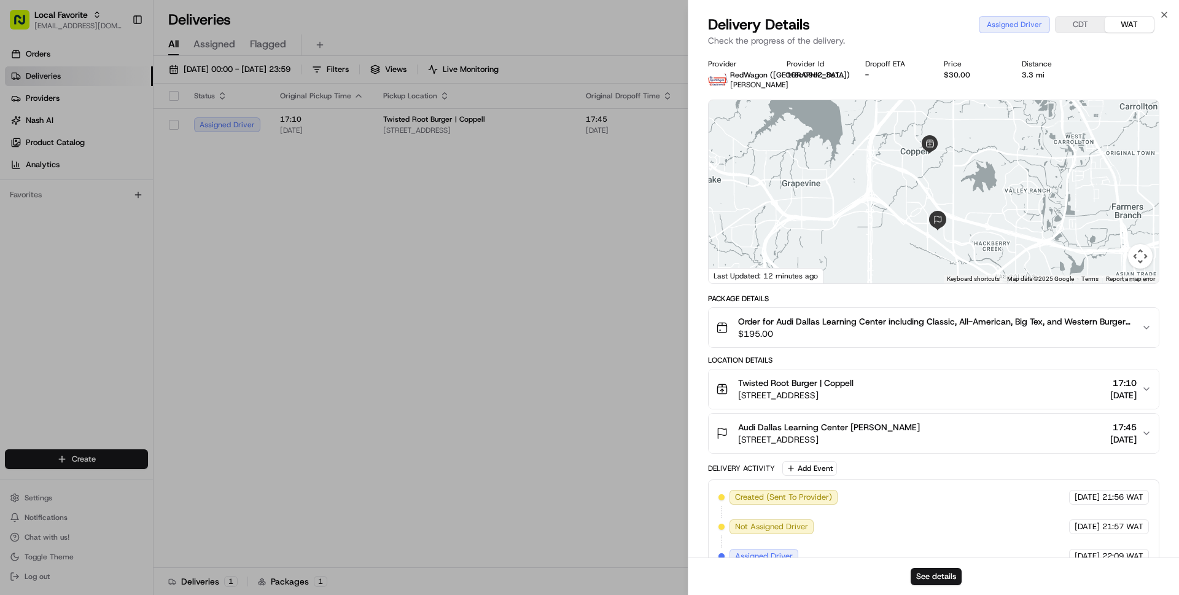
click at [826, 331] on span "$195.00" at bounding box center [935, 333] width 394 height 12
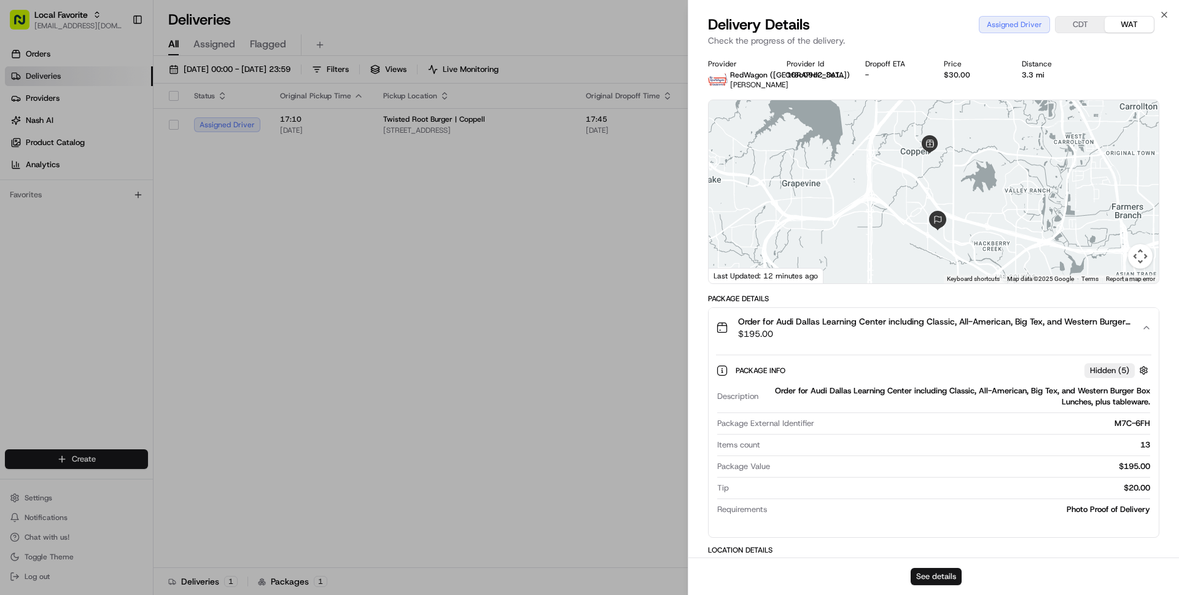
click at [934, 572] on button "See details" at bounding box center [936, 576] width 51 height 17
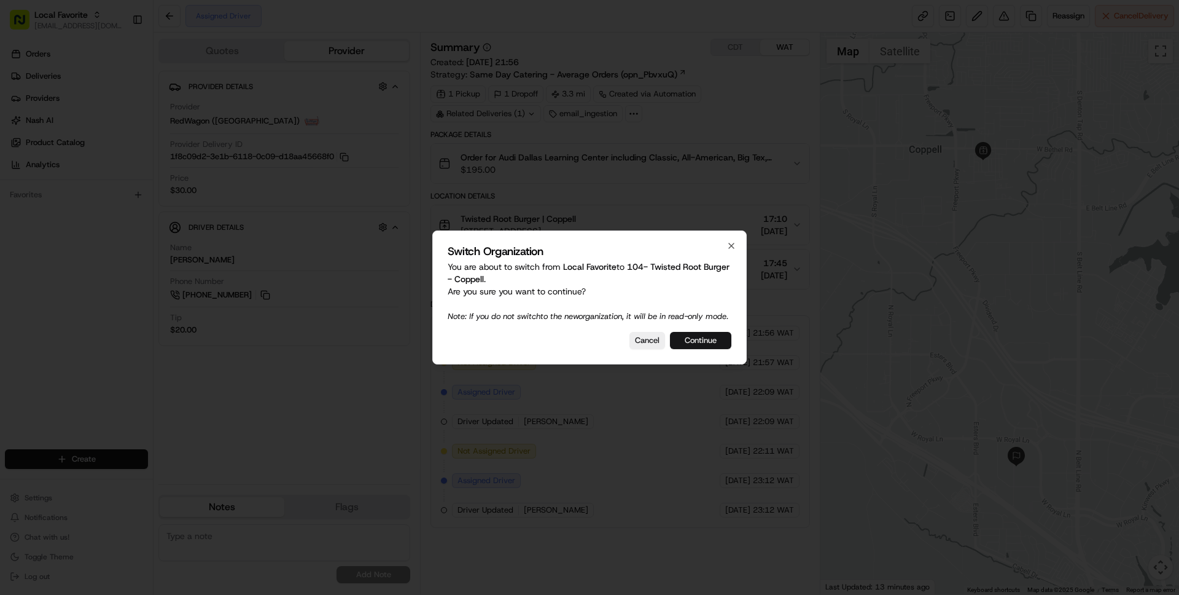
click at [708, 346] on button "Continue" at bounding box center [700, 340] width 61 height 17
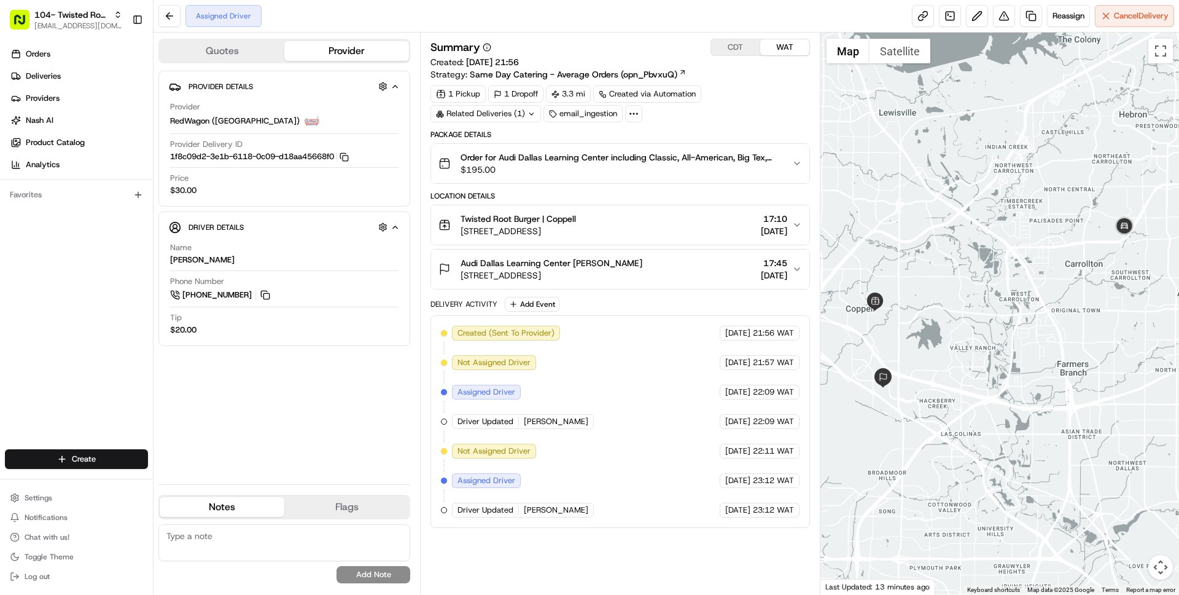
click at [736, 50] on button "CDT" at bounding box center [735, 47] width 49 height 16
click at [947, 12] on link at bounding box center [950, 16] width 22 height 22
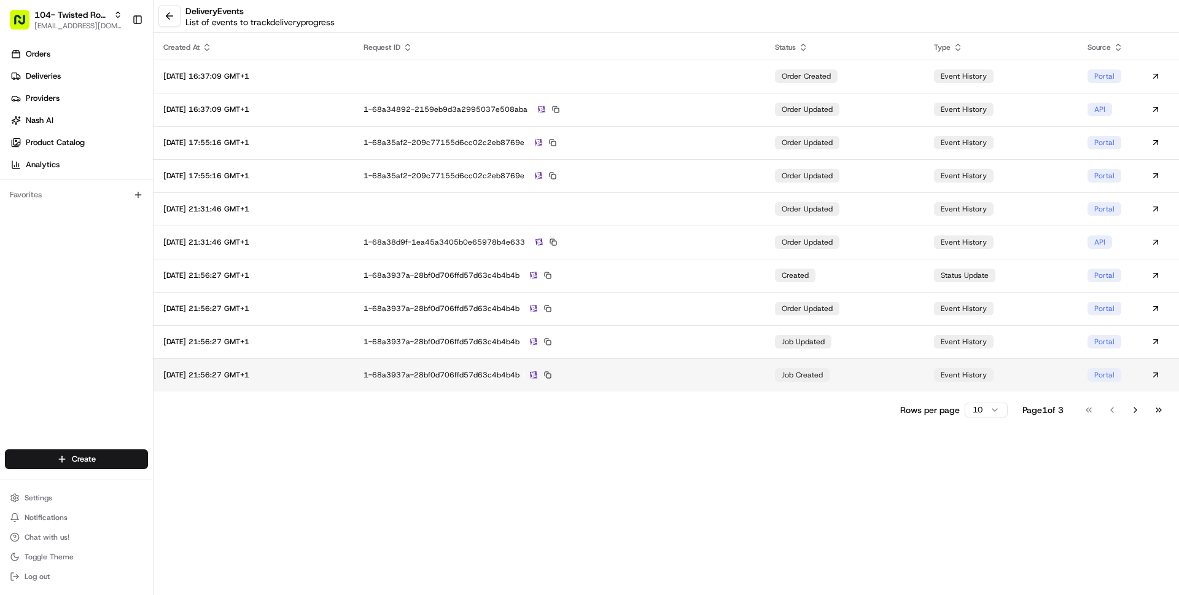
click at [692, 372] on div "1-68a3937a-28bf0d706ffd57d63c4b4b4b" at bounding box center [560, 374] width 392 height 11
click at [173, 24] on button at bounding box center [169, 16] width 22 height 22
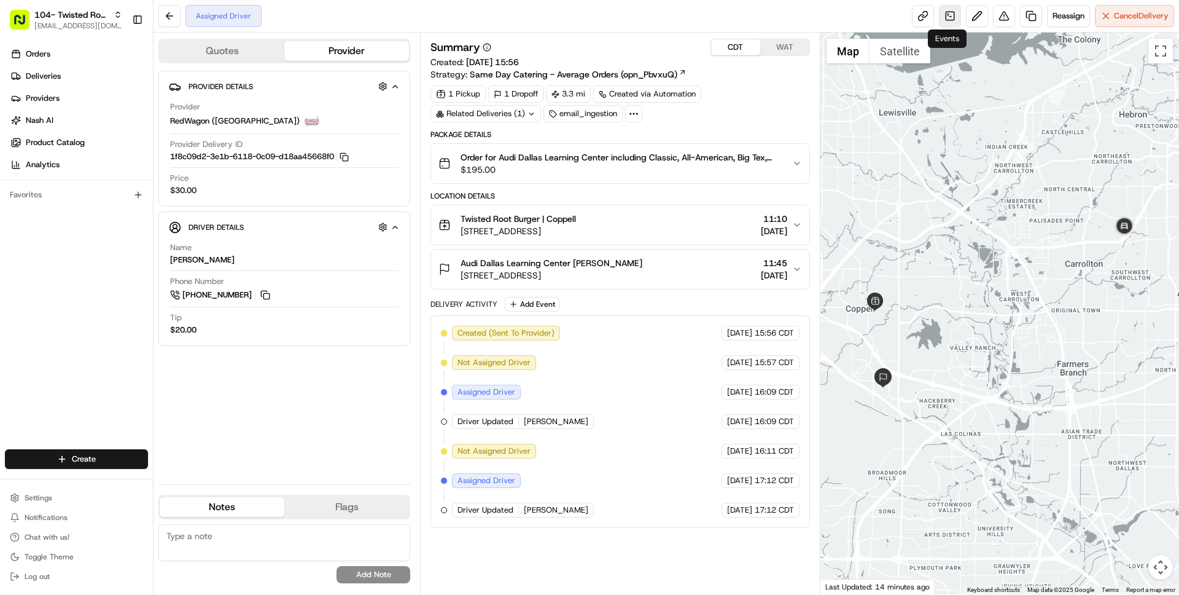
click at [953, 19] on link at bounding box center [950, 16] width 22 height 22
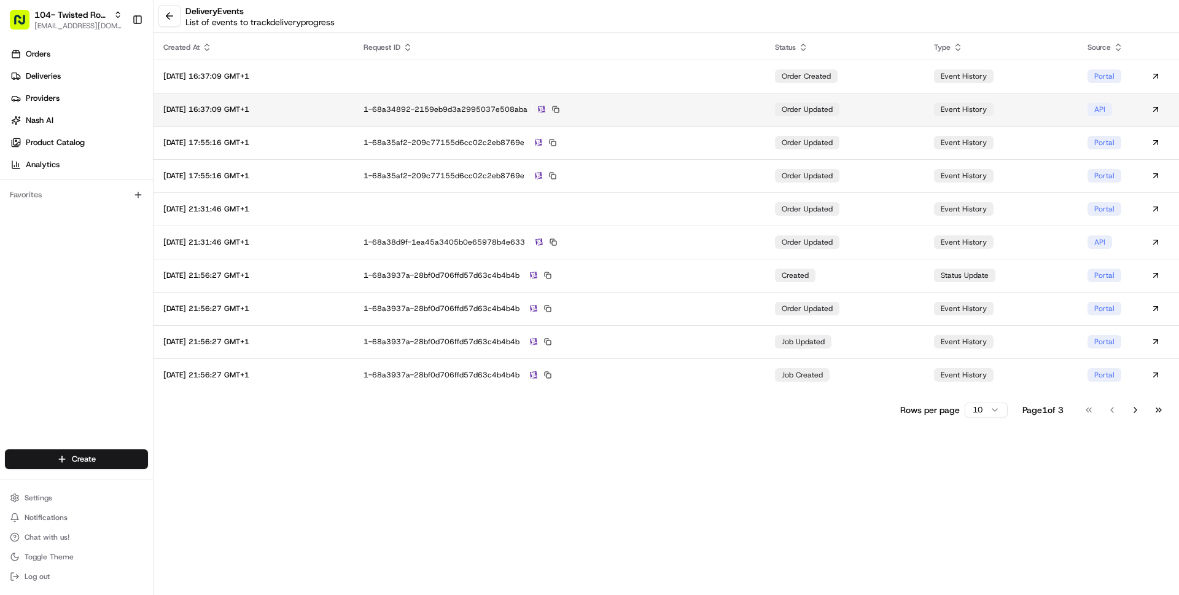
click at [735, 107] on div "1-68a34892-2159eb9d3a2995037e508aba" at bounding box center [560, 109] width 392 height 11
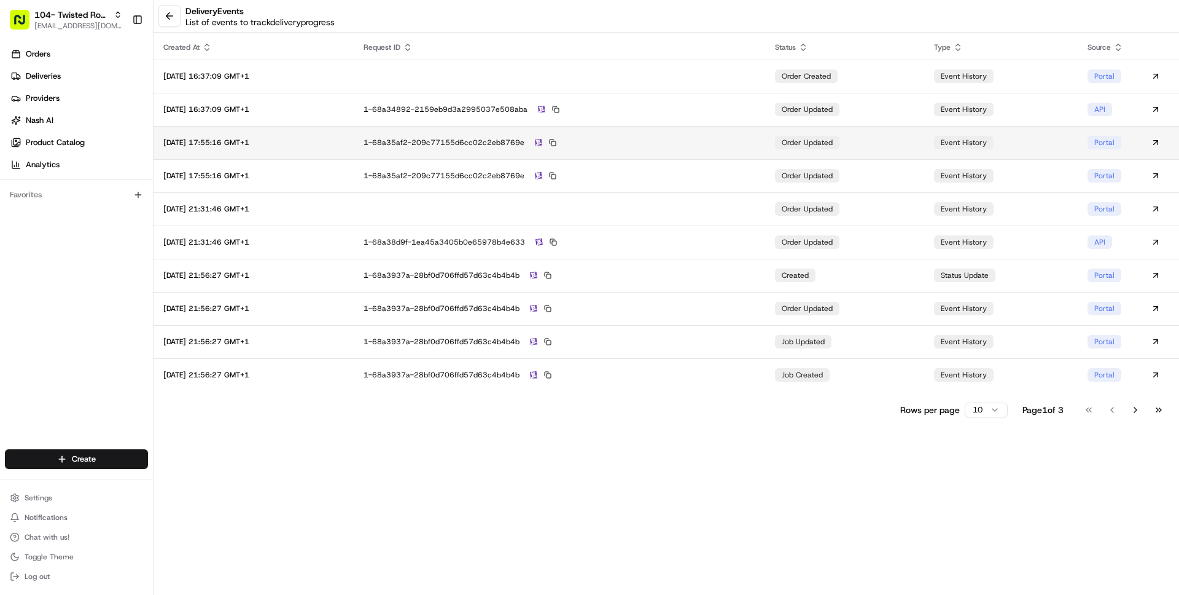
click at [651, 146] on div "1-68a35af2-209c77155d6cc02c2eb8769e" at bounding box center [560, 142] width 392 height 11
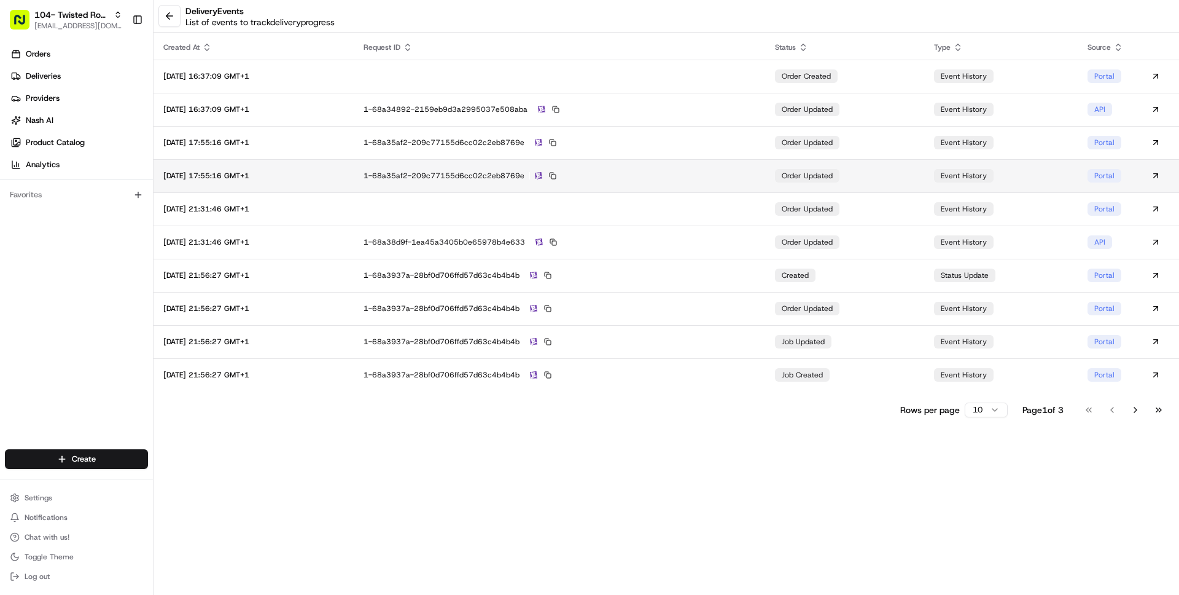
click at [641, 179] on div "1-68a35af2-209c77155d6cc02c2eb8769e" at bounding box center [560, 175] width 392 height 11
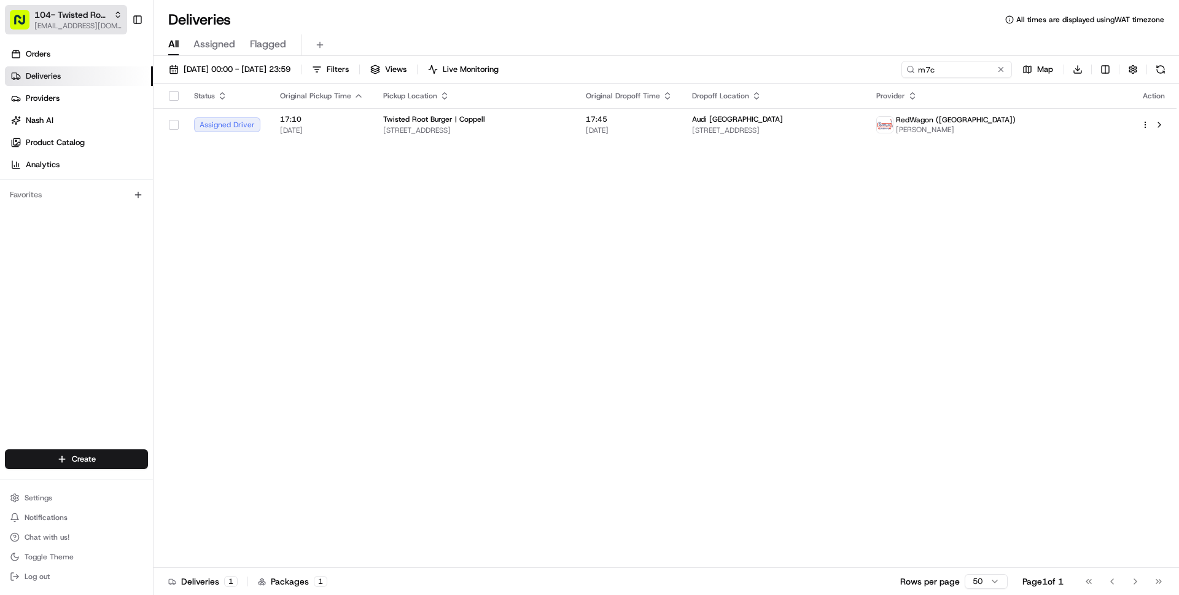
click at [21, 11] on rect "button" at bounding box center [20, 20] width 20 height 20
type input "local fav"
click at [196, 64] on span "Local Favorite" at bounding box center [182, 63] width 50 height 11
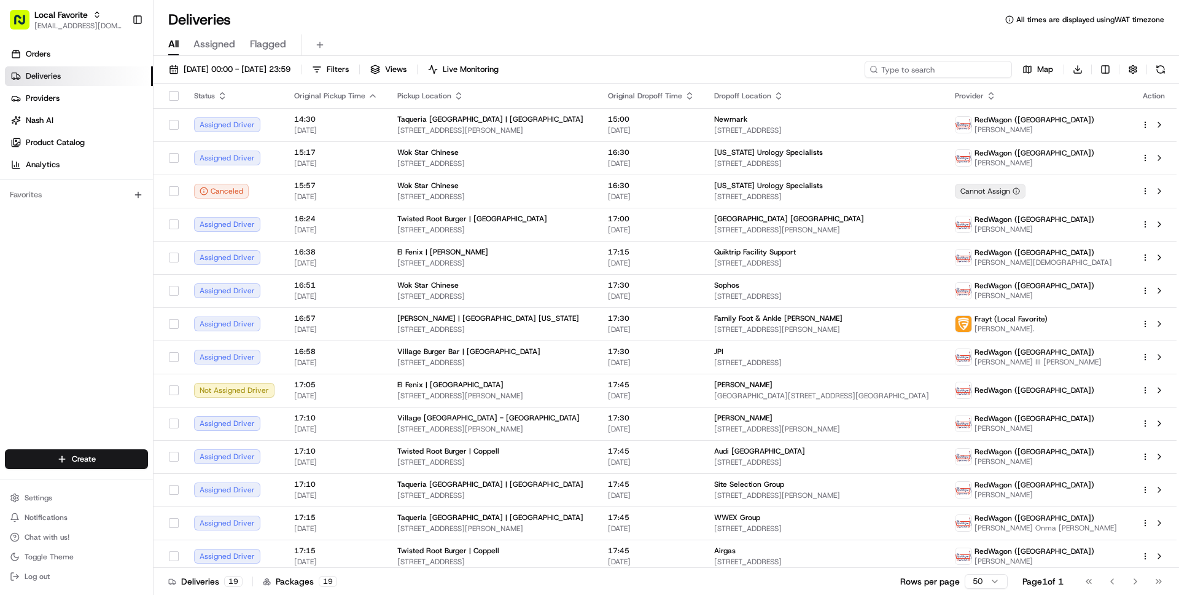
click at [946, 71] on input at bounding box center [938, 69] width 147 height 17
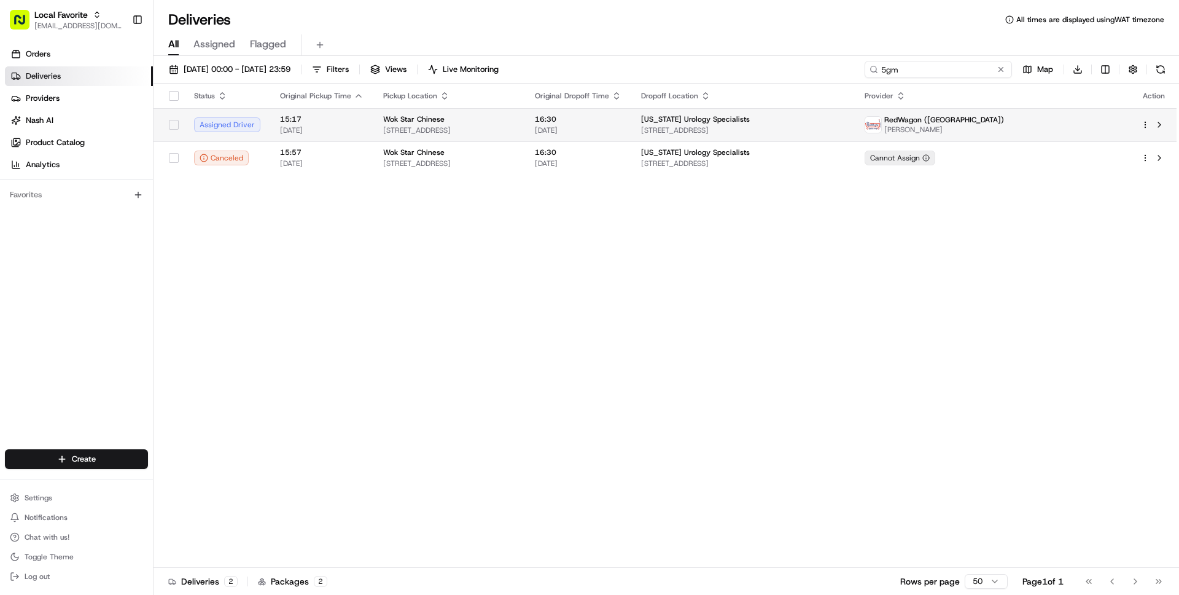
type input "5gm"
click at [515, 117] on div "Wok Star Chinese" at bounding box center [449, 119] width 132 height 10
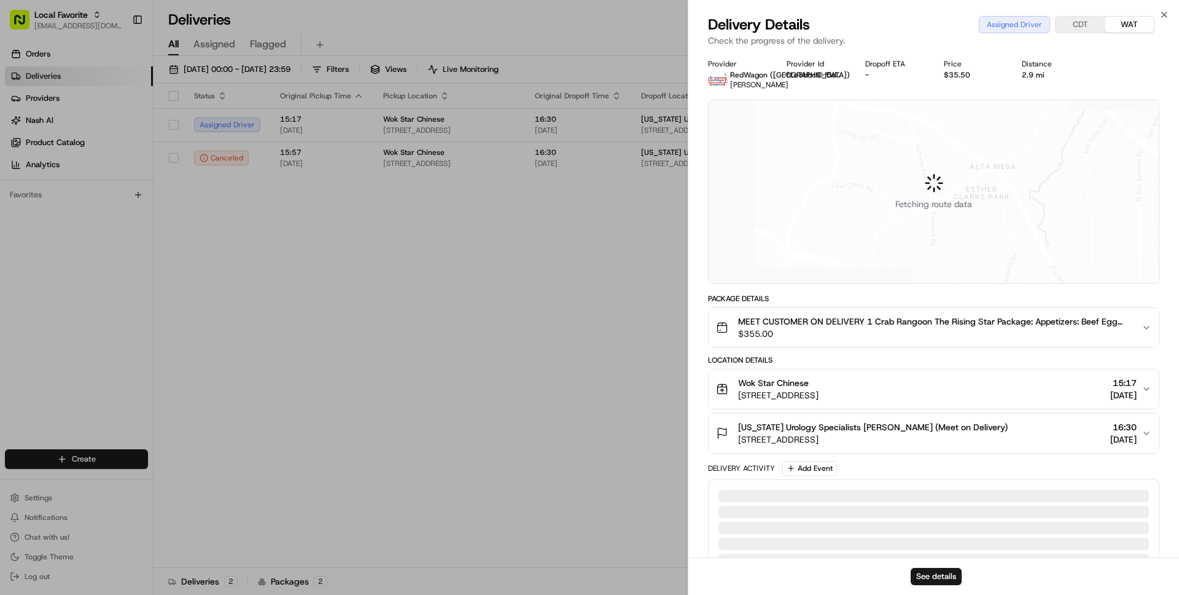
click at [821, 327] on span "MEET CUSTOMER ON DELIVERY 1 Crab Rangoon The Rising Star Package: Appetizers: B…" at bounding box center [935, 321] width 394 height 12
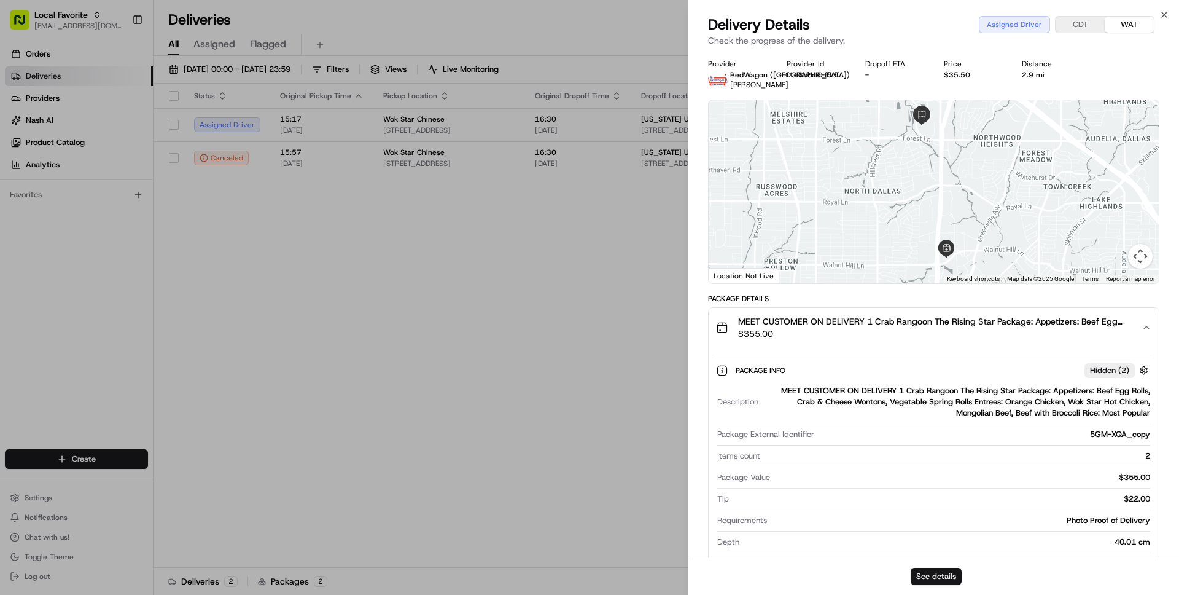
click at [940, 577] on button "See details" at bounding box center [936, 576] width 51 height 17
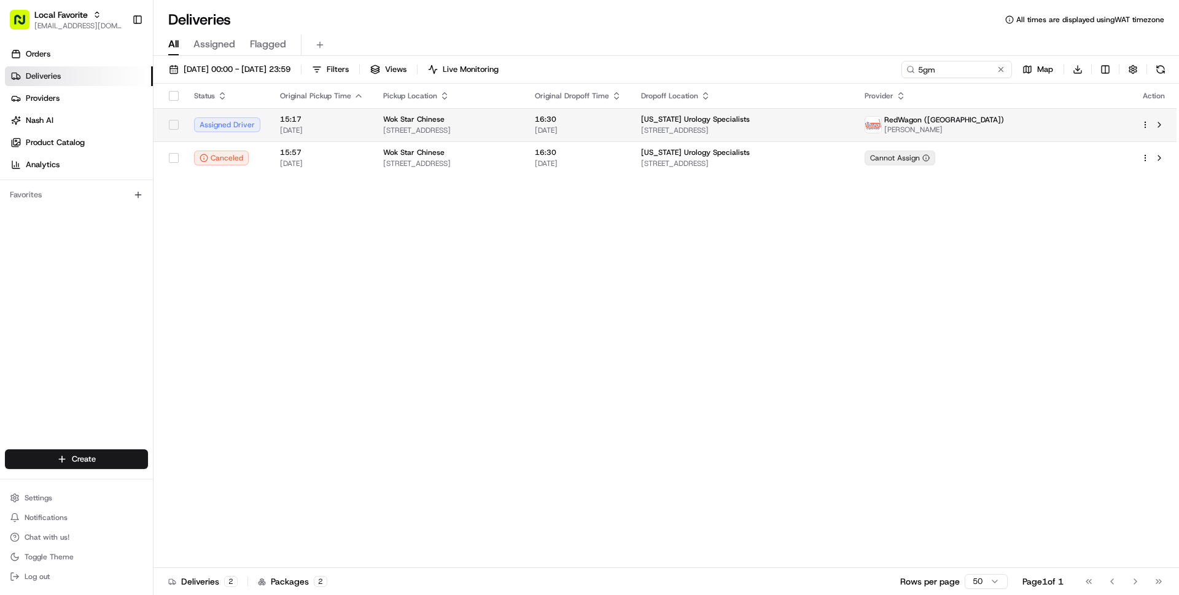
click at [515, 116] on div "Wok Star Chinese" at bounding box center [449, 119] width 132 height 10
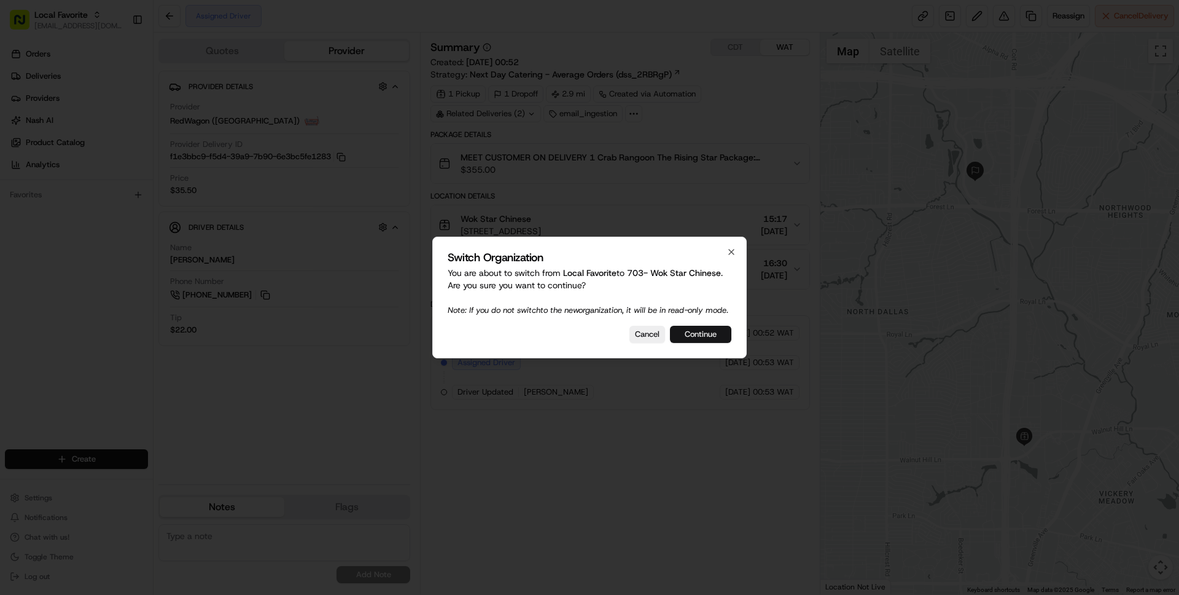
click at [706, 343] on button "Continue" at bounding box center [700, 334] width 61 height 17
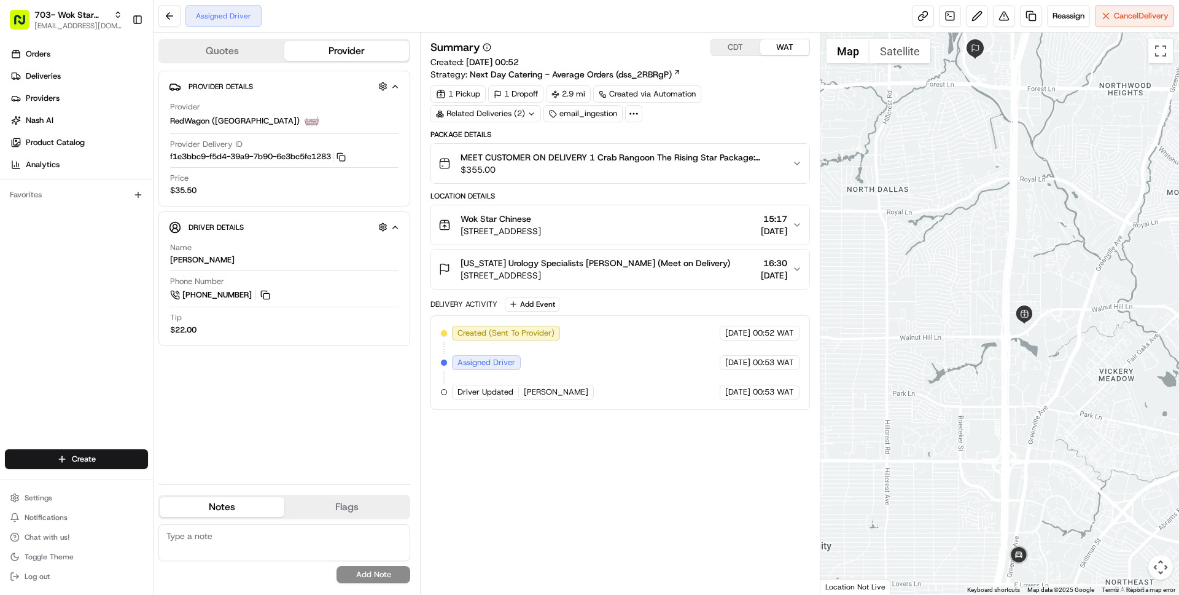
click at [737, 49] on button "CDT" at bounding box center [735, 47] width 49 height 16
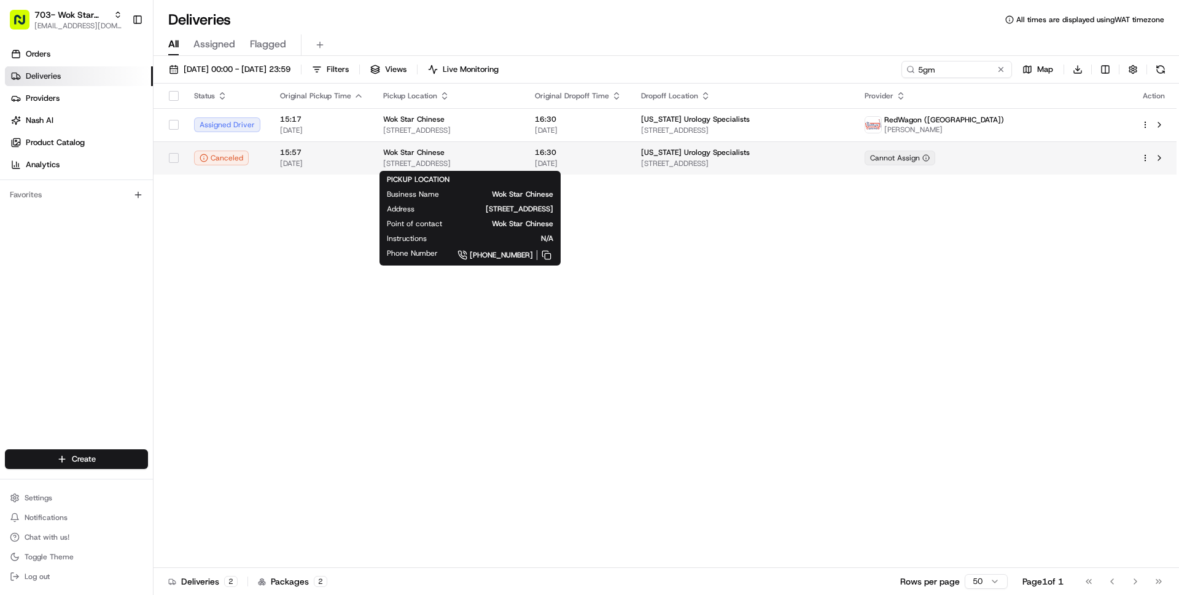
click at [515, 162] on span "[STREET_ADDRESS]" at bounding box center [449, 163] width 132 height 10
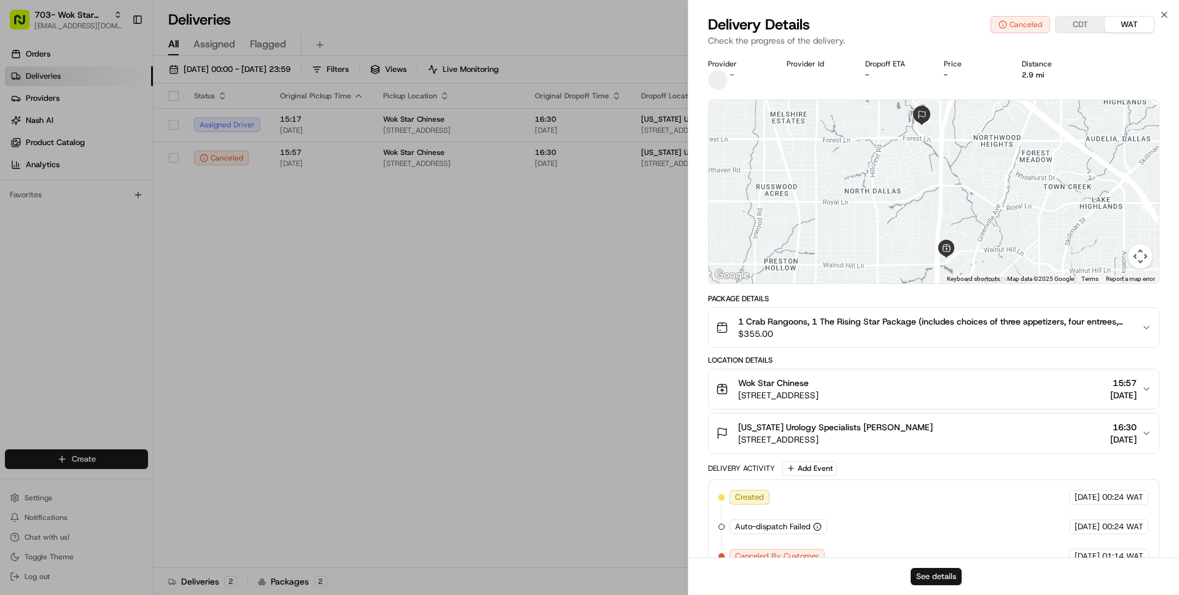
click at [941, 577] on button "See details" at bounding box center [936, 576] width 51 height 17
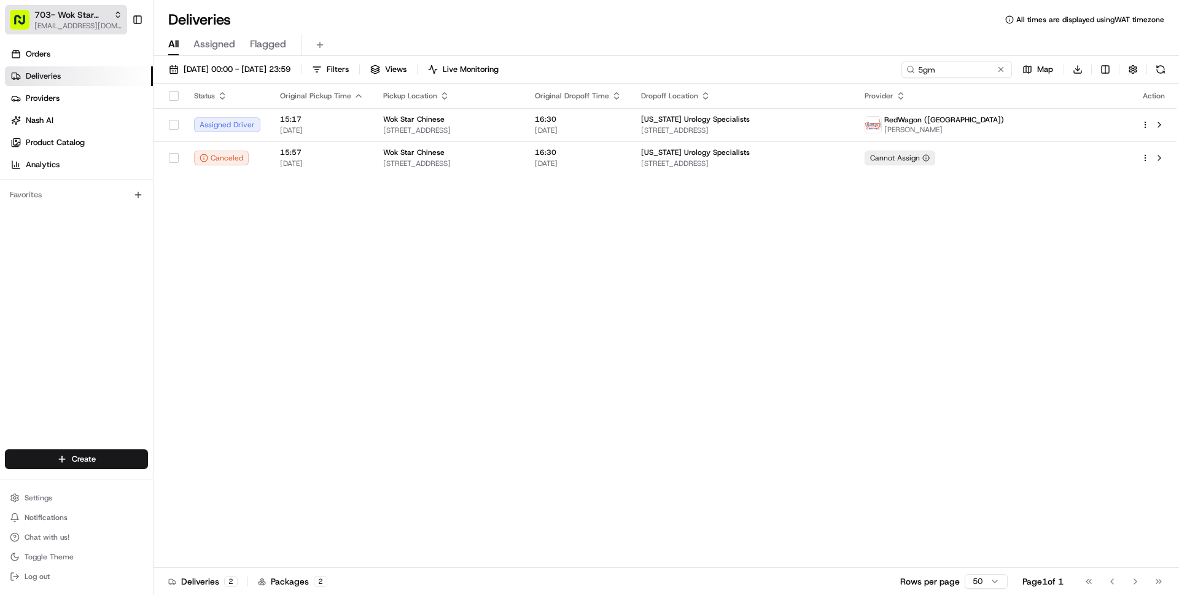
click at [89, 17] on span "703- Wok Star Chinese" at bounding box center [71, 15] width 74 height 12
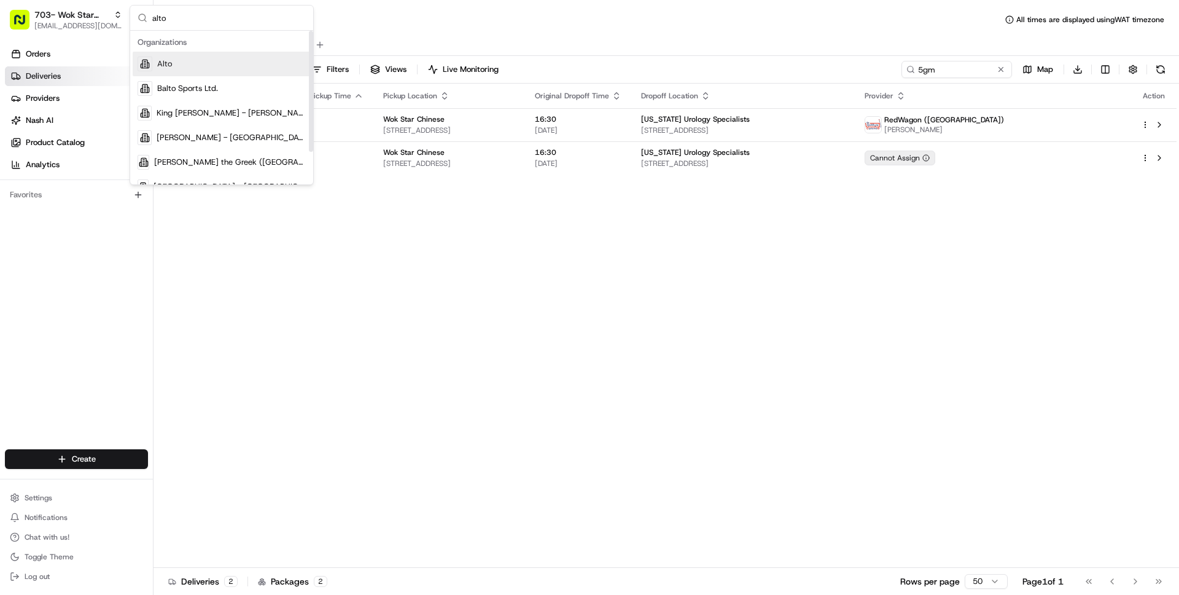
type input "alto"
click at [185, 67] on div "Alto" at bounding box center [222, 64] width 178 height 25
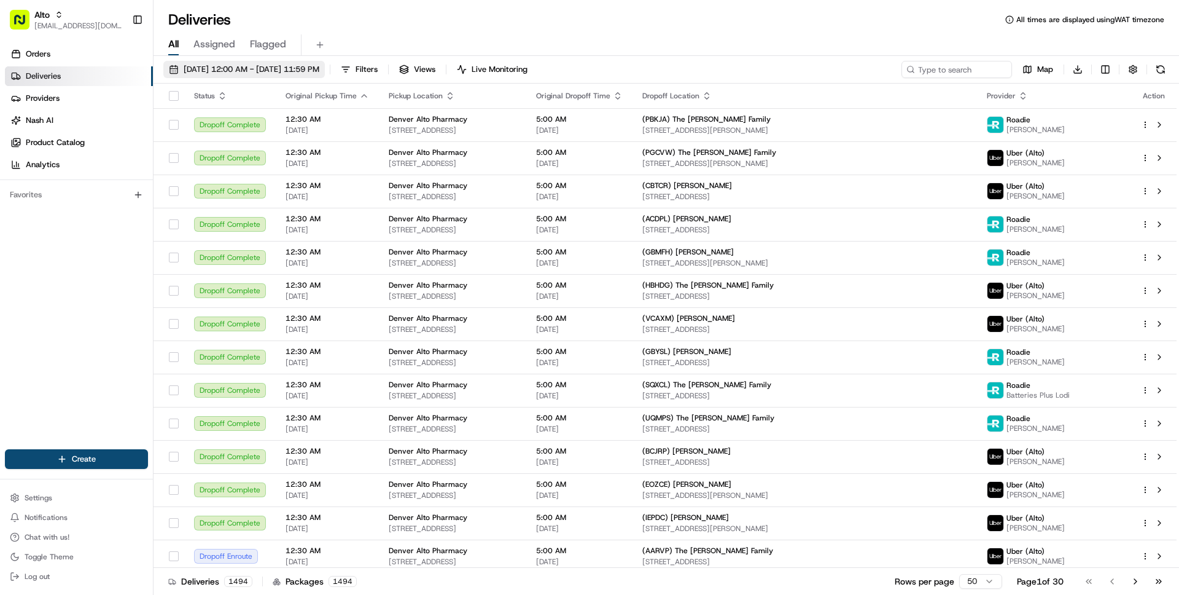
click at [305, 68] on span "08/19/2025 12:00 AM - 08/19/2025 11:59 PM" at bounding box center [252, 69] width 136 height 11
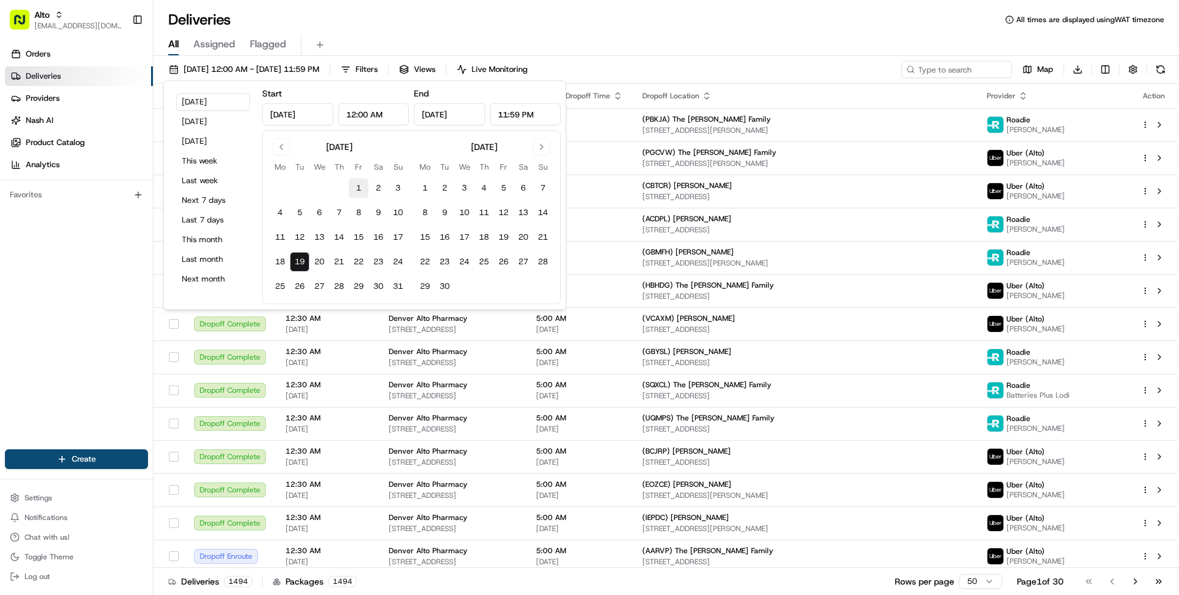
click at [356, 183] on button "1" at bounding box center [359, 188] width 20 height 20
type input "Aug 1, 2025"
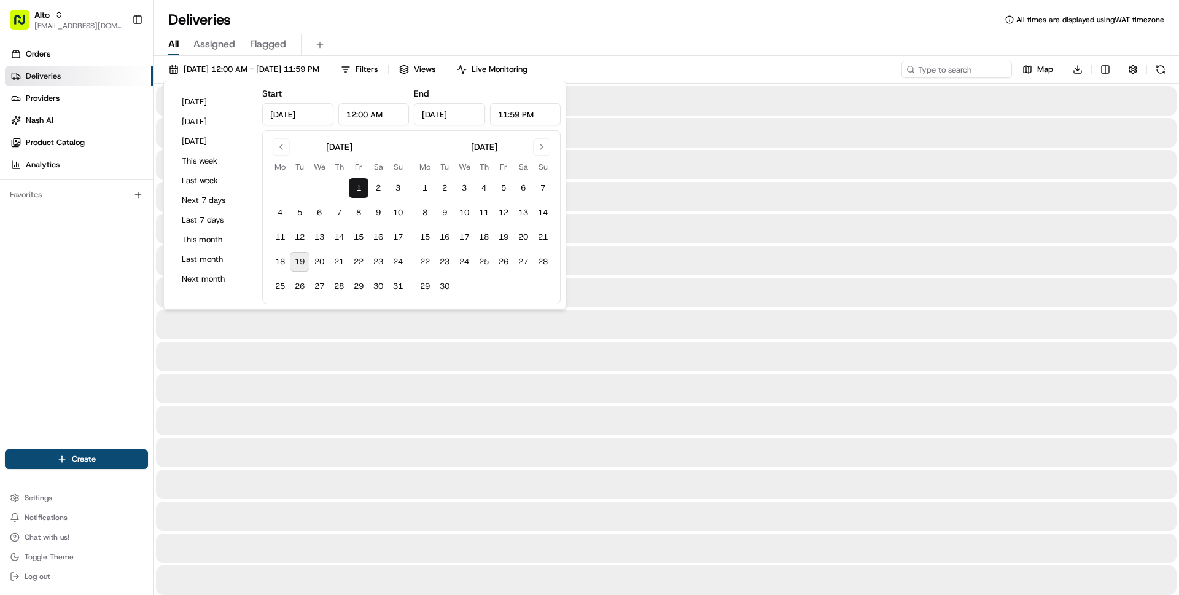
click at [305, 257] on button "19" at bounding box center [300, 262] width 20 height 20
type input "Aug 19, 2025"
click at [485, 28] on div "Deliveries All times are displayed using WAT timezone" at bounding box center [667, 20] width 1026 height 20
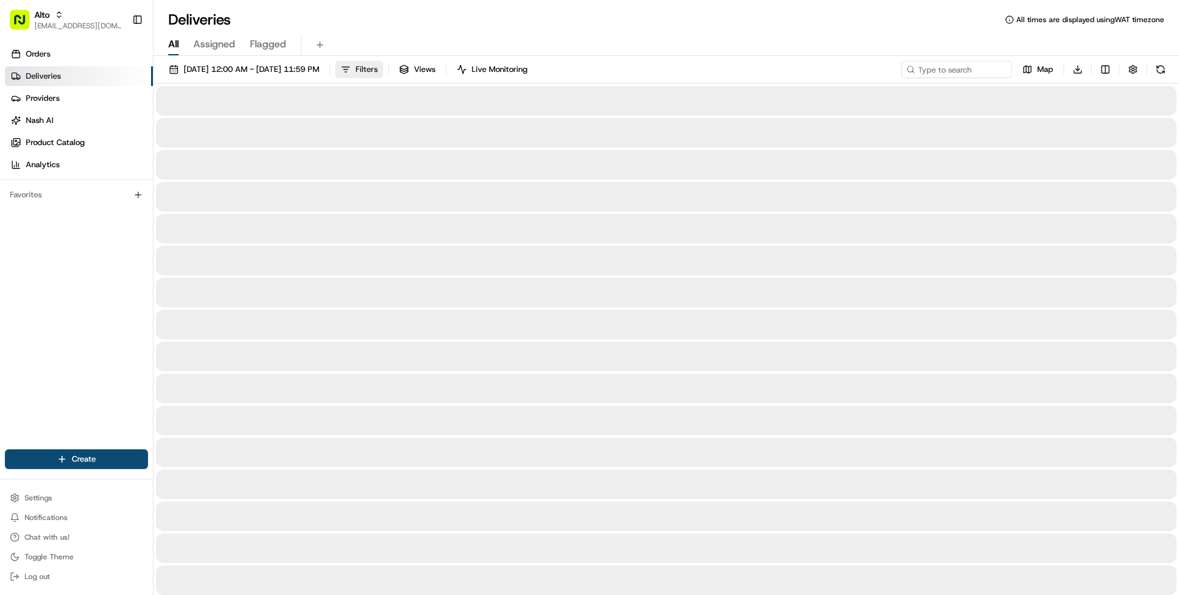
click at [383, 69] on button "Filters" at bounding box center [359, 69] width 48 height 17
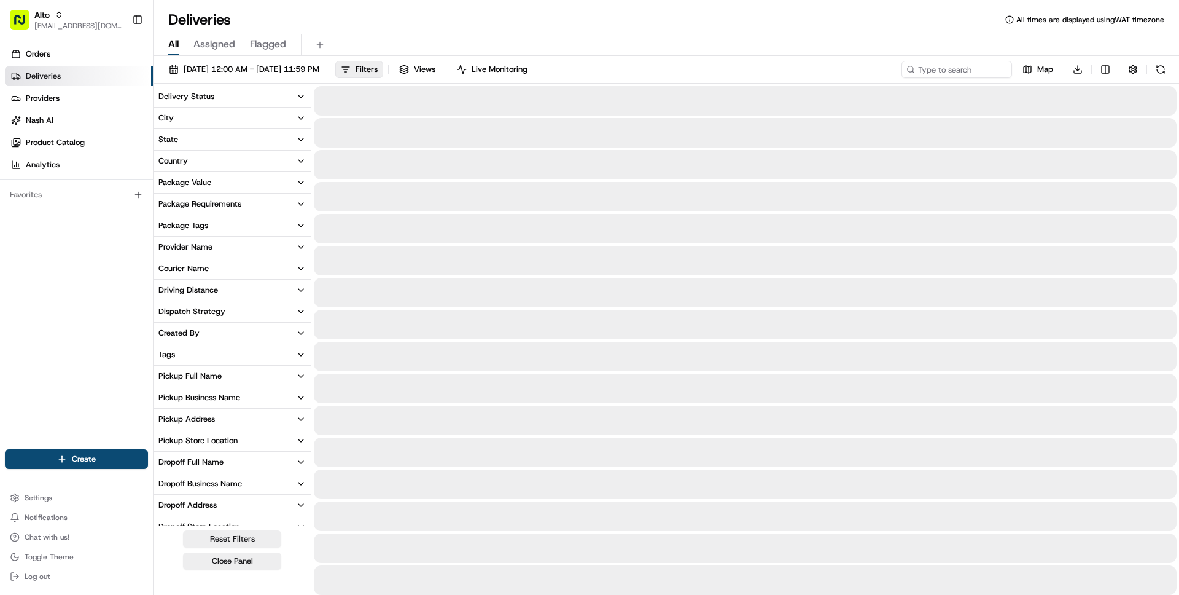
click at [230, 91] on button "Delivery Status" at bounding box center [232, 96] width 157 height 21
click at [234, 125] on input at bounding box center [240, 119] width 138 height 20
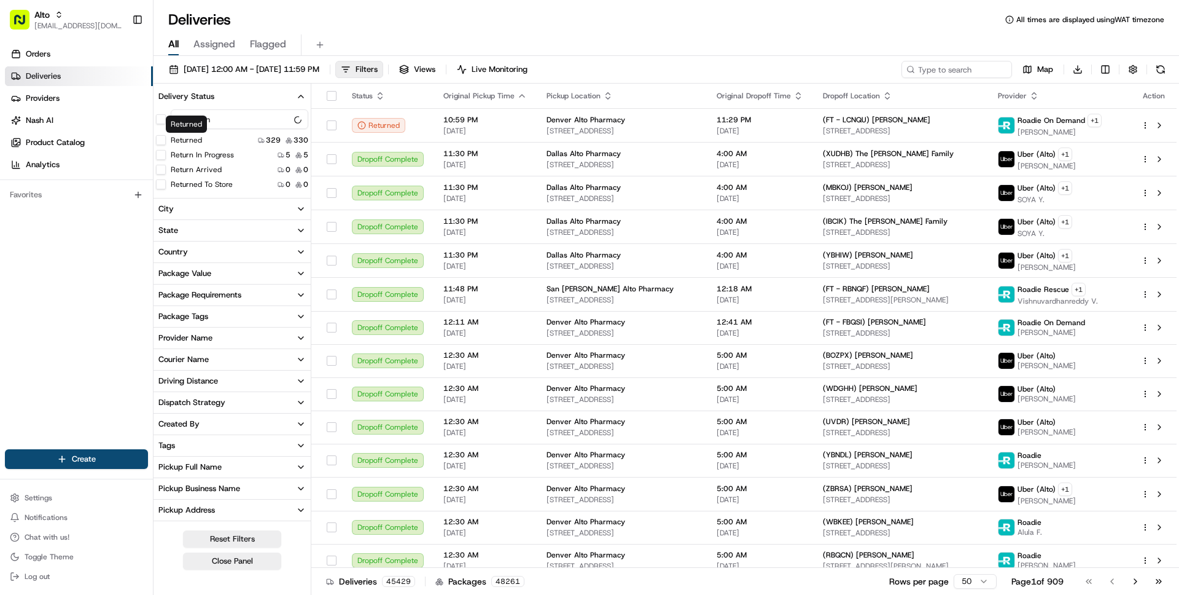
type input "return"
click at [198, 142] on label "Returned" at bounding box center [186, 140] width 31 height 10
click at [166, 142] on button "Returned" at bounding box center [161, 140] width 10 height 10
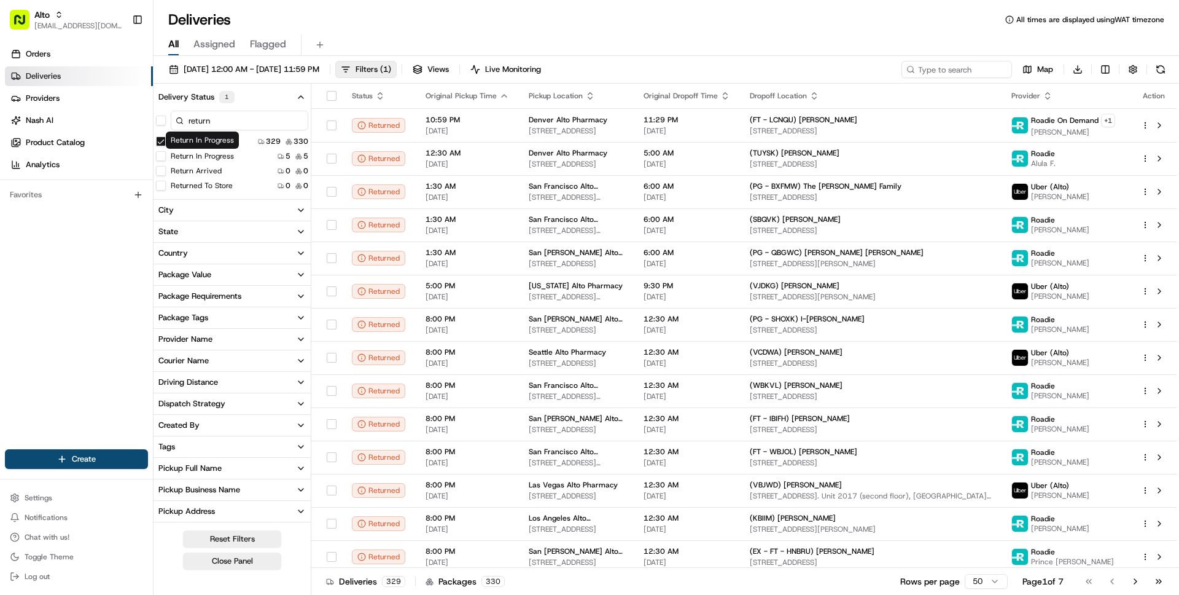
click at [200, 155] on label "Return In Progress" at bounding box center [202, 156] width 63 height 10
click at [166, 155] on button "Return In Progress" at bounding box center [161, 156] width 10 height 10
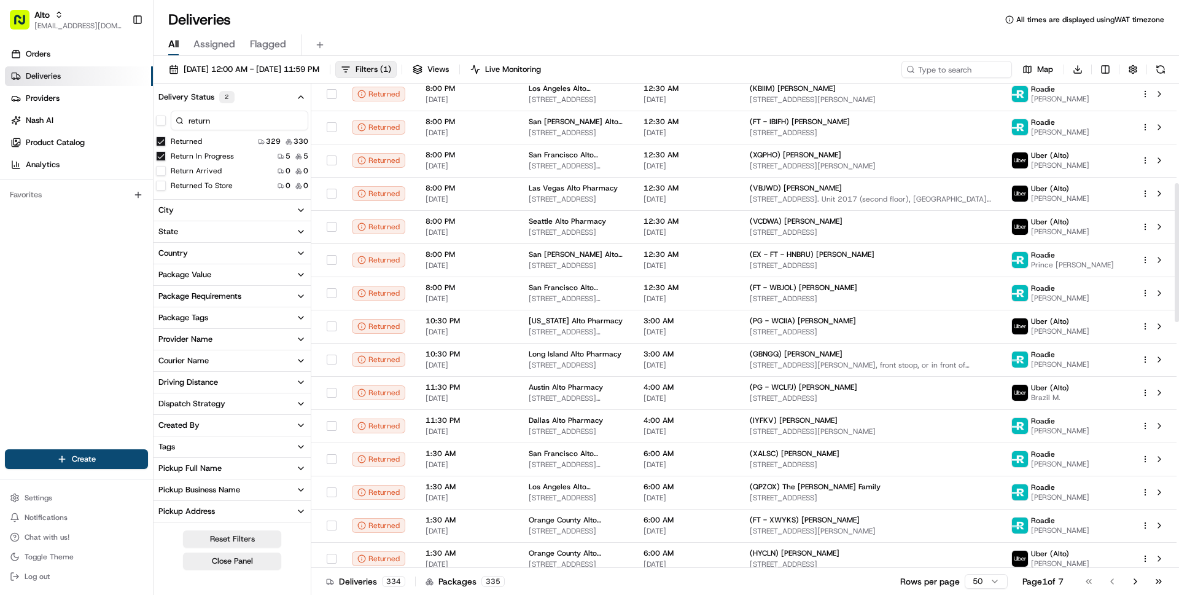
scroll to position [631, 0]
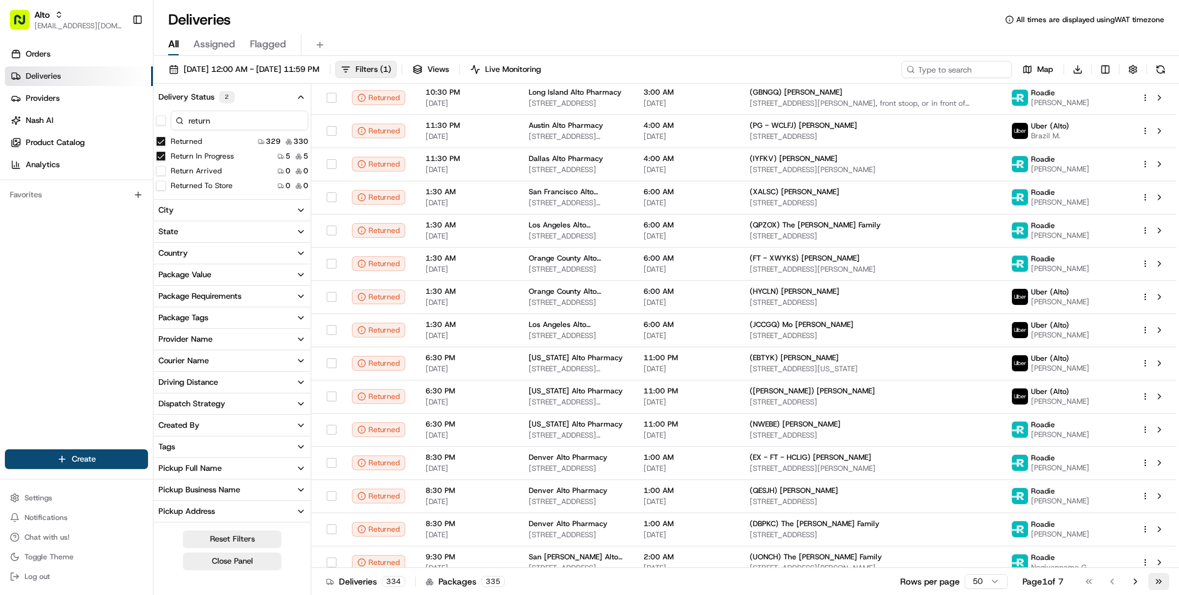
click at [1159, 588] on button "Go to last page" at bounding box center [1159, 580] width 21 height 17
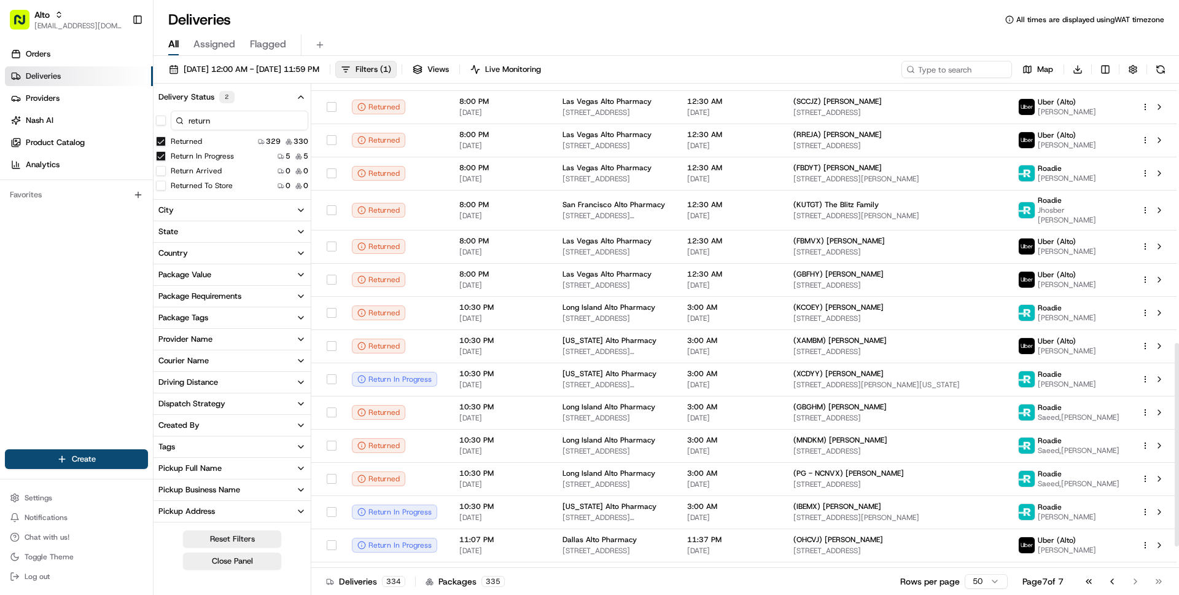
scroll to position [669, 0]
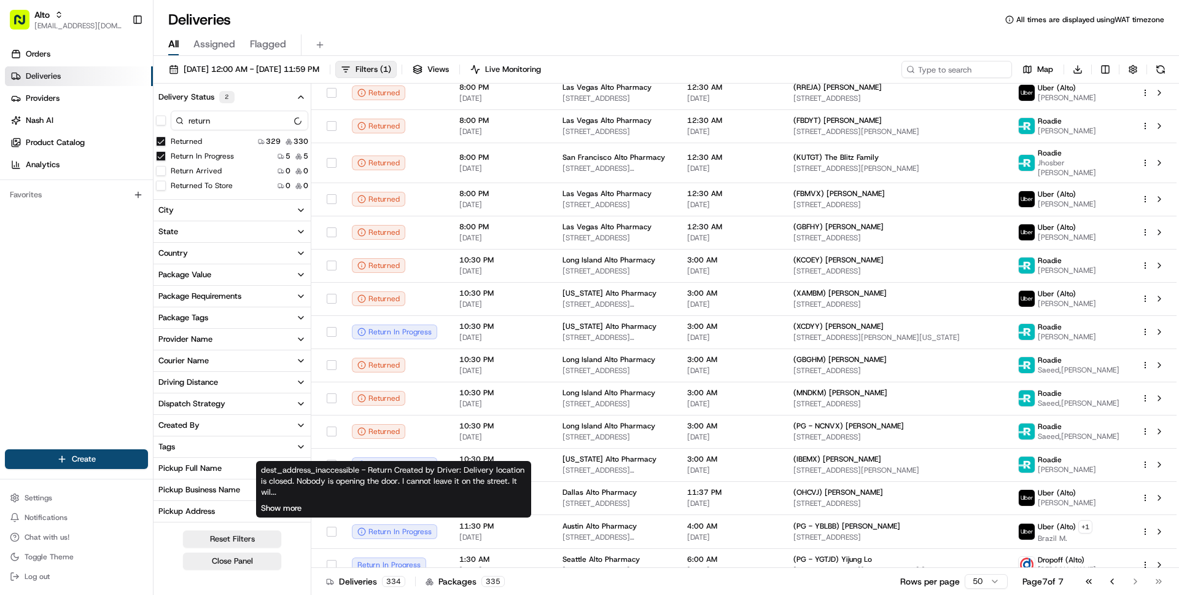
click at [283, 507] on button "Show more" at bounding box center [281, 507] width 41 height 11
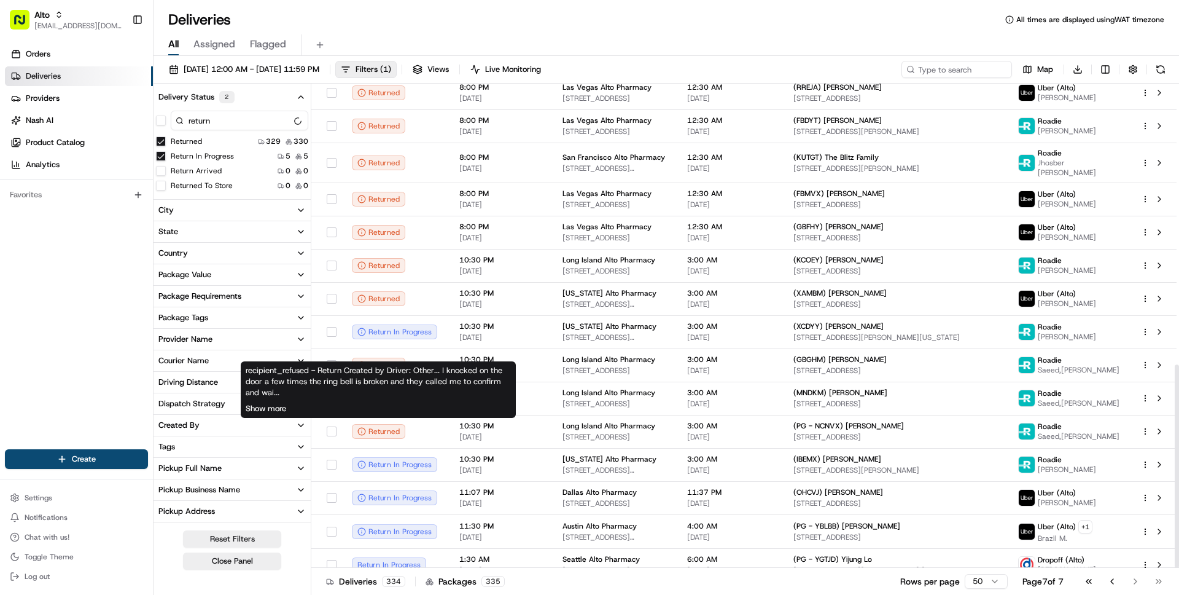
click at [278, 403] on button "Show more" at bounding box center [266, 408] width 41 height 11
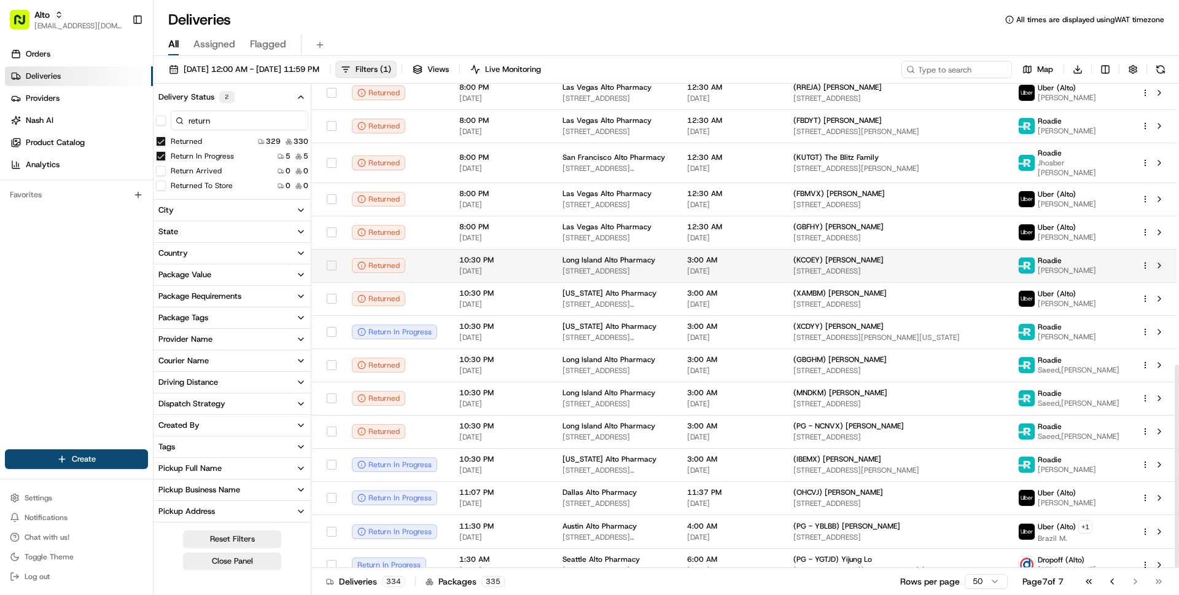
click at [436, 258] on div "Returned" at bounding box center [396, 265] width 88 height 15
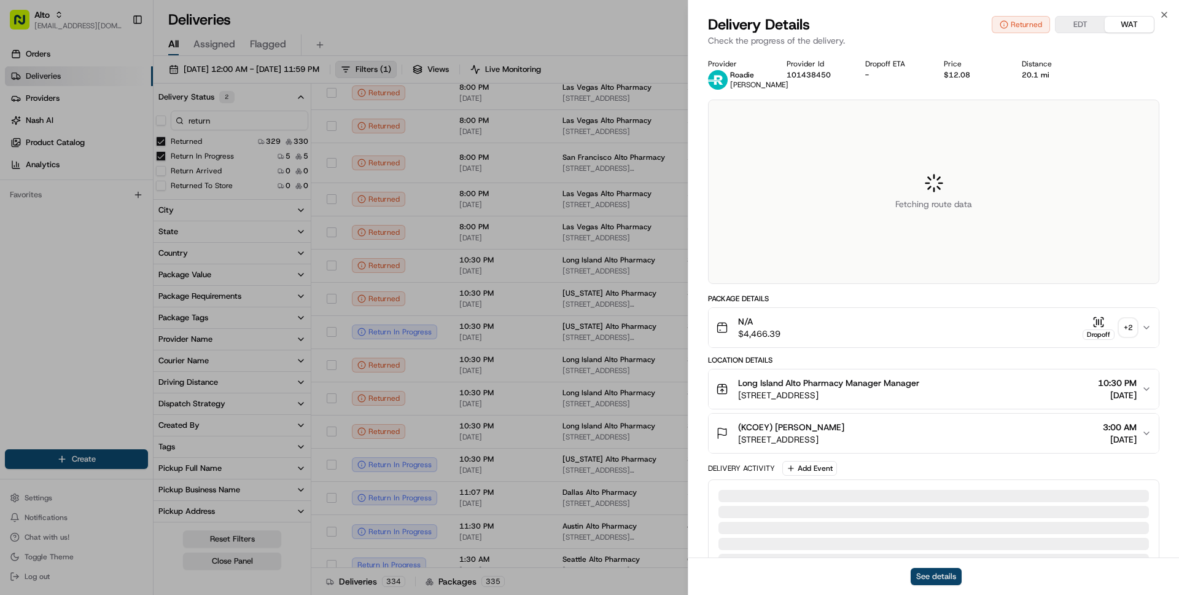
click at [923, 572] on button "See details" at bounding box center [936, 576] width 51 height 17
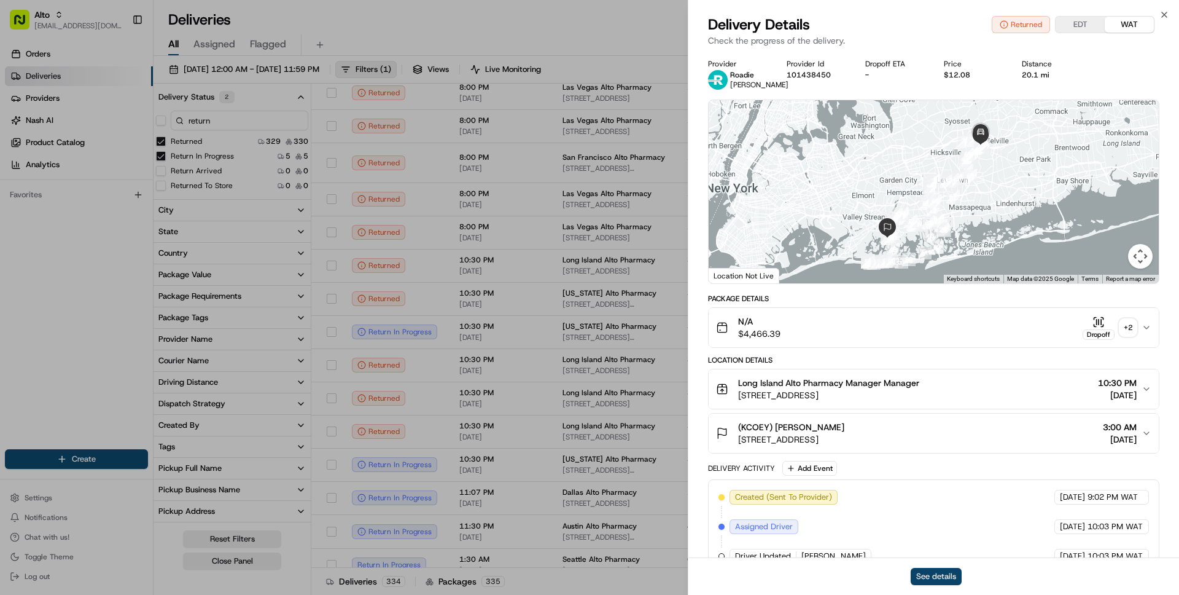
click at [940, 574] on button "See details" at bounding box center [936, 576] width 51 height 17
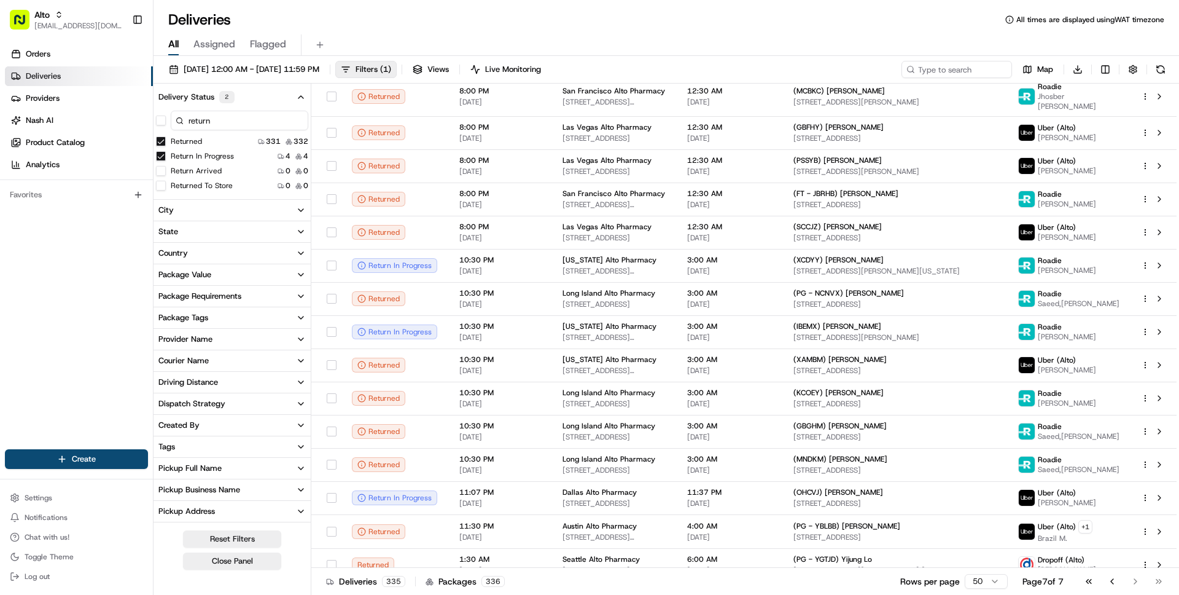
click at [160, 141] on button "Returned" at bounding box center [161, 141] width 10 height 10
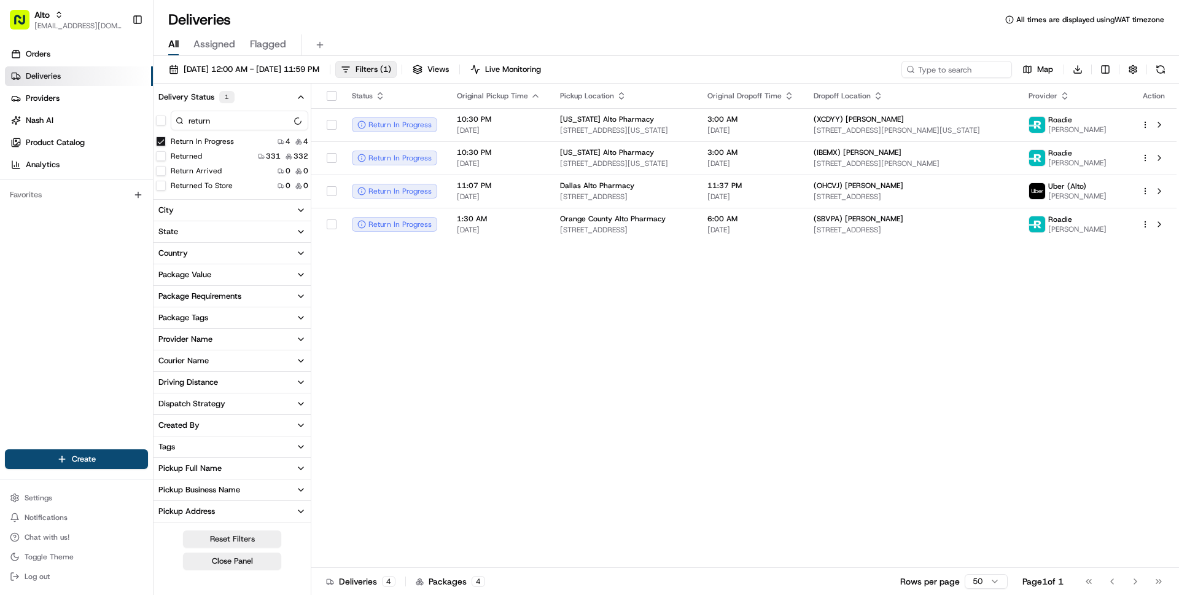
click at [161, 142] on button "Return In Progress" at bounding box center [161, 141] width 10 height 10
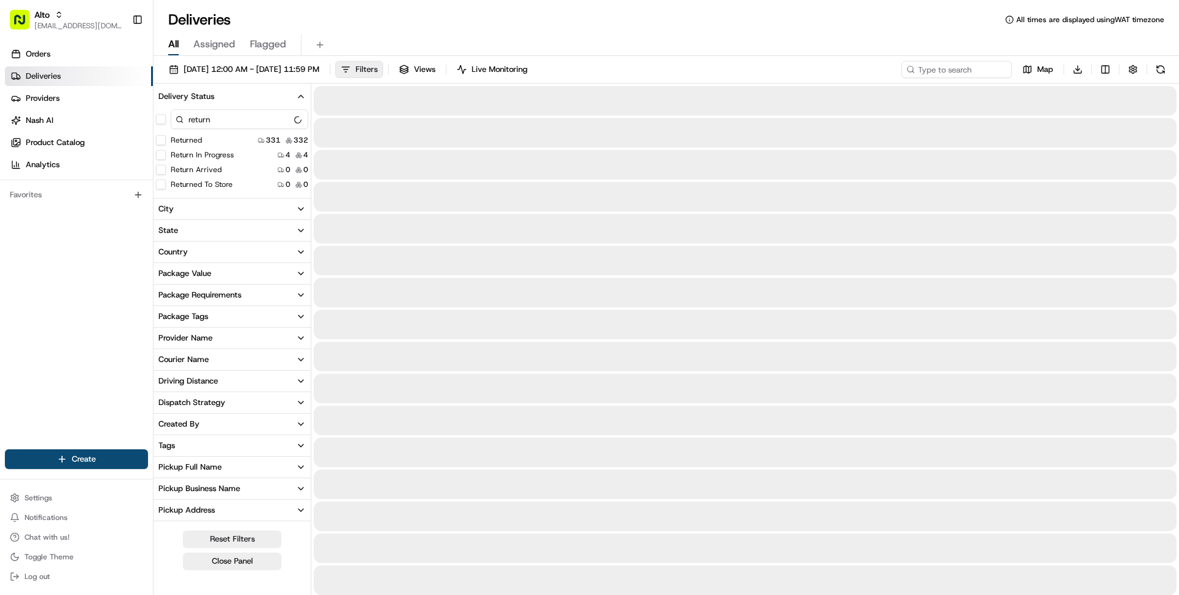
click at [378, 64] on span "Filters" at bounding box center [367, 69] width 22 height 11
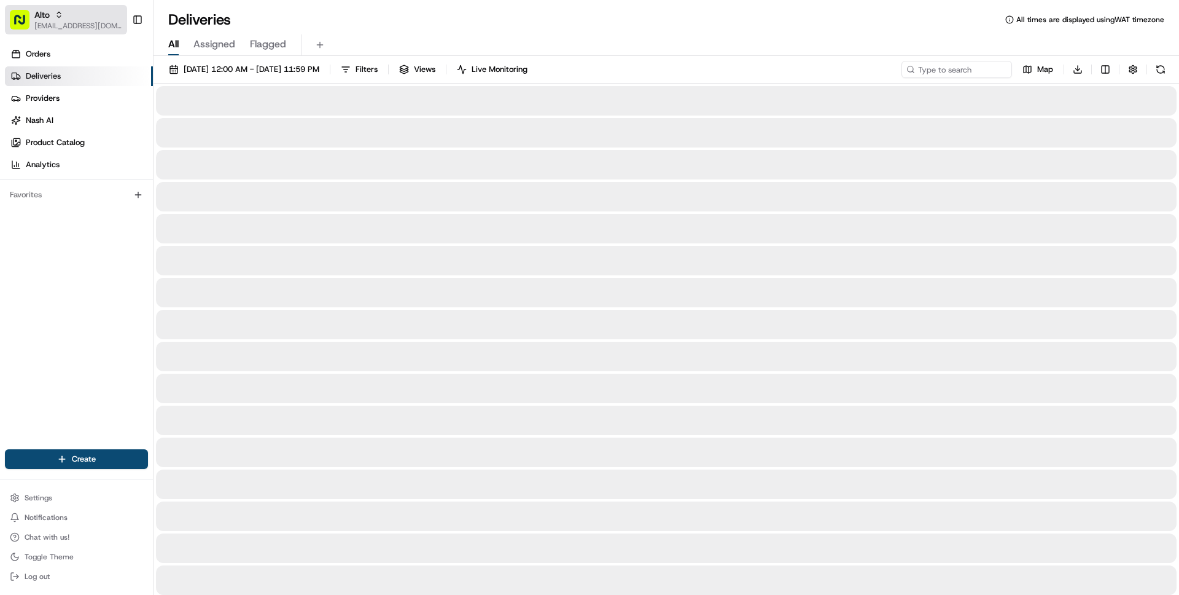
click at [60, 32] on button "Alto wisdom@usenash.com" at bounding box center [66, 19] width 122 height 29
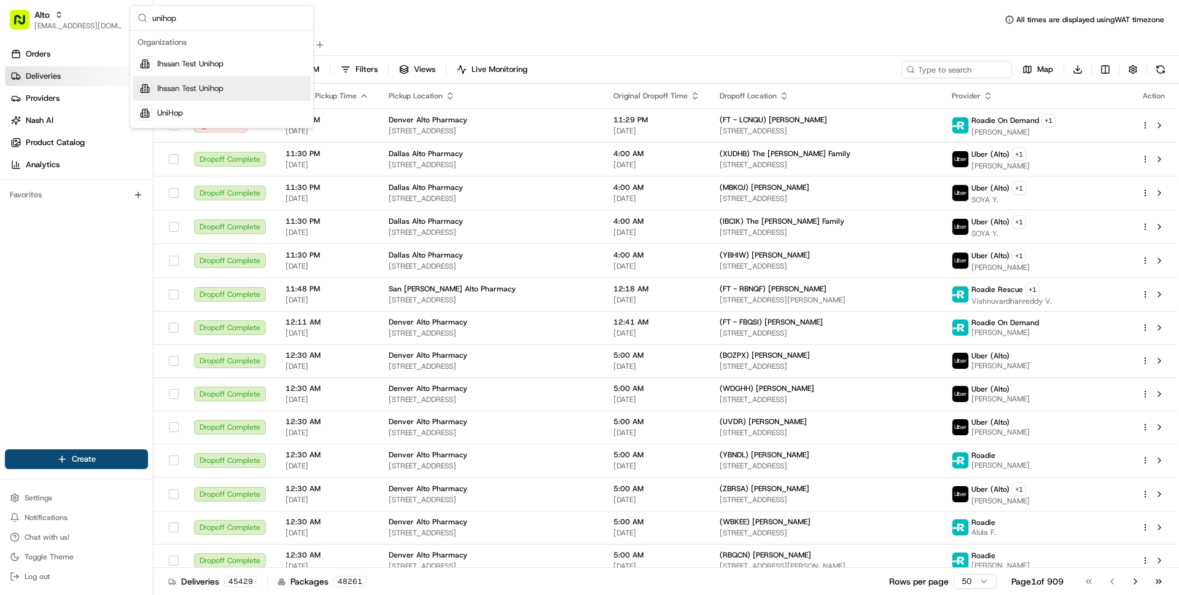
type input "unihop"
click at [159, 107] on span "UniHop" at bounding box center [170, 112] width 26 height 11
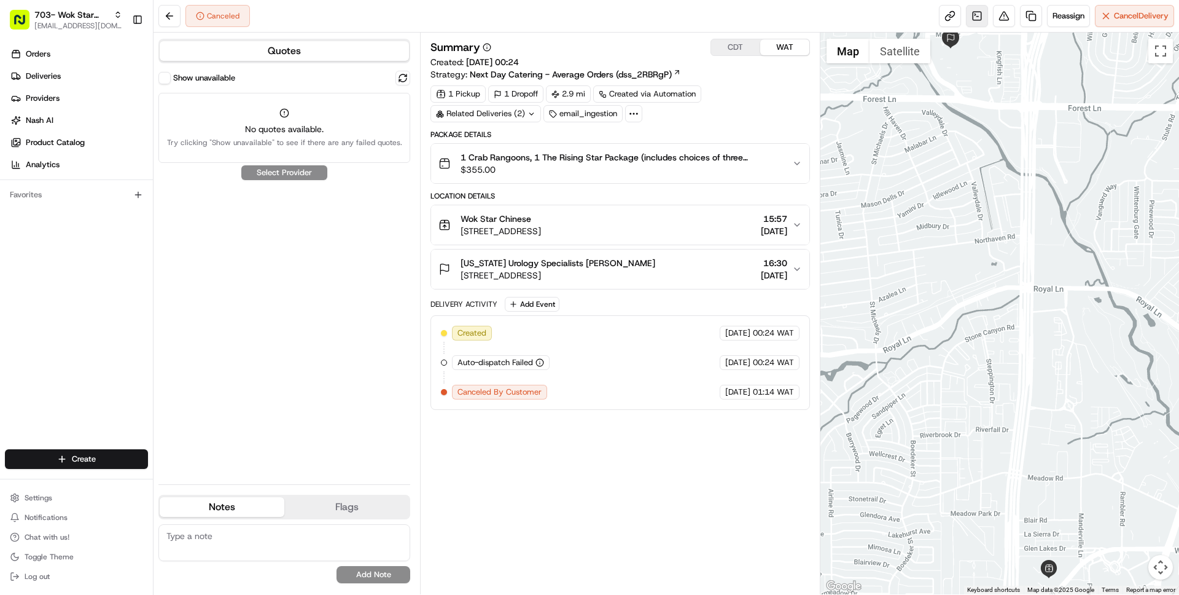
click at [969, 21] on link at bounding box center [977, 16] width 22 height 22
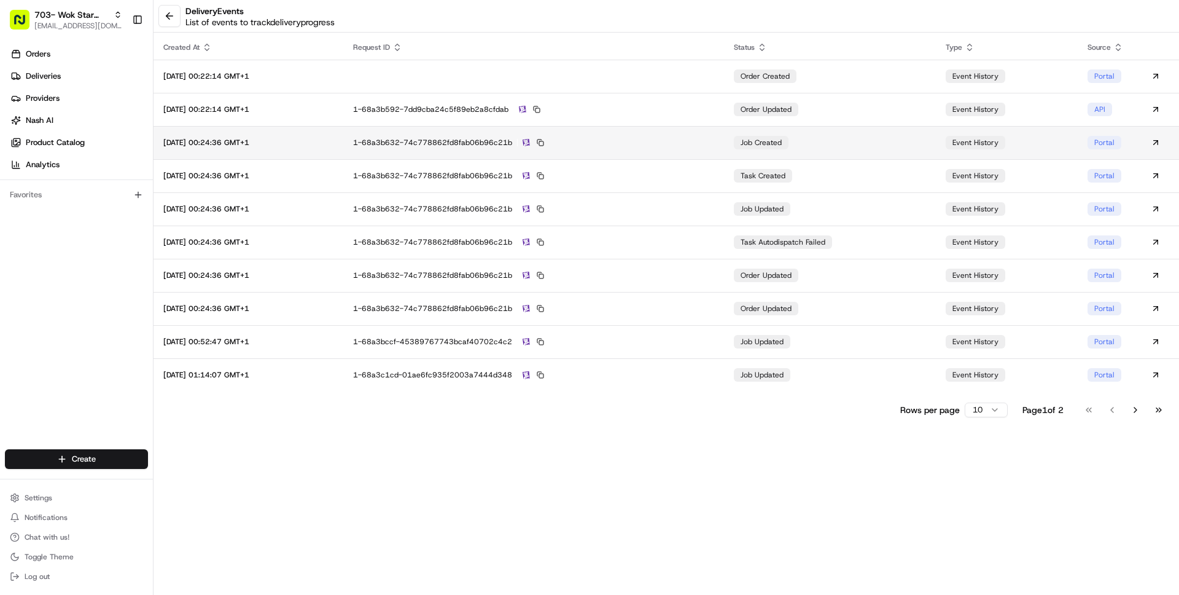
click at [715, 143] on div "1-68a3b632-74c778862fd8fab06b96c21b" at bounding box center [534, 142] width 362 height 11
click at [163, 12] on button at bounding box center [169, 16] width 22 height 22
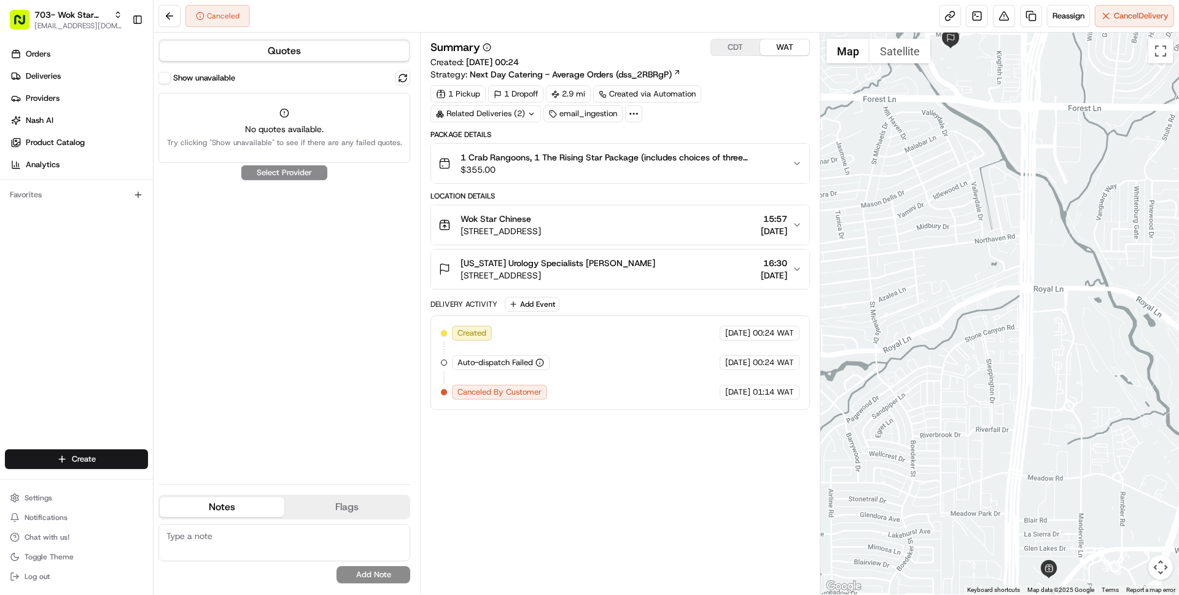
click at [740, 45] on button "CDT" at bounding box center [735, 47] width 49 height 16
click at [724, 276] on div "Texas Urology Specialists Desiree Heberle 7777 Forest Ln Suite C-618, Dallas, T…" at bounding box center [615, 269] width 353 height 25
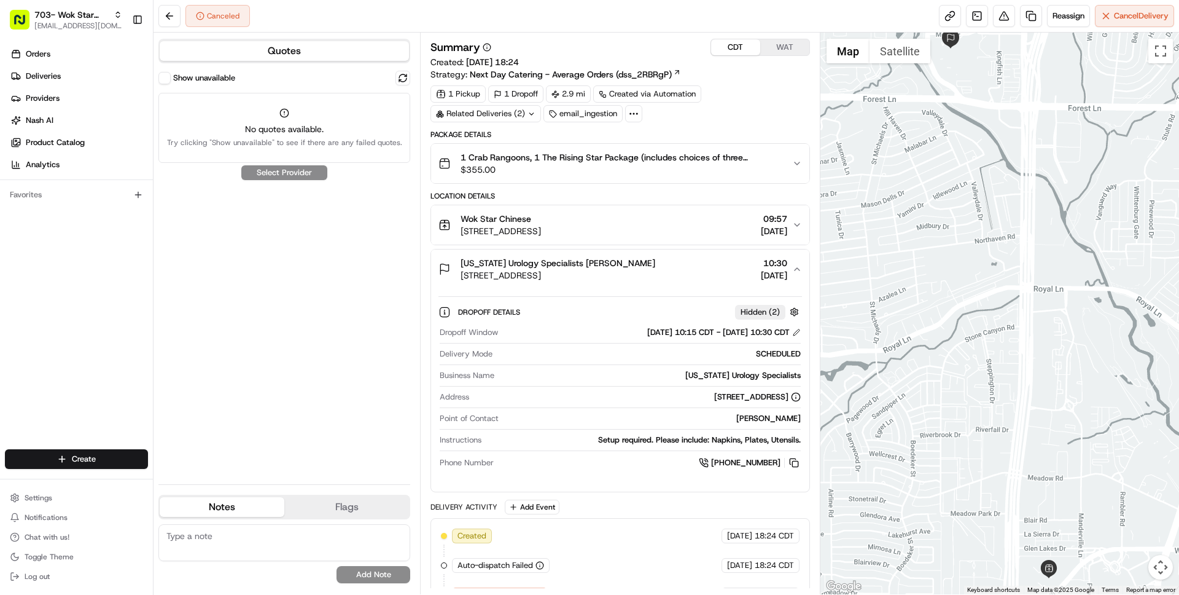
click at [724, 276] on div "Texas Urology Specialists Desiree Heberle 7777 Forest Ln Suite C-618, Dallas, T…" at bounding box center [615, 269] width 353 height 25
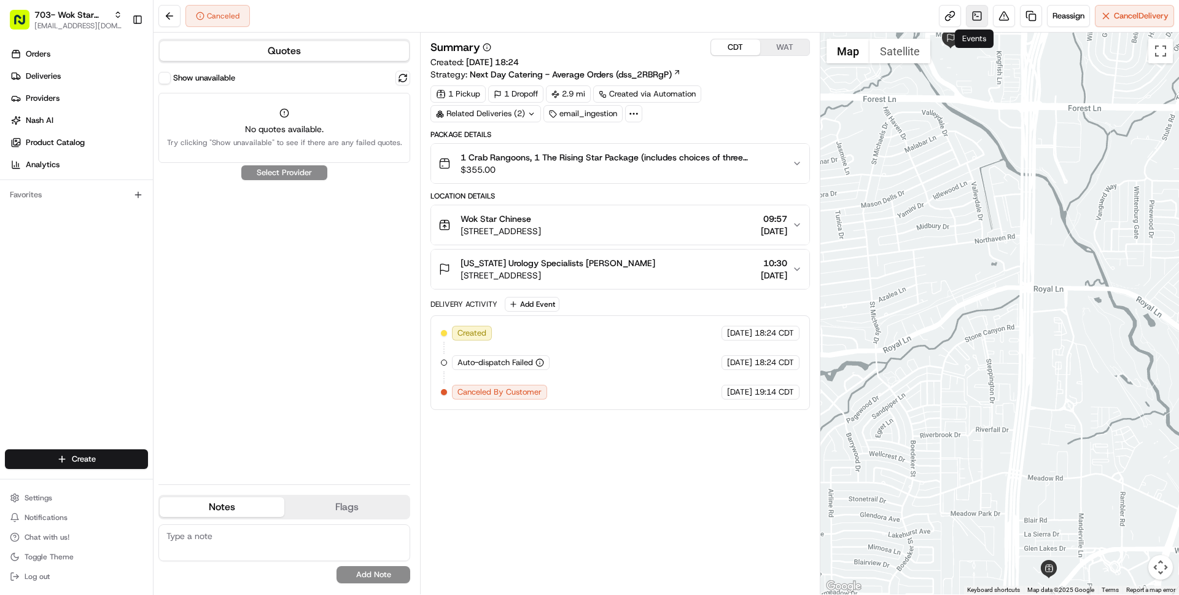
click at [979, 17] on link at bounding box center [977, 16] width 22 height 22
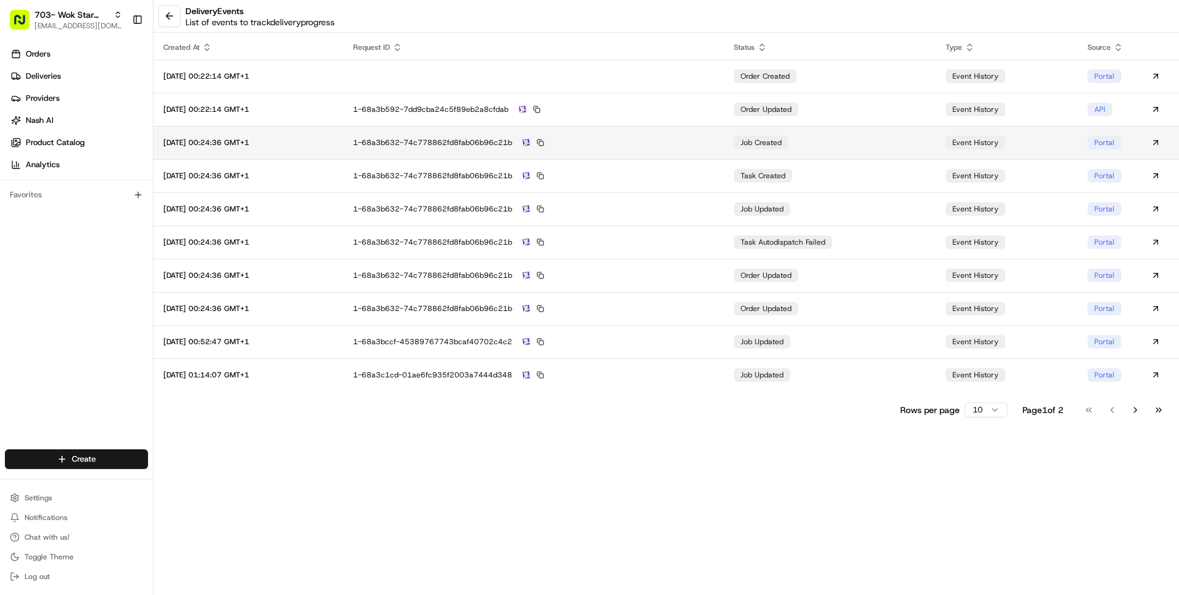
click at [698, 144] on div "1-68a3b632-74c778862fd8fab06b96c21b" at bounding box center [534, 142] width 362 height 11
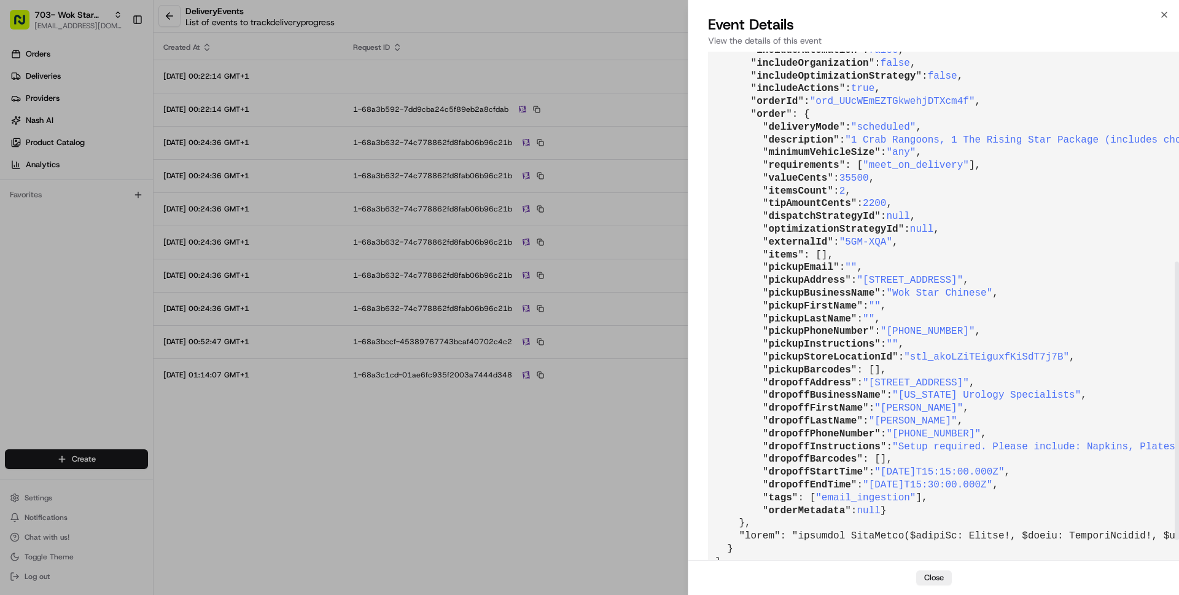
scroll to position [419, 0]
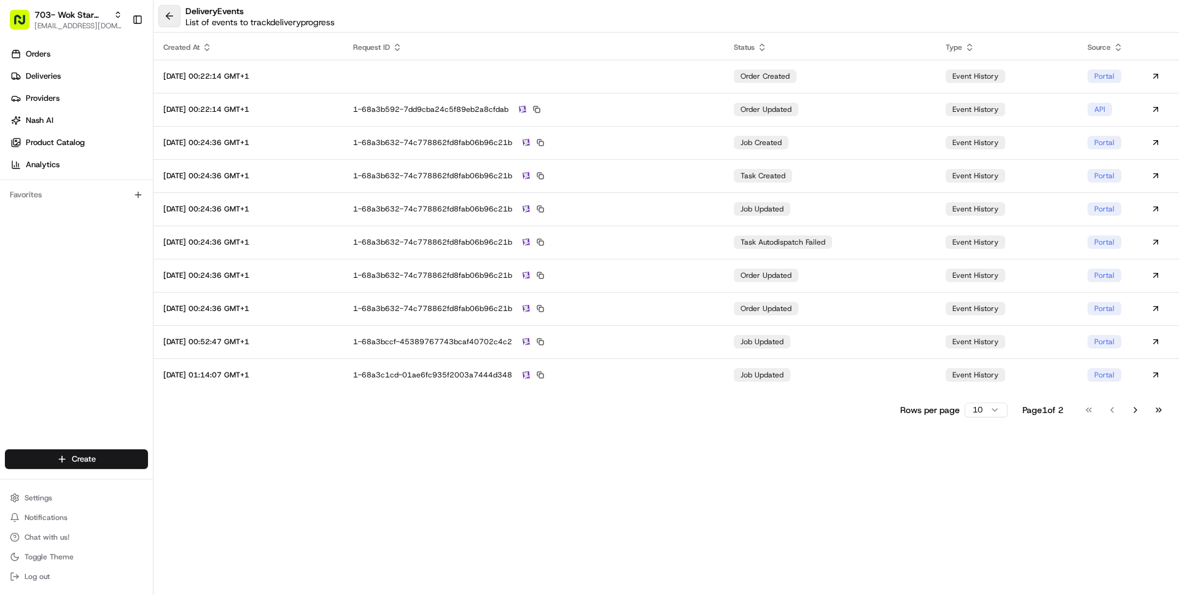
click at [168, 12] on button at bounding box center [169, 16] width 22 height 22
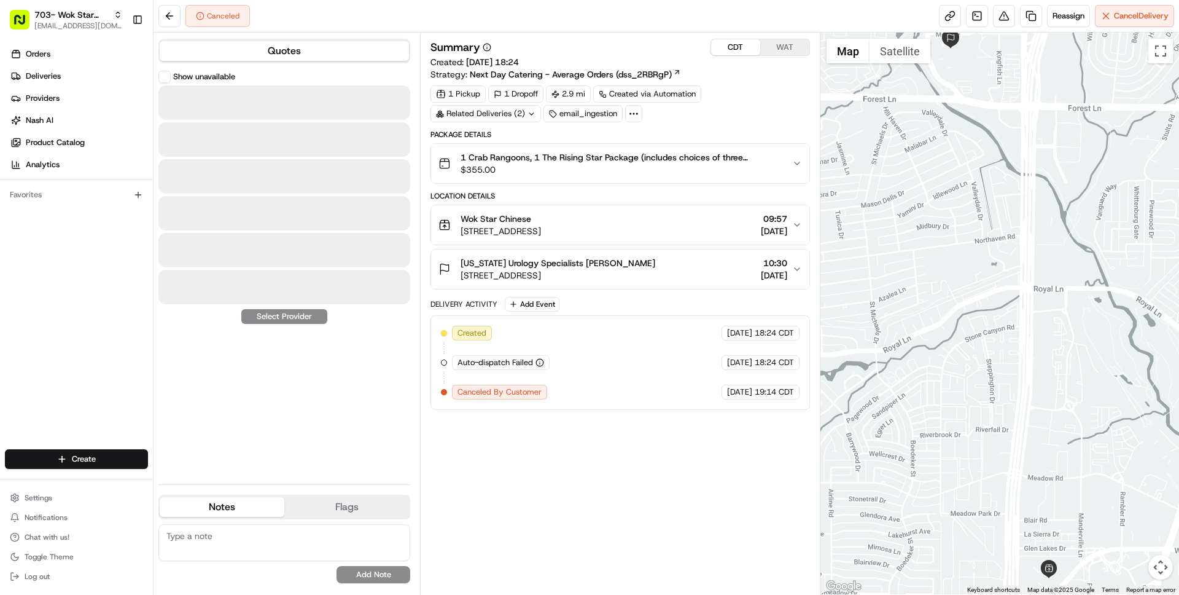
click at [781, 40] on button "WAT" at bounding box center [784, 47] width 49 height 16
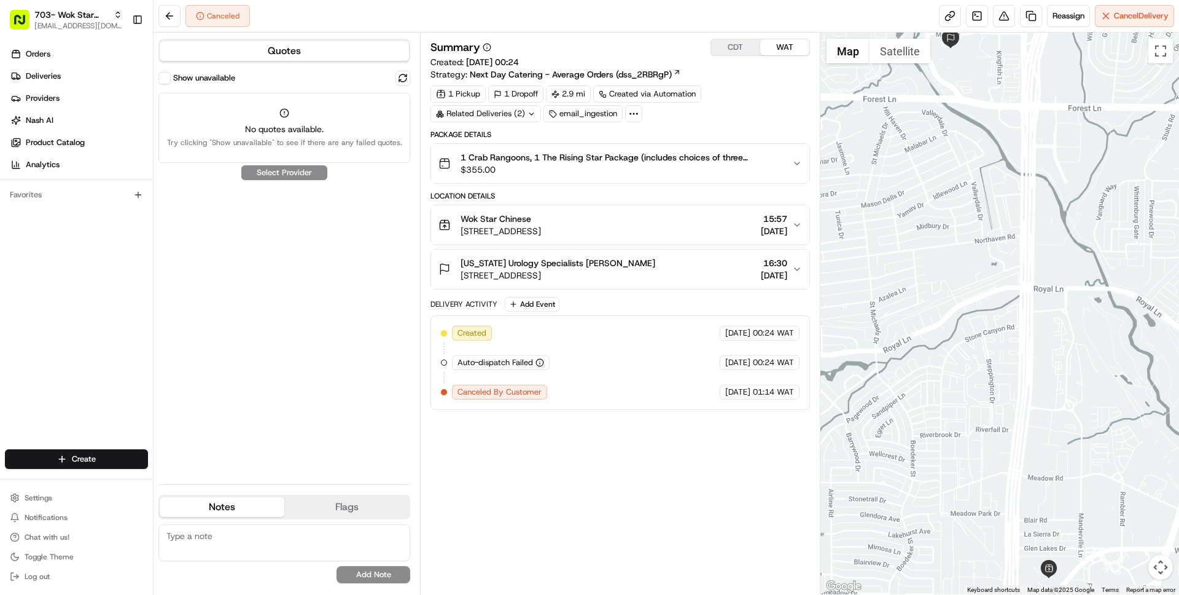
click at [738, 40] on button "CDT" at bounding box center [735, 47] width 49 height 16
click at [966, 14] on link at bounding box center [977, 16] width 22 height 22
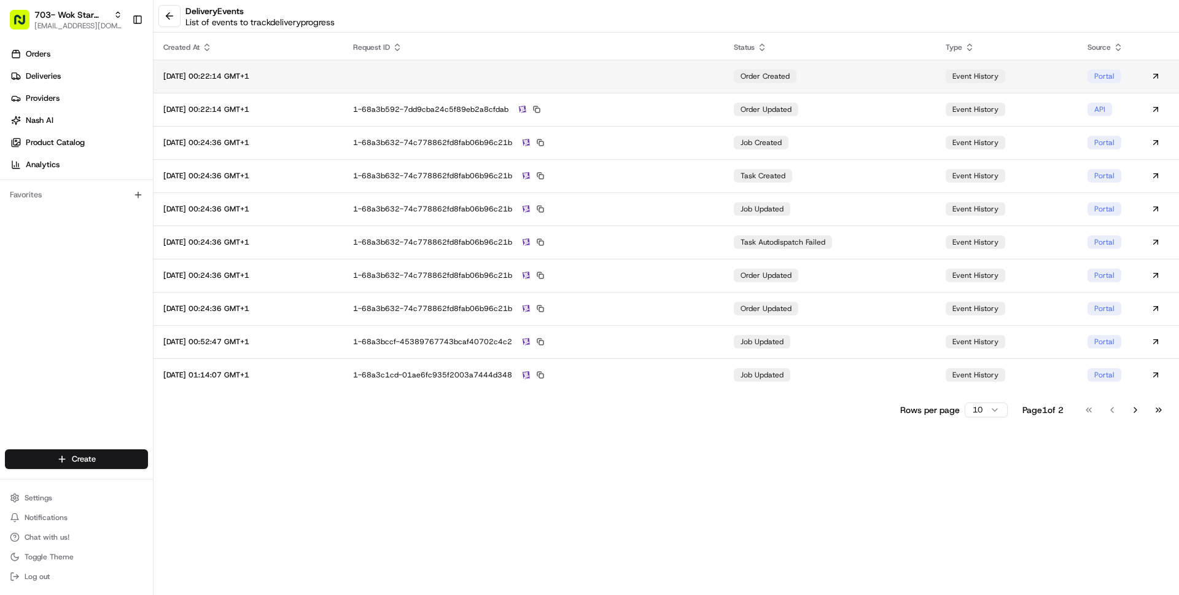
click at [703, 84] on td at bounding box center [533, 76] width 381 height 33
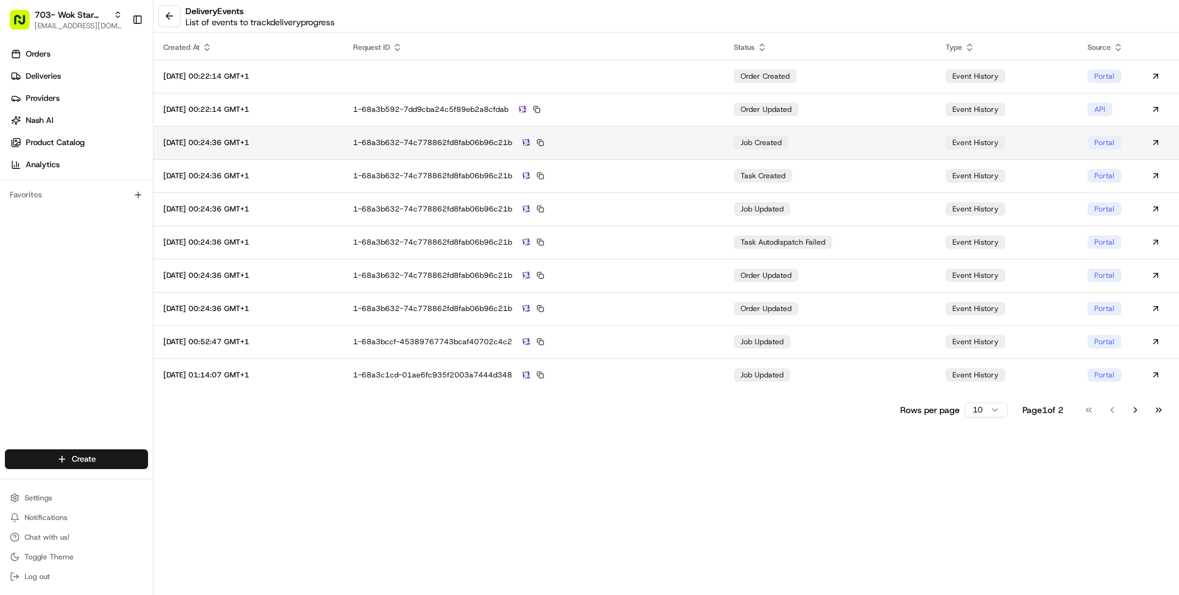
click at [700, 141] on div "1-68a3b632-74c778862fd8fab06b96c21b" at bounding box center [534, 142] width 362 height 11
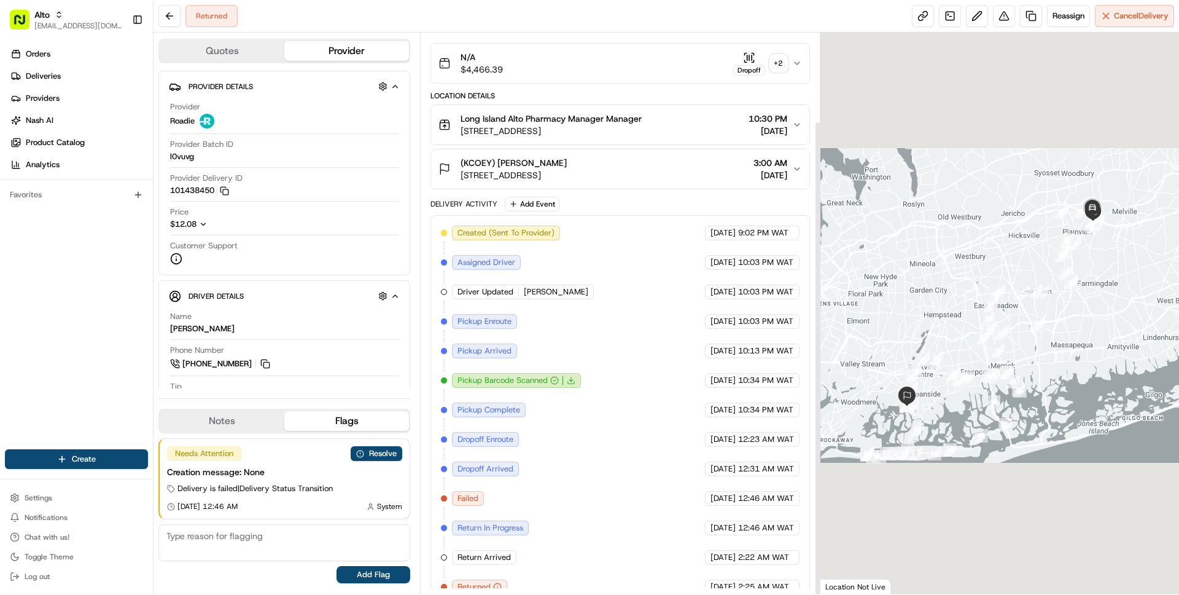
scroll to position [104, 0]
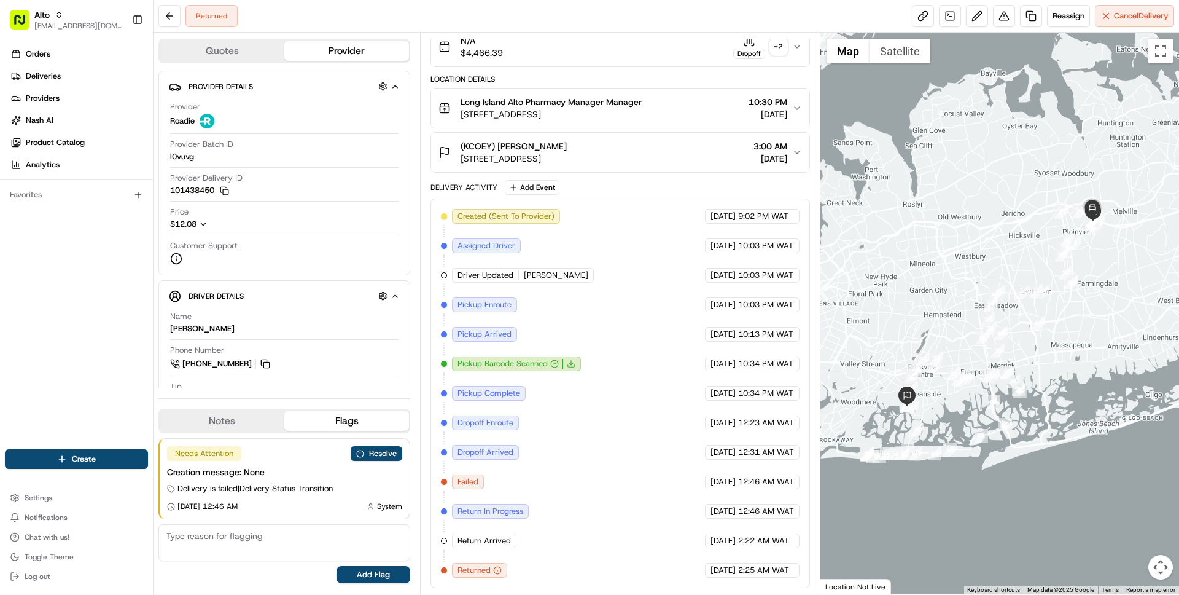
click at [567, 145] on div "(KCOEY) [PERSON_NAME]" at bounding box center [514, 146] width 106 height 12
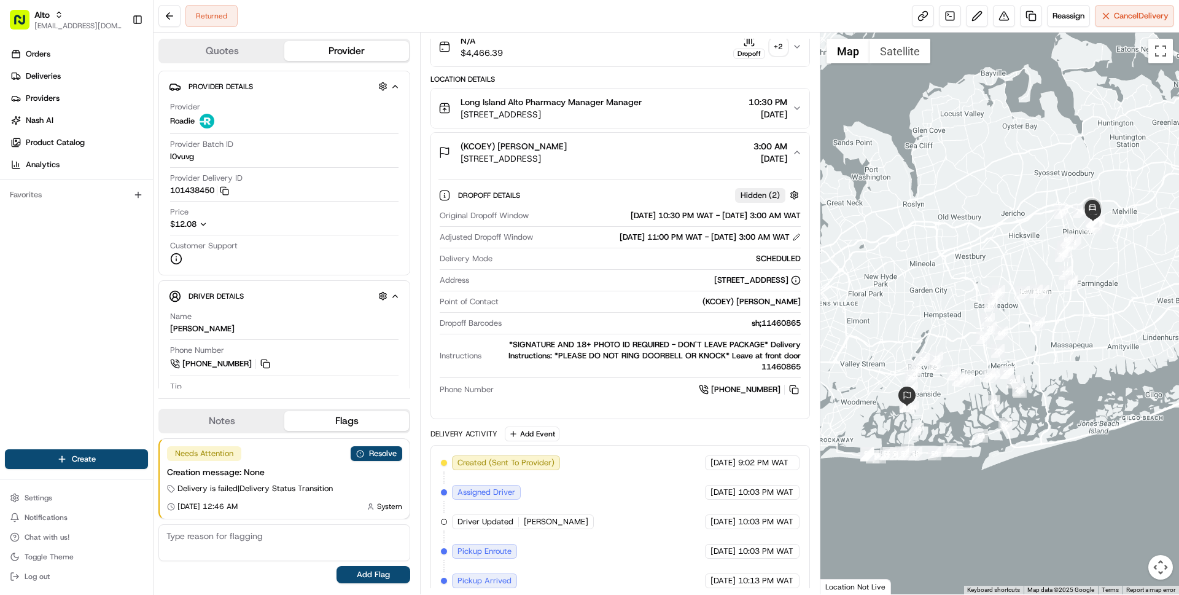
click at [567, 145] on div "(KCOEY) [PERSON_NAME]" at bounding box center [514, 146] width 106 height 12
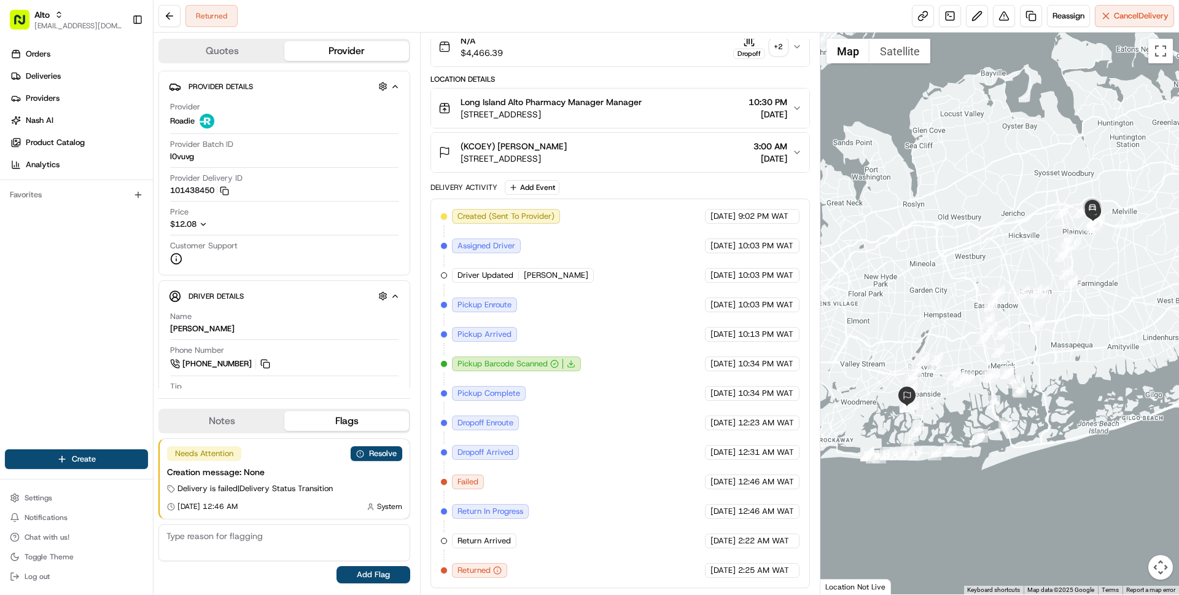
click at [580, 110] on span "[STREET_ADDRESS]" at bounding box center [551, 114] width 181 height 12
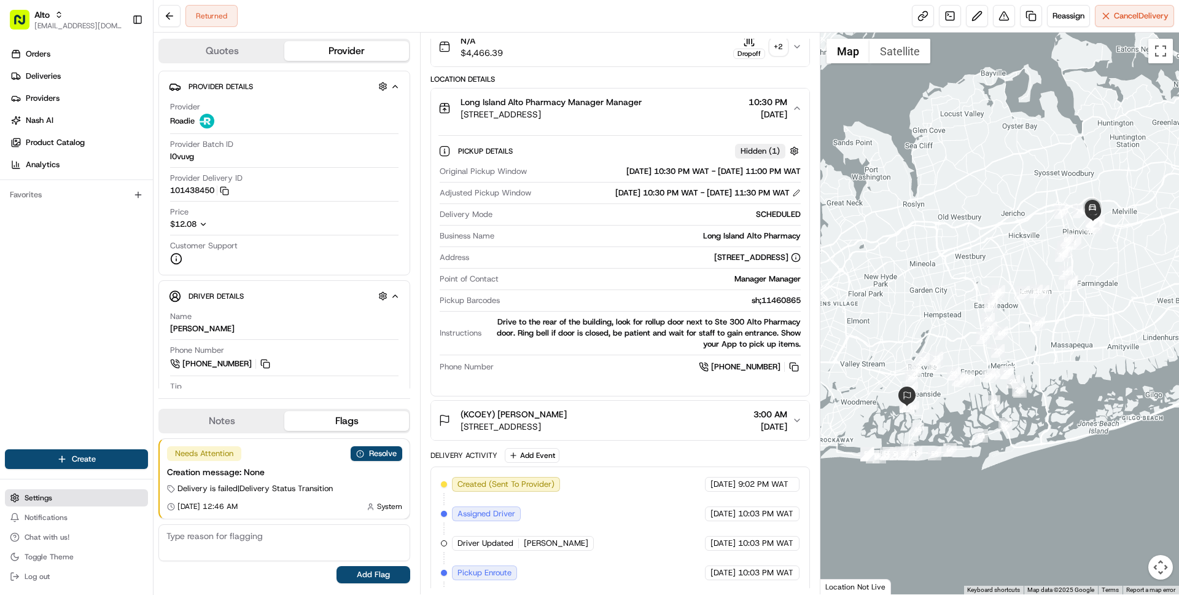
click at [60, 502] on button "Settings" at bounding box center [76, 497] width 143 height 17
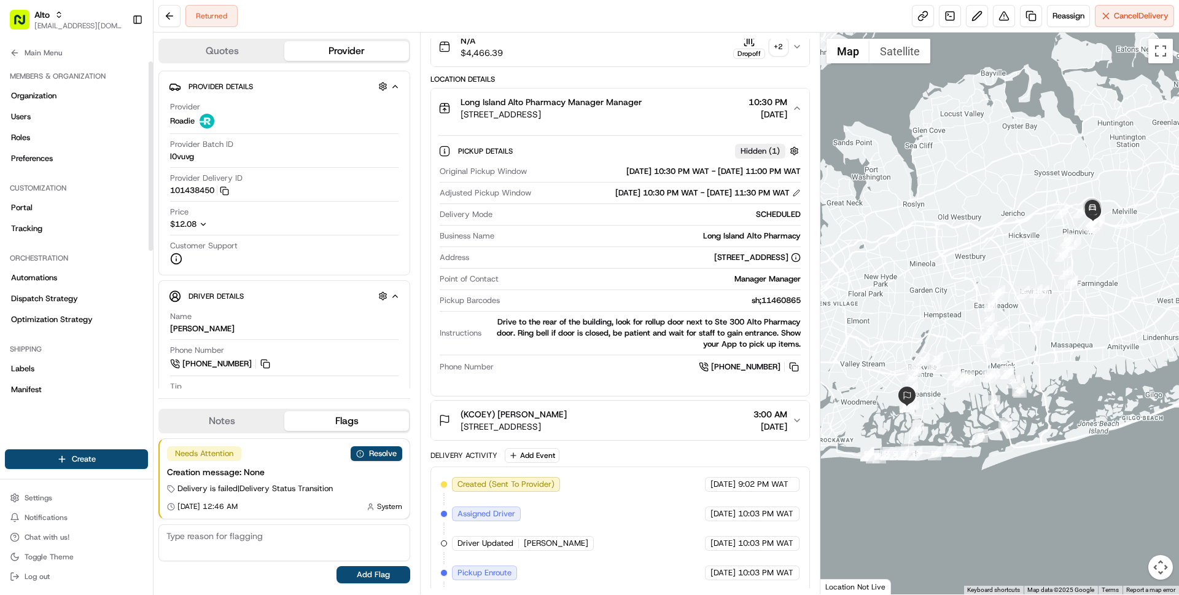
scroll to position [295, 0]
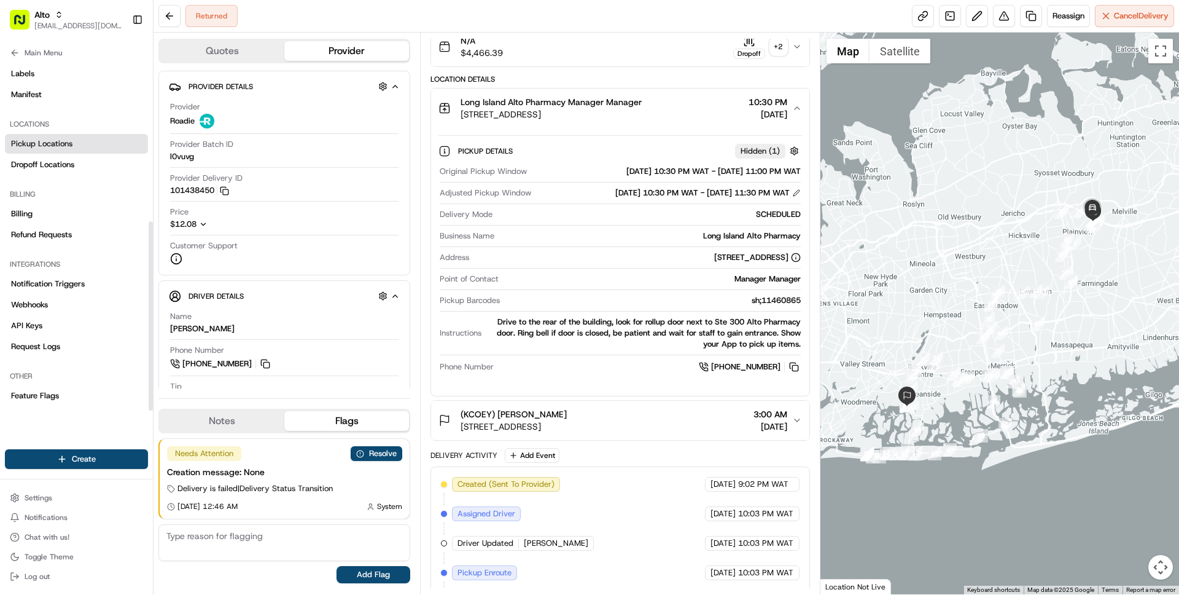
click at [58, 141] on span "Pickup Locations" at bounding box center [41, 143] width 61 height 11
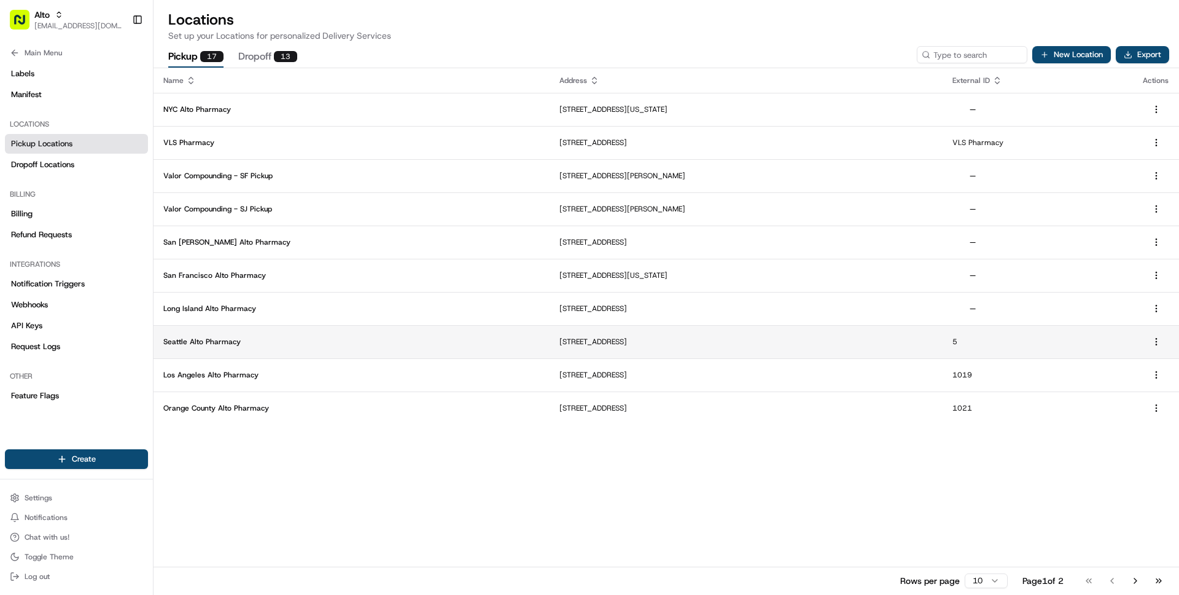
click at [334, 334] on td "Seattle Alto Pharmacy" at bounding box center [352, 341] width 396 height 33
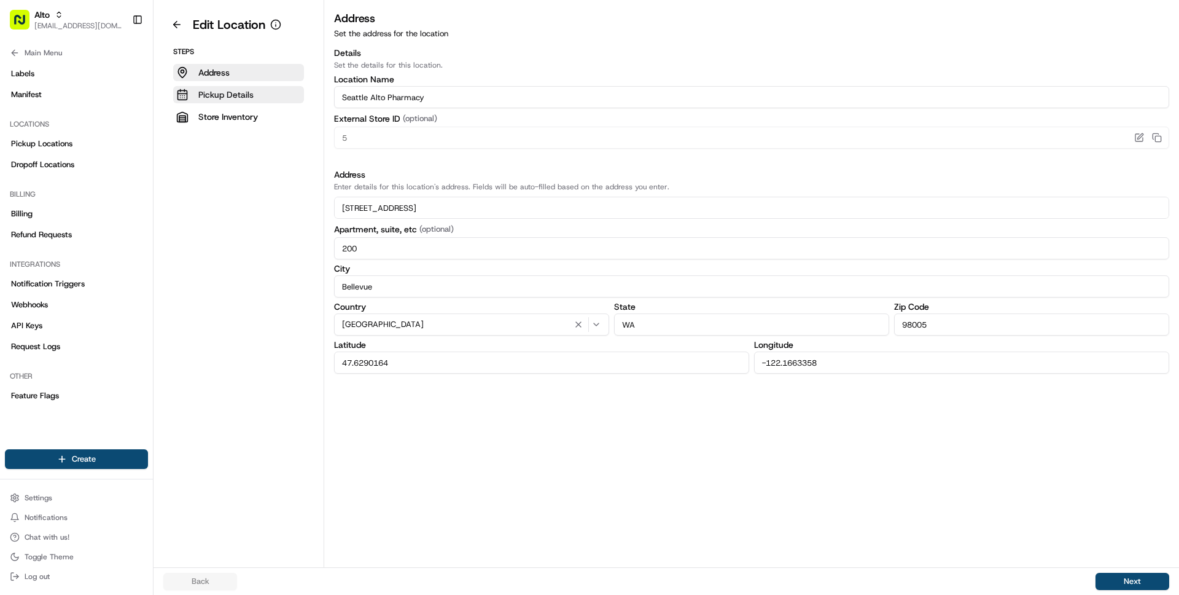
click at [252, 94] on p "Pickup Details" at bounding box center [225, 94] width 55 height 12
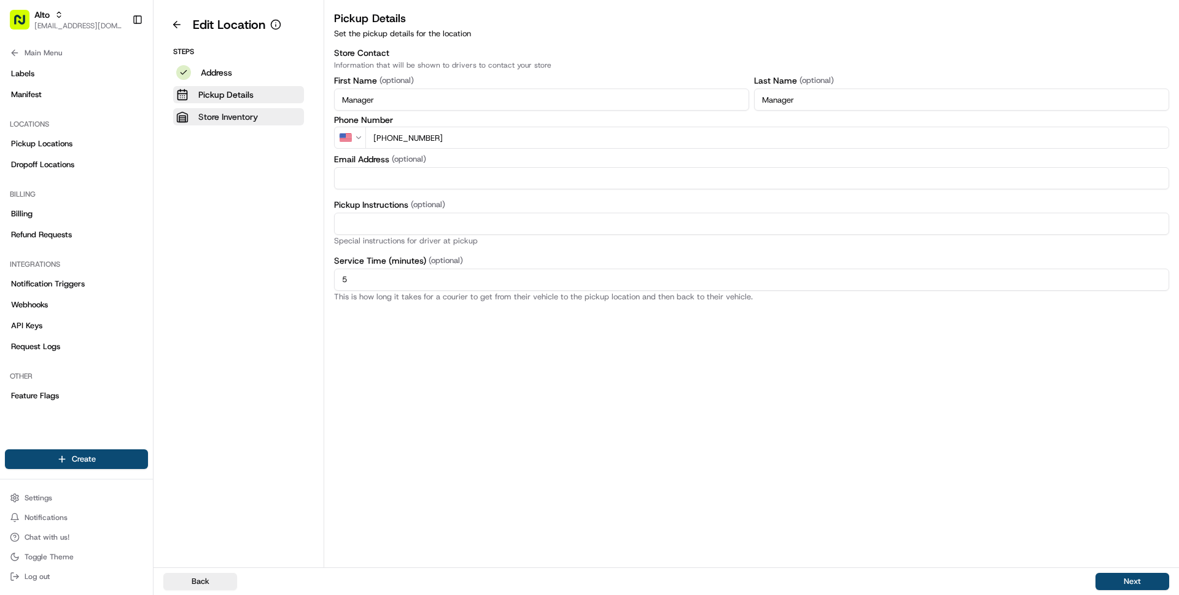
click at [238, 114] on p "Store Inventory" at bounding box center [228, 117] width 60 height 12
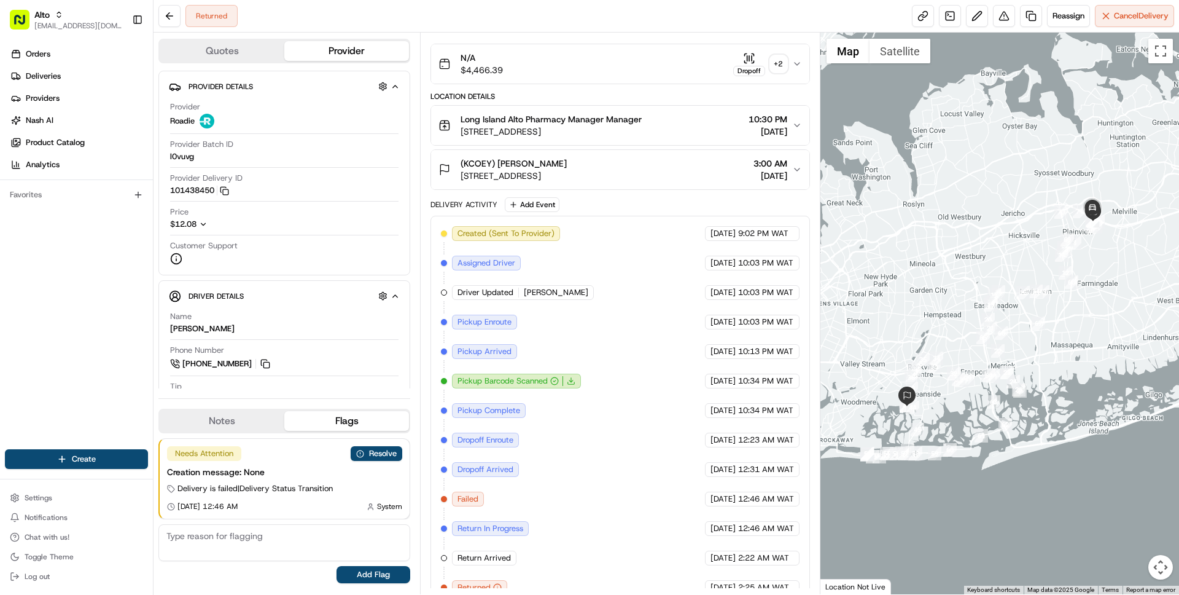
scroll to position [104, 0]
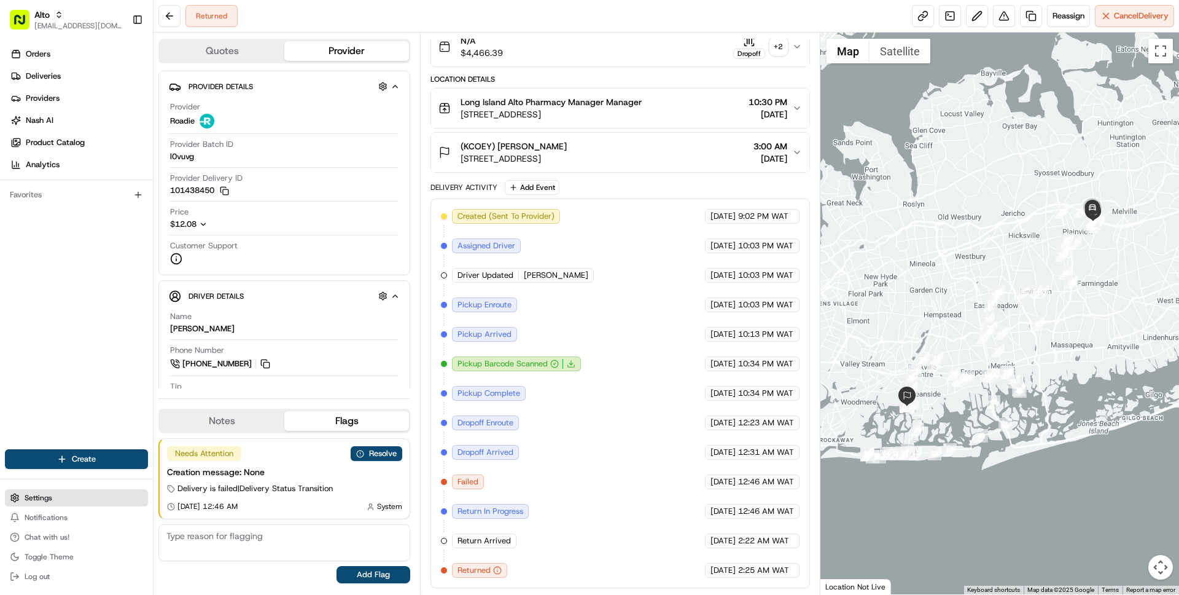
click at [36, 495] on span "Settings" at bounding box center [39, 498] width 28 height 10
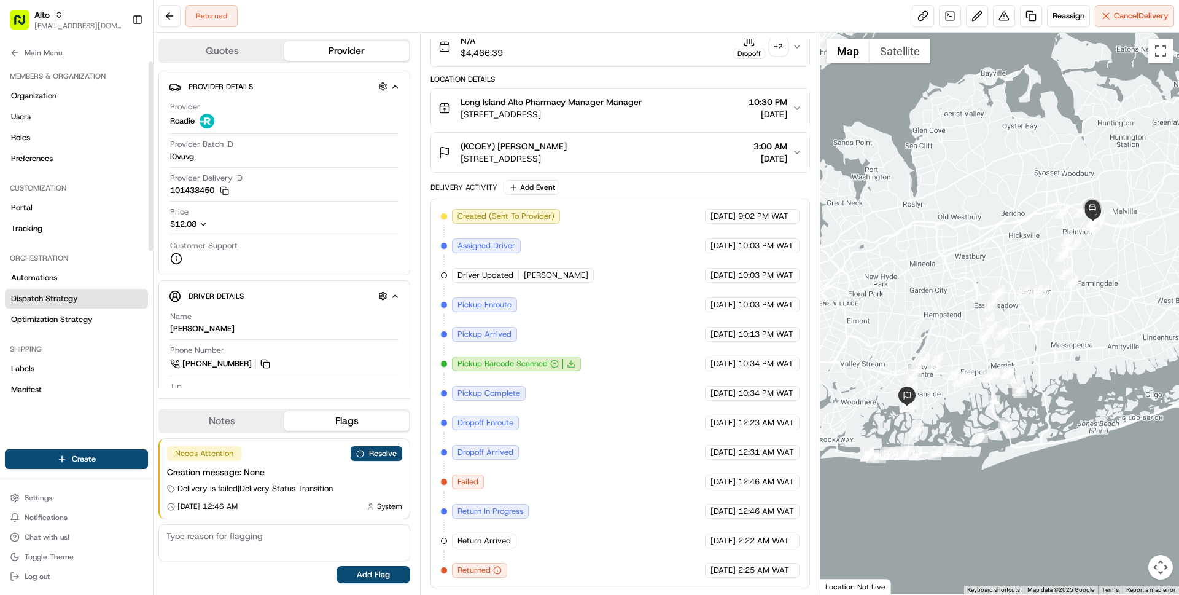
scroll to position [295, 0]
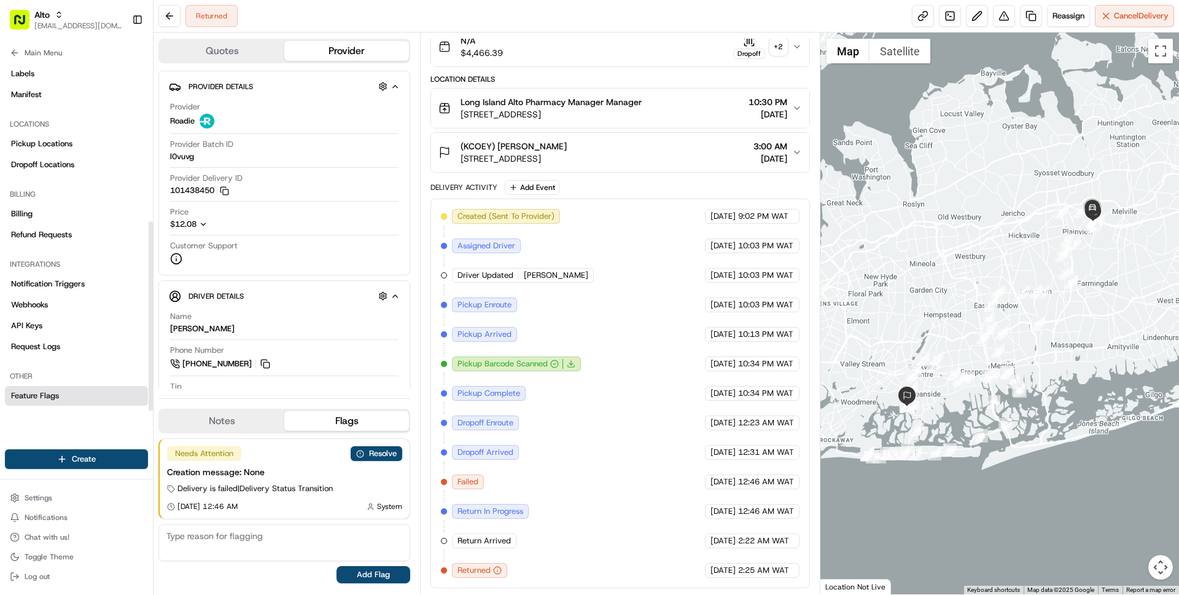
click at [31, 399] on span "Feature Flags" at bounding box center [35, 395] width 48 height 11
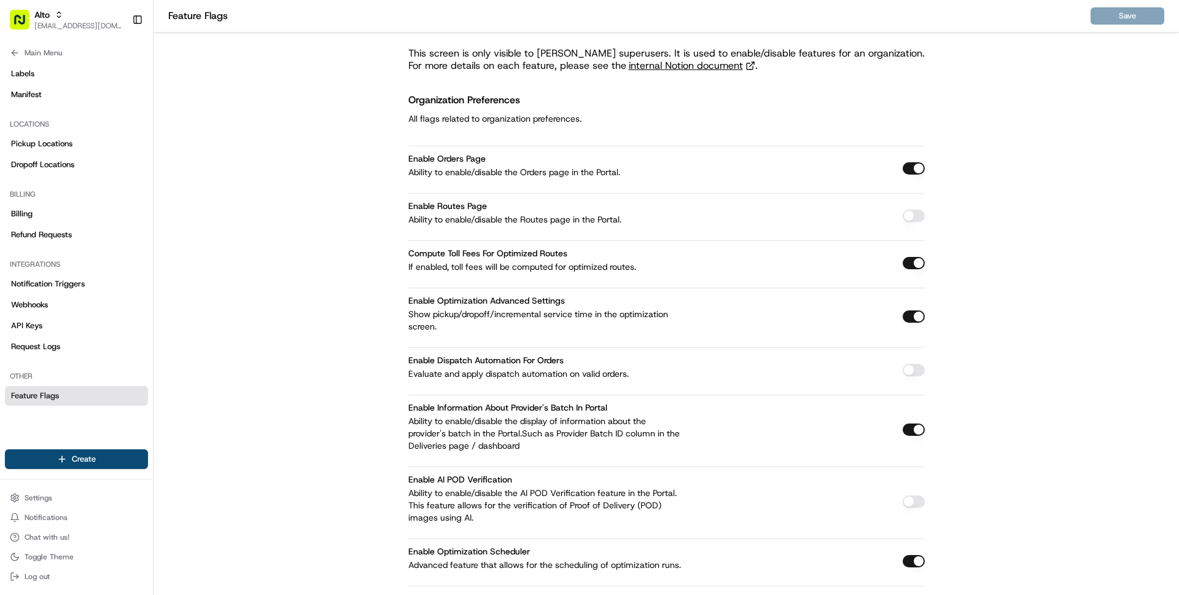
scroll to position [4900, 0]
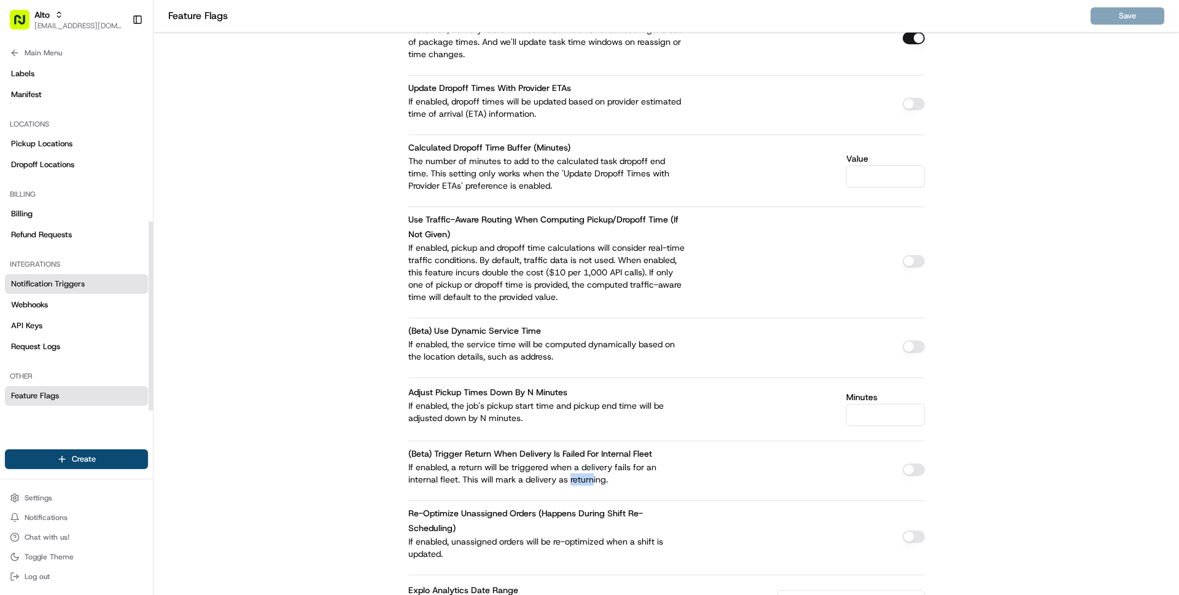
click at [44, 287] on span "Notification Triggers" at bounding box center [48, 283] width 74 height 11
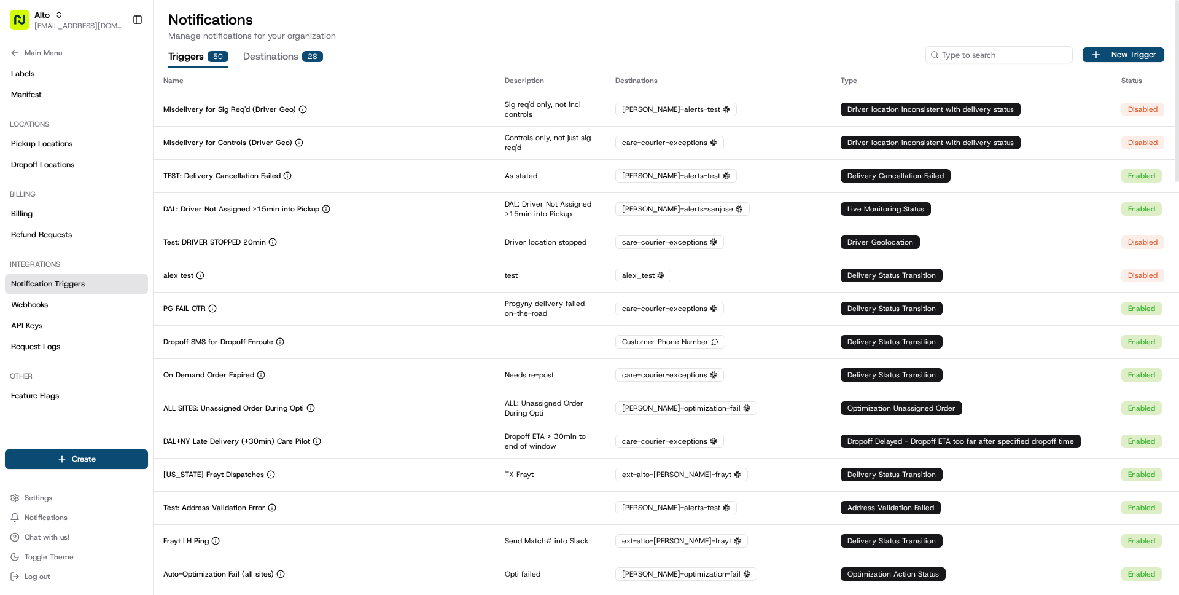
click at [1014, 55] on input at bounding box center [999, 54] width 147 height 17
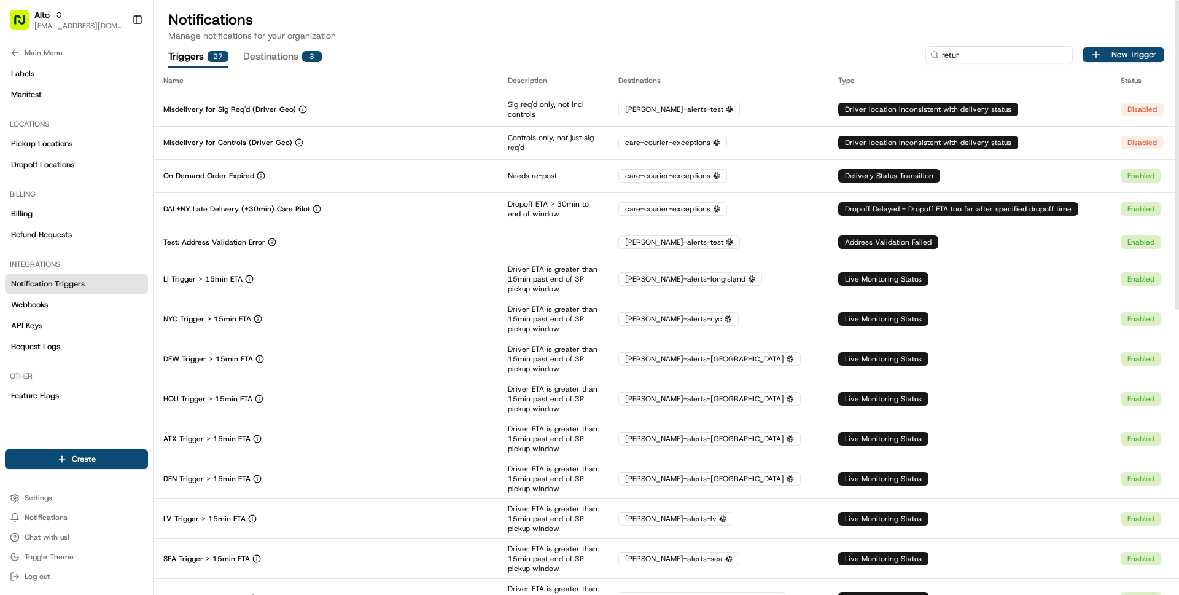
type input "return"
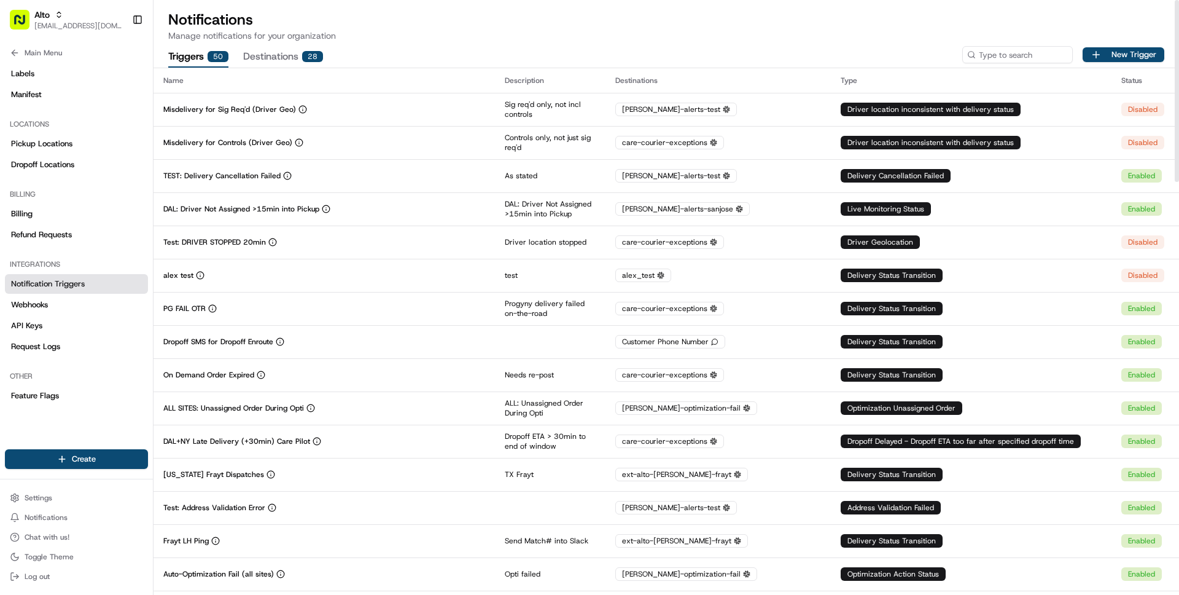
click at [1126, 77] on div "Status" at bounding box center [1146, 81] width 48 height 10
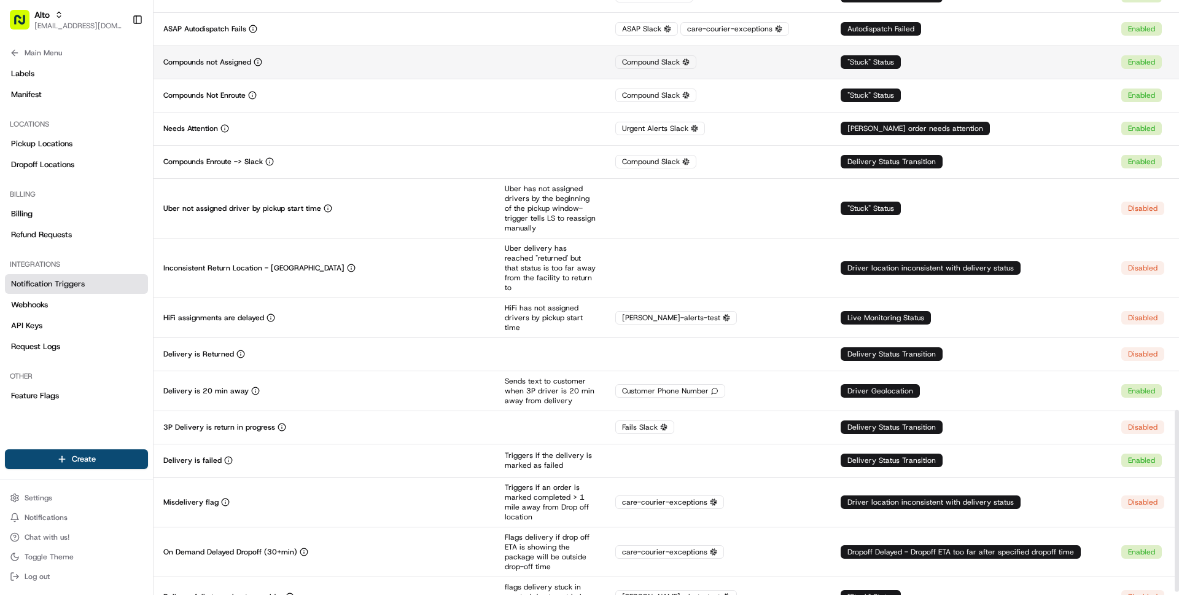
scroll to position [1348, 0]
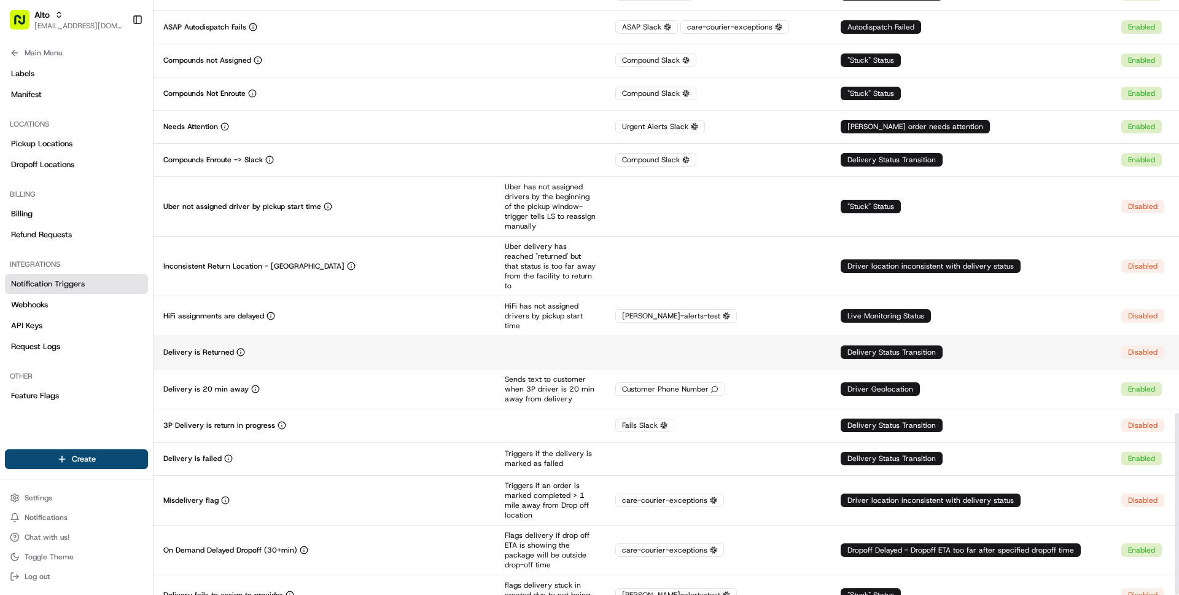
click at [324, 347] on div "Delivery is Returned" at bounding box center [324, 352] width 322 height 10
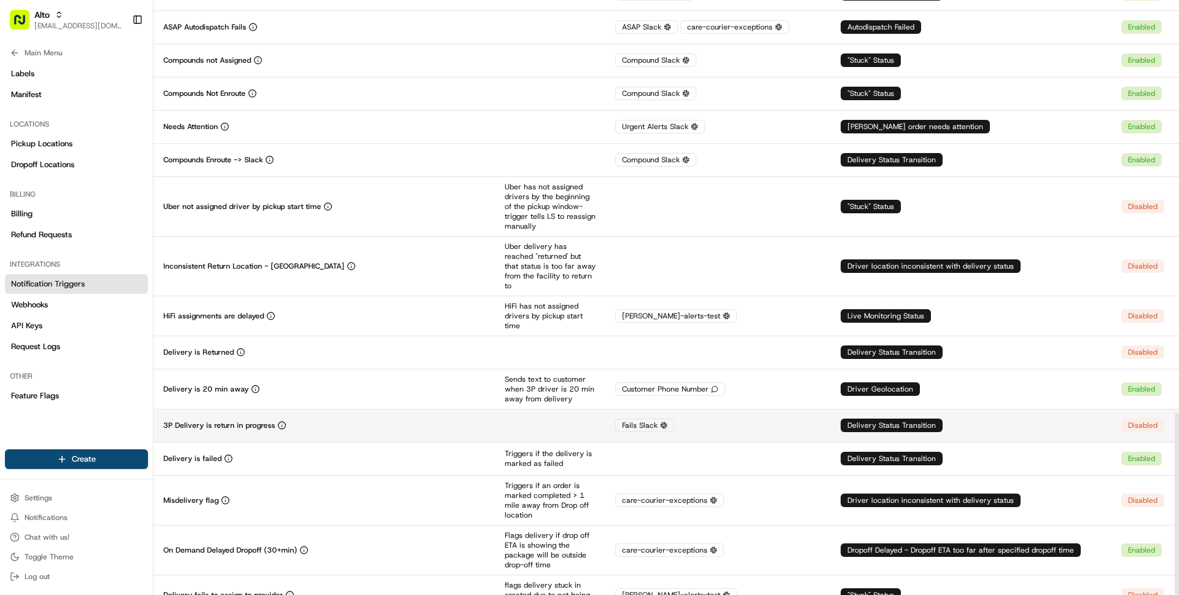
click at [319, 413] on td "3P Delivery is return in progress" at bounding box center [325, 424] width 342 height 33
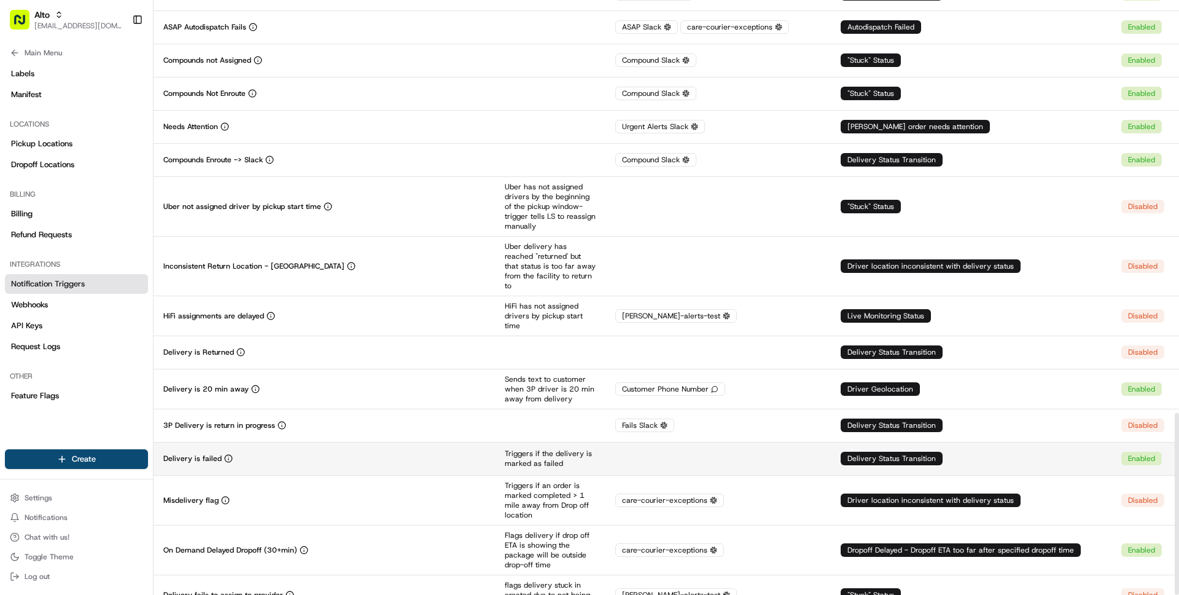
click at [401, 442] on td "Delivery is failed" at bounding box center [325, 458] width 342 height 33
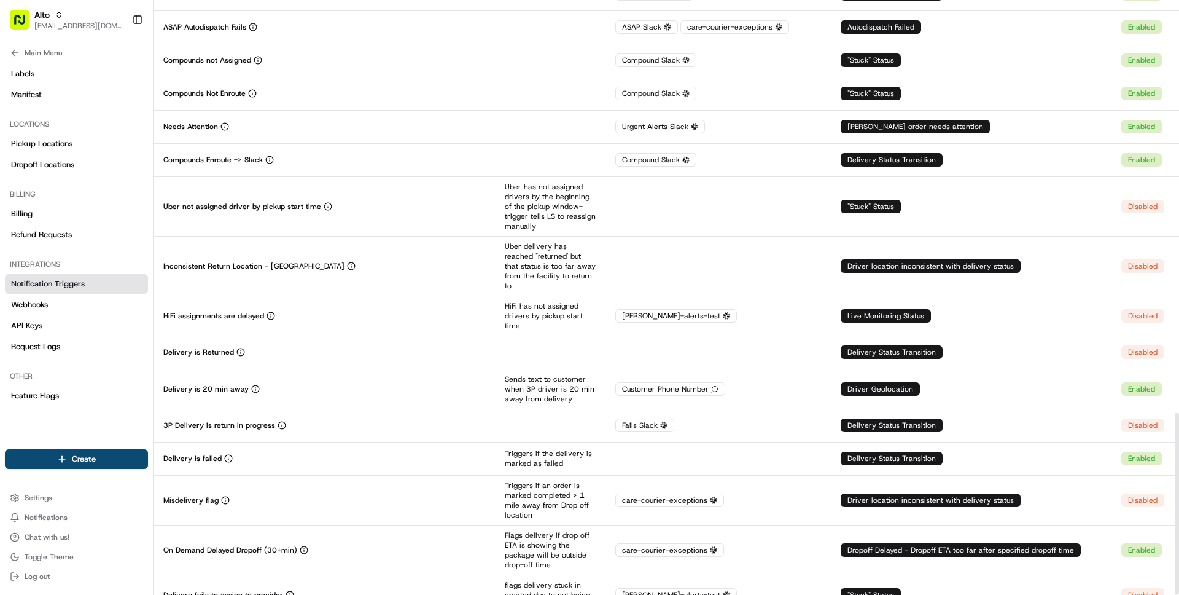
click at [401, 442] on td "Delivery is failed" at bounding box center [325, 458] width 342 height 33
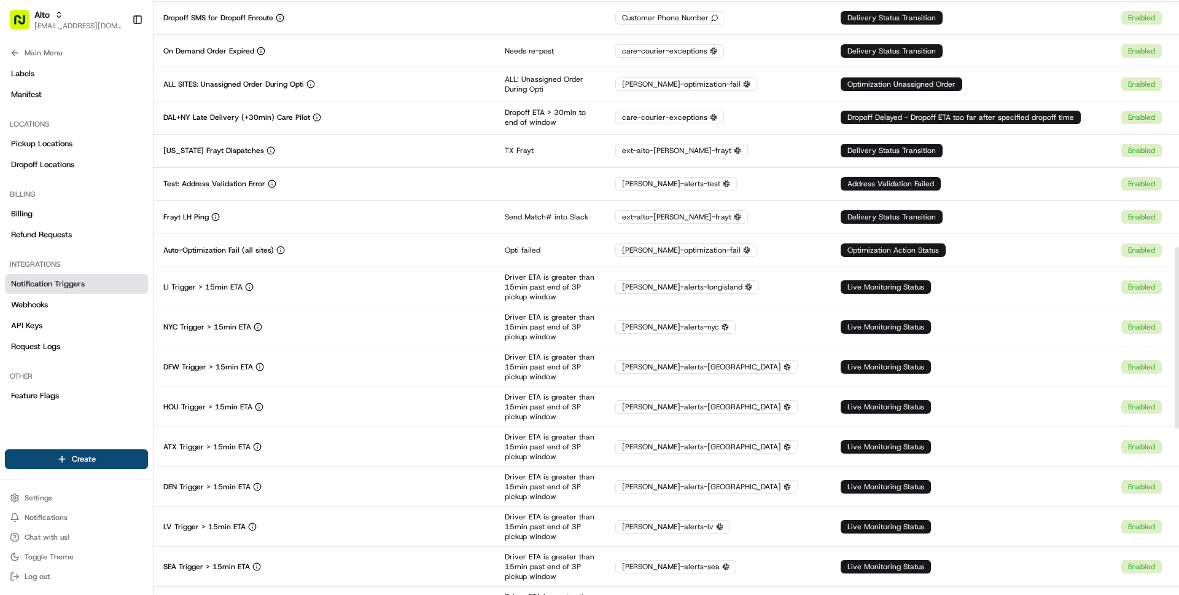
scroll to position [0, 0]
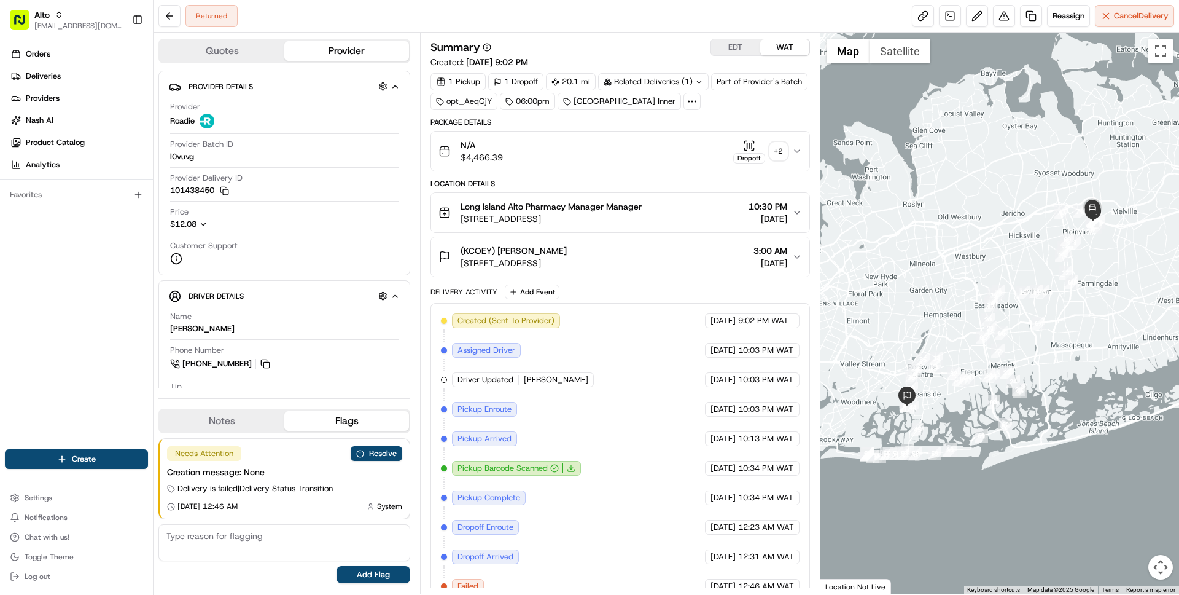
click at [654, 160] on div "N/A $4,466.39 Dropoff + 2" at bounding box center [615, 151] width 353 height 25
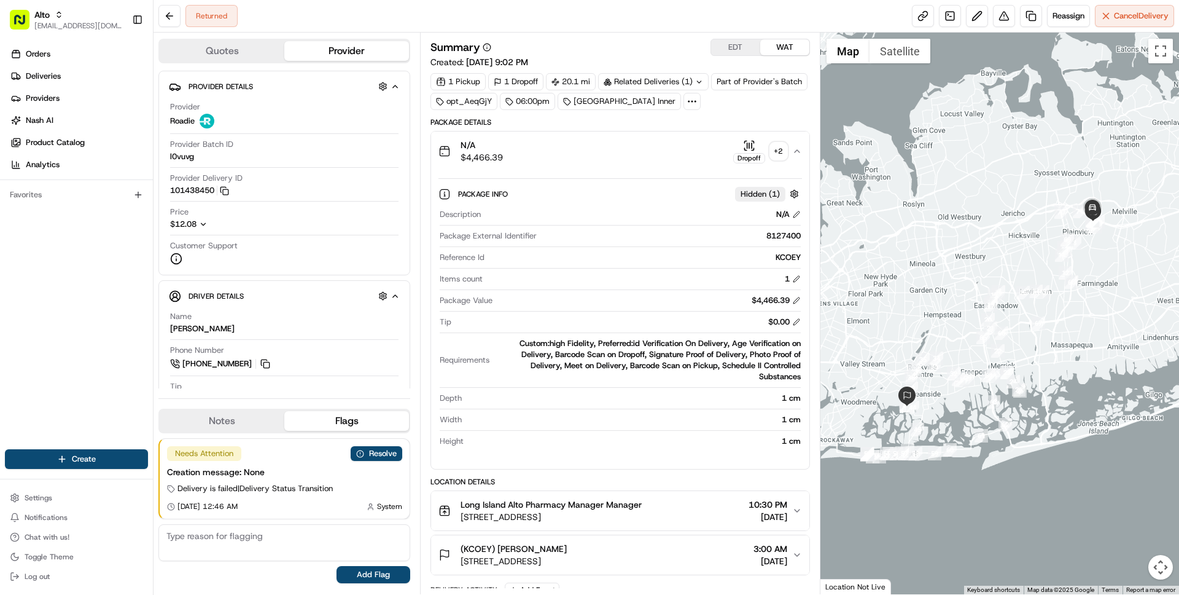
click at [654, 162] on div "N/A $4,466.39 Dropoff + 2" at bounding box center [615, 151] width 353 height 25
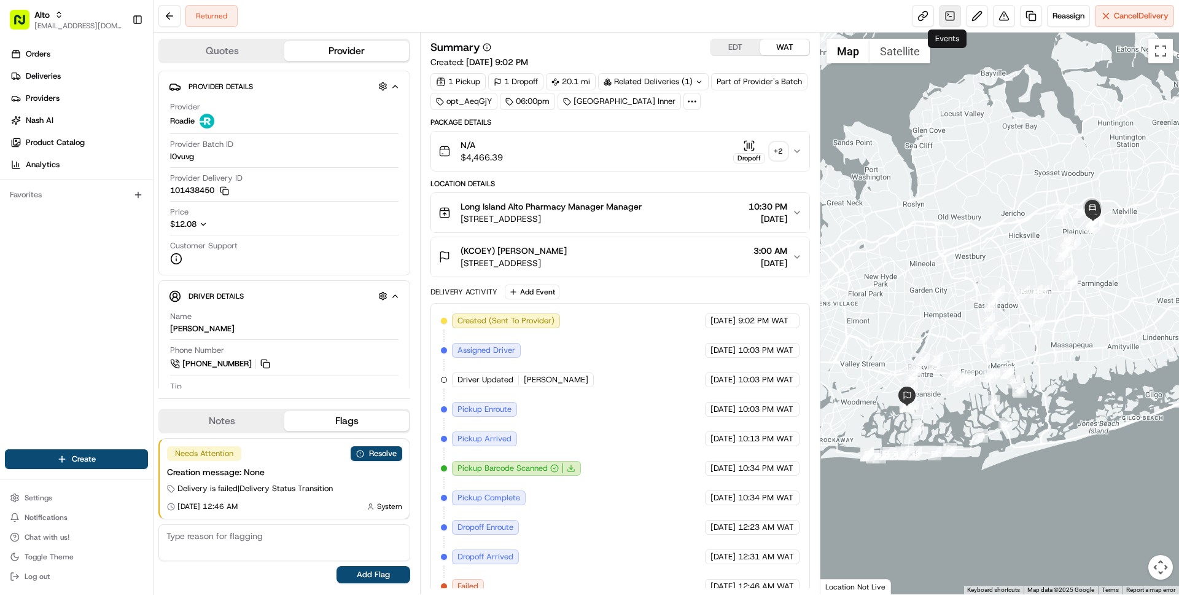
click at [956, 12] on link at bounding box center [950, 16] width 22 height 22
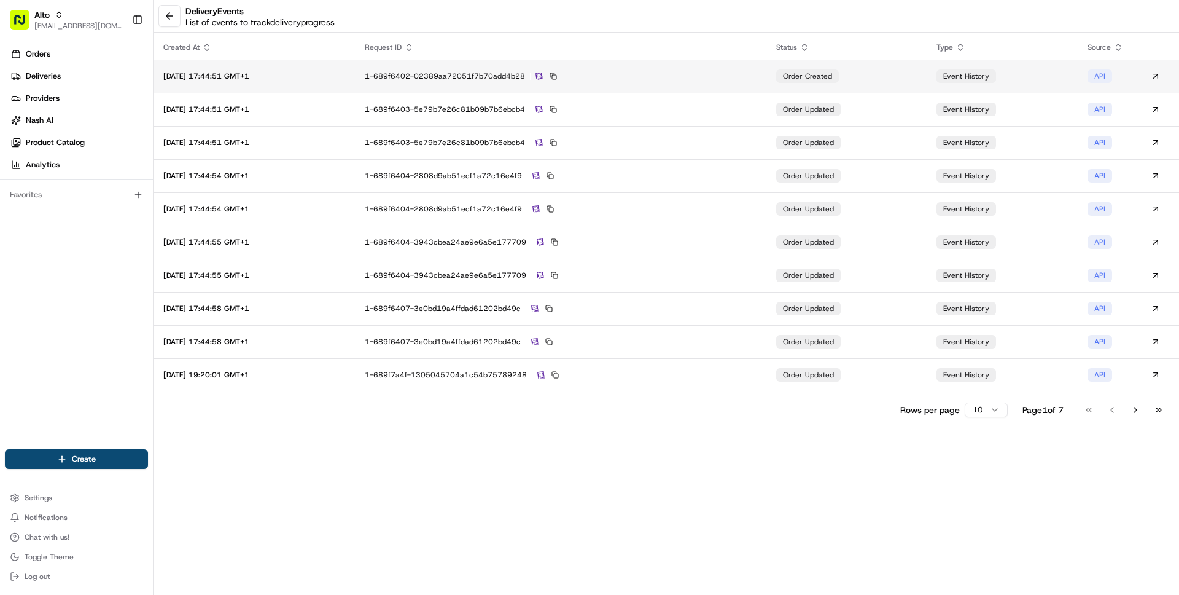
click at [756, 72] on div "1-689f6402-02389aa72051f7b70add4b28" at bounding box center [561, 76] width 392 height 11
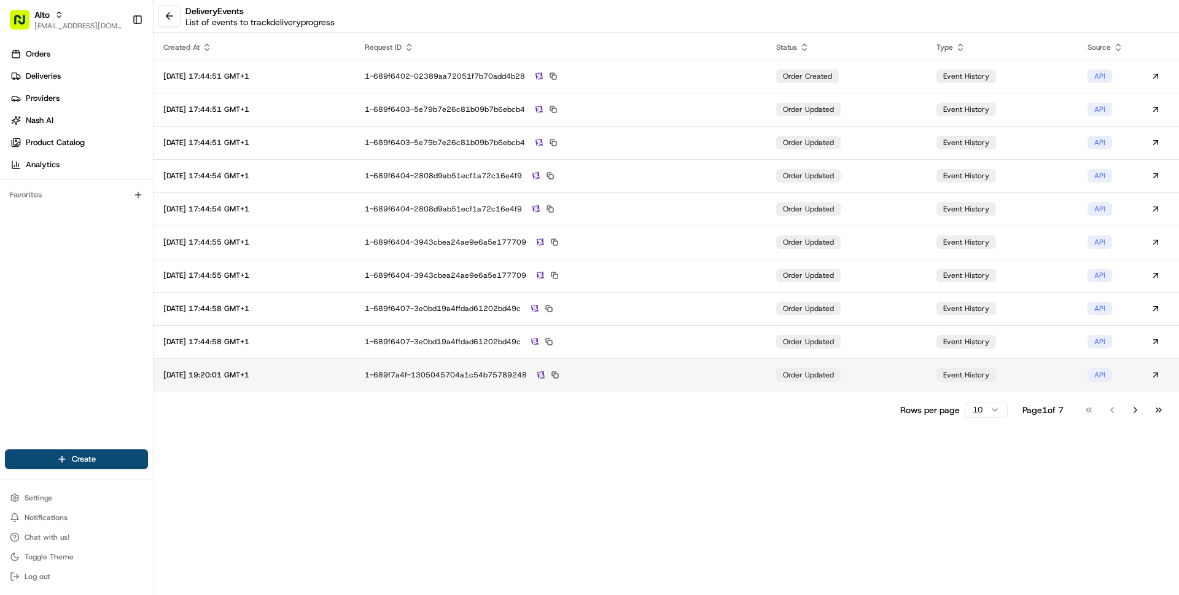
click at [724, 362] on td "1-689f7a4f-1305045704a1c54b75789248" at bounding box center [561, 374] width 412 height 33
click at [1127, 408] on button "Go to next page" at bounding box center [1135, 409] width 21 height 17
click at [1127, 409] on button "Go to next page" at bounding box center [1135, 409] width 21 height 17
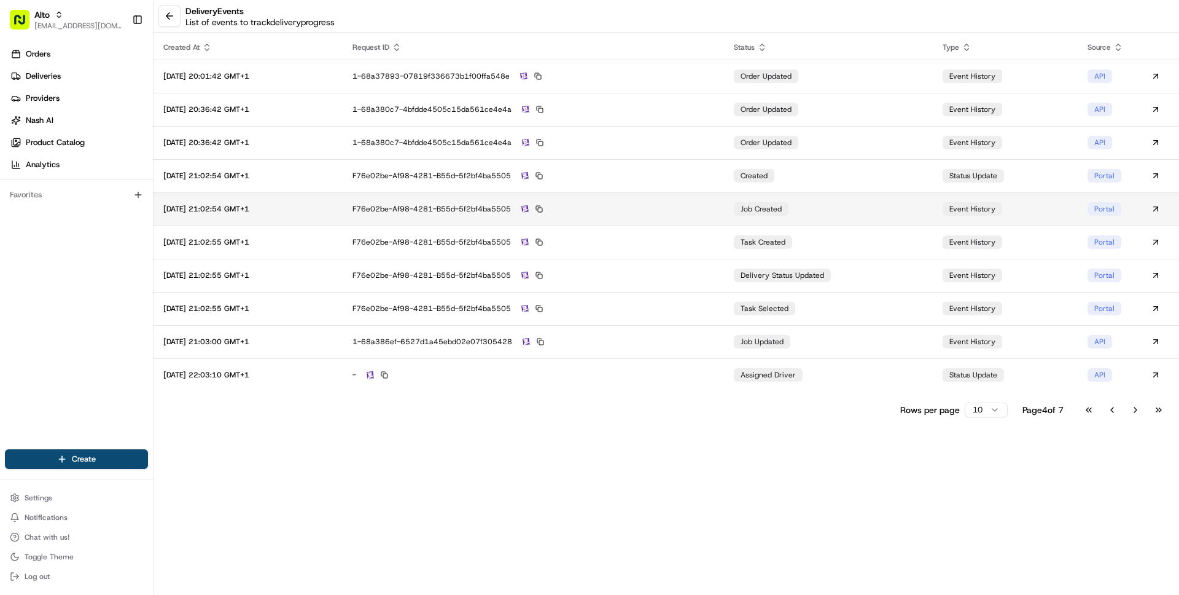
click at [724, 209] on td "f76e02be-af98-4281-b55d-5f2bf4ba5505" at bounding box center [533, 208] width 381 height 33
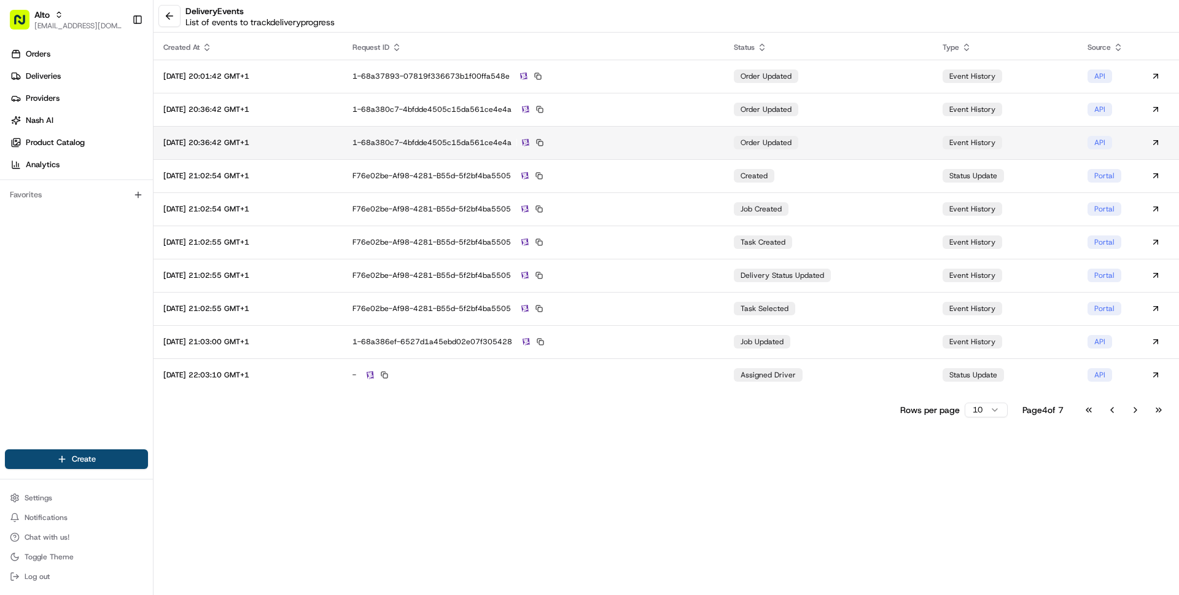
click at [722, 136] on td "1-68a380c7-4bfdde4505c15da561ce4e4a" at bounding box center [533, 142] width 381 height 33
click at [165, 22] on button at bounding box center [169, 16] width 22 height 22
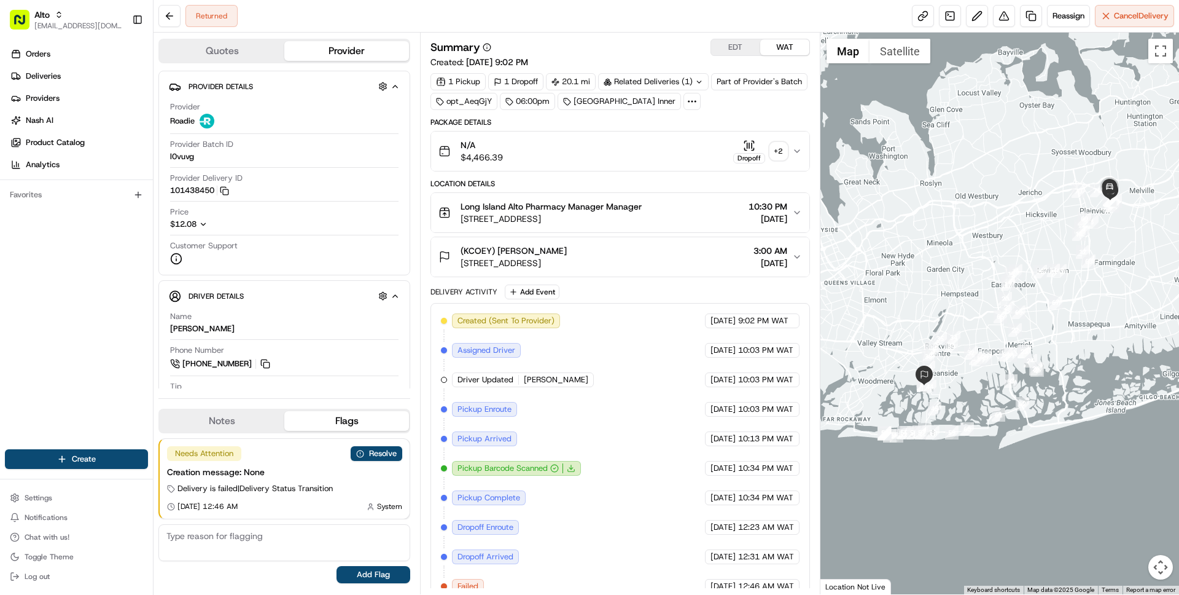
click at [471, 222] on span "[STREET_ADDRESS]" at bounding box center [551, 219] width 181 height 12
